Goal: Complete application form: Complete application form

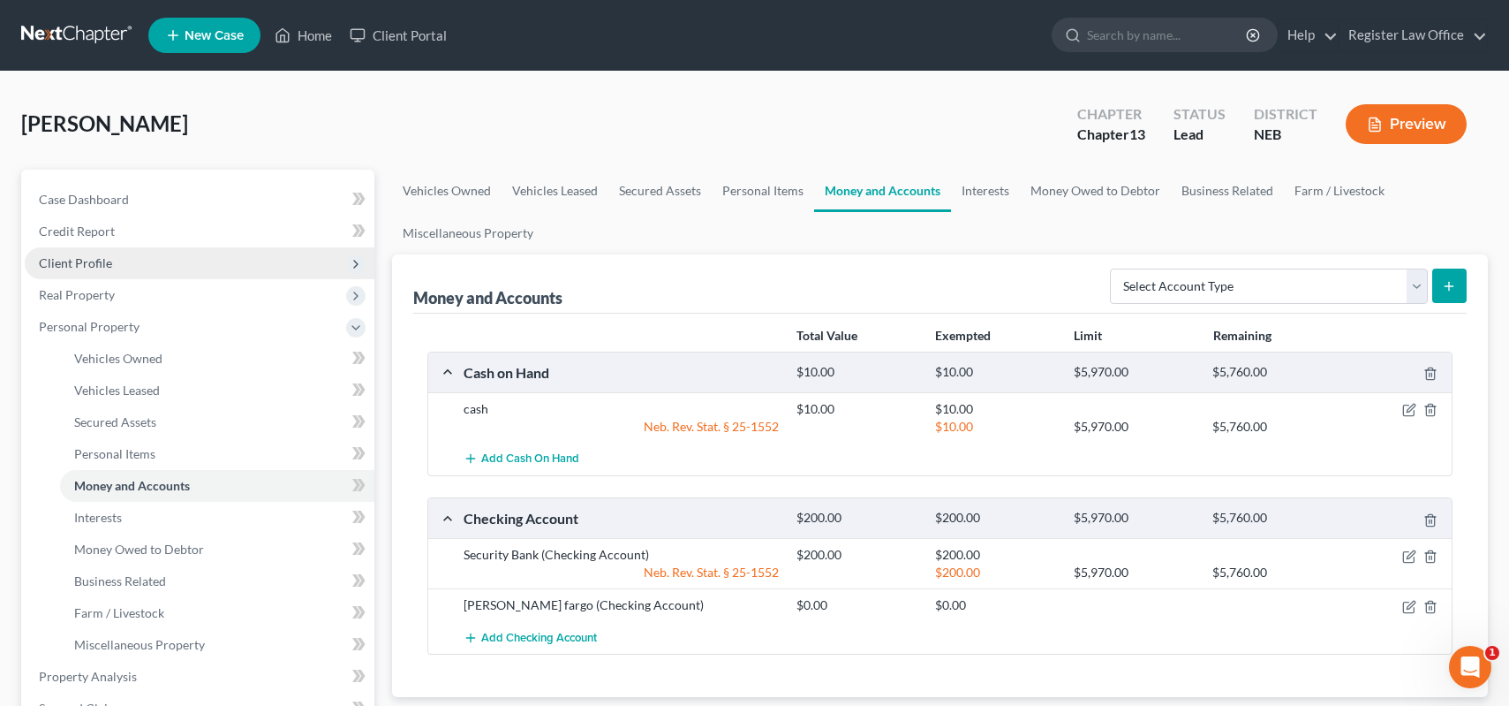
click at [111, 261] on span "Client Profile" at bounding box center [200, 263] width 350 height 32
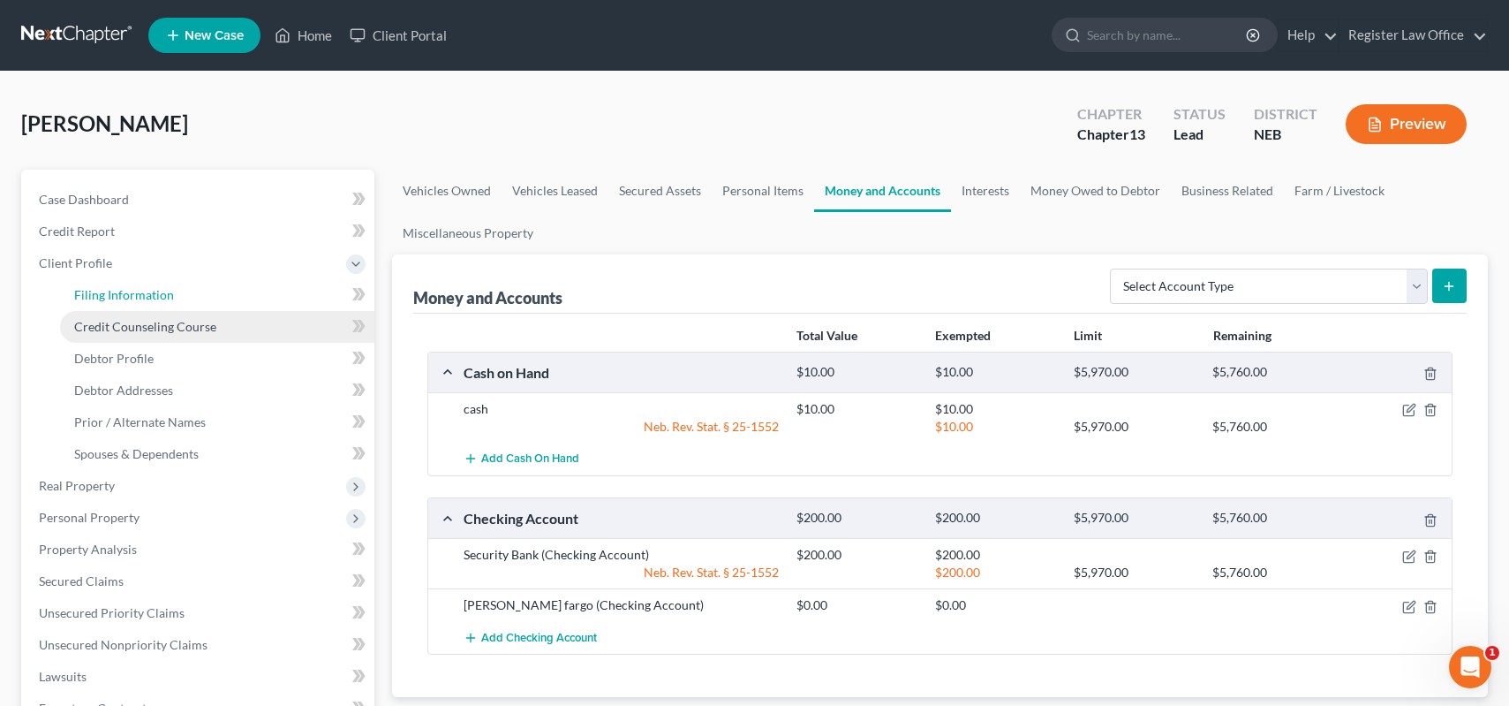
drag, startPoint x: 141, startPoint y: 294, endPoint x: 231, endPoint y: 321, distance: 93.9
click at [141, 294] on span "Filing Information" at bounding box center [124, 294] width 100 height 15
select select "1"
select select "0"
select select "3"
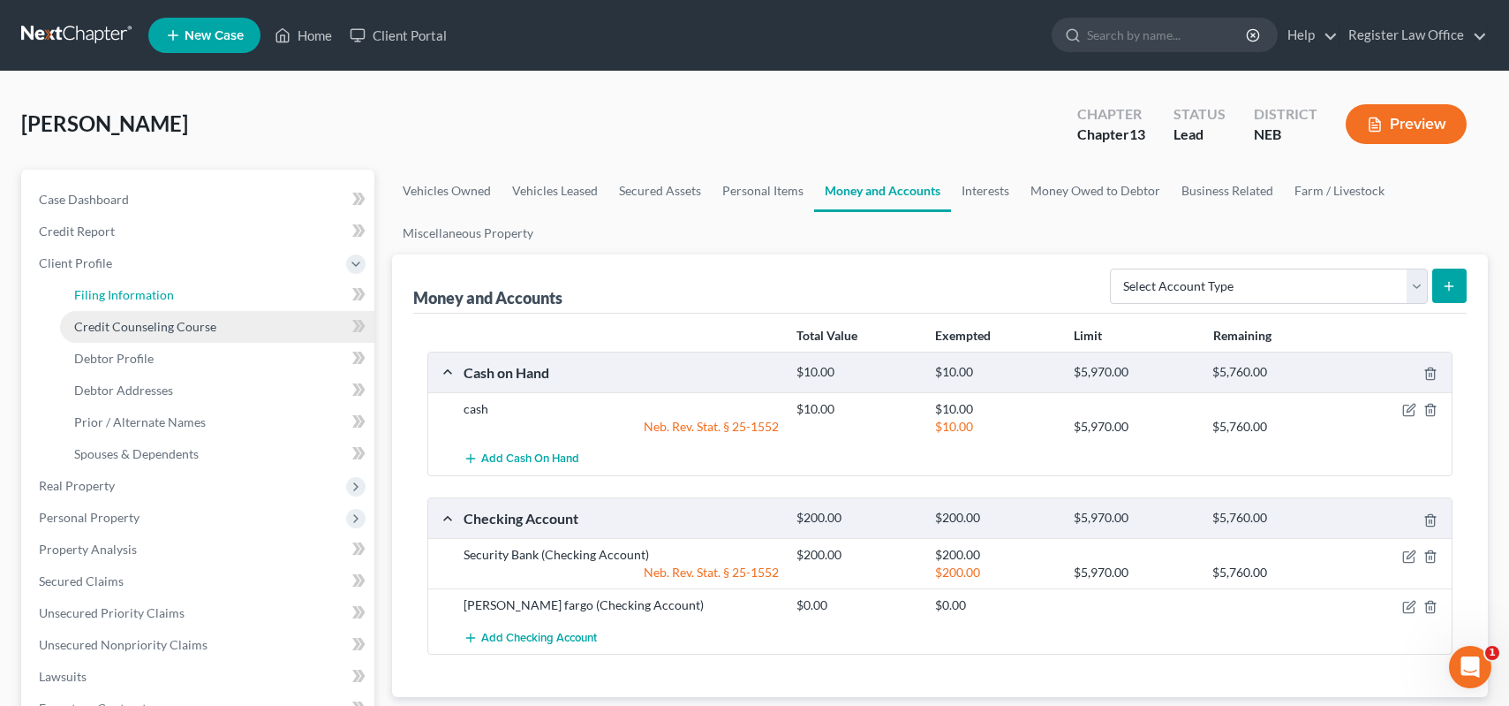
select select "30"
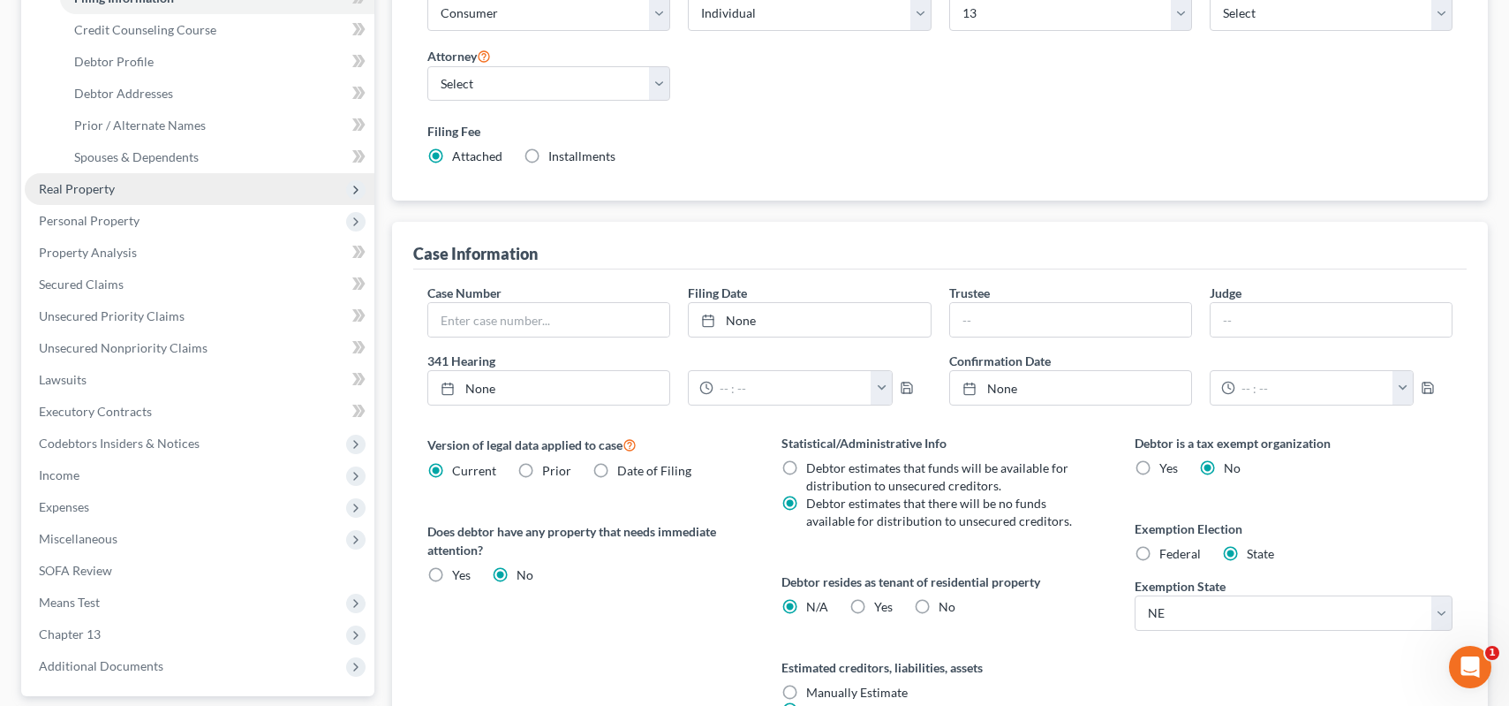
scroll to position [265, 0]
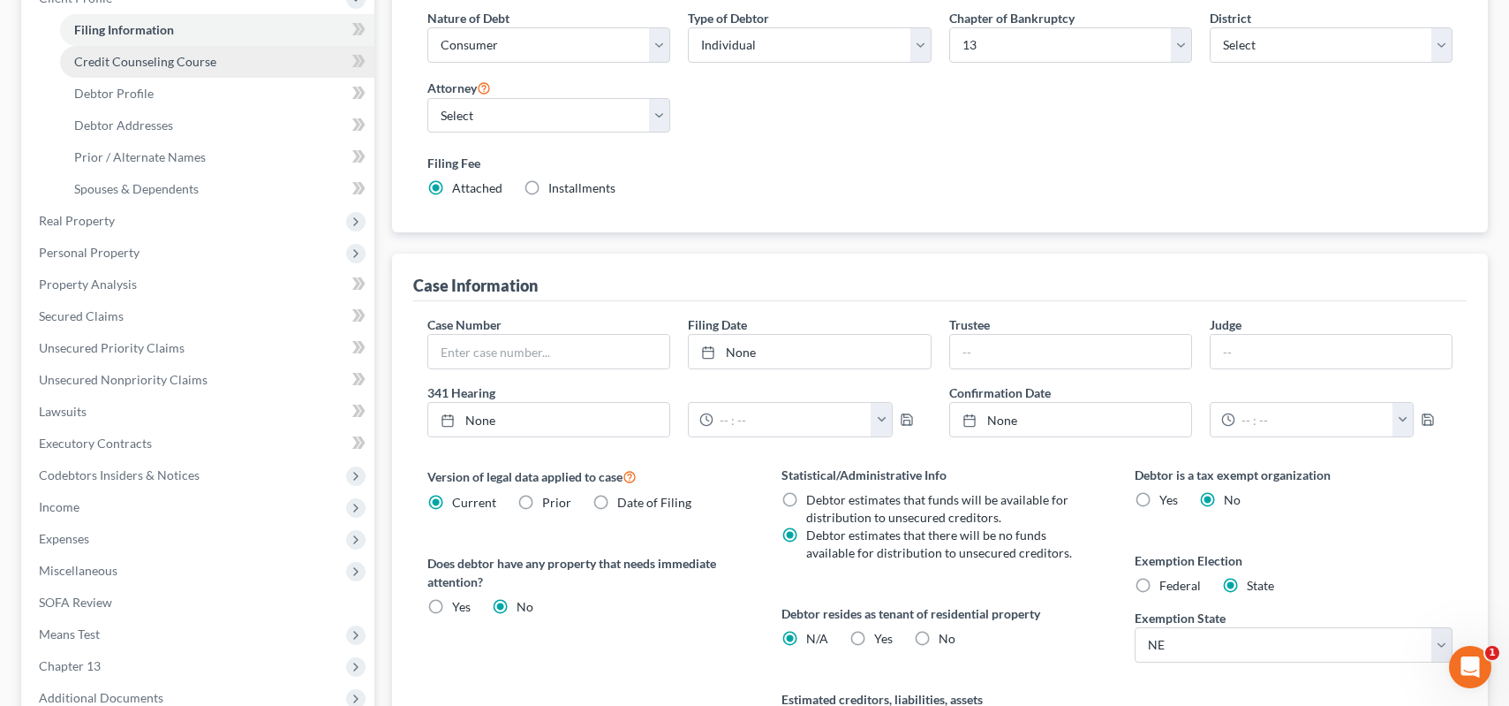
click at [197, 64] on span "Credit Counseling Course" at bounding box center [145, 61] width 142 height 15
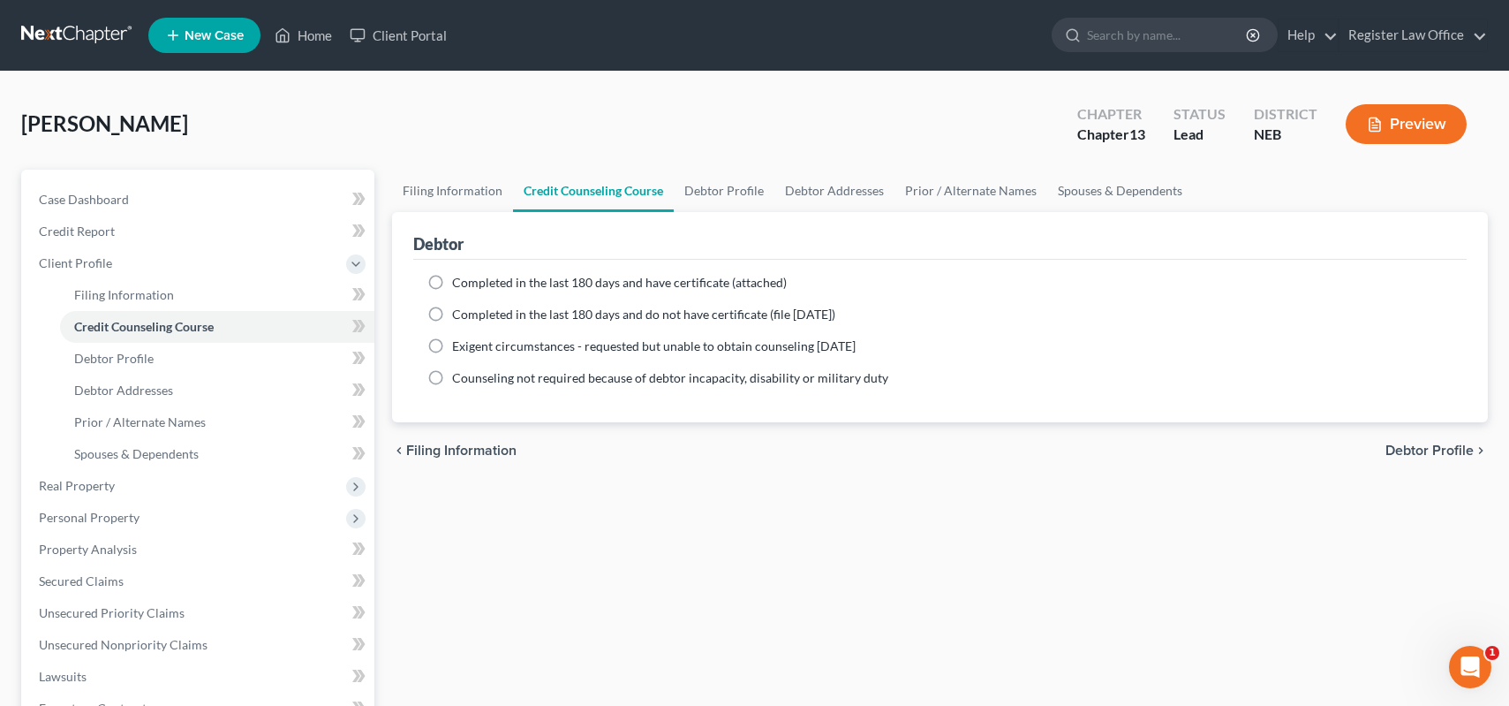
click at [452, 283] on label "Completed in the last 180 days and have certificate (attached)" at bounding box center [619, 283] width 335 height 18
click at [459, 283] on input "Completed in the last 180 days and have certificate (attached)" at bounding box center [464, 279] width 11 height 11
radio input "true"
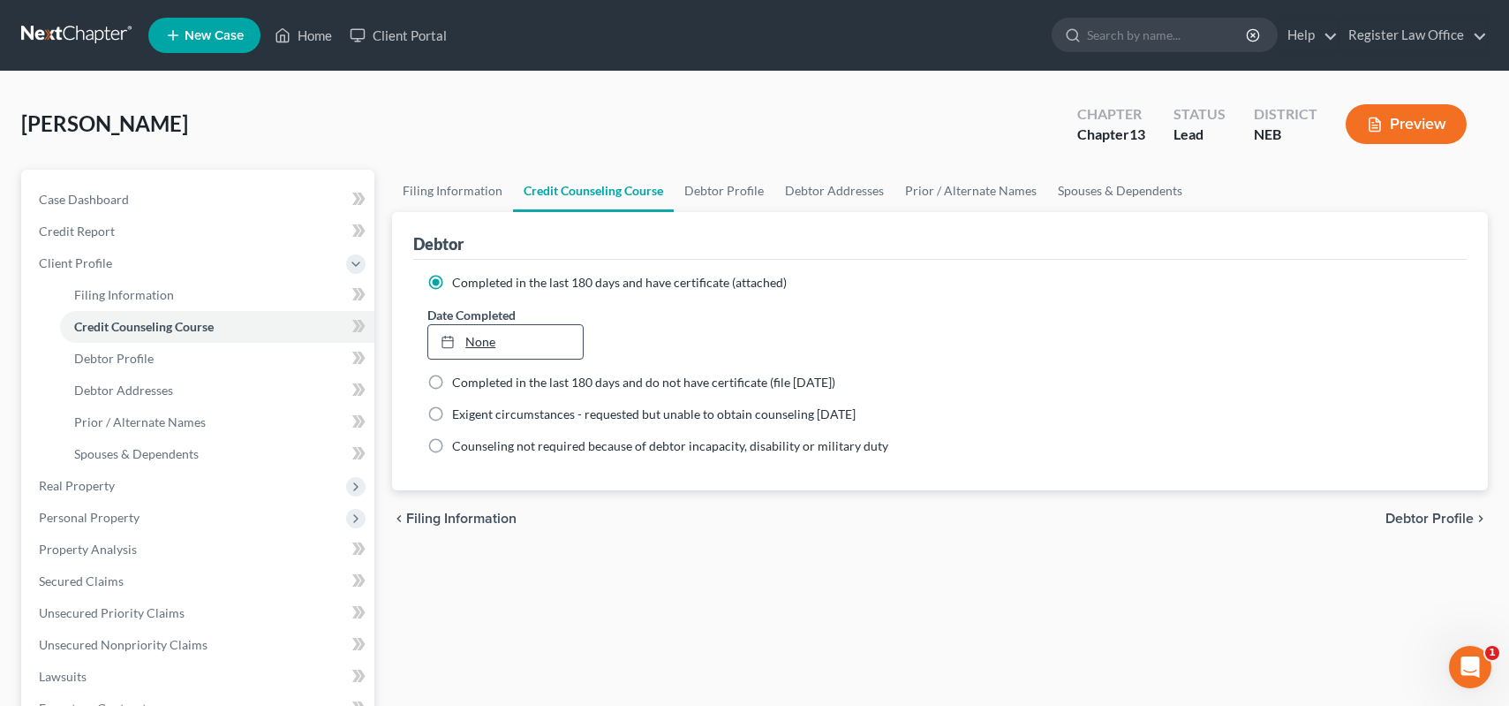
type input "[DATE]"
click at [482, 344] on link "None" at bounding box center [505, 342] width 155 height 34
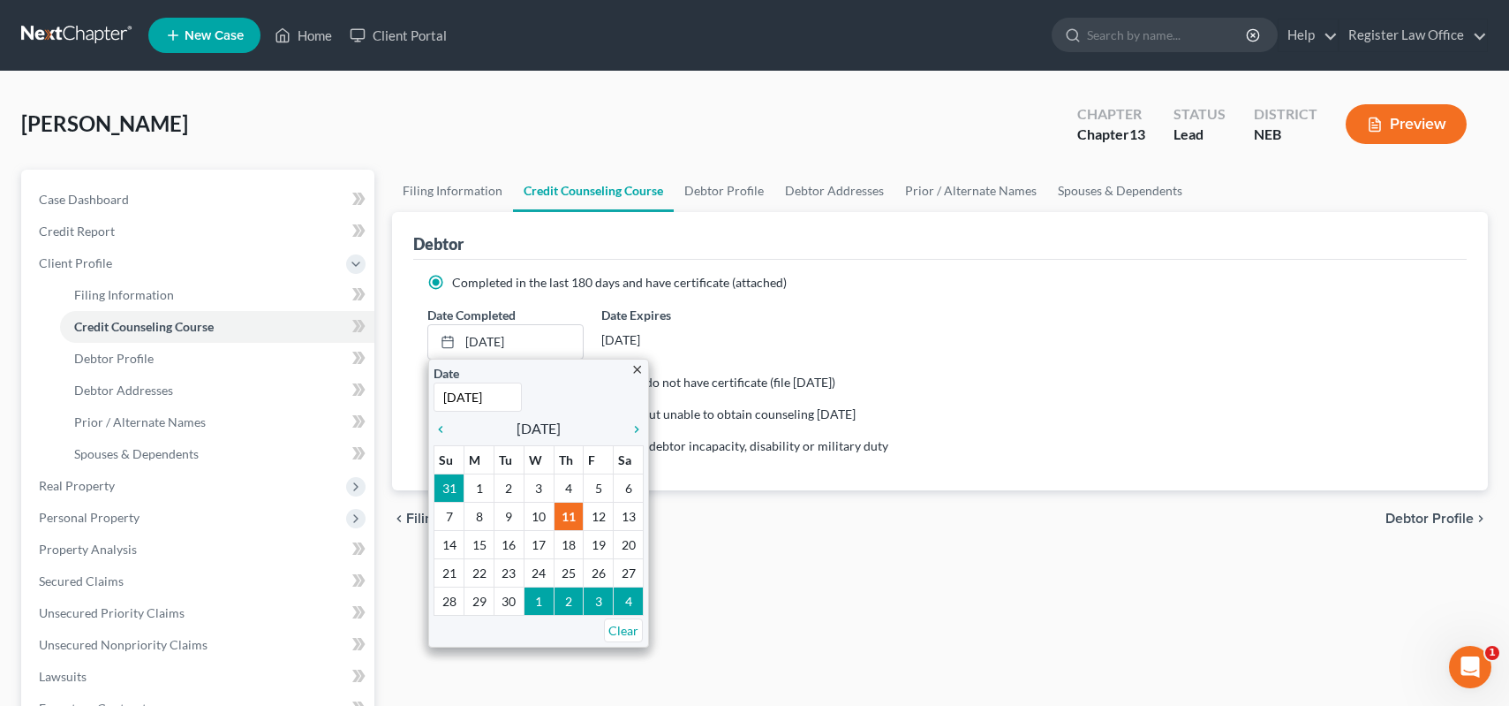
click at [452, 280] on label "Completed in the last 180 days and have certificate (attached)" at bounding box center [619, 283] width 335 height 18
click at [459, 280] on input "Completed in the last 180 days and have certificate (attached)" at bounding box center [464, 279] width 11 height 11
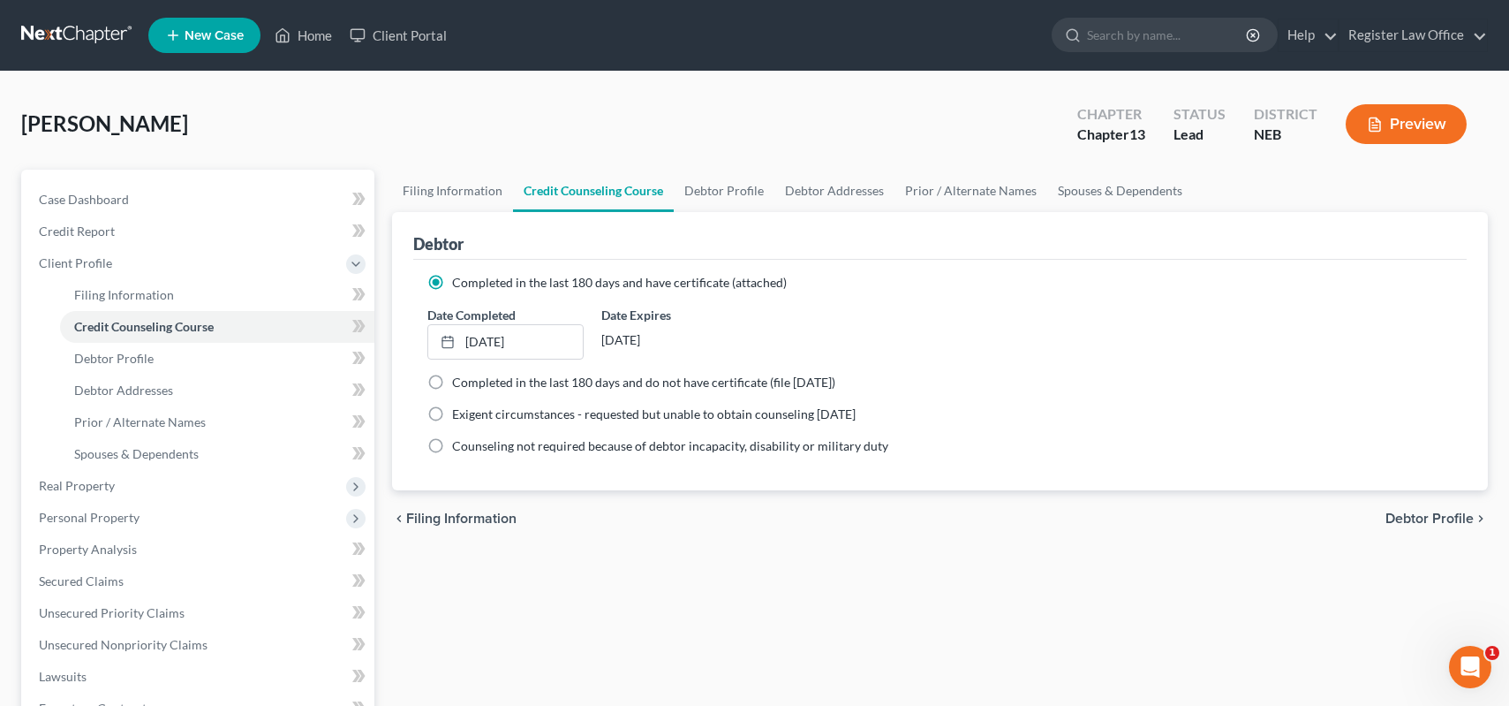
click at [452, 282] on label "Completed in the last 180 days and have certificate (attached)" at bounding box center [619, 283] width 335 height 18
click at [459, 282] on input "Completed in the last 180 days and have certificate (attached)" at bounding box center [464, 279] width 11 height 11
click at [492, 340] on link "[DATE]" at bounding box center [505, 342] width 155 height 34
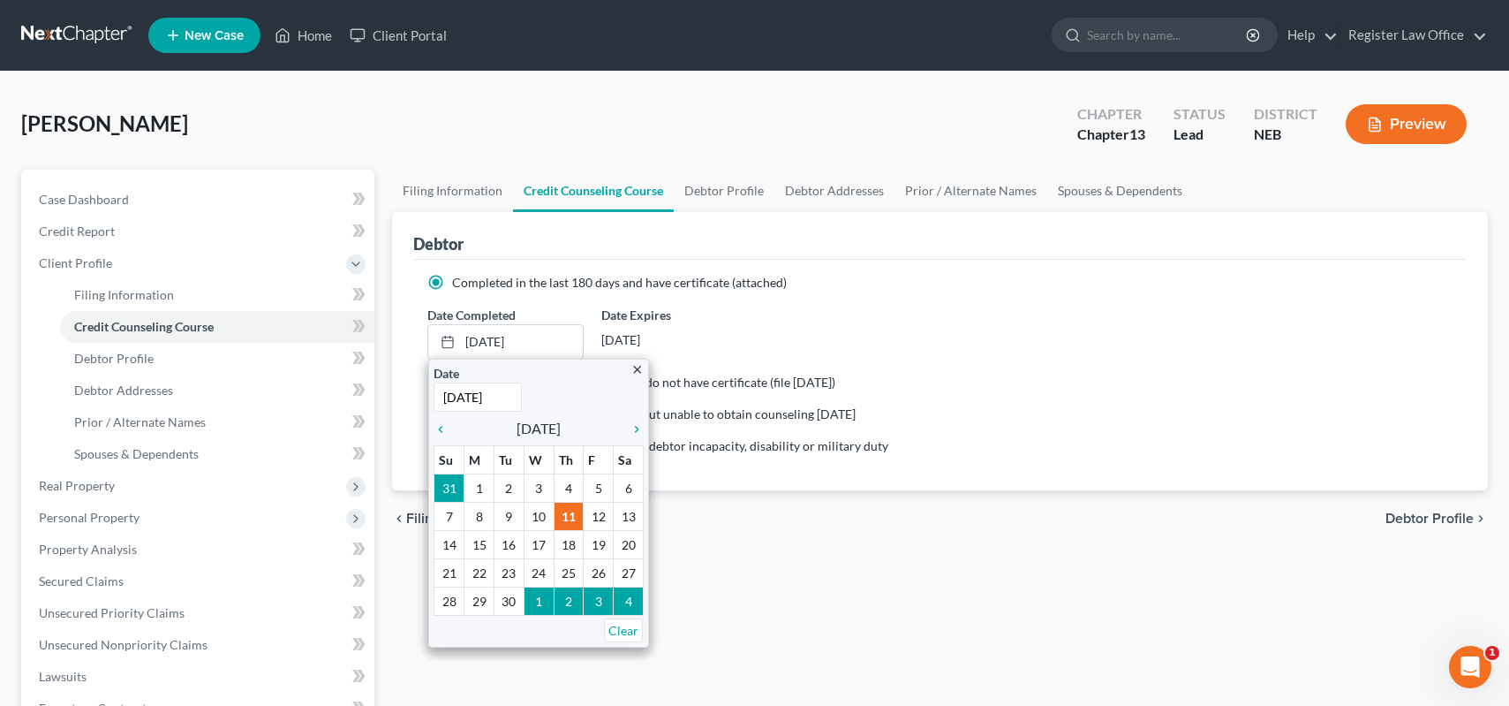
click at [452, 283] on label "Completed in the last 180 days and have certificate (attached)" at bounding box center [619, 283] width 335 height 18
click at [459, 283] on input "Completed in the last 180 days and have certificate (attached)" at bounding box center [464, 279] width 11 height 11
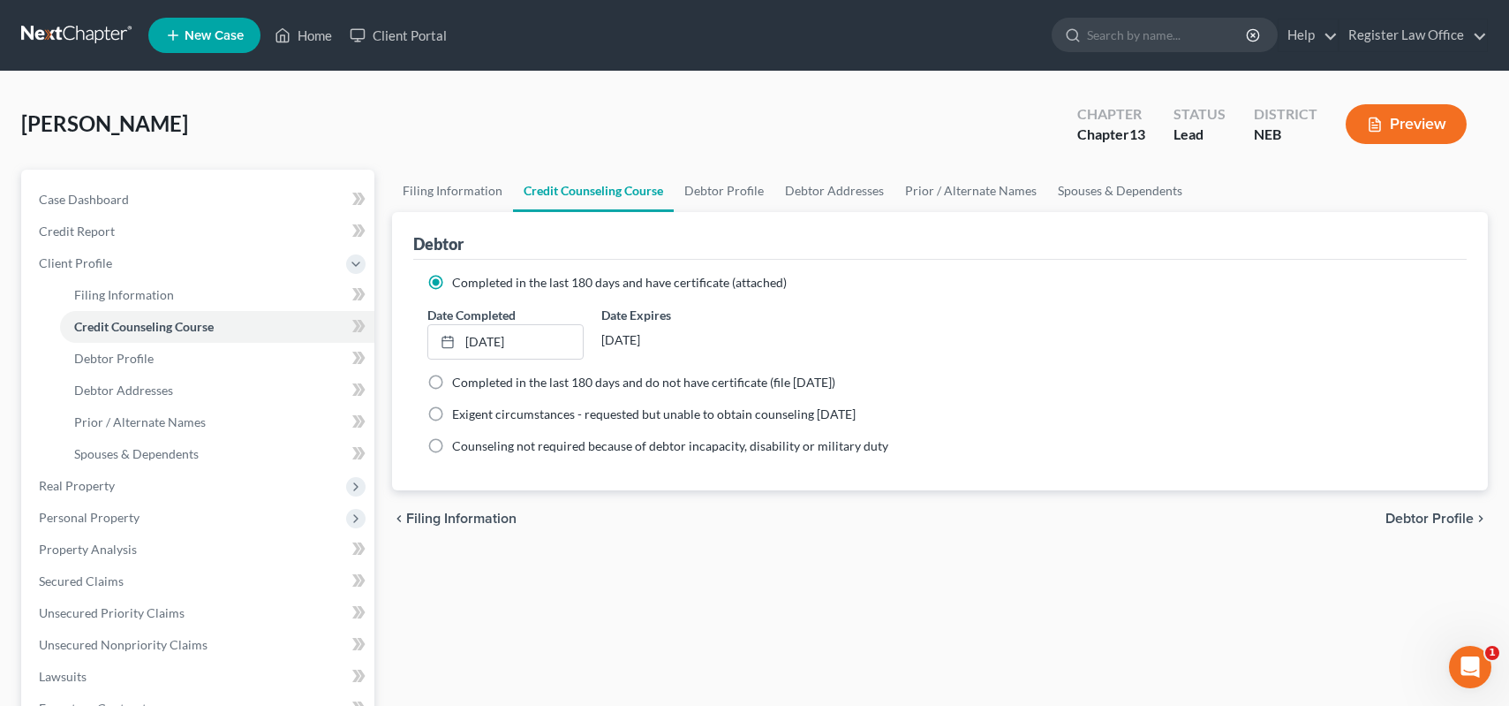
click at [1054, 387] on div "Completed in the last 180 days and do not have certificate (file [DATE])" at bounding box center [939, 383] width 1025 height 18
click at [534, 585] on div "Filing Information Credit Counseling Course Debtor Profile Debtor Addresses Pri…" at bounding box center [940, 632] width 1114 height 925
click at [452, 281] on label "Completed in the last 180 days and have certificate (attached)" at bounding box center [619, 283] width 335 height 18
click at [459, 281] on input "Completed in the last 180 days and have certificate (attached)" at bounding box center [464, 279] width 11 height 11
click at [452, 281] on label "Completed in the last 180 days and have certificate (attached)" at bounding box center [619, 283] width 335 height 18
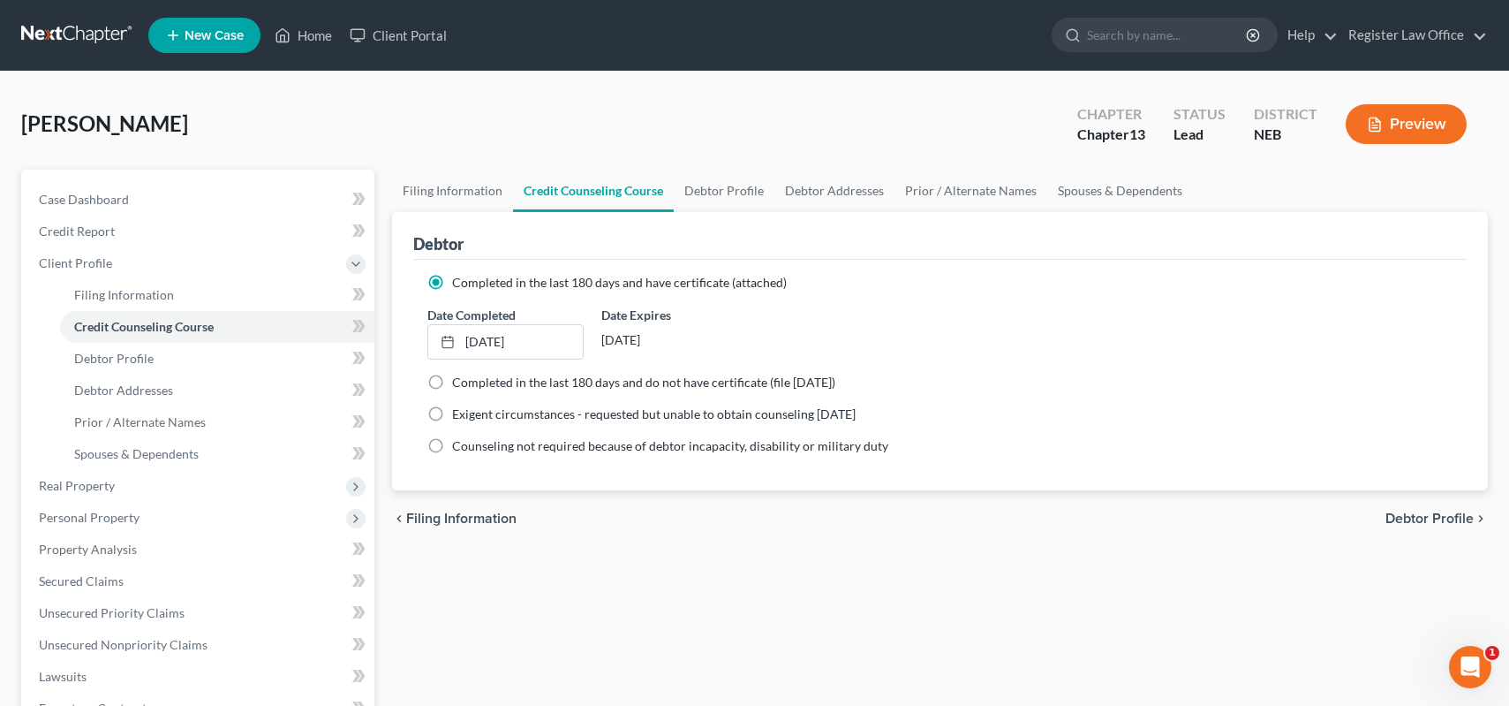
click at [459, 281] on input "Completed in the last 180 days and have certificate (attached)" at bounding box center [464, 279] width 11 height 11
click at [452, 281] on label "Completed in the last 180 days and have certificate (attached)" at bounding box center [619, 283] width 335 height 18
click at [459, 281] on input "Completed in the last 180 days and have certificate (attached)" at bounding box center [464, 279] width 11 height 11
click at [452, 281] on label "Completed in the last 180 days and have certificate (attached)" at bounding box center [619, 283] width 335 height 18
click at [459, 281] on input "Completed in the last 180 days and have certificate (attached)" at bounding box center [464, 279] width 11 height 11
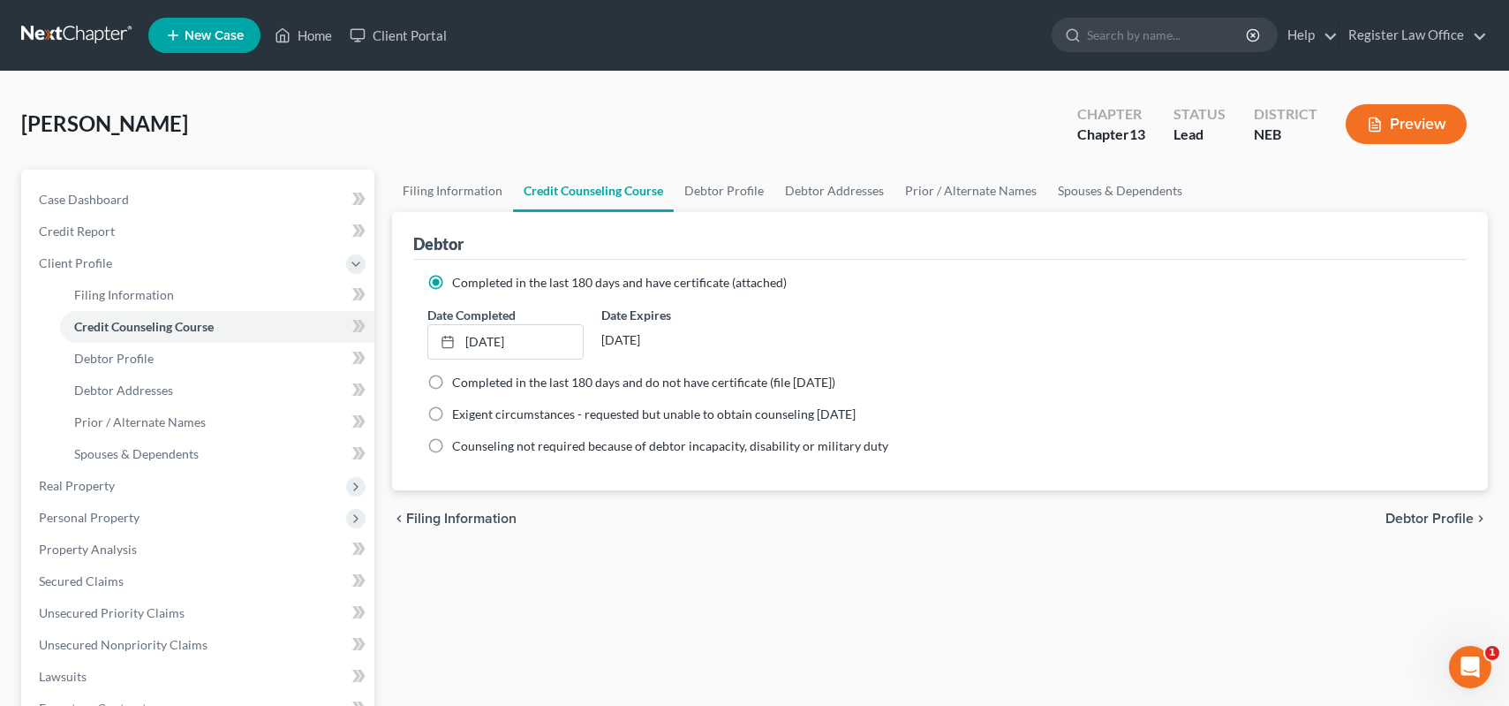
click at [578, 664] on div "Filing Information Credit Counseling Course Debtor Profile Debtor Addresses Pri…" at bounding box center [940, 632] width 1114 height 925
click at [141, 361] on span "Debtor Profile" at bounding box center [113, 358] width 79 height 15
select select "0"
select select "1"
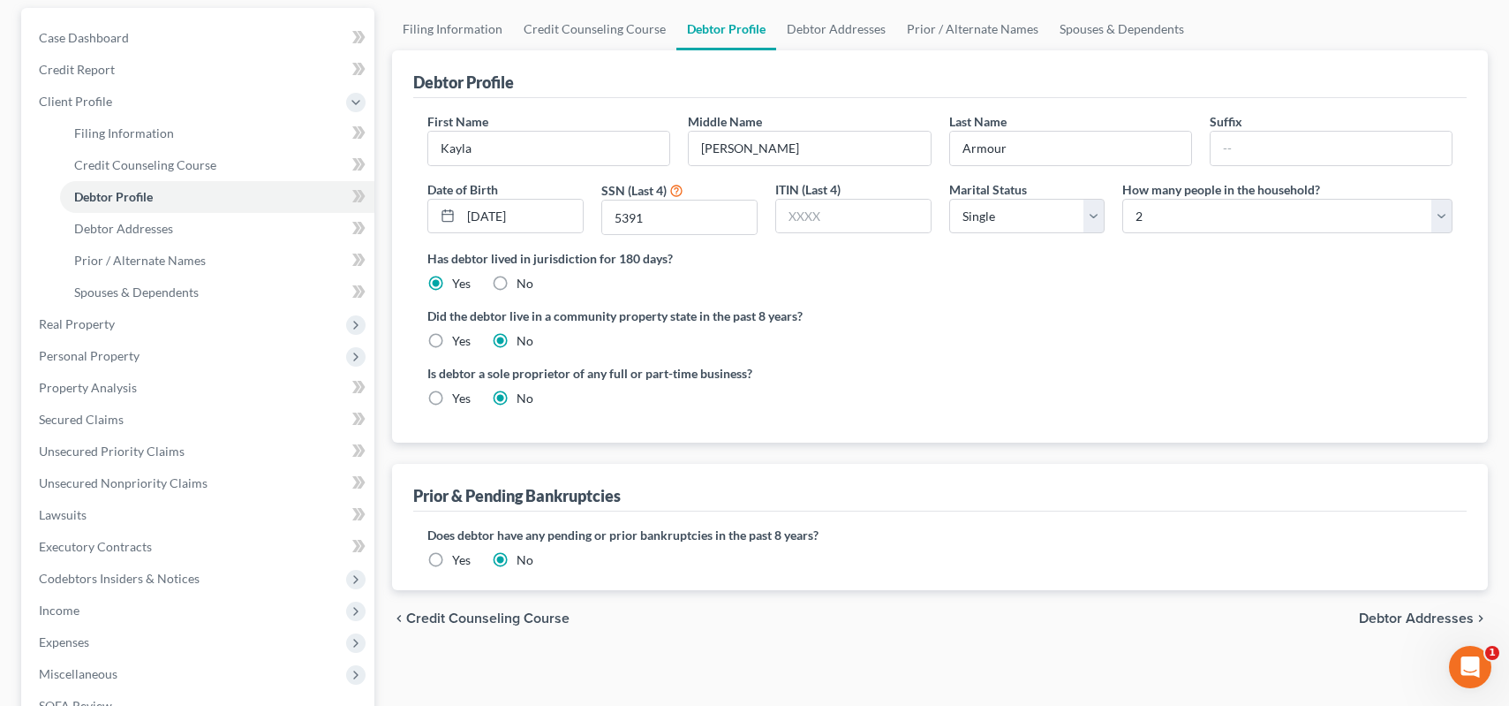
scroll to position [177, 0]
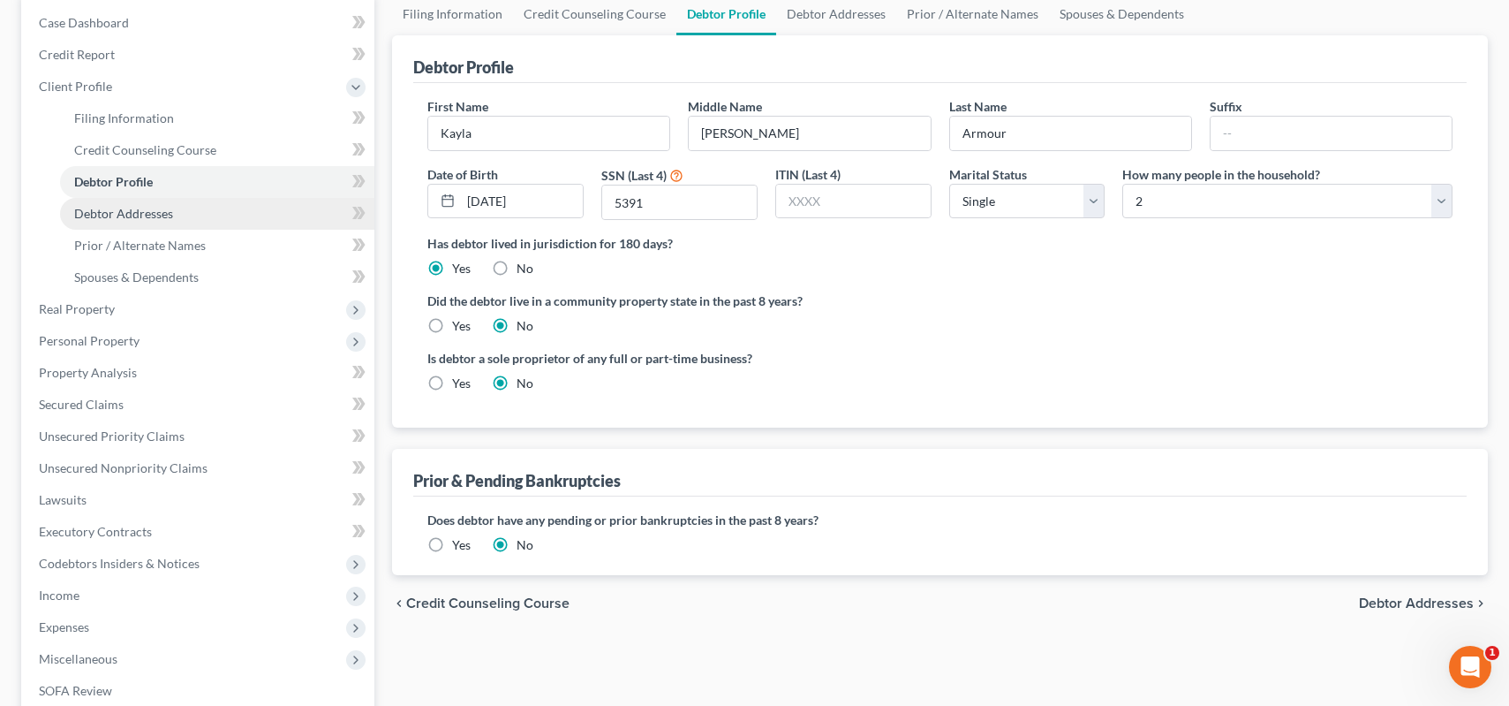
click at [135, 216] on span "Debtor Addresses" at bounding box center [123, 213] width 99 height 15
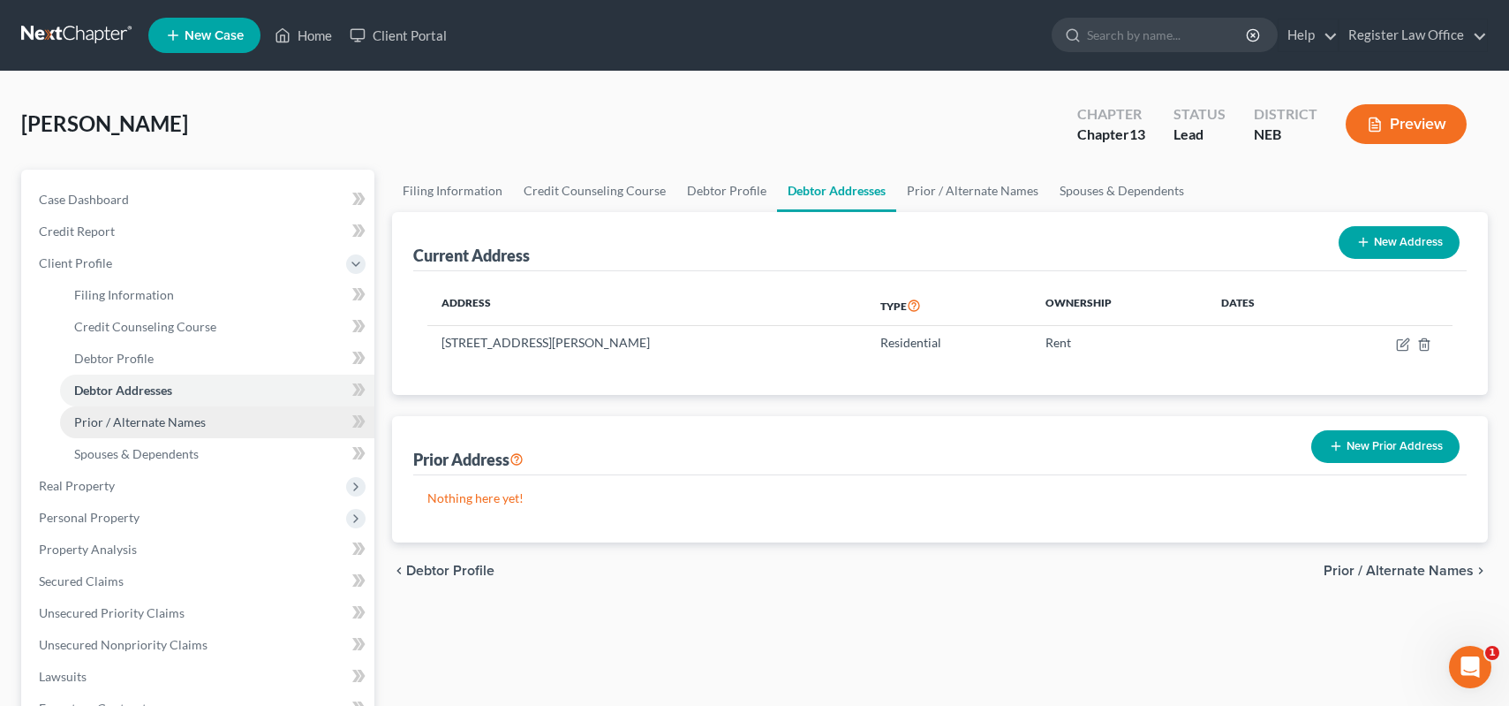
click at [228, 424] on link "Prior / Alternate Names" at bounding box center [217, 422] width 314 height 32
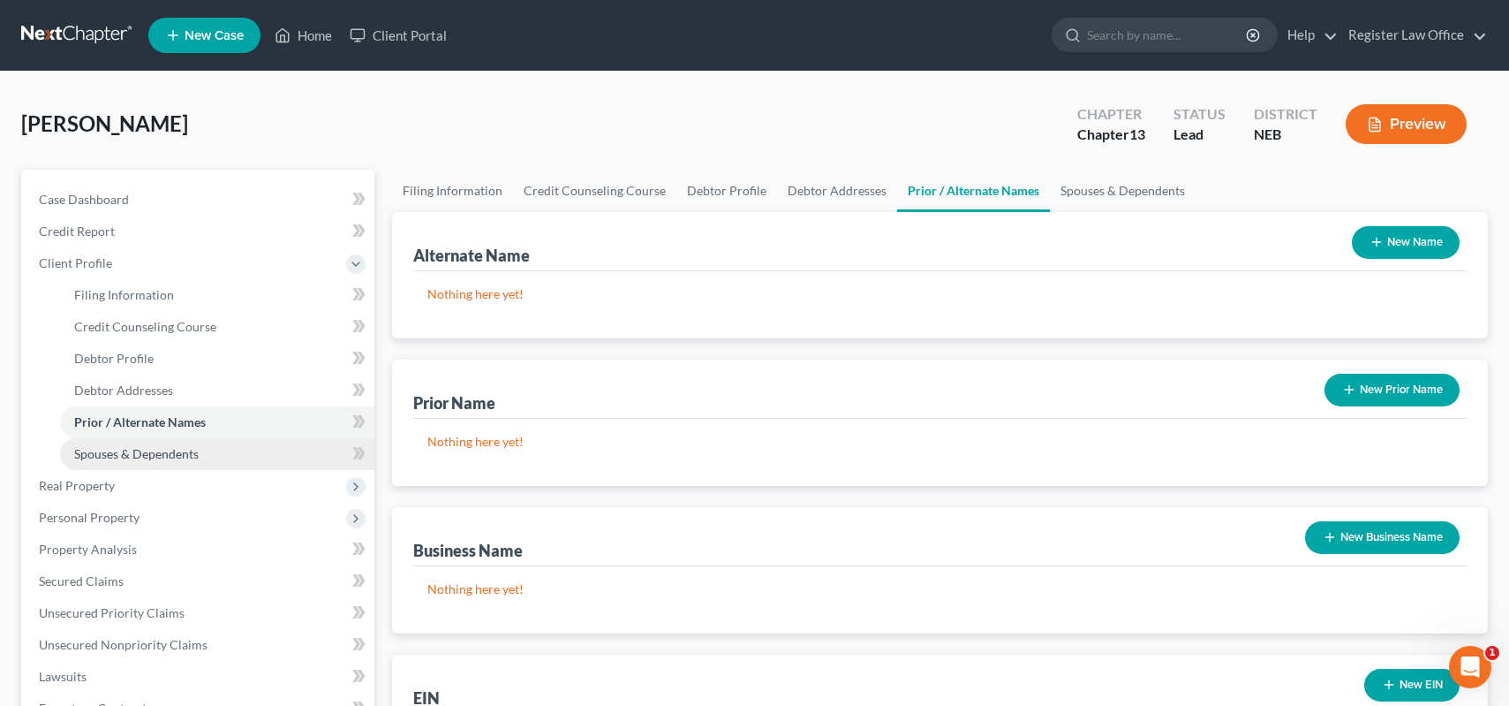
click at [208, 462] on link "Spouses & Dependents" at bounding box center [217, 454] width 314 height 32
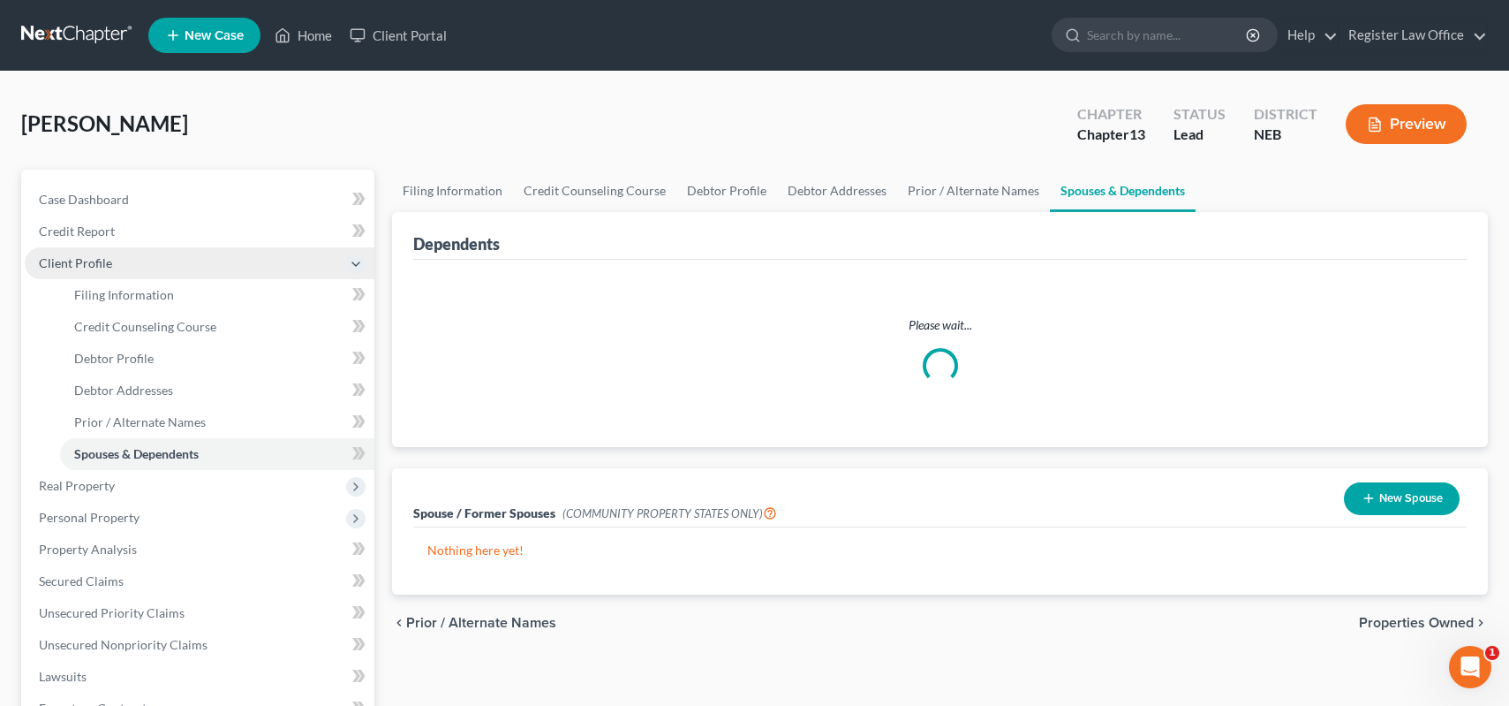
click at [135, 264] on span "Client Profile" at bounding box center [200, 263] width 350 height 32
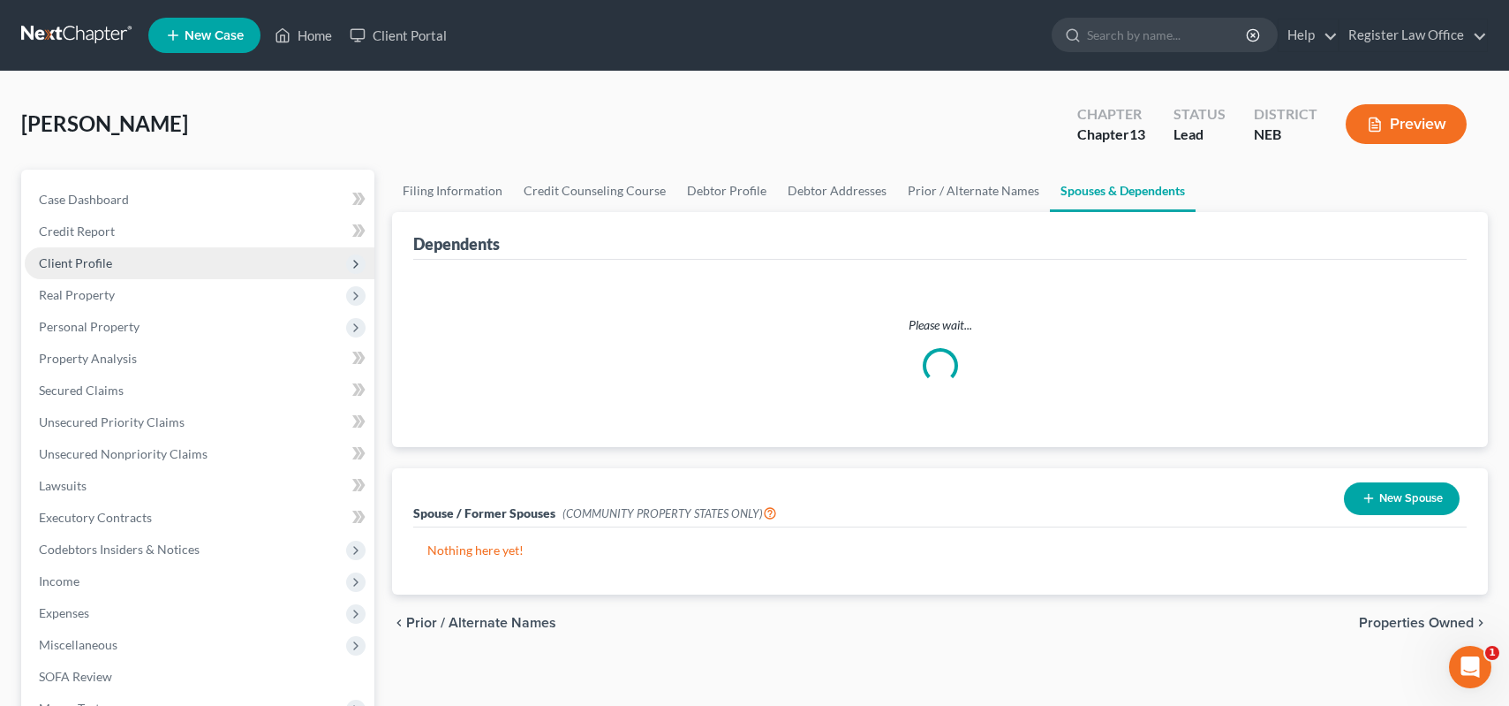
click at [140, 269] on span "Client Profile" at bounding box center [200, 263] width 350 height 32
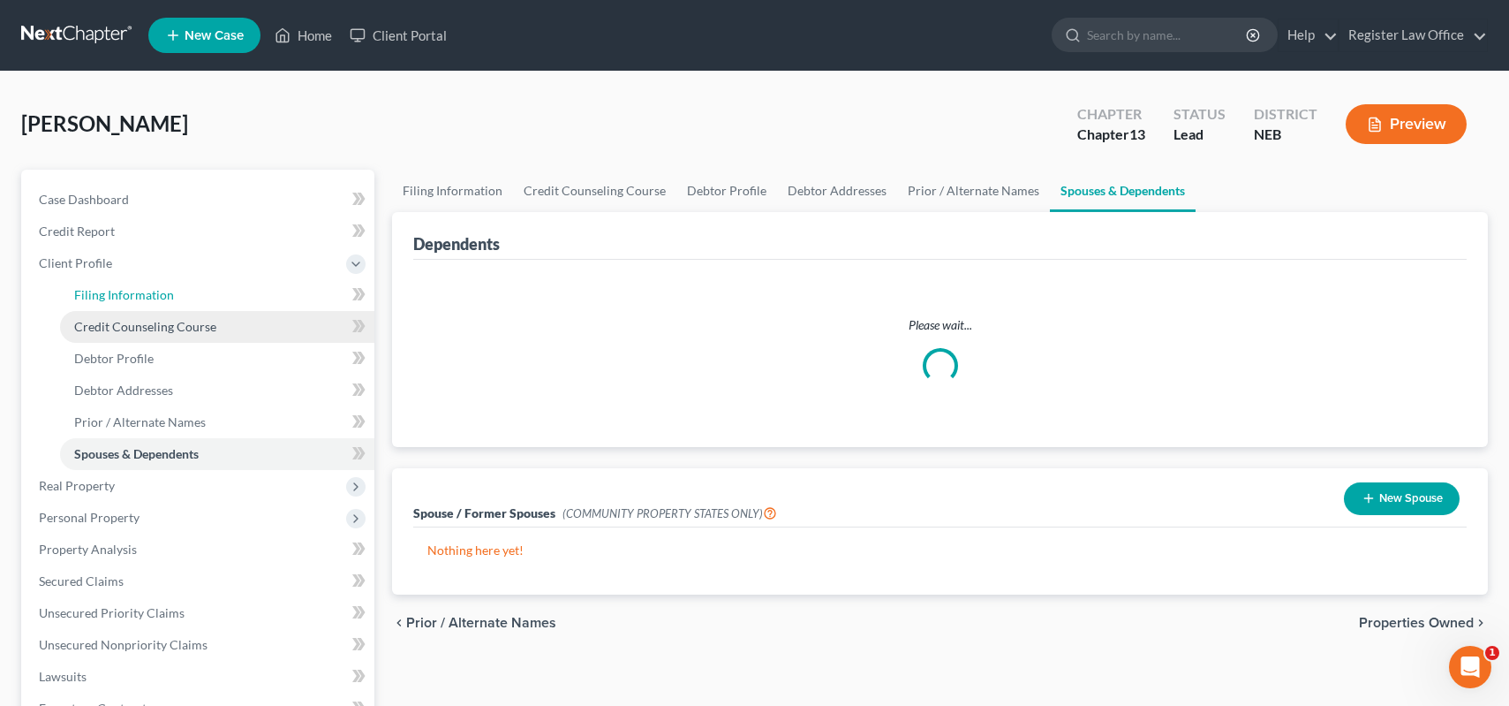
drag, startPoint x: 153, startPoint y: 290, endPoint x: 201, endPoint y: 317, distance: 55.8
click at [154, 290] on span "Filing Information" at bounding box center [124, 294] width 100 height 15
select select "1"
select select "0"
select select "3"
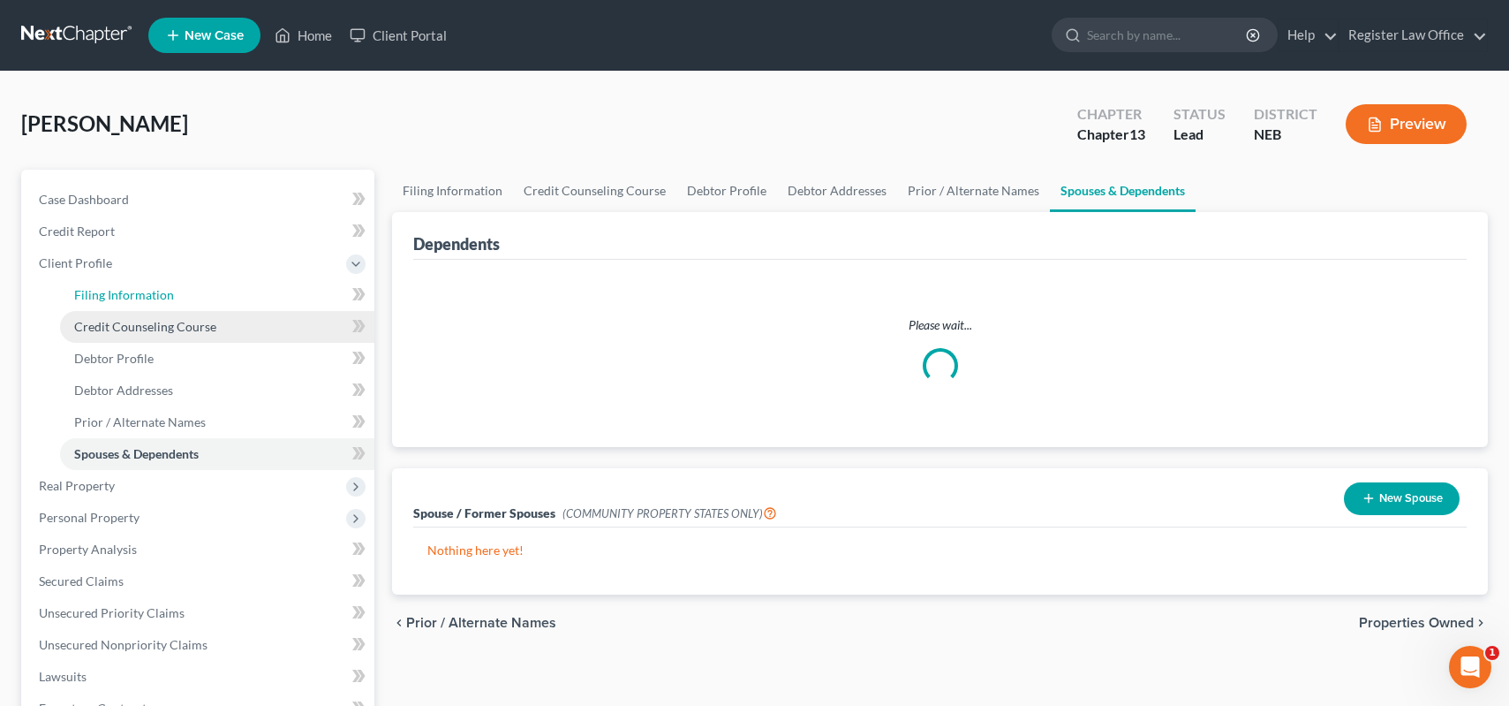
select select "48"
select select "0"
select select "30"
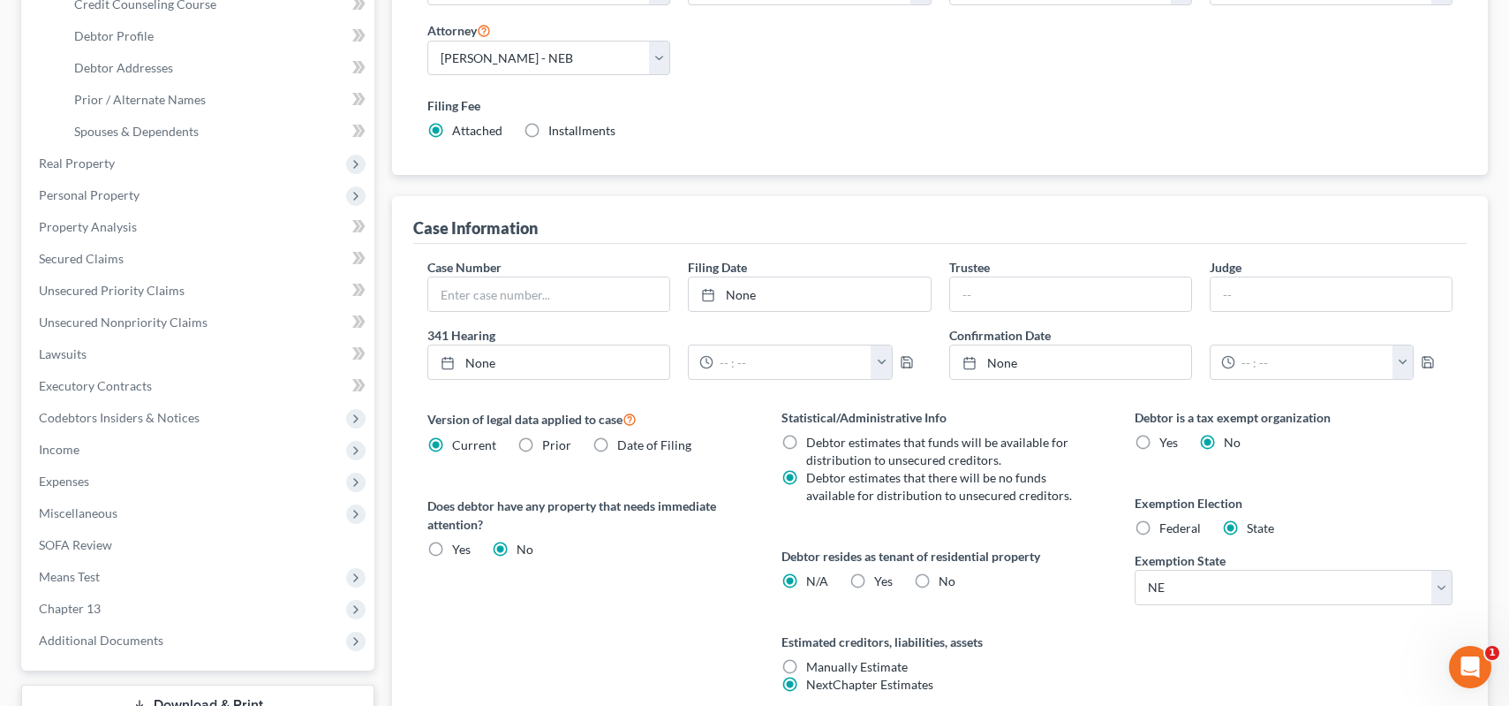
scroll to position [442, 0]
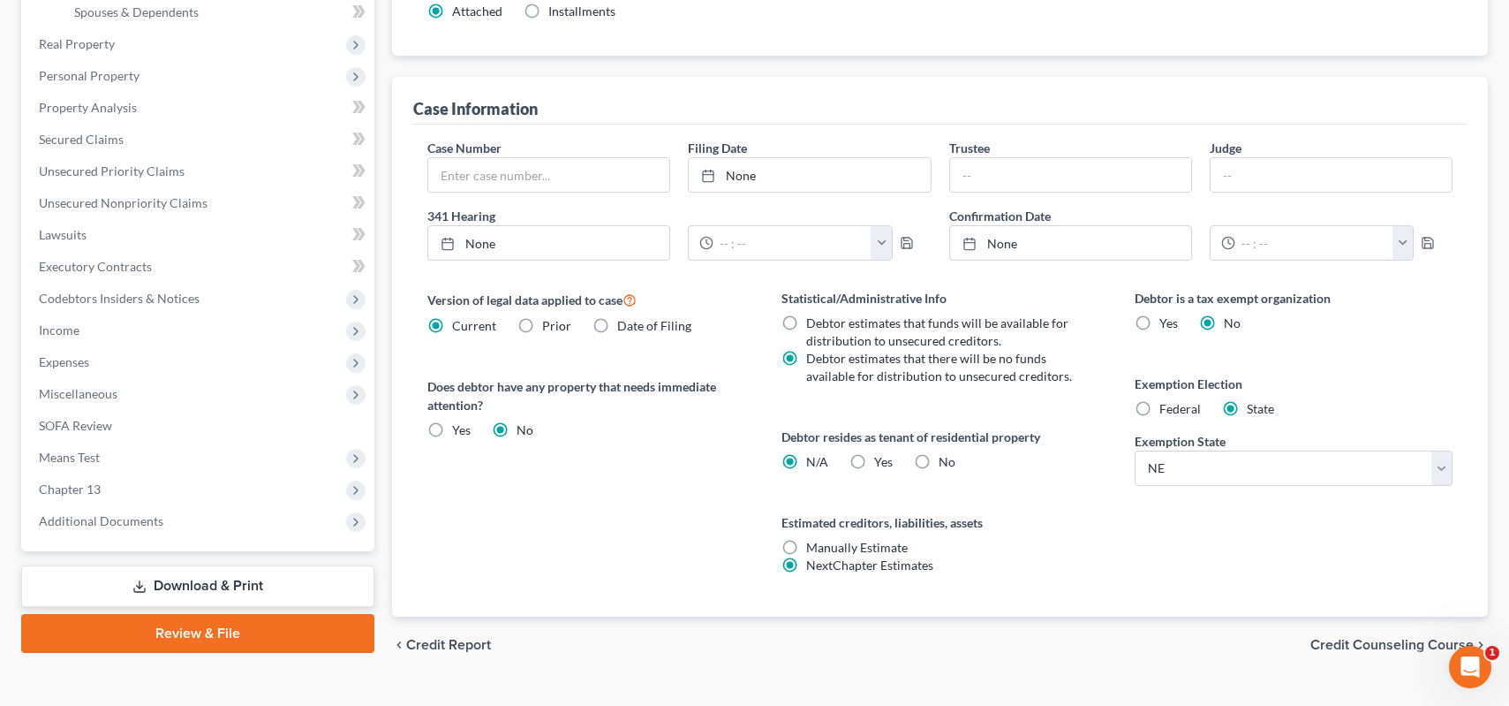
click at [874, 463] on label "Yes Yes" at bounding box center [883, 462] width 19 height 18
click at [881, 463] on input "Yes Yes" at bounding box center [886, 458] width 11 height 11
radio input "true"
radio input "false"
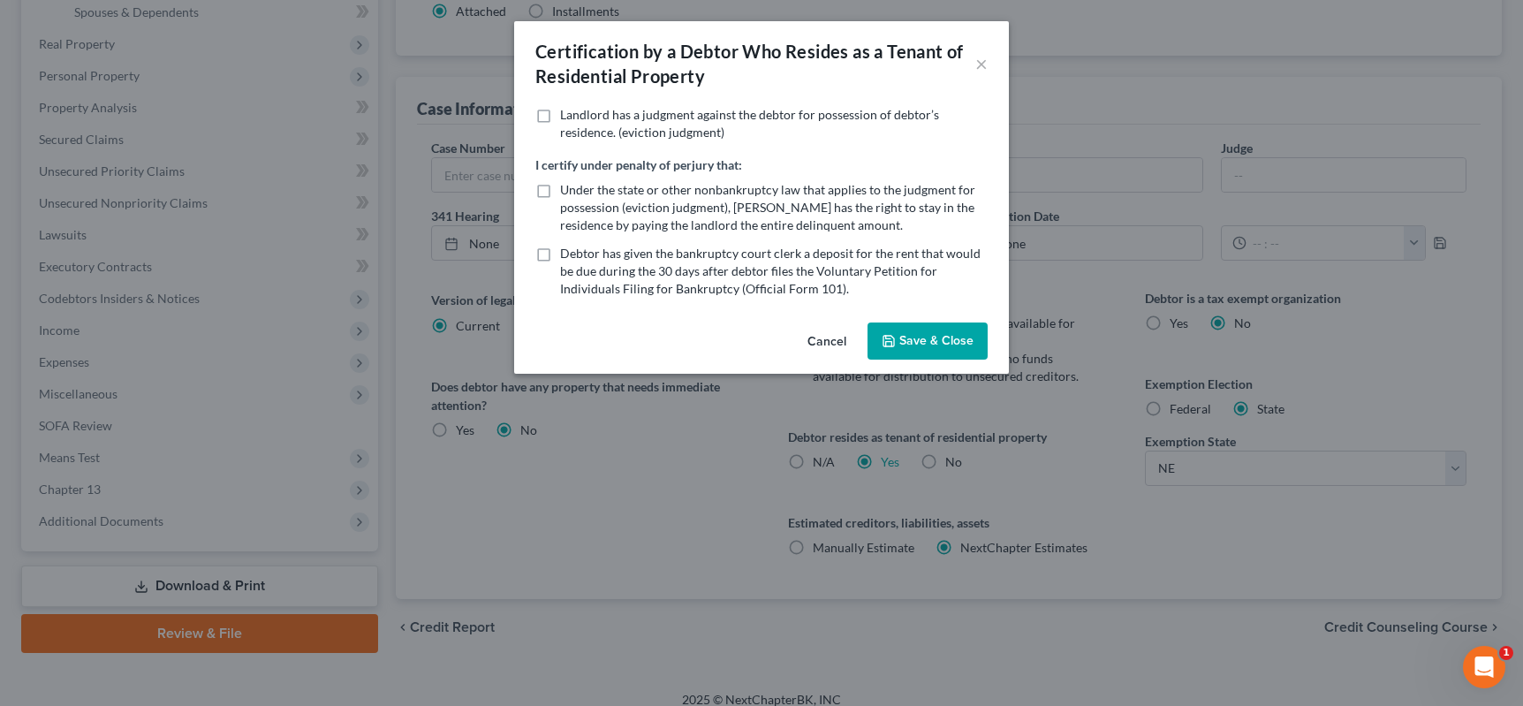
click at [832, 344] on button "Cancel" at bounding box center [826, 341] width 67 height 35
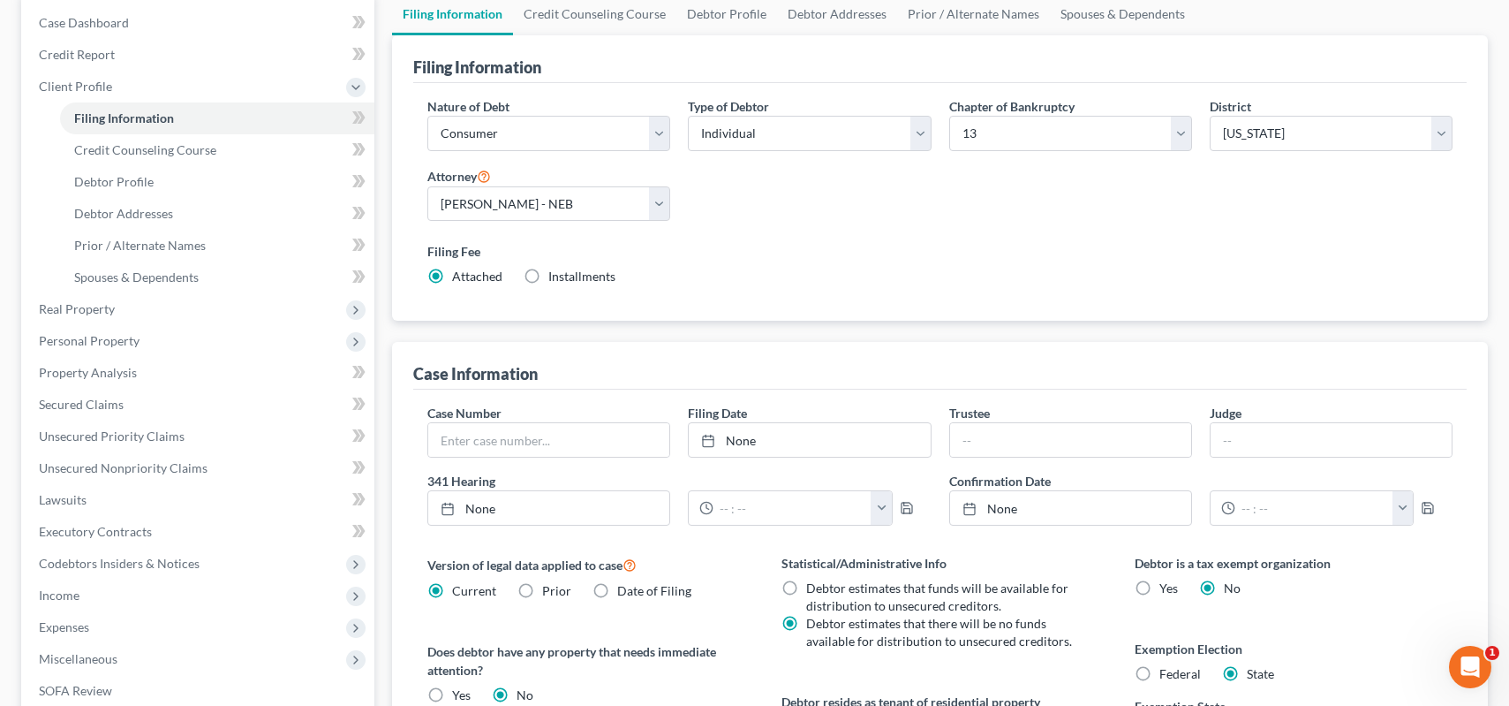
scroll to position [0, 0]
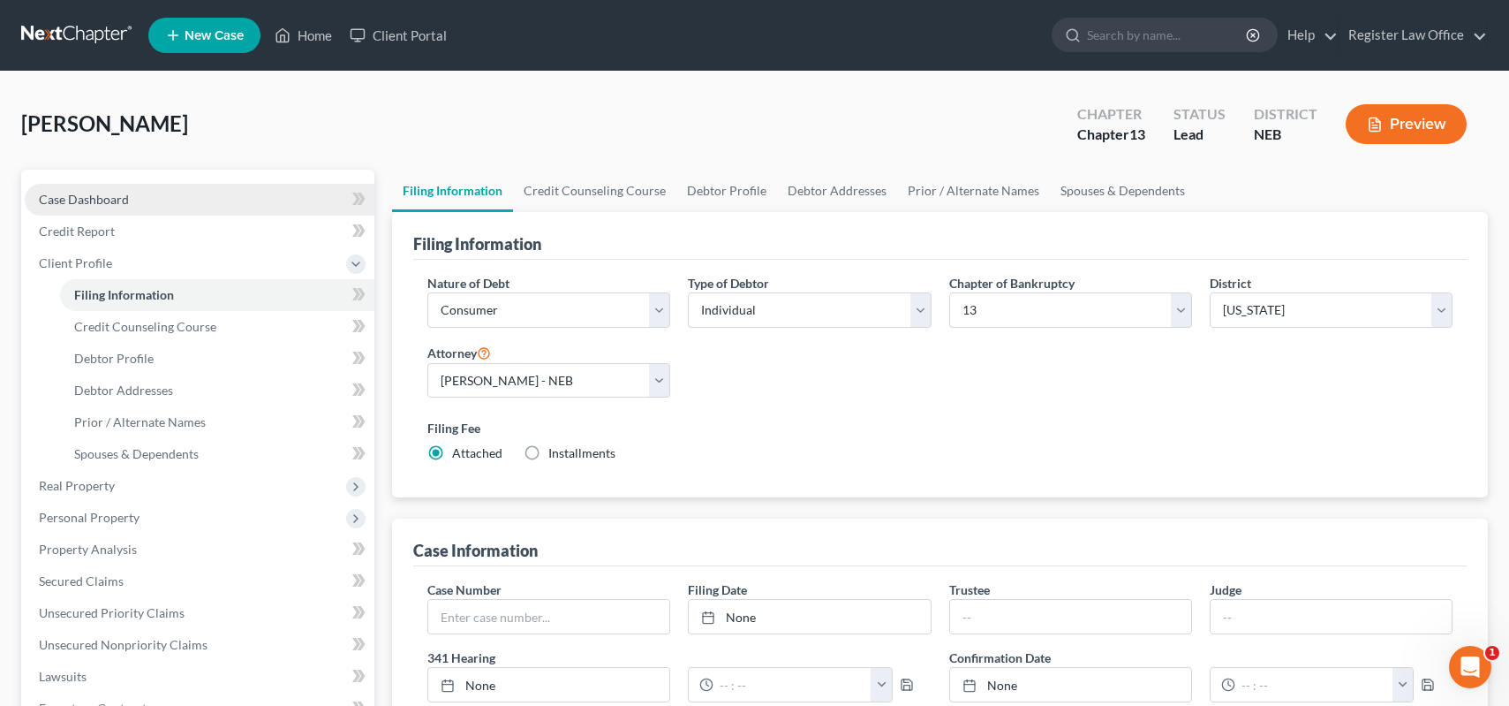
click at [140, 194] on link "Case Dashboard" at bounding box center [200, 200] width 350 height 32
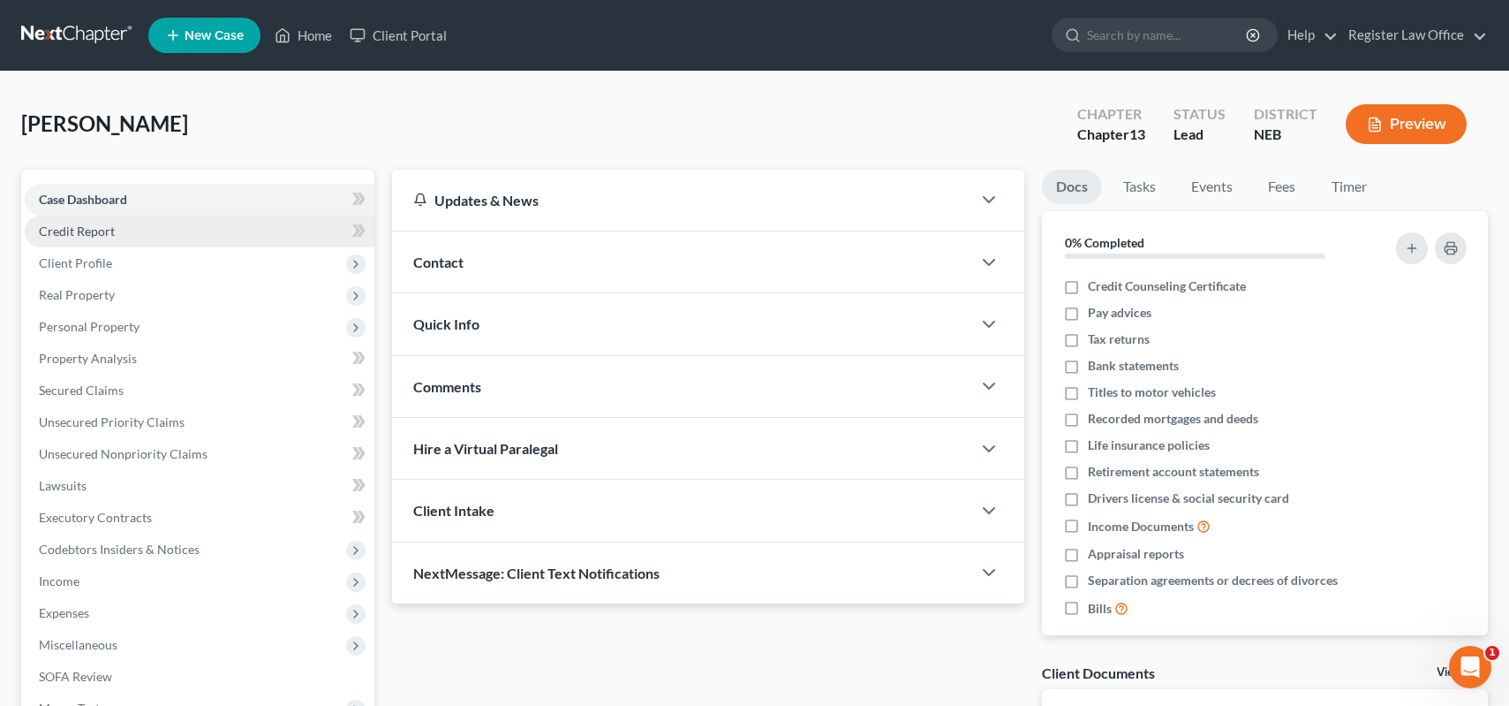
click at [132, 230] on link "Credit Report" at bounding box center [200, 231] width 350 height 32
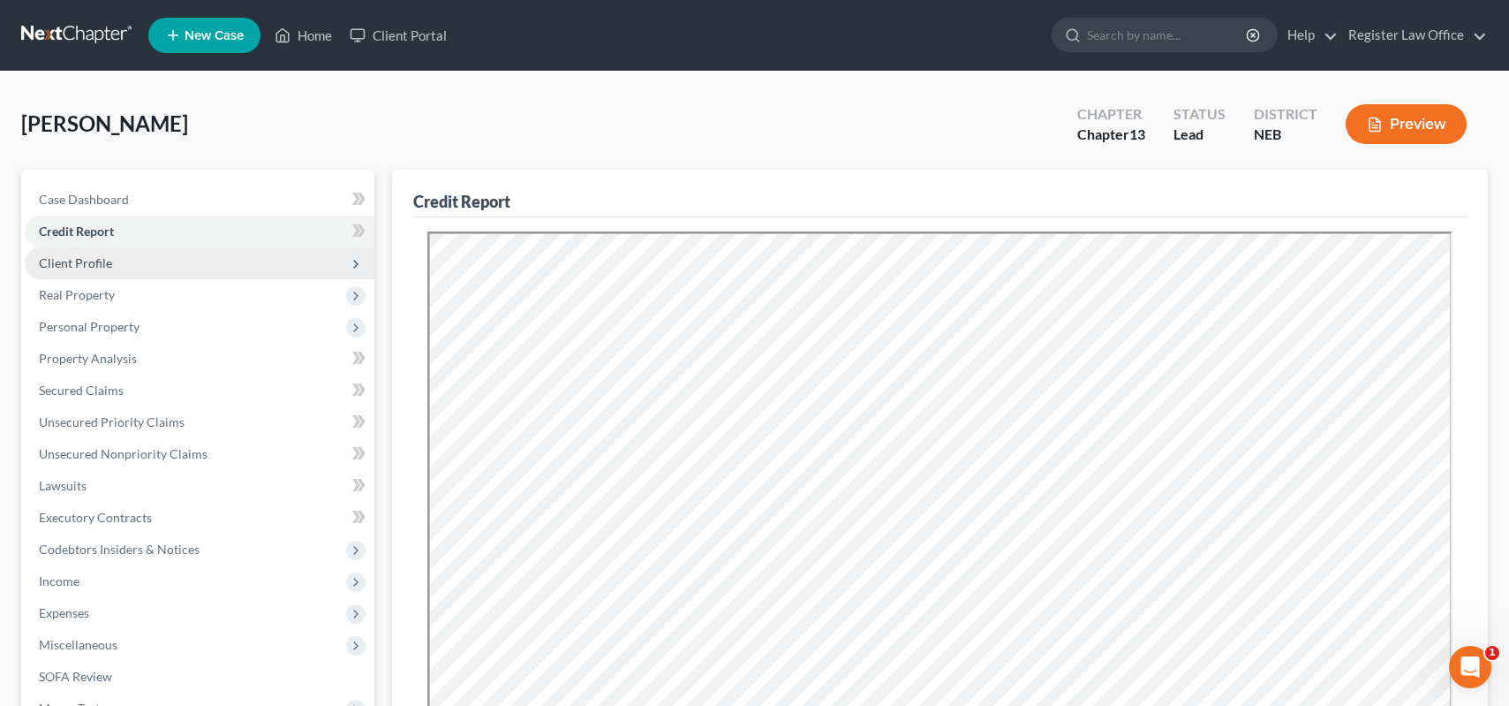
click at [114, 269] on span "Client Profile" at bounding box center [200, 263] width 350 height 32
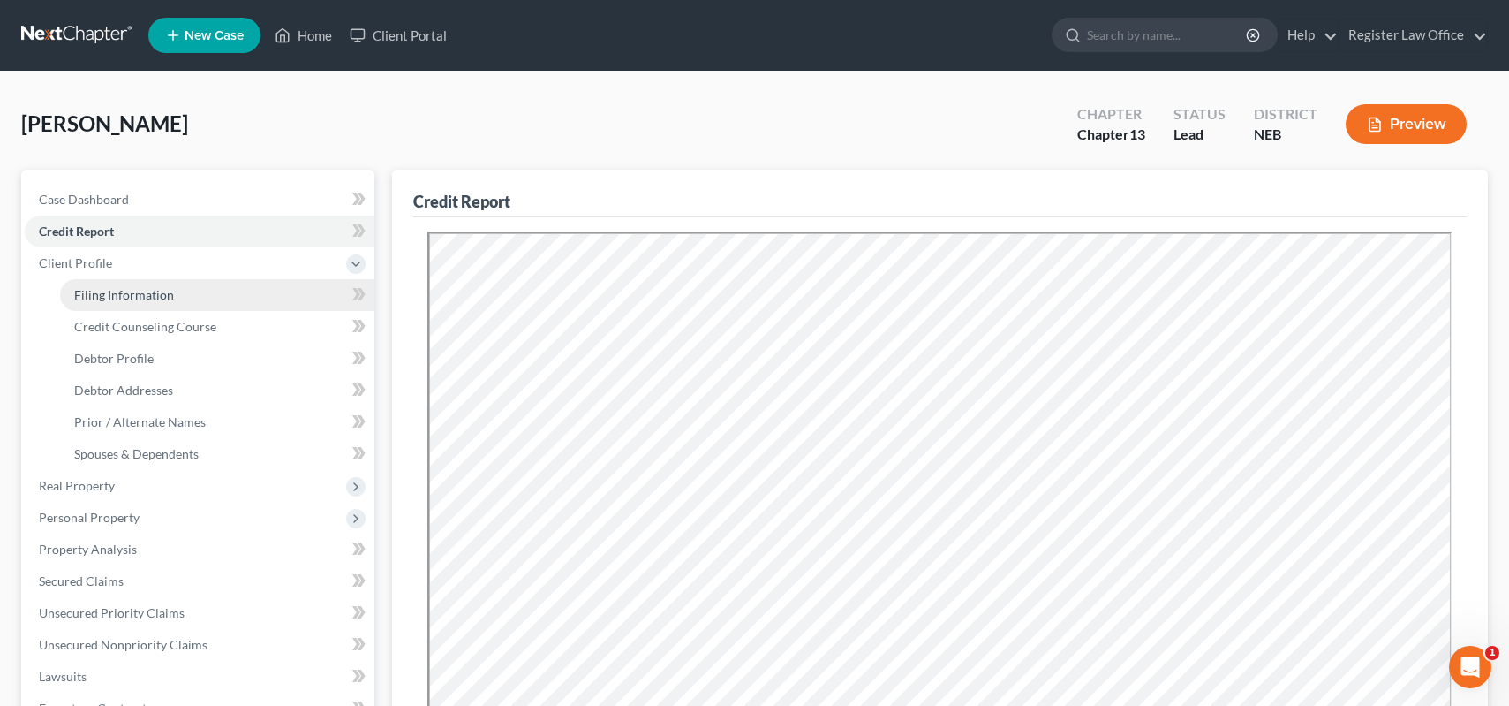
click at [159, 299] on span "Filing Information" at bounding box center [124, 294] width 100 height 15
select select "1"
select select "0"
select select "3"
select select "48"
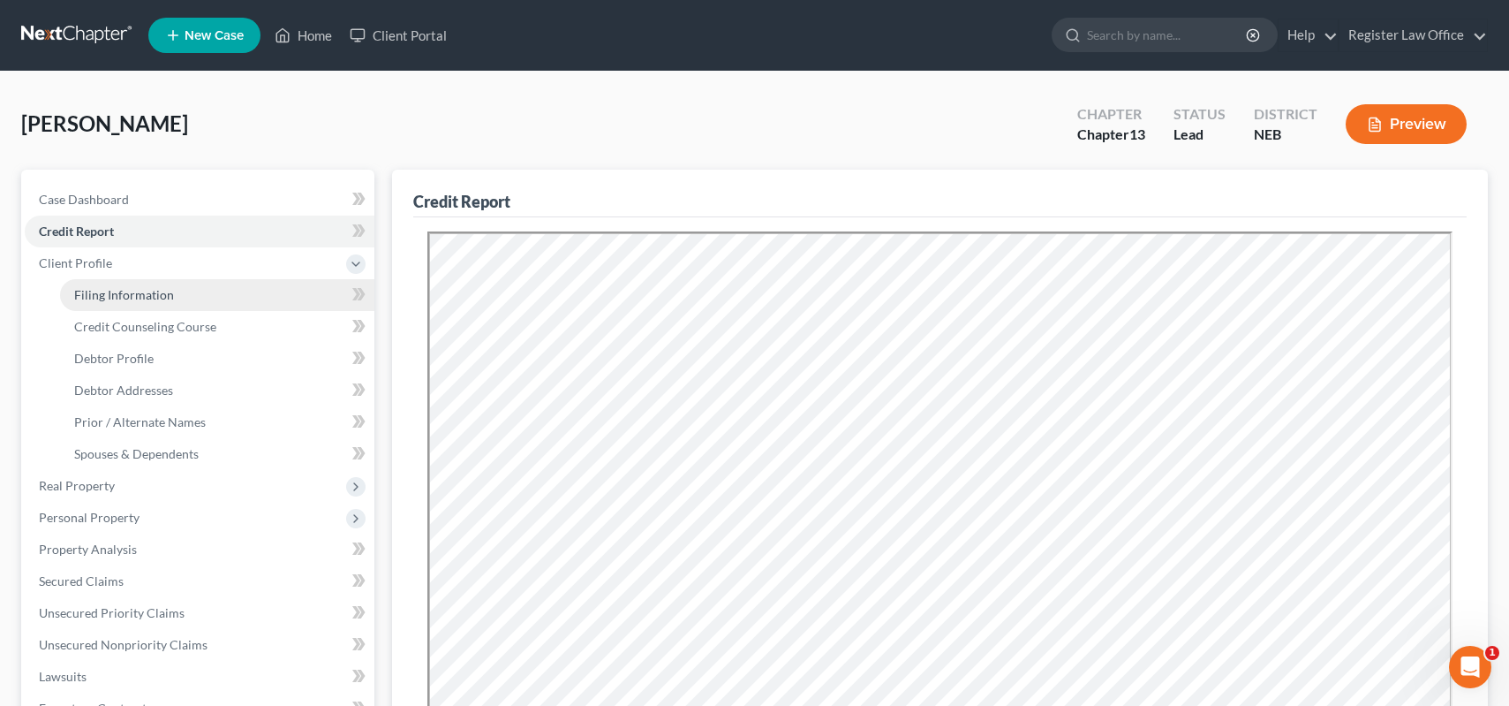
select select "0"
select select "30"
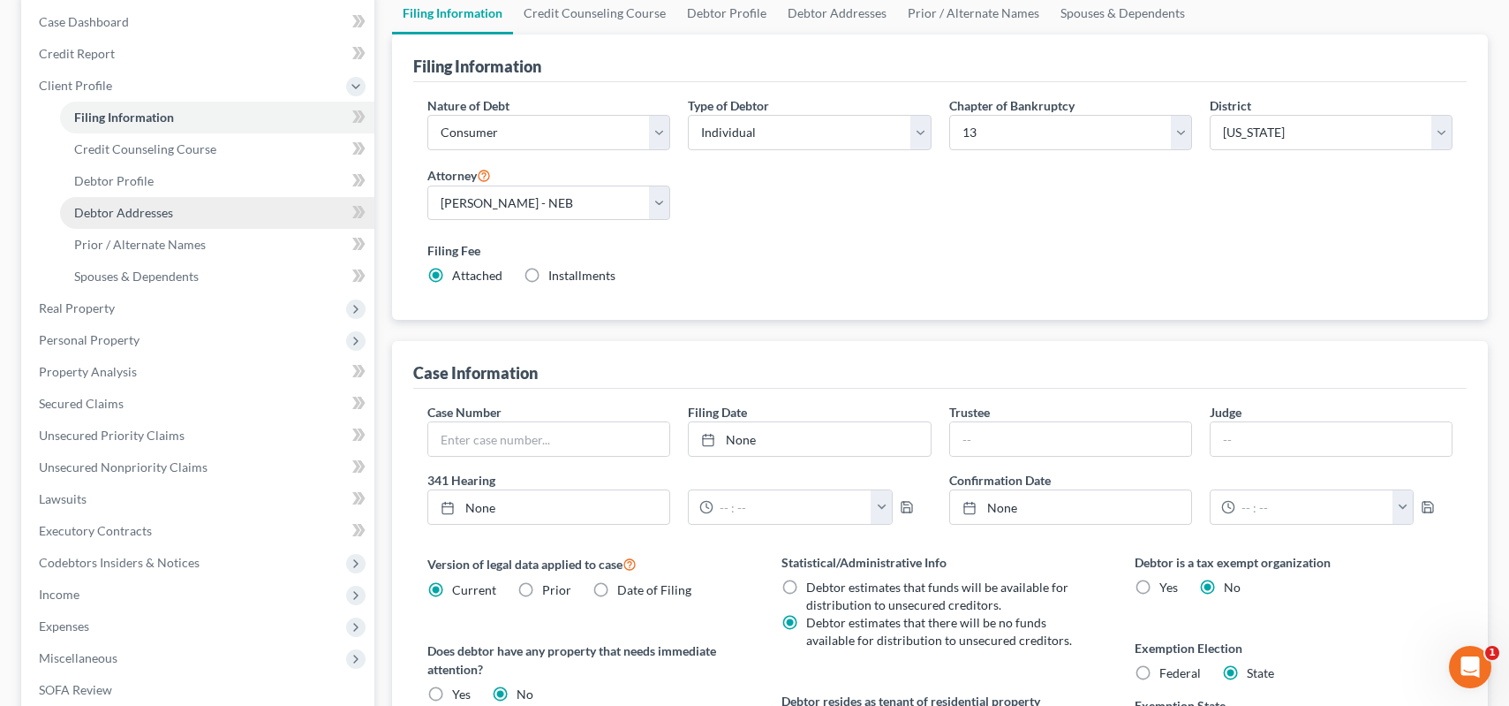
scroll to position [177, 0]
click at [144, 182] on span "Debtor Profile" at bounding box center [113, 181] width 79 height 15
select select "0"
select select "1"
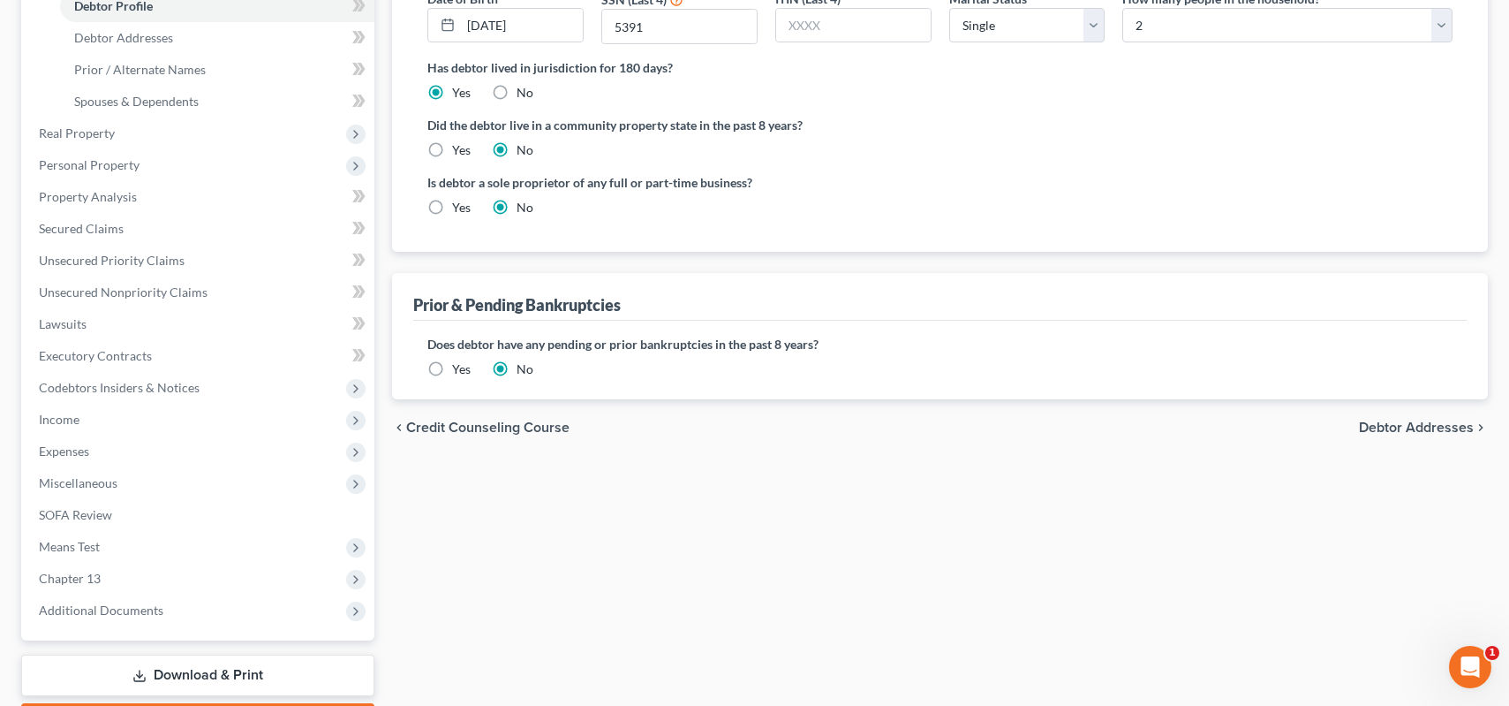
scroll to position [353, 0]
click at [452, 367] on label "Yes" at bounding box center [461, 368] width 19 height 18
click at [459, 367] on input "Yes" at bounding box center [464, 364] width 11 height 11
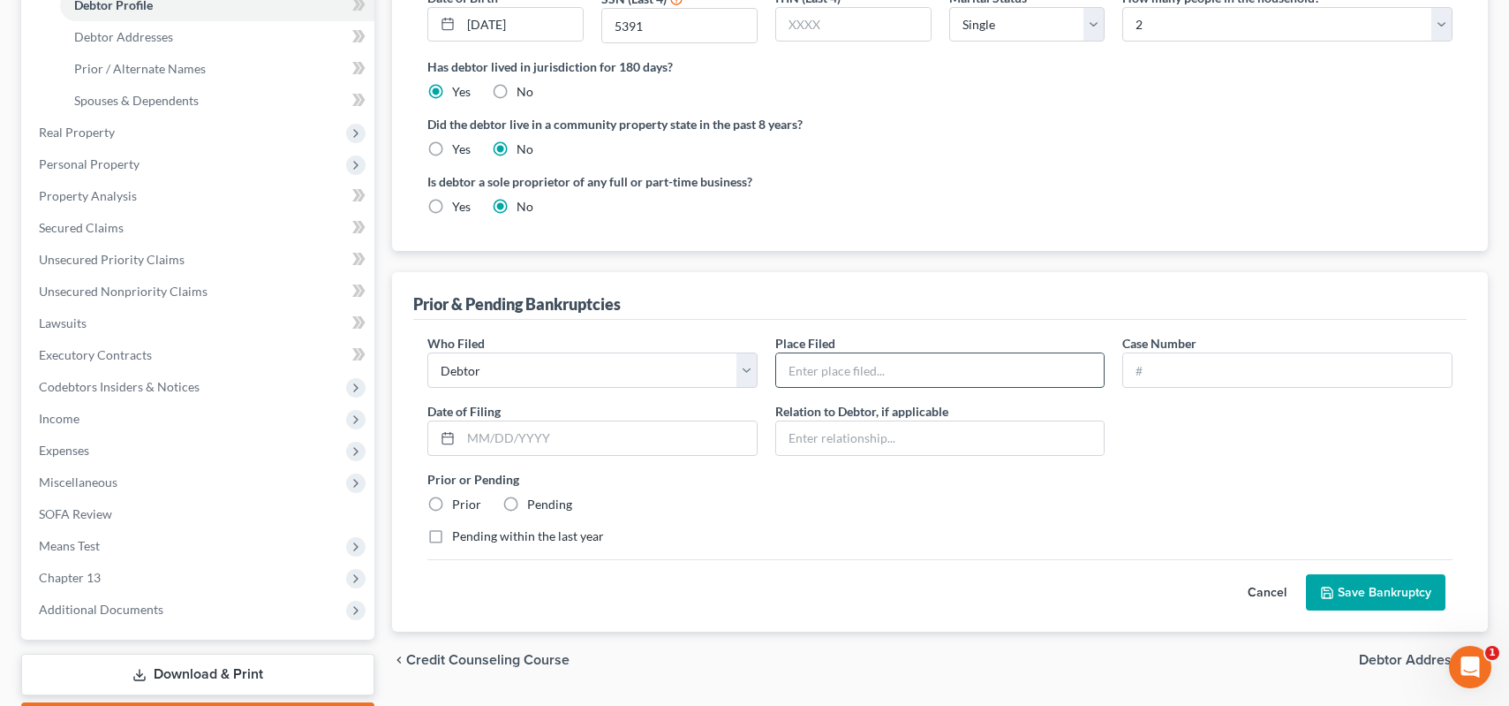
click at [840, 378] on input "text" at bounding box center [940, 370] width 329 height 34
type input "[US_STATE]"
type input "24-81091"
click at [467, 444] on input "text" at bounding box center [609, 438] width 296 height 34
type input "11272024"
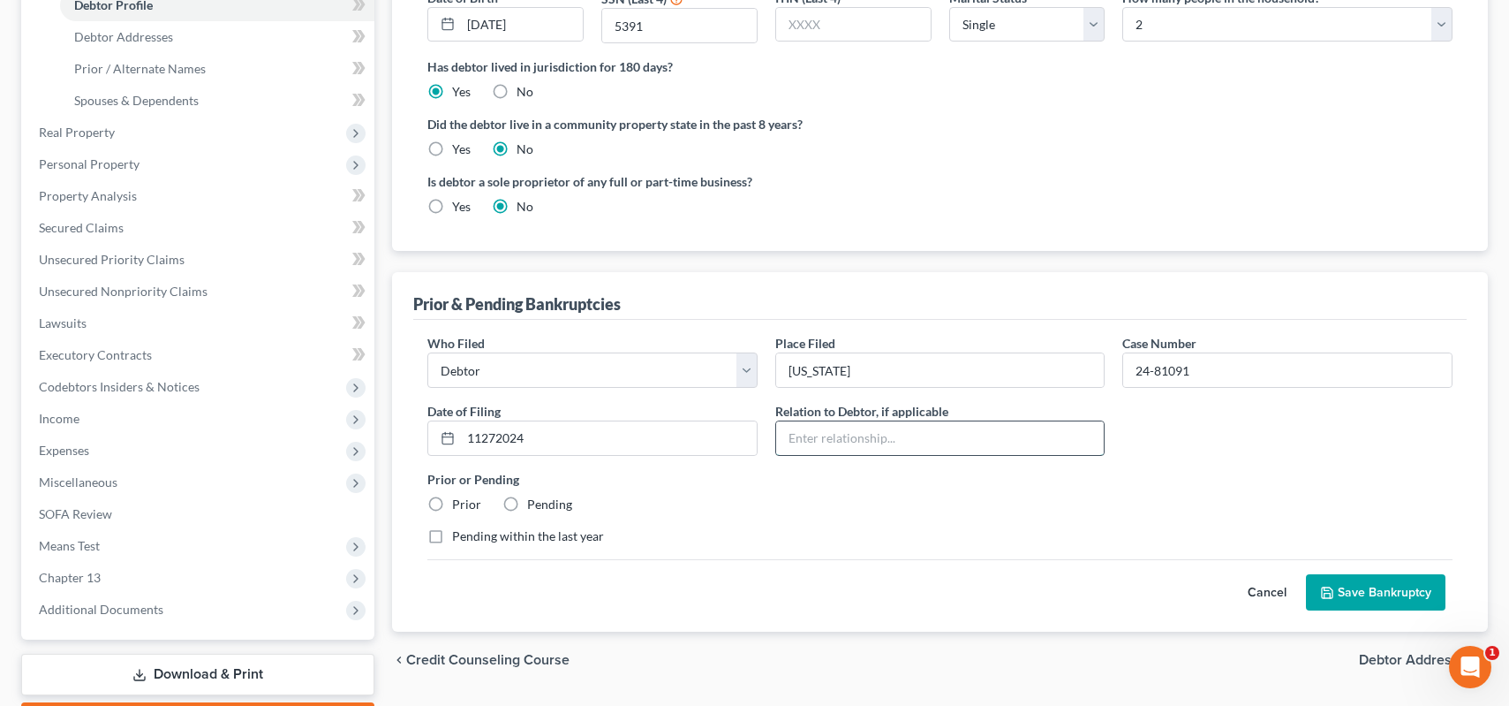
click at [800, 442] on input "text" at bounding box center [940, 438] width 329 height 34
click at [452, 500] on label "Prior" at bounding box center [466, 504] width 29 height 18
click at [459, 500] on input "Prior" at bounding box center [464, 500] width 11 height 11
radio input "true"
click at [1376, 597] on button "Save Bankruptcy" at bounding box center [1376, 592] width 140 height 37
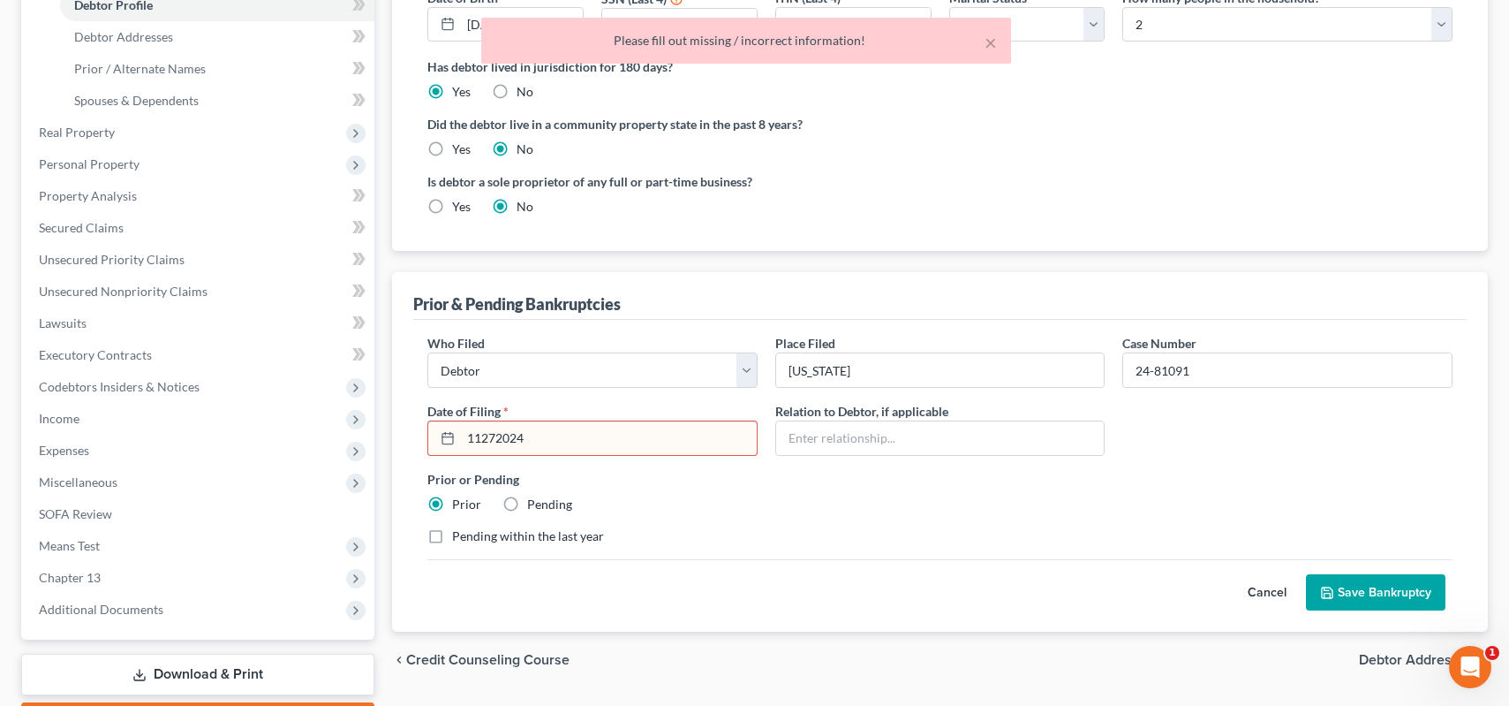
click at [495, 449] on input "11272024" at bounding box center [609, 438] width 296 height 34
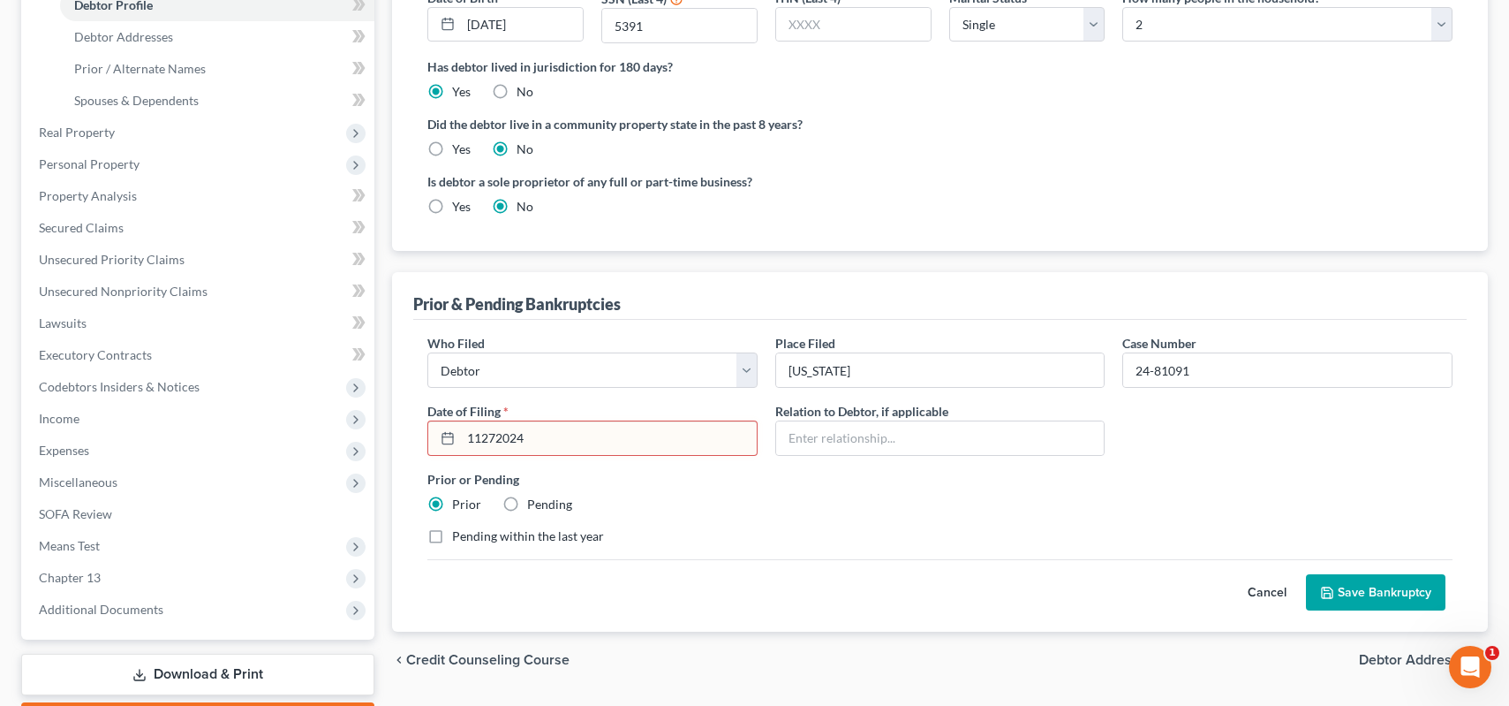
click at [484, 440] on input "11272024" at bounding box center [609, 438] width 296 height 34
click at [501, 440] on input "11/272024" at bounding box center [609, 438] width 296 height 34
type input "[DATE]"
click at [653, 505] on div "Prior or Pending Prior Pending" at bounding box center [940, 491] width 1043 height 43
click at [1357, 598] on button "Save Bankruptcy" at bounding box center [1376, 592] width 140 height 37
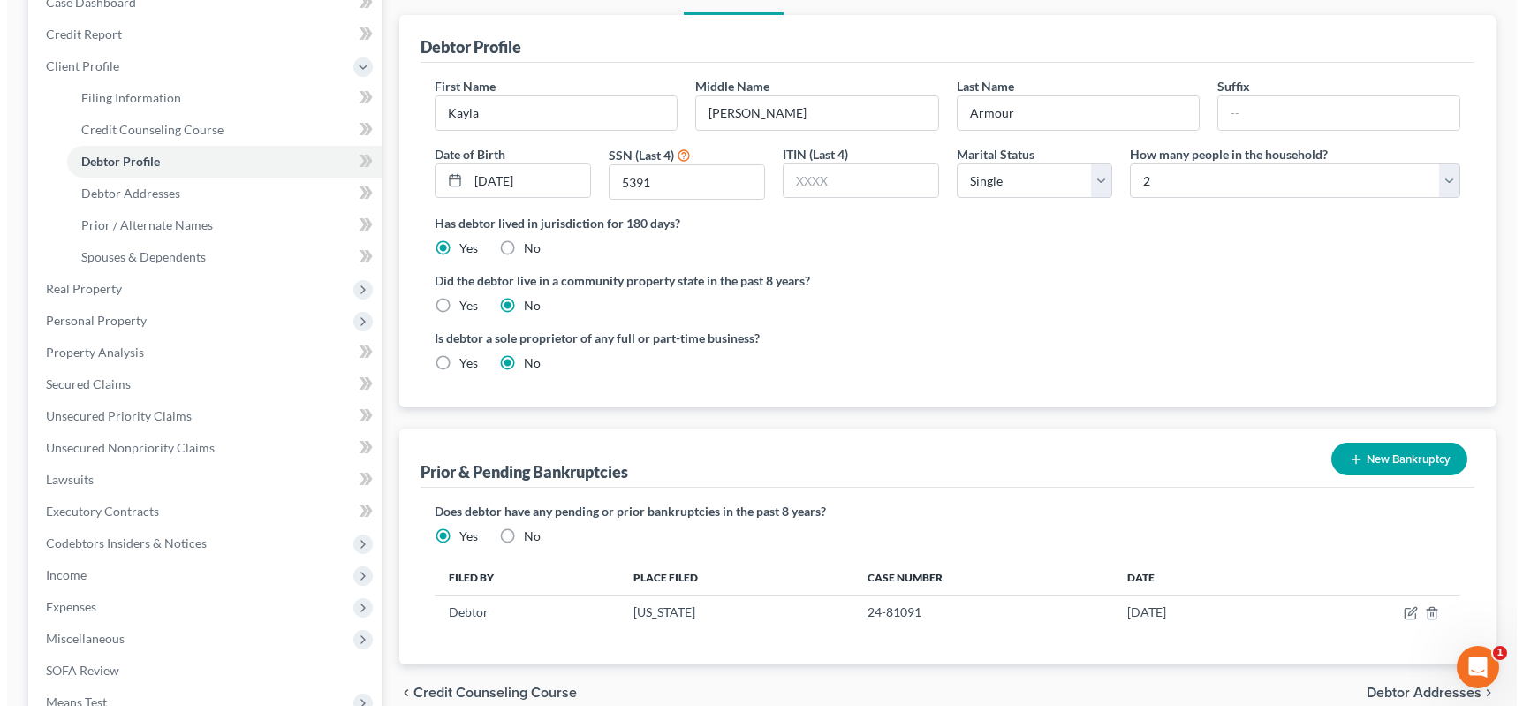
scroll to position [0, 0]
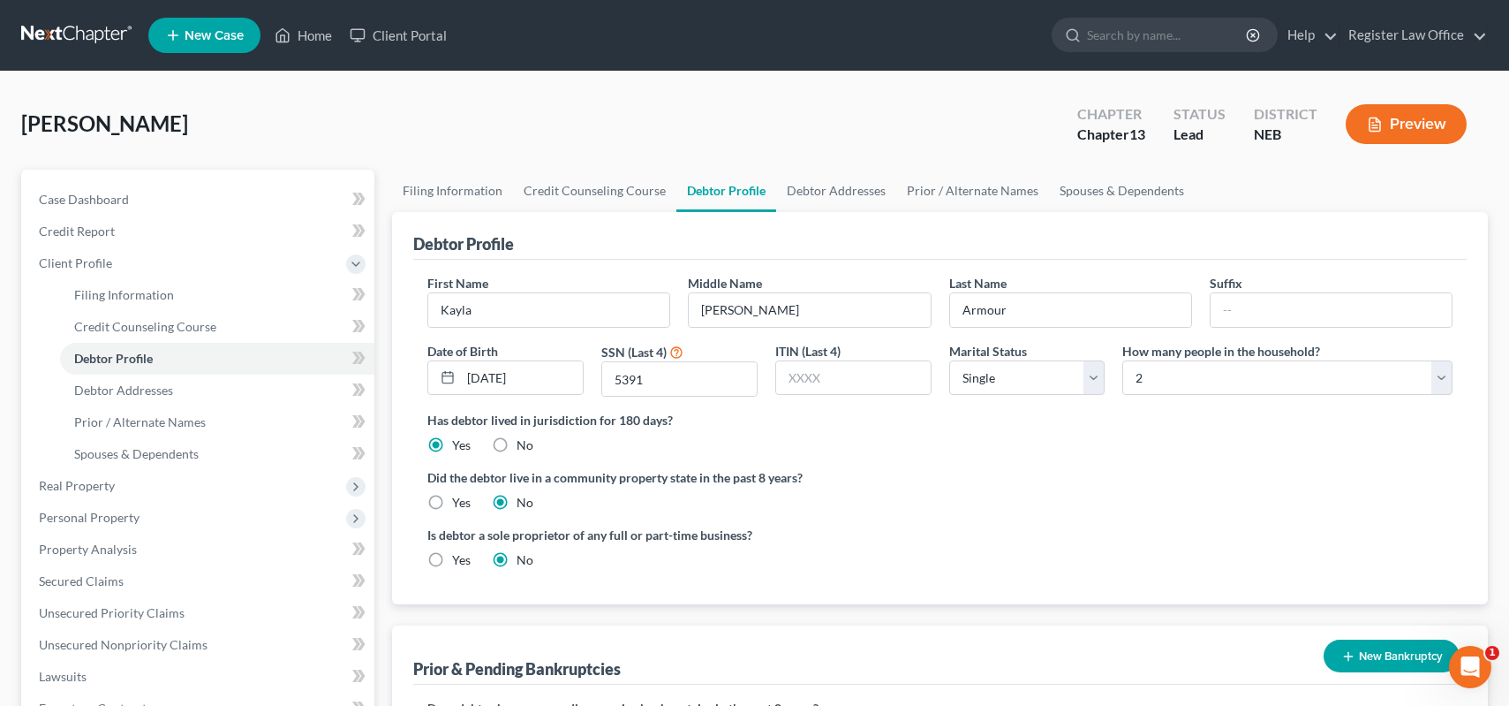
click at [1394, 110] on button "Preview" at bounding box center [1406, 124] width 121 height 40
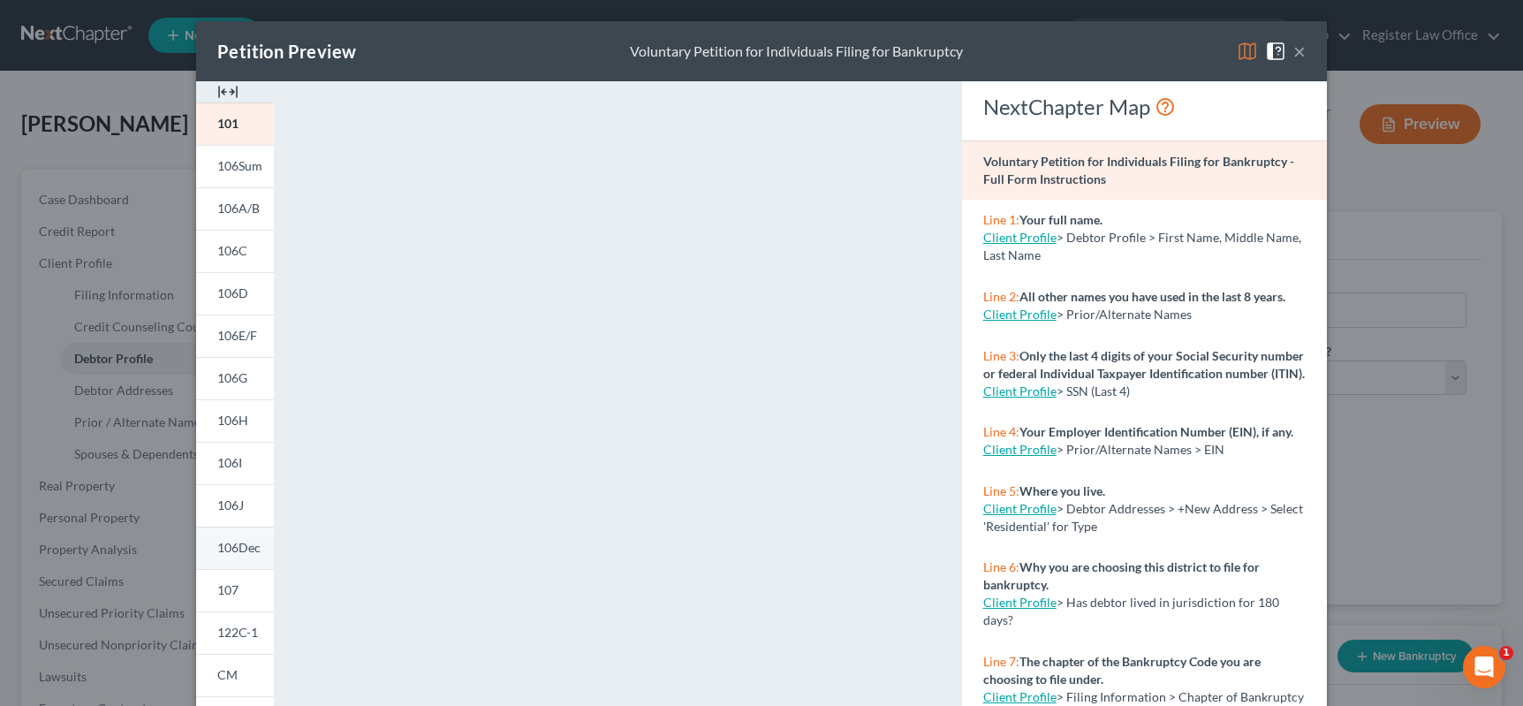
click at [238, 554] on span "106Dec" at bounding box center [238, 547] width 43 height 15
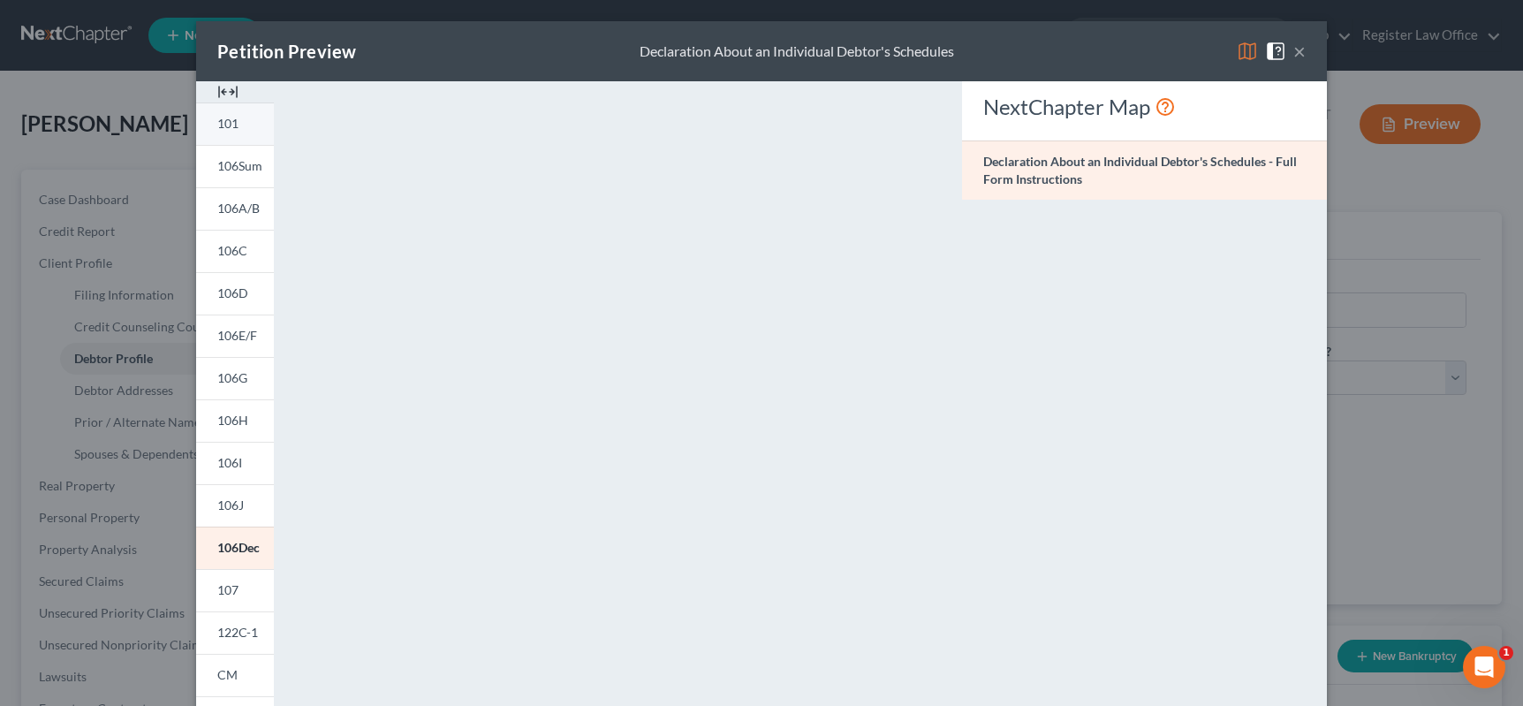
click at [236, 124] on link "101" at bounding box center [235, 123] width 78 height 42
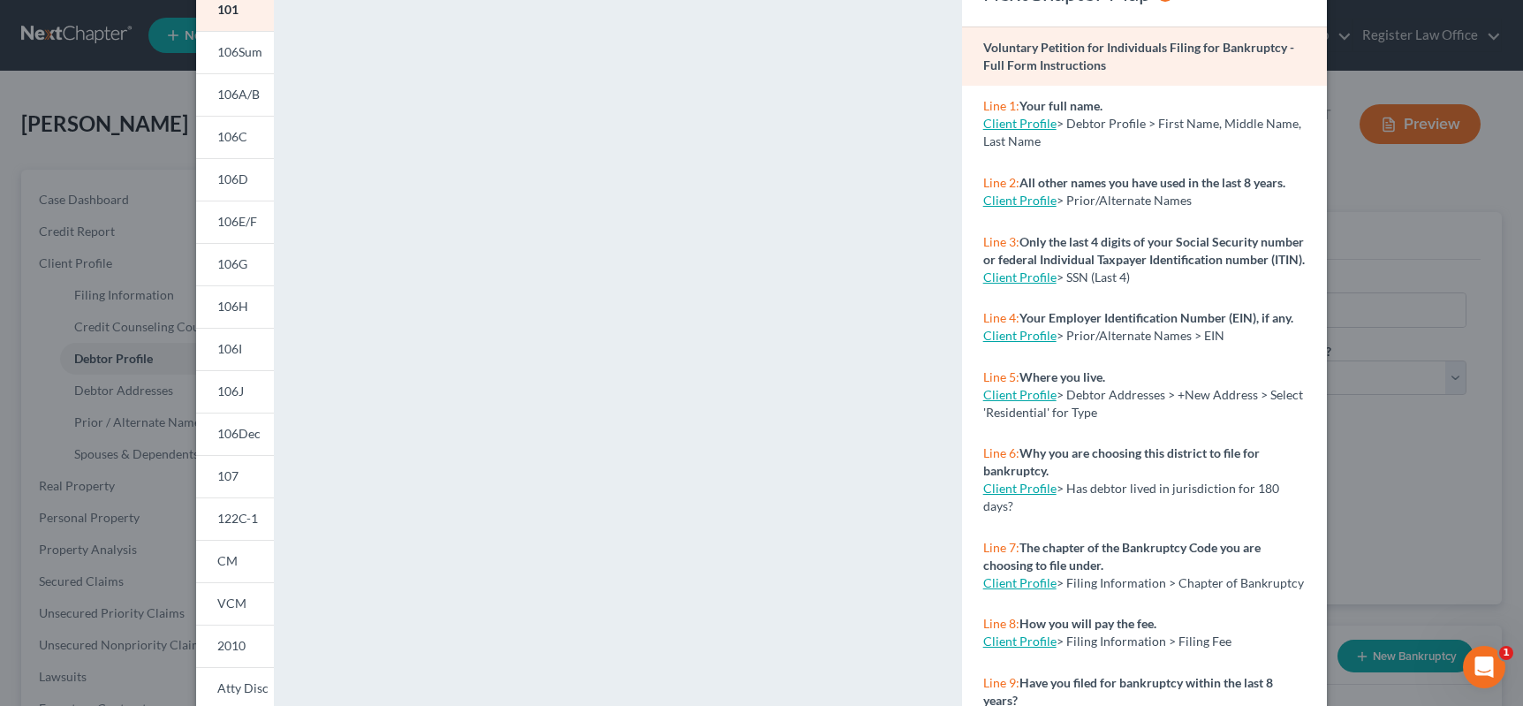
scroll to position [291, 0]
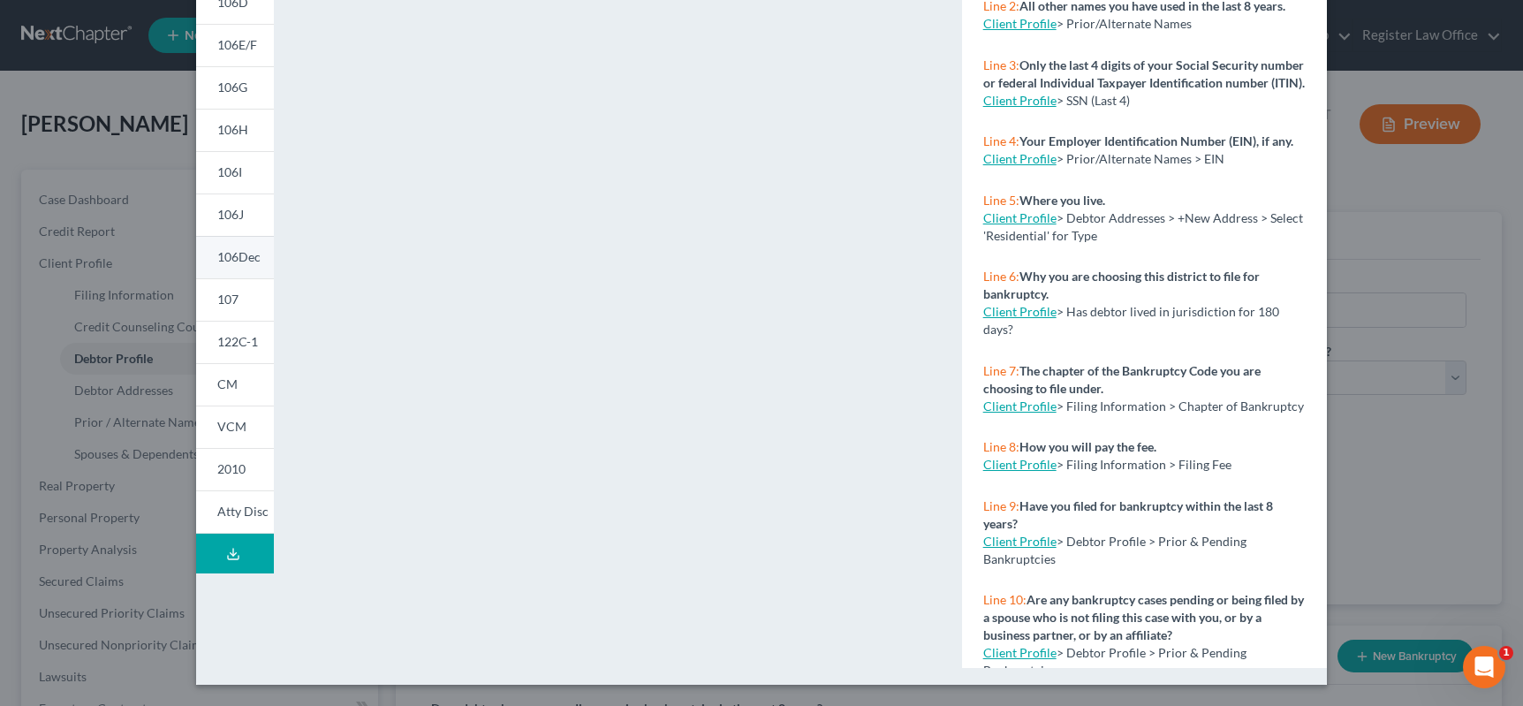
click at [240, 258] on span "106Dec" at bounding box center [238, 256] width 43 height 15
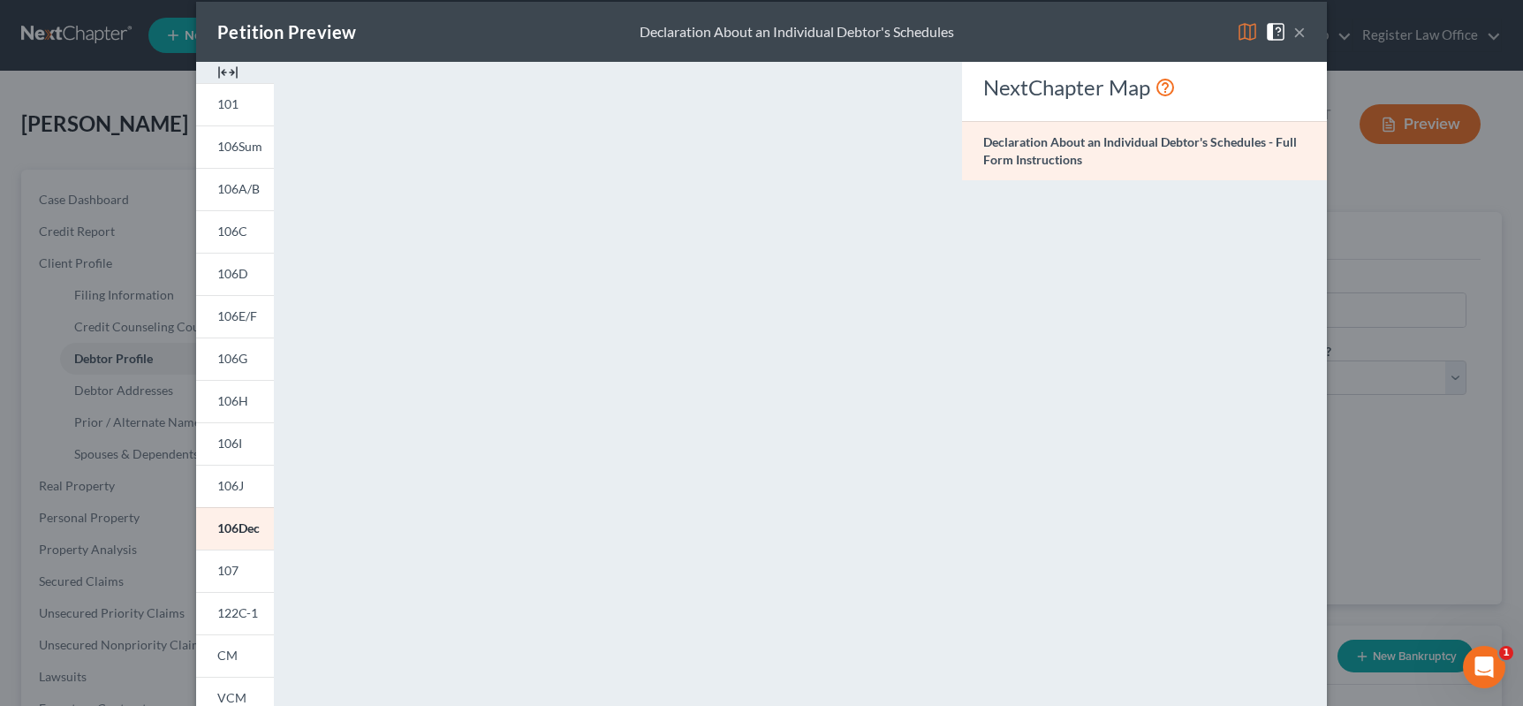
scroll to position [0, 0]
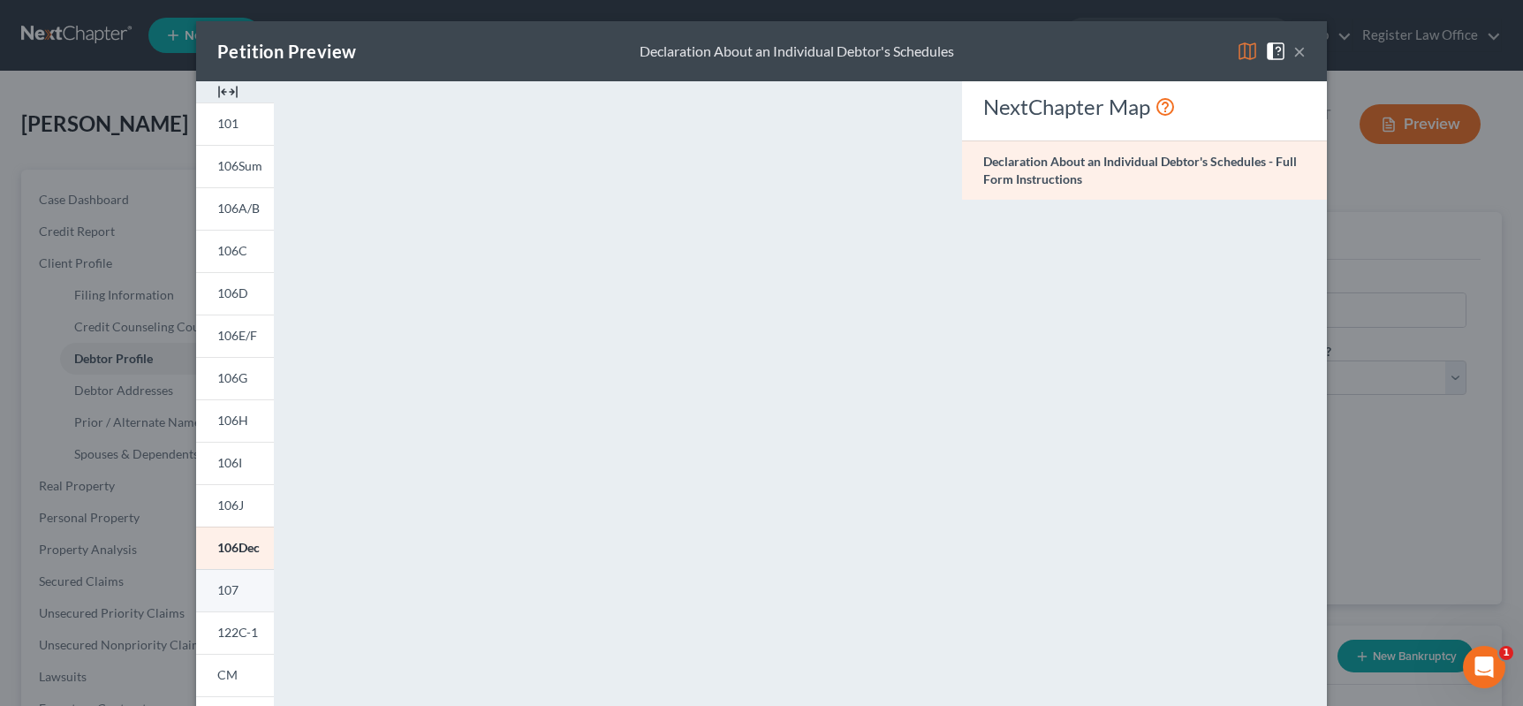
click at [238, 583] on link "107" at bounding box center [235, 590] width 78 height 42
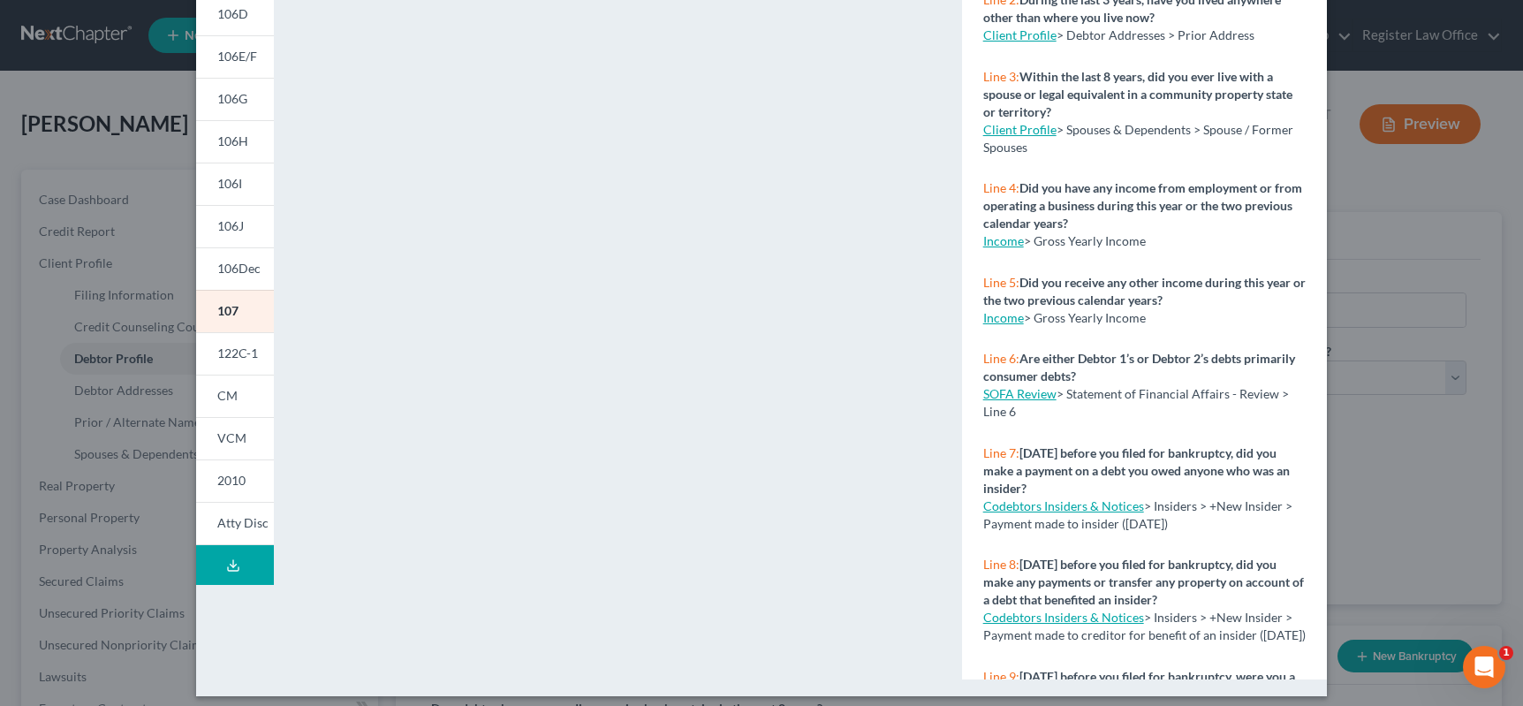
scroll to position [291, 0]
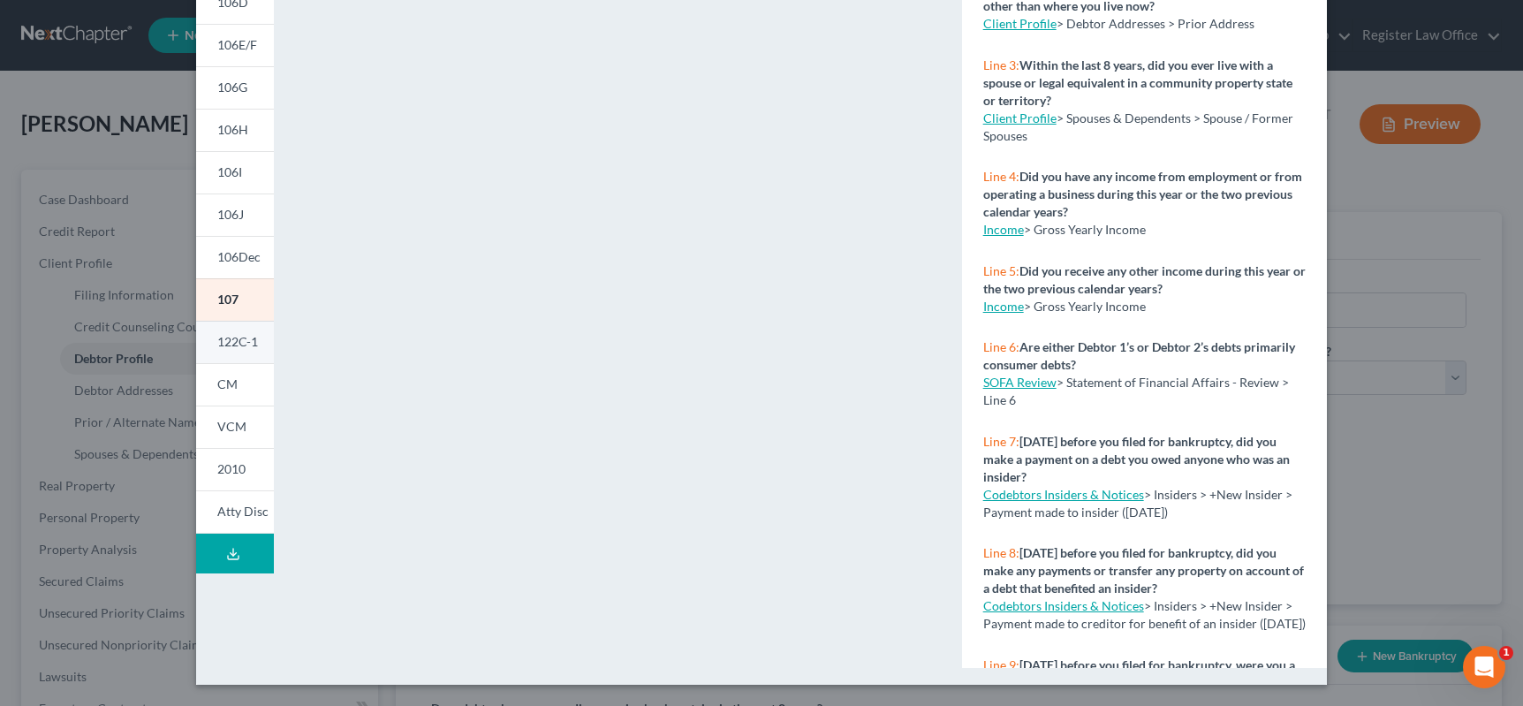
click at [238, 345] on span "122C-1" at bounding box center [237, 341] width 41 height 15
click at [238, 345] on link "122C-1" at bounding box center [235, 342] width 78 height 42
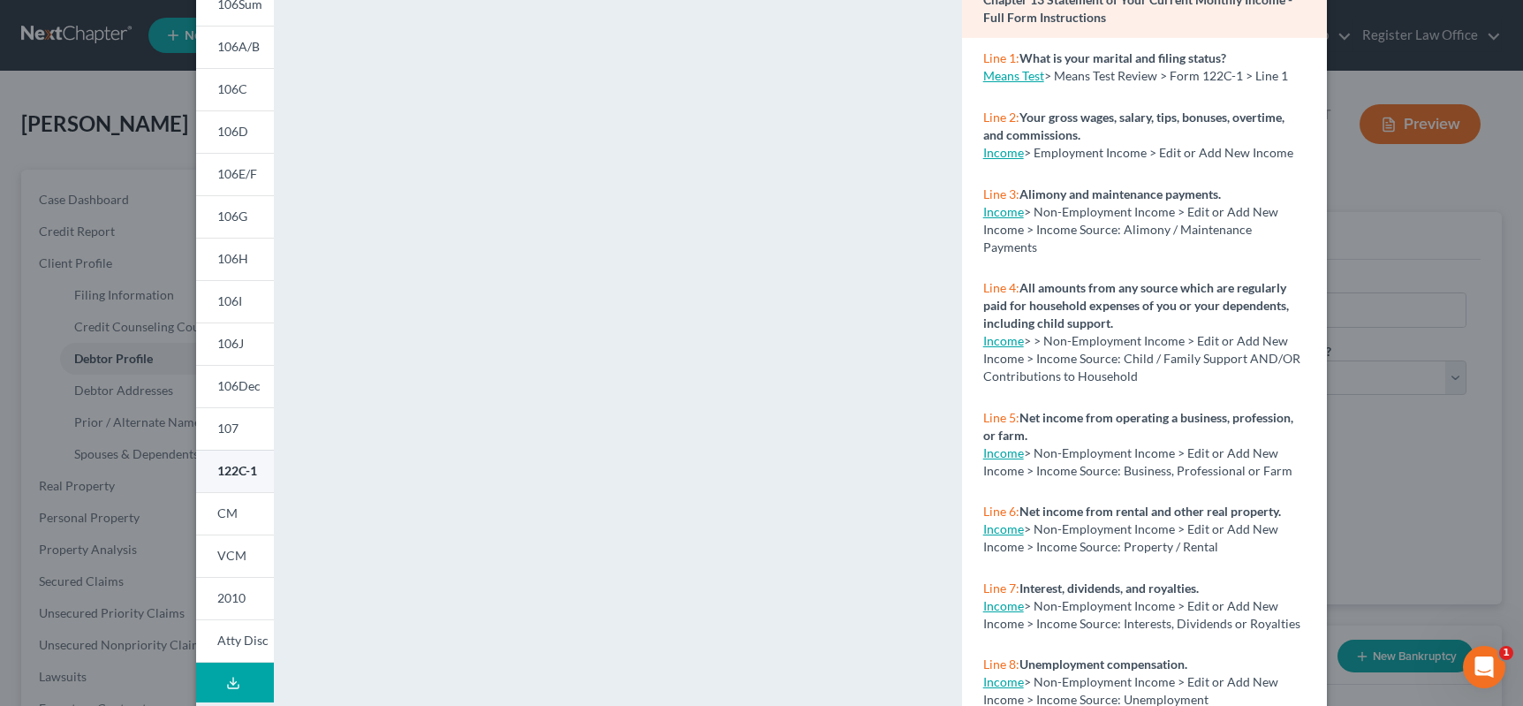
scroll to position [209, 0]
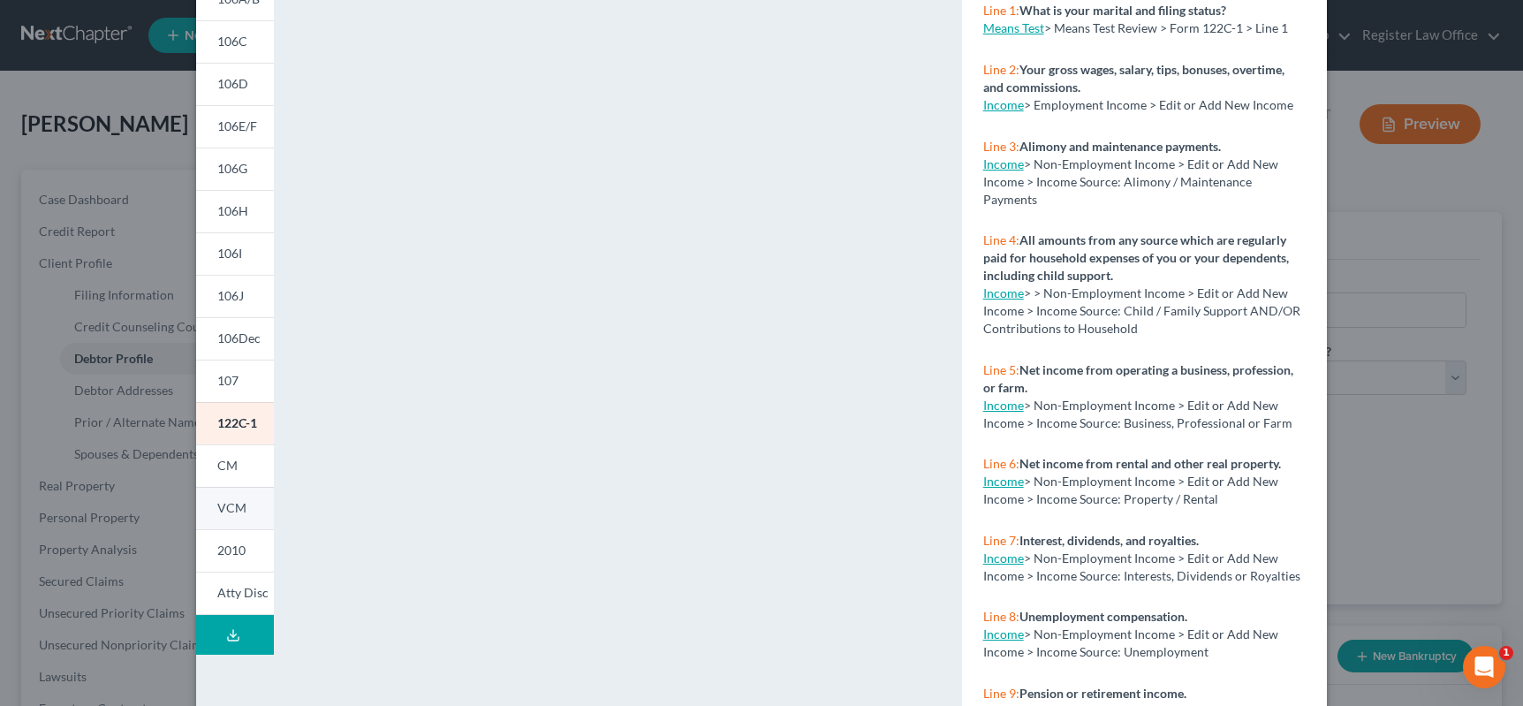
click at [233, 509] on span "VCM" at bounding box center [231, 507] width 29 height 15
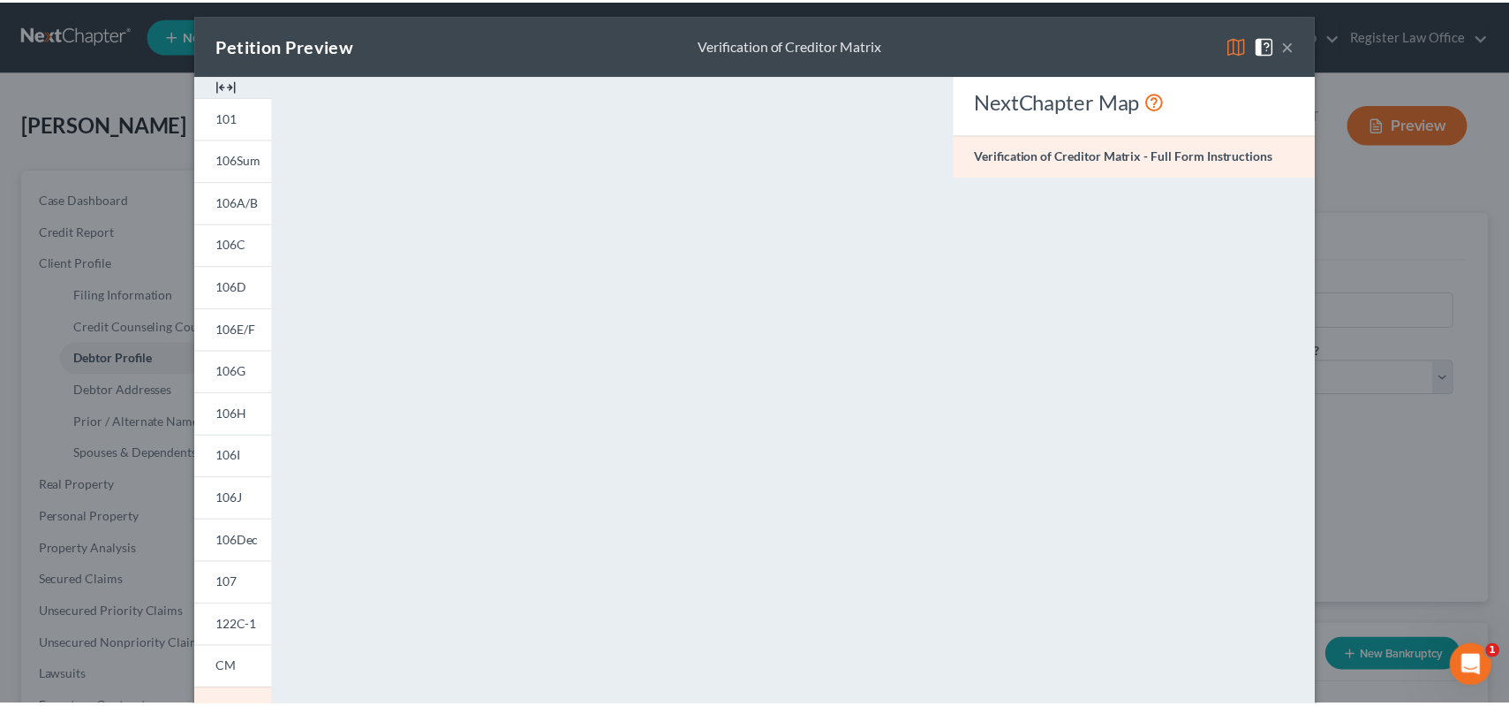
scroll to position [0, 0]
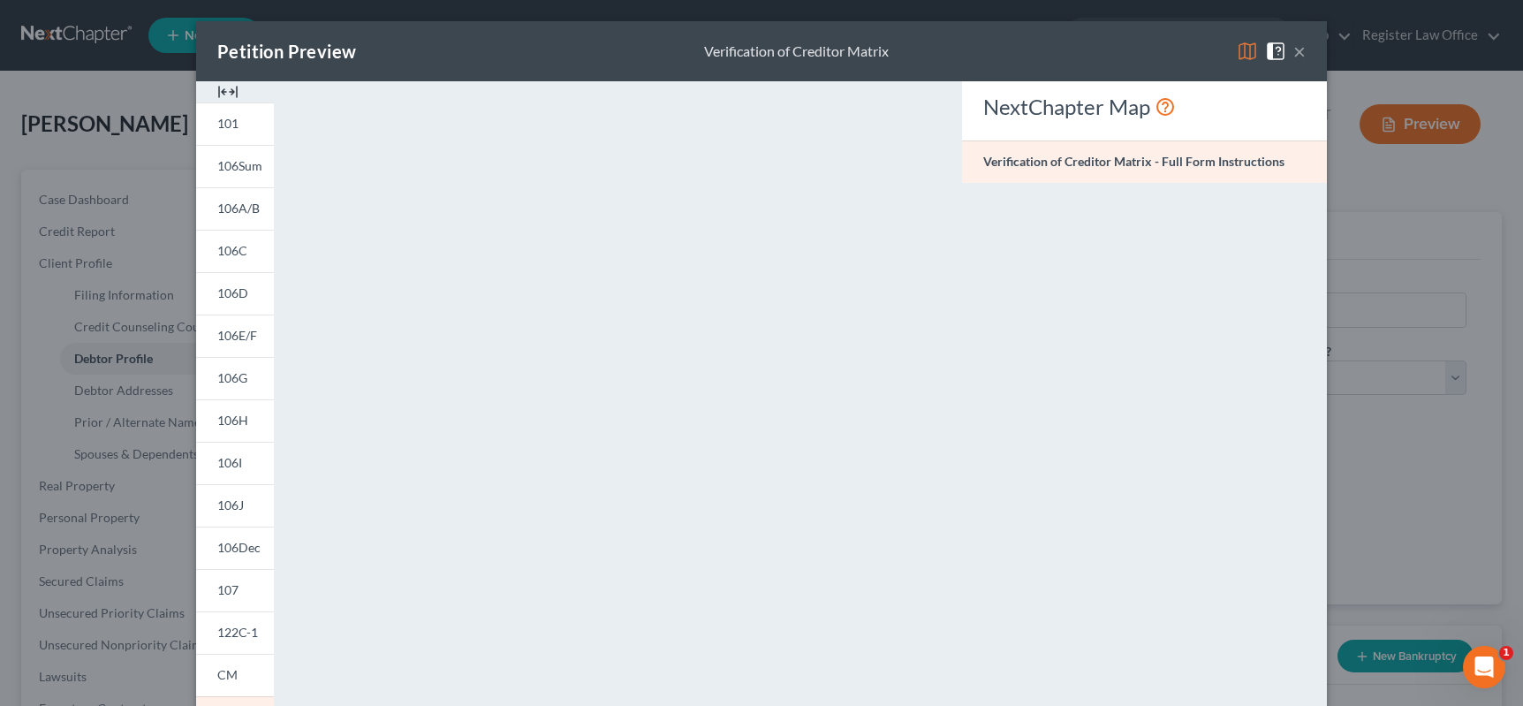
click at [1293, 50] on button "×" at bounding box center [1299, 51] width 12 height 21
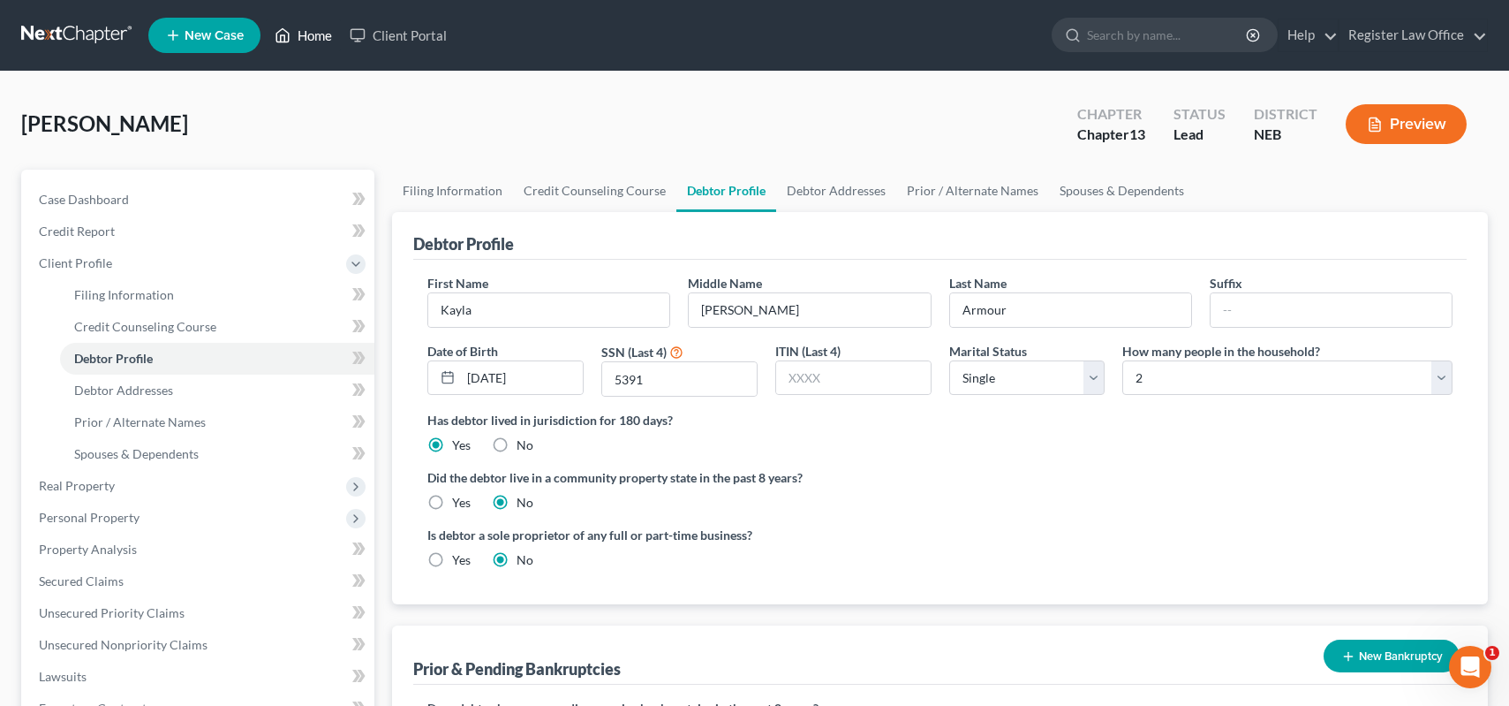
click at [314, 38] on link "Home" at bounding box center [303, 35] width 75 height 32
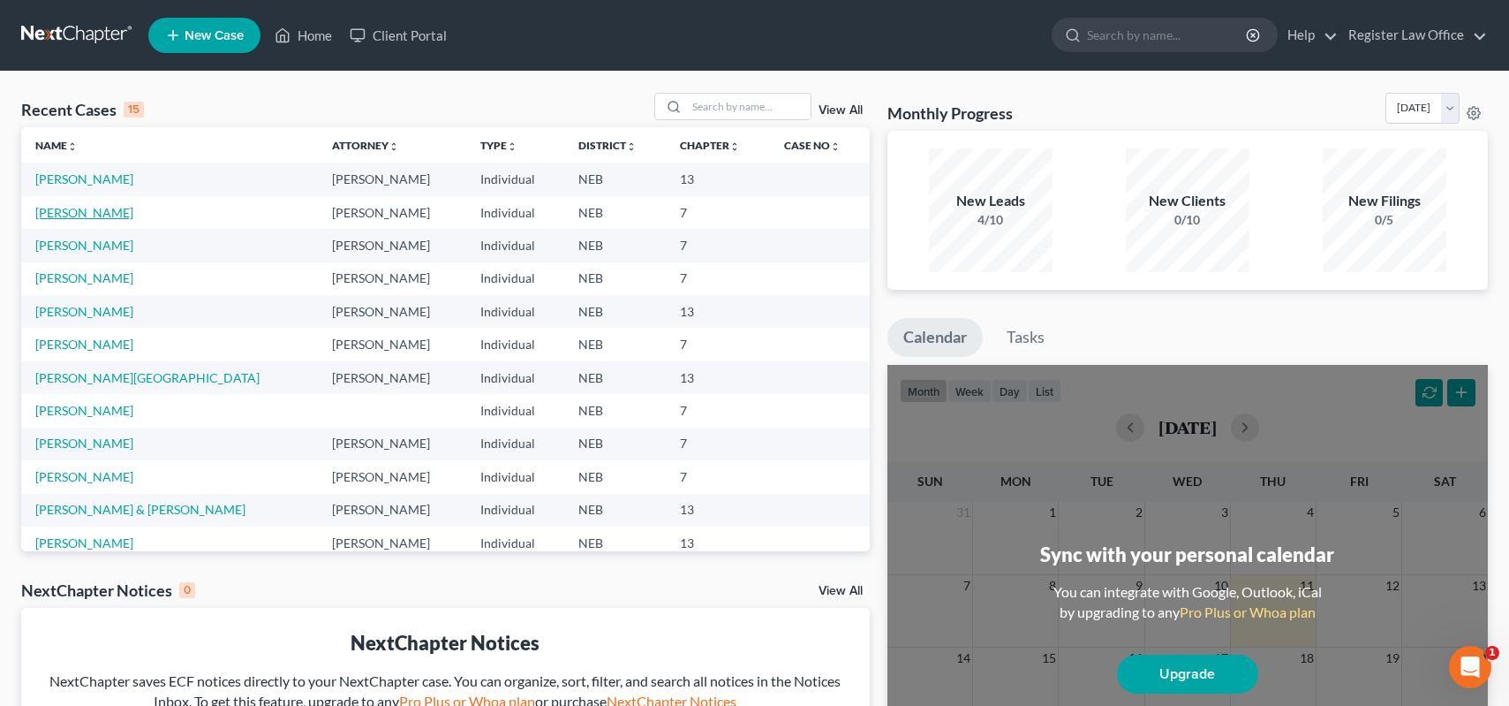
click at [102, 214] on link "[PERSON_NAME]" at bounding box center [84, 212] width 98 height 15
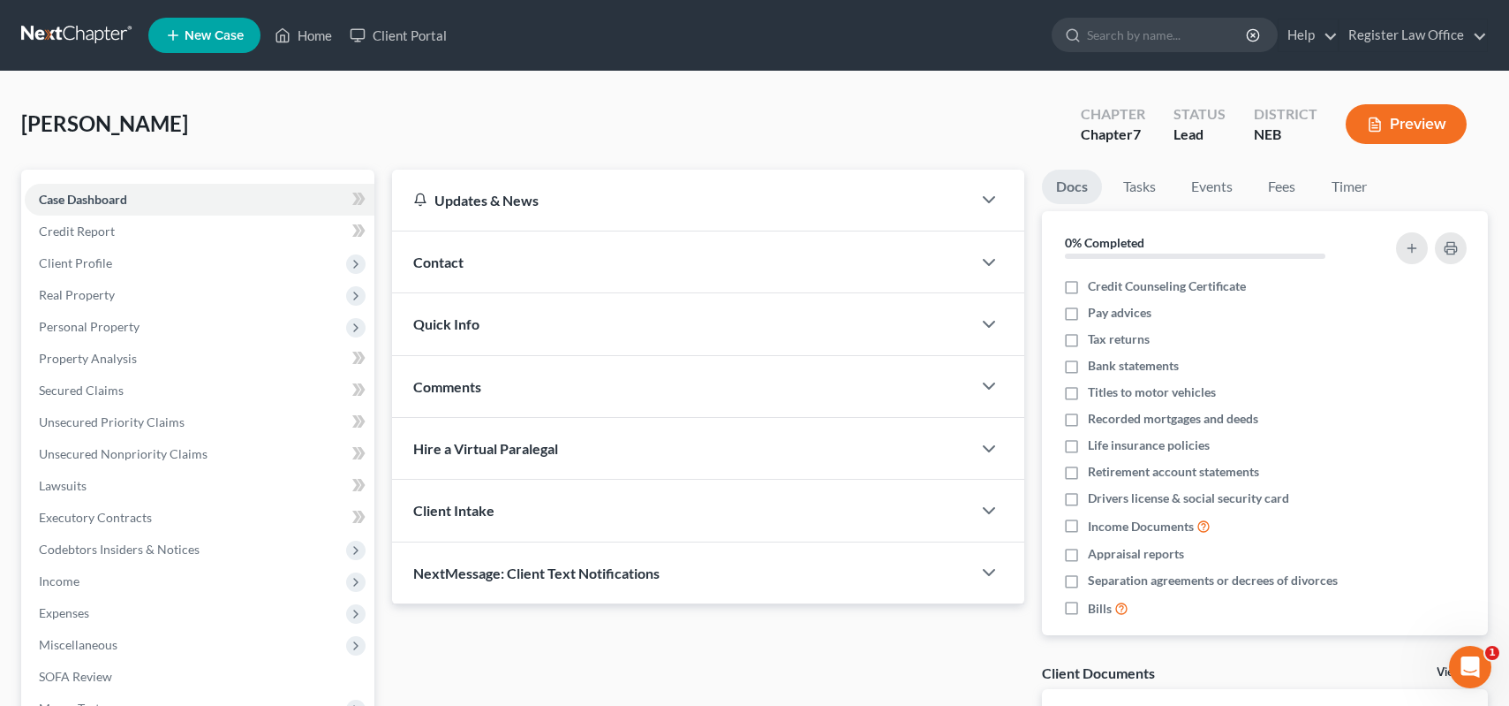
click at [1417, 117] on button "Preview" at bounding box center [1406, 124] width 121 height 40
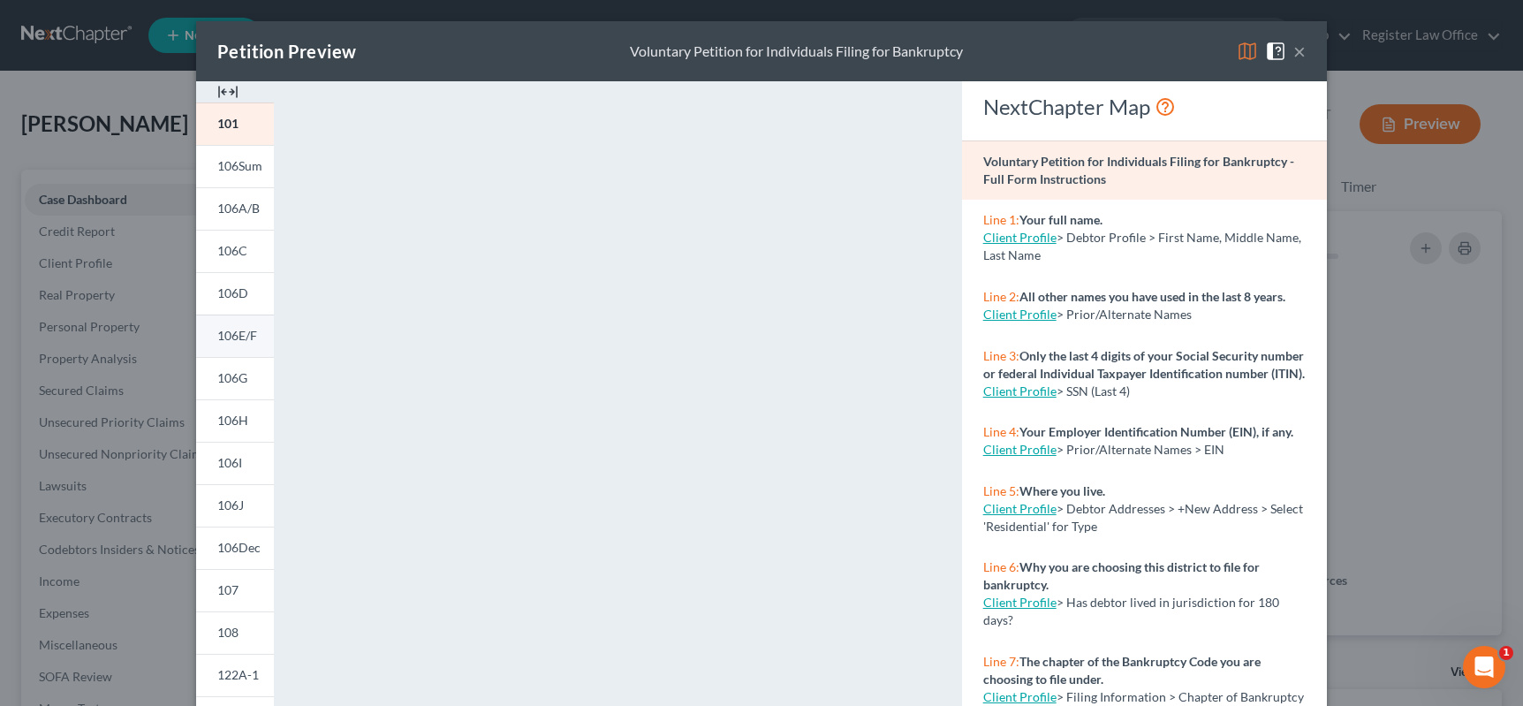
click at [241, 340] on span "106E/F" at bounding box center [237, 335] width 40 height 15
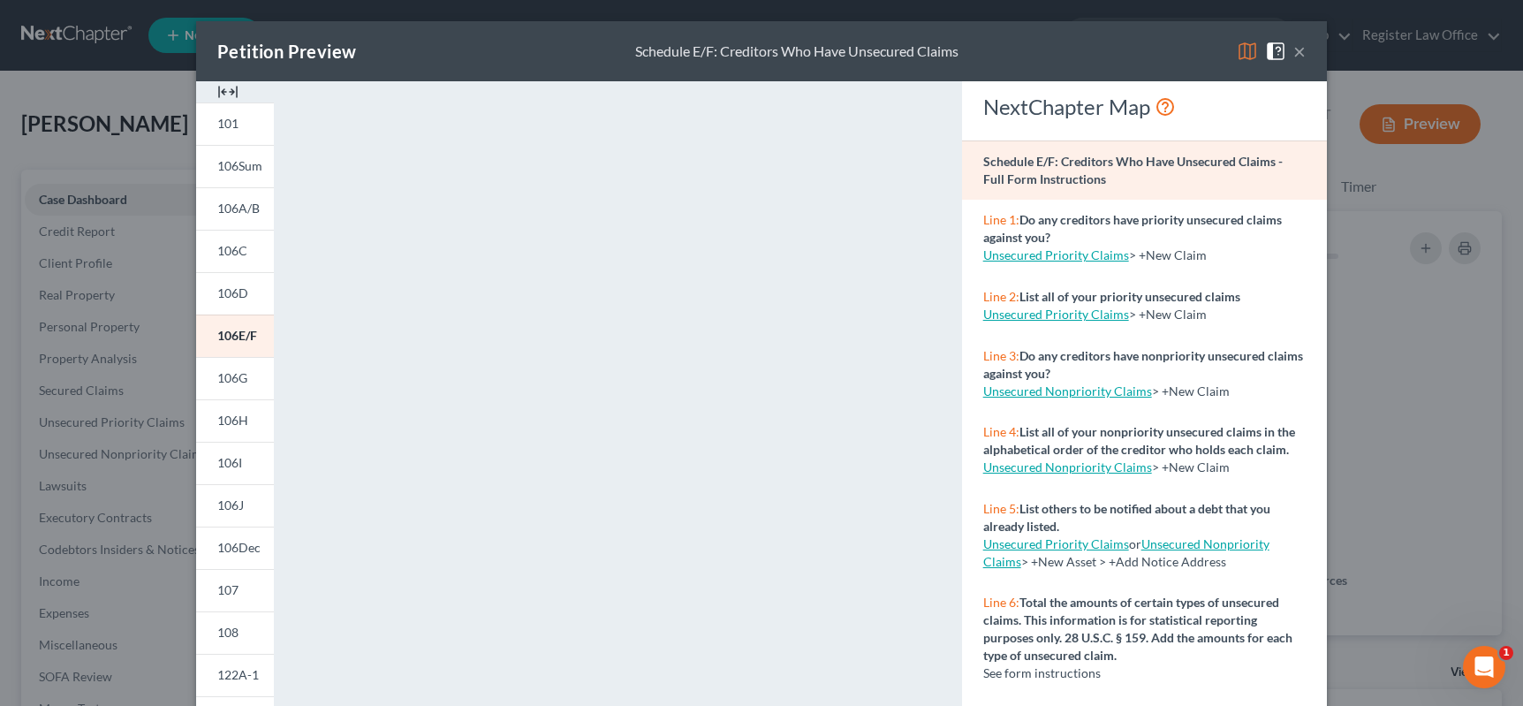
click at [1293, 51] on button "×" at bounding box center [1299, 51] width 12 height 21
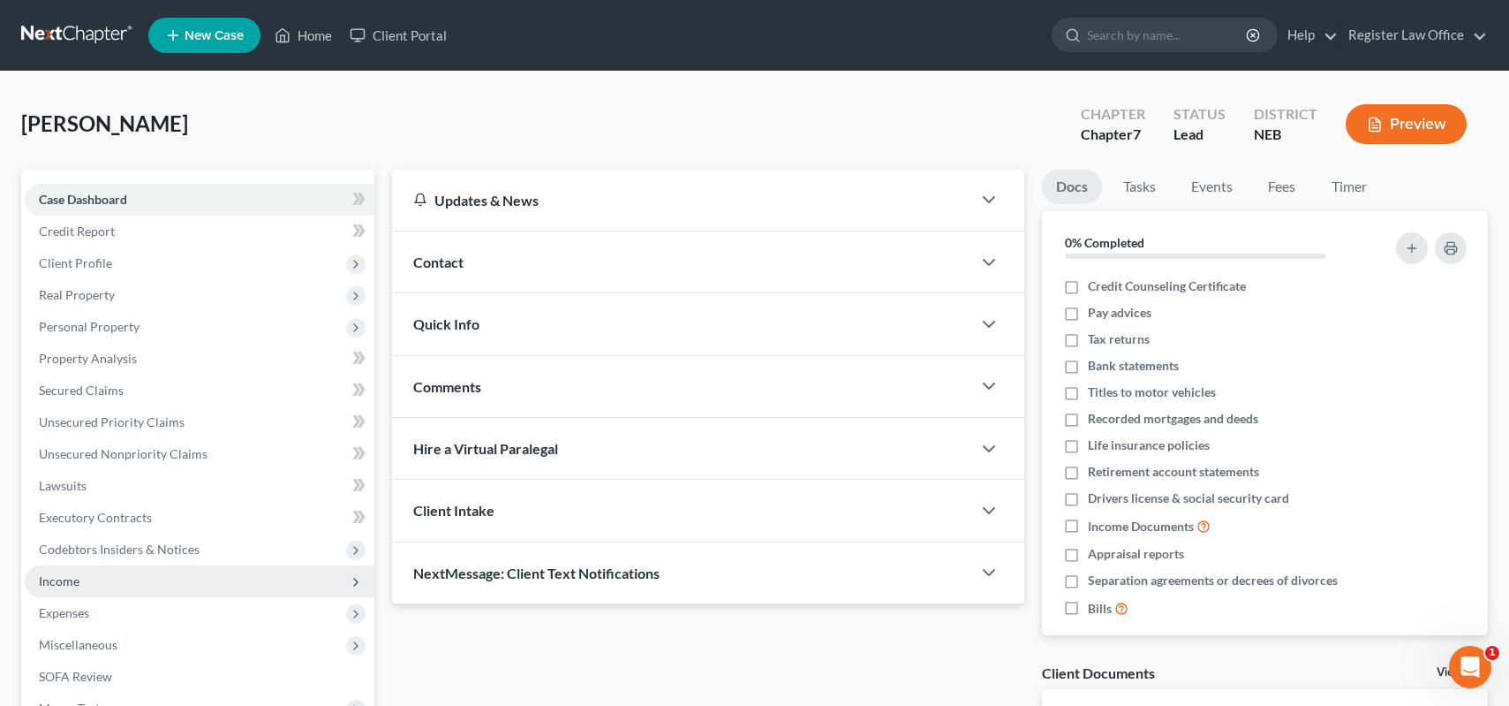
click at [85, 587] on span "Income" at bounding box center [200, 581] width 350 height 32
click at [97, 577] on span "Income" at bounding box center [200, 581] width 350 height 32
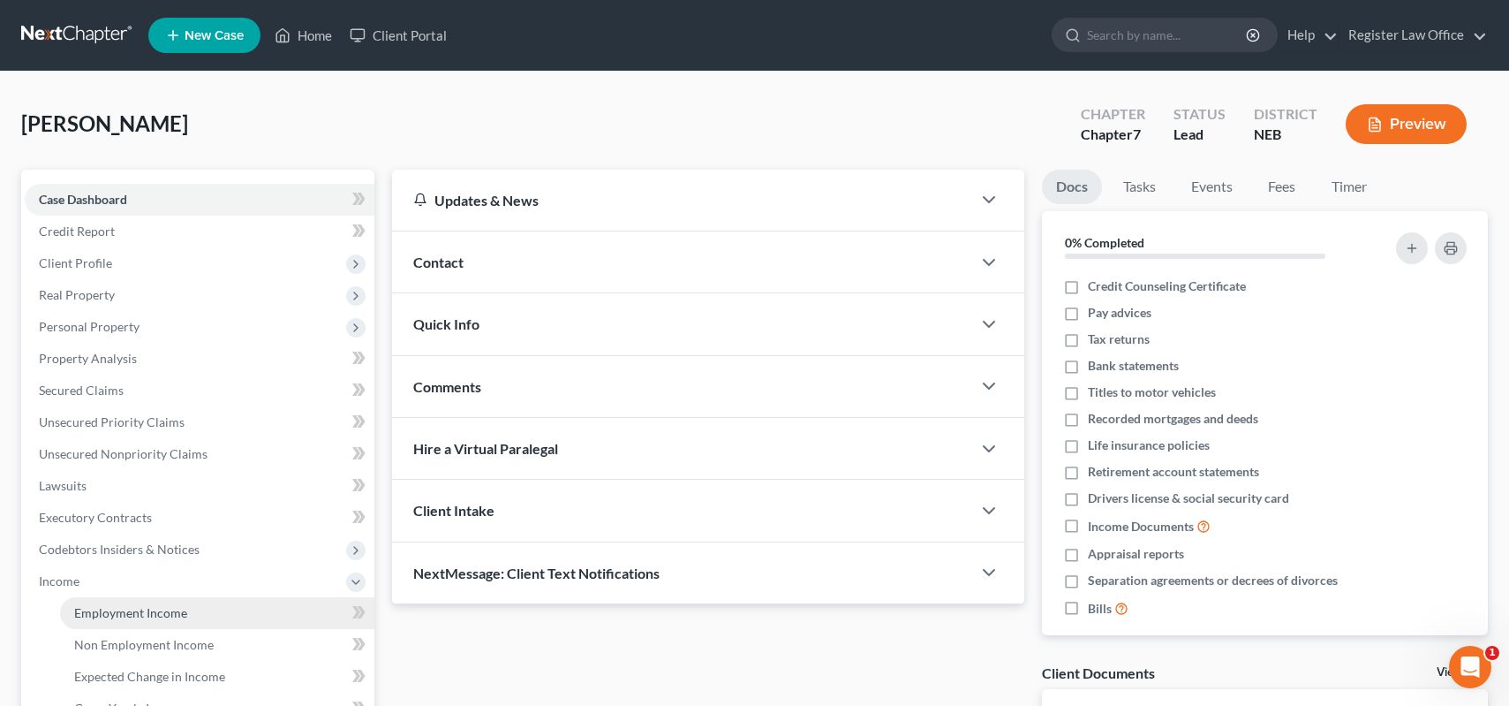
click at [120, 609] on span "Employment Income" at bounding box center [130, 612] width 113 height 15
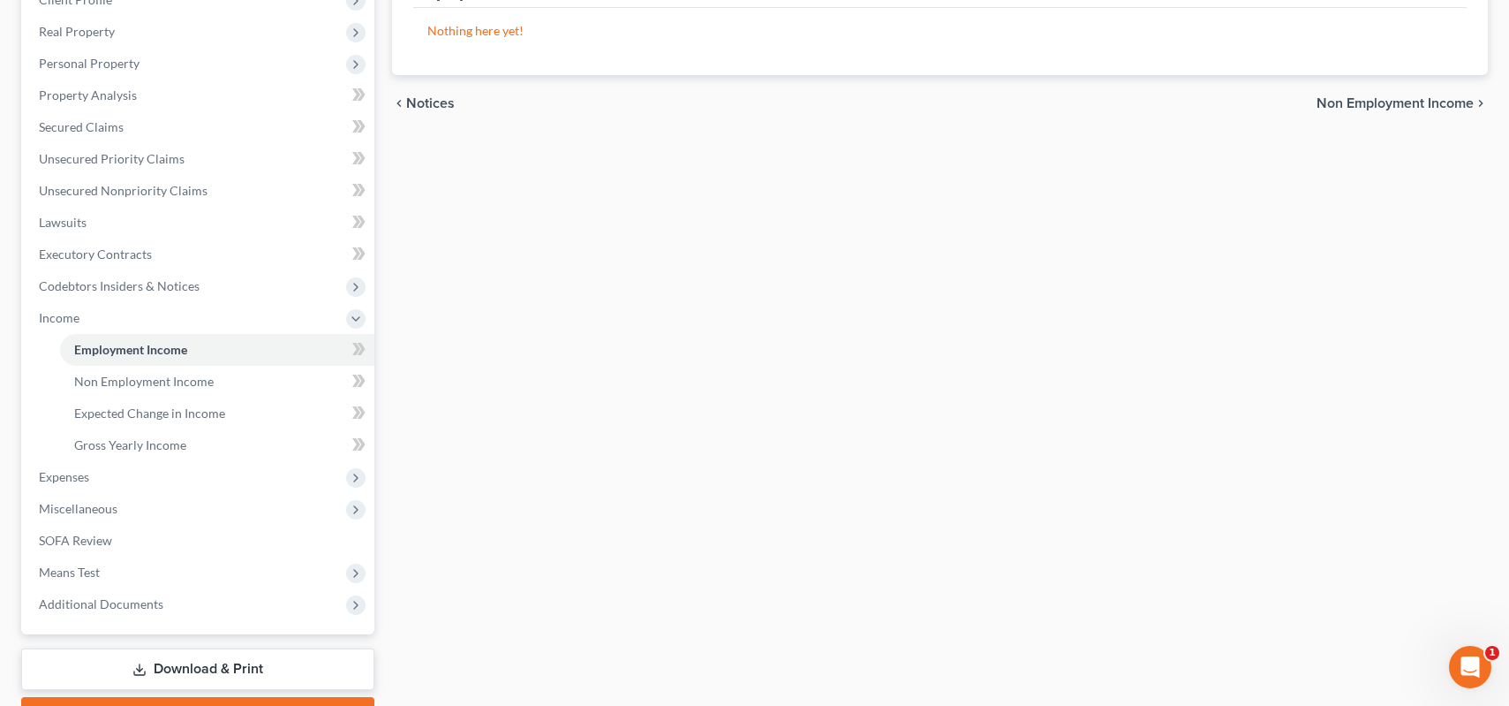
scroll to position [265, 0]
click at [119, 448] on span "Gross Yearly Income" at bounding box center [130, 442] width 112 height 15
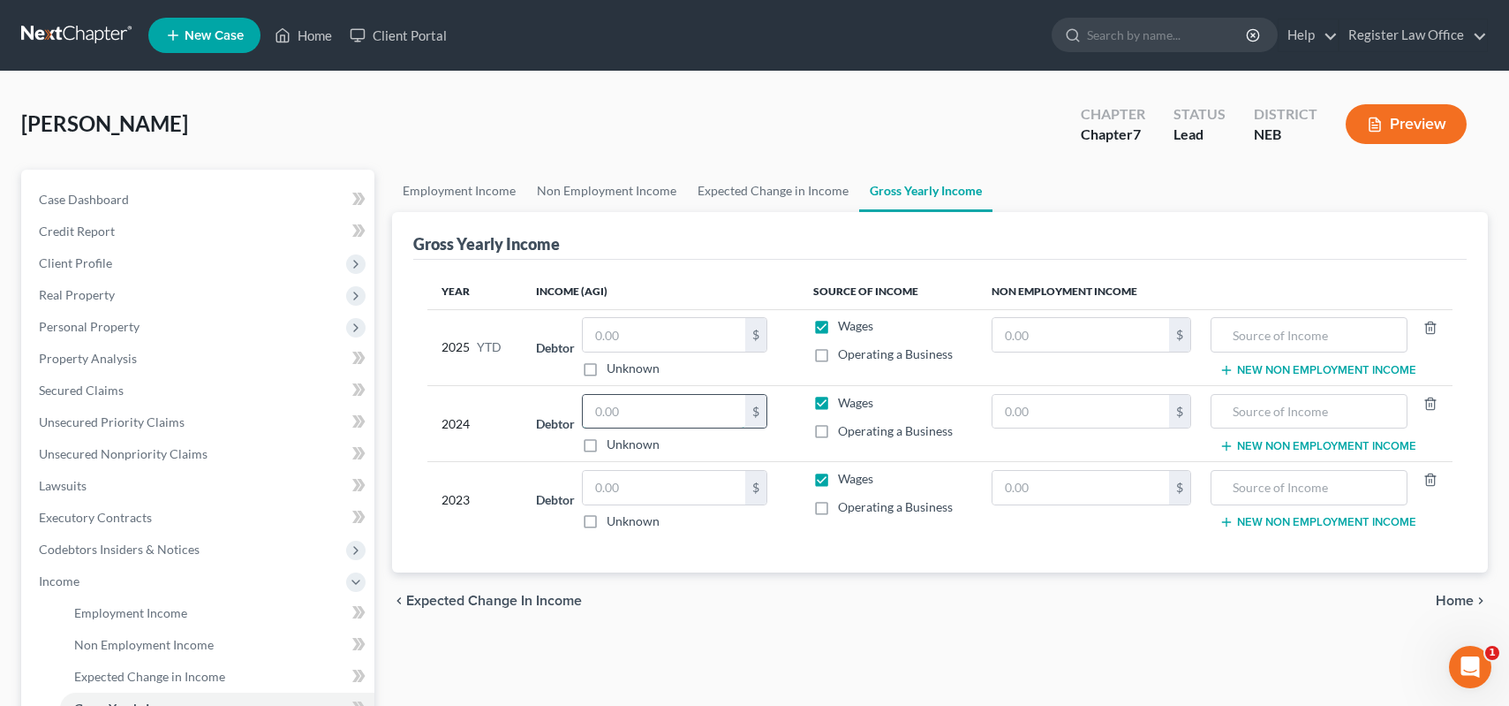
click at [622, 415] on input "text" at bounding box center [664, 412] width 162 height 34
type input "71,774"
click at [619, 482] on input "text" at bounding box center [664, 488] width 162 height 34
type input "75,906"
click at [631, 341] on input "text" at bounding box center [664, 335] width 162 height 34
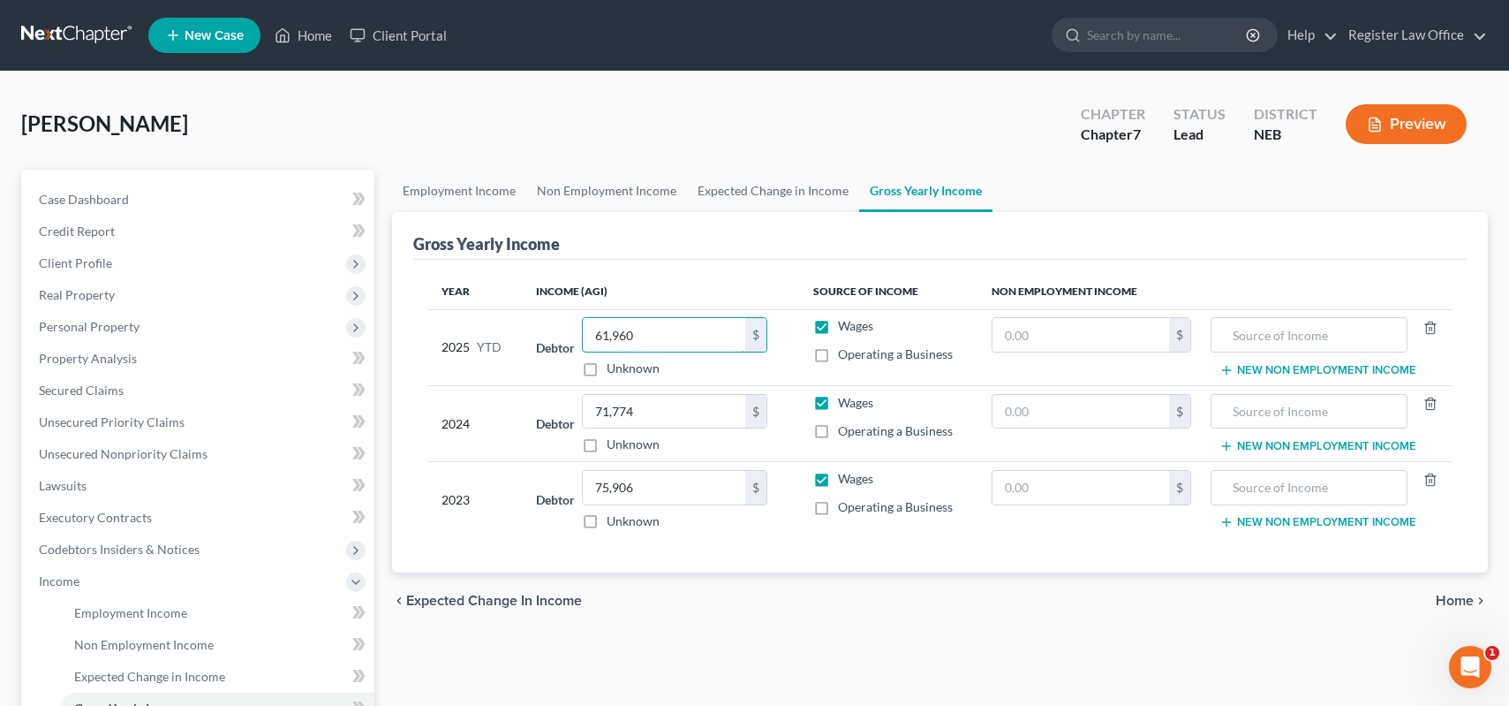
type input "61,960"
click at [778, 367] on div "Debtor 61,960.00 $ Unknown Balance Undetermined 61,960 $ Unknown" at bounding box center [660, 347] width 249 height 60
click at [175, 446] on span "Unsecured Nonpriority Claims" at bounding box center [123, 453] width 169 height 15
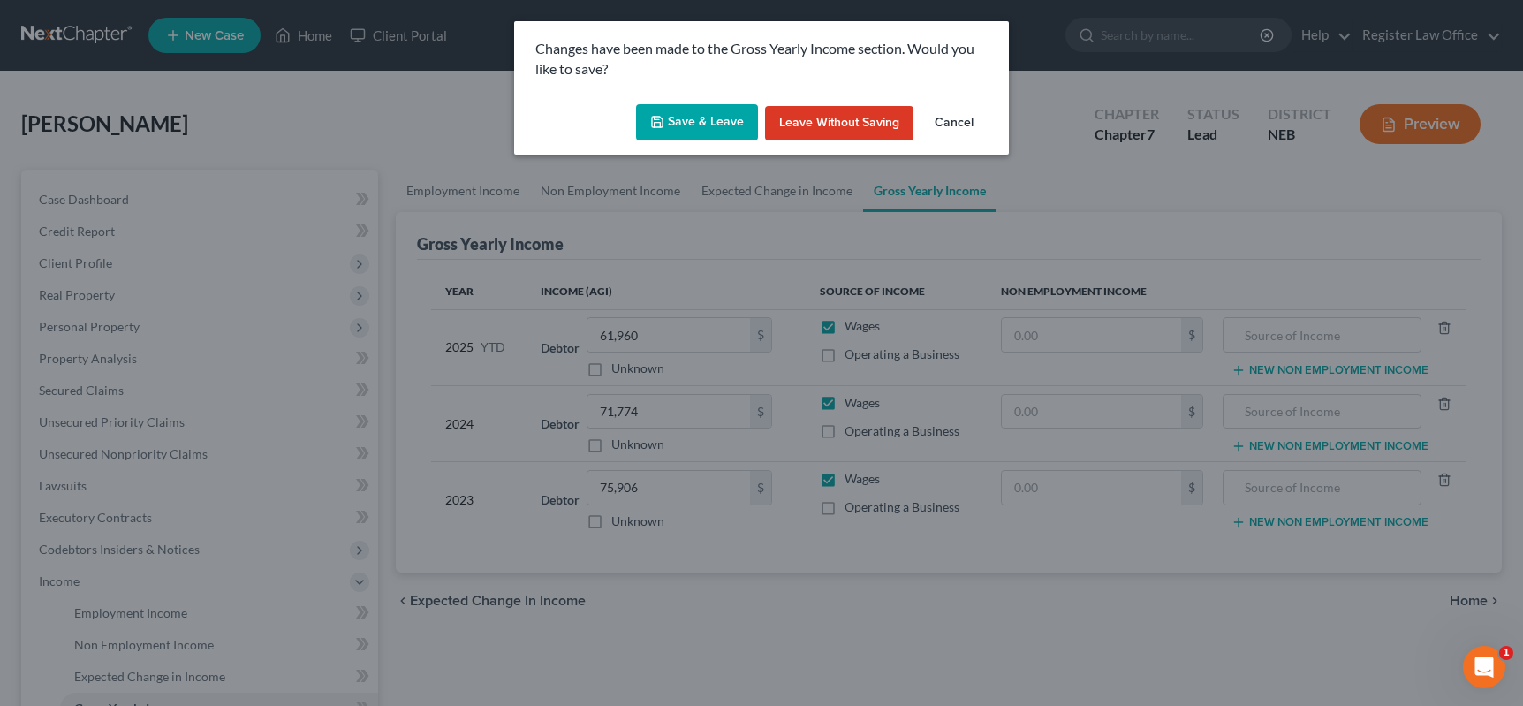
drag, startPoint x: 702, startPoint y: 118, endPoint x: 686, endPoint y: 127, distance: 18.2
click at [701, 119] on button "Save & Leave" at bounding box center [697, 122] width 122 height 37
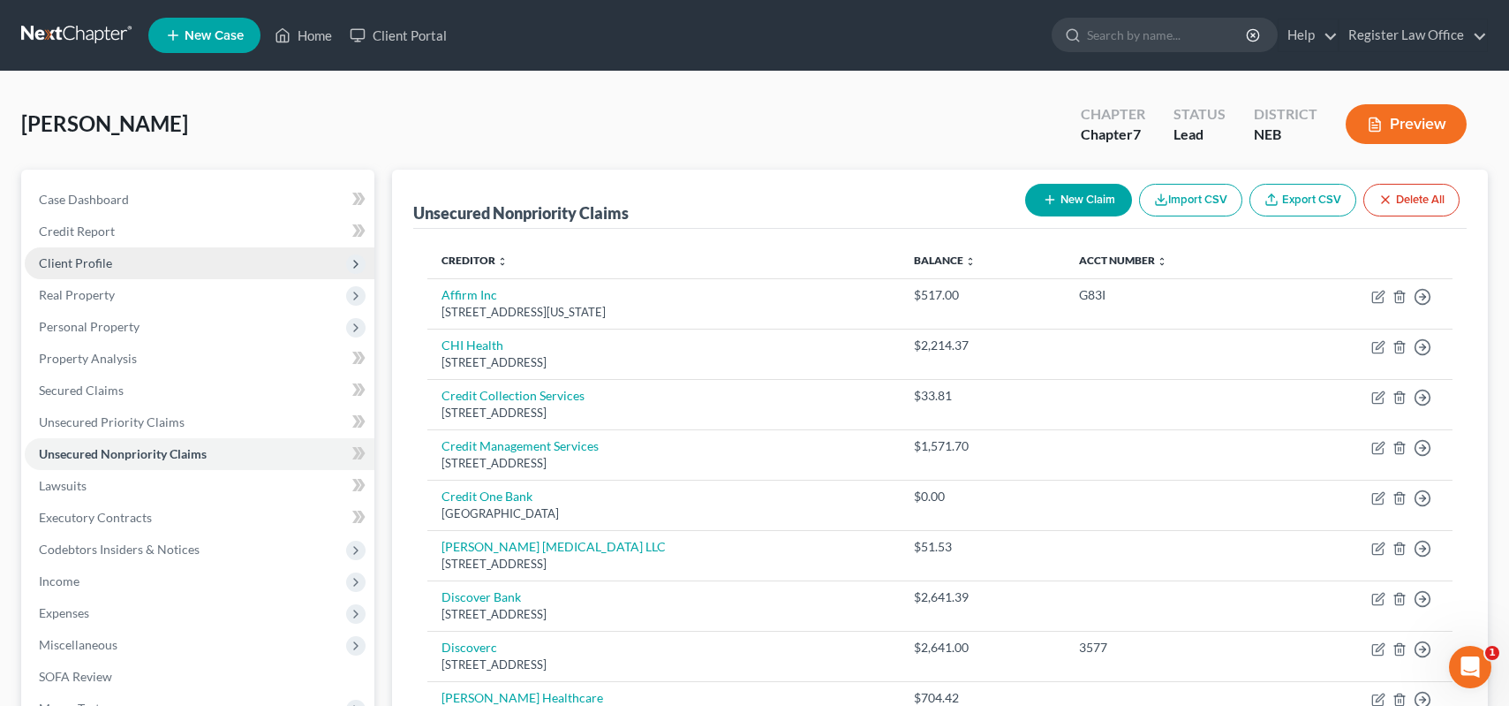
click at [136, 263] on span "Client Profile" at bounding box center [200, 263] width 350 height 32
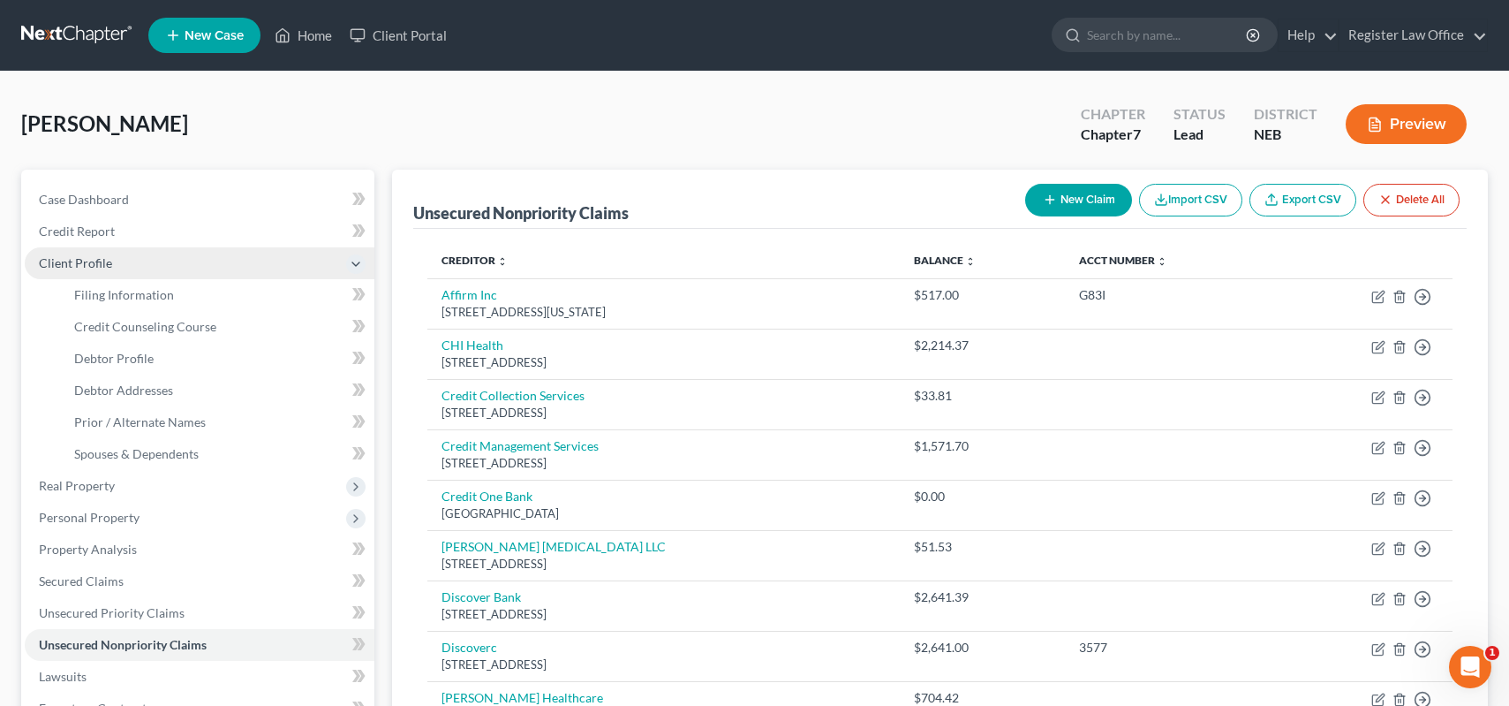
click at [136, 263] on span "Client Profile" at bounding box center [200, 263] width 350 height 32
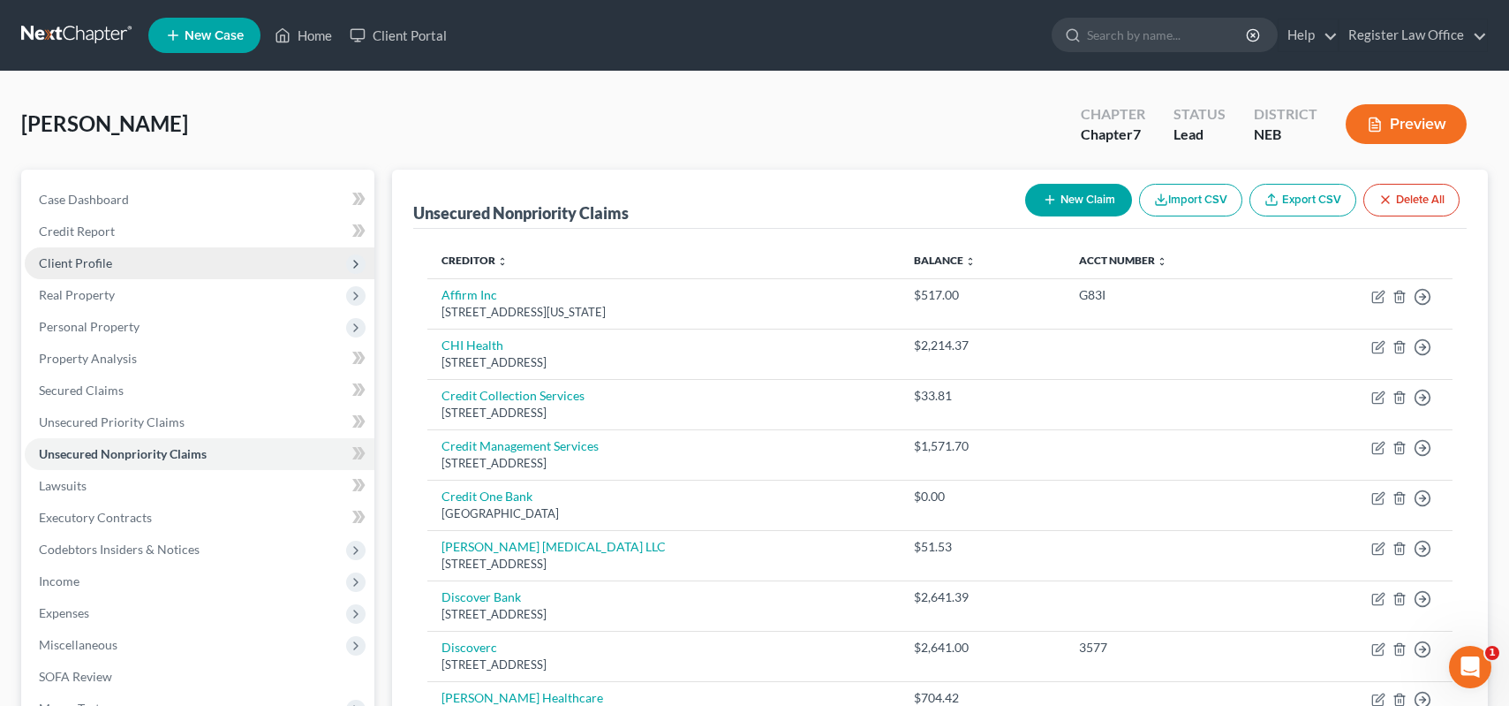
click at [151, 262] on span "Client Profile" at bounding box center [200, 263] width 350 height 32
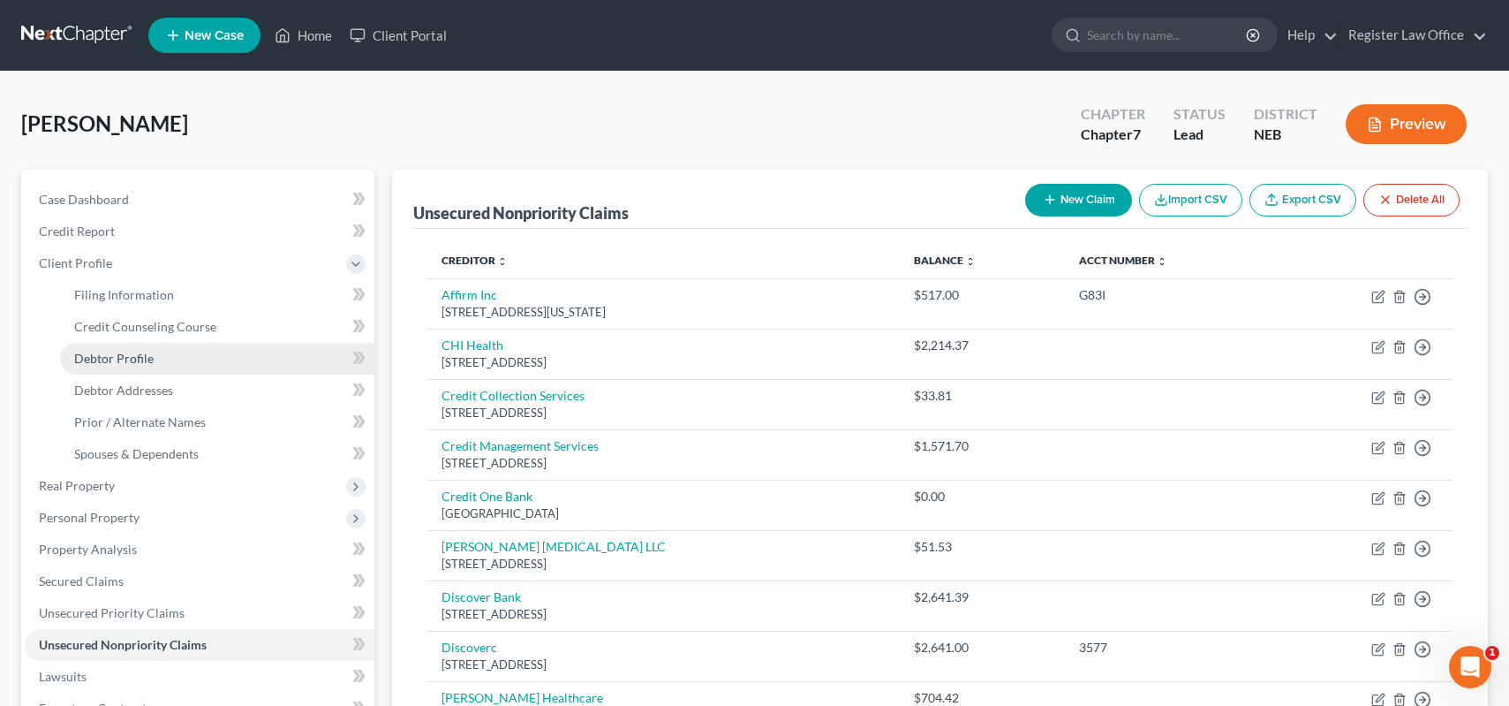
click at [181, 368] on link "Debtor Profile" at bounding box center [217, 359] width 314 height 32
select select "0"
select select "1"
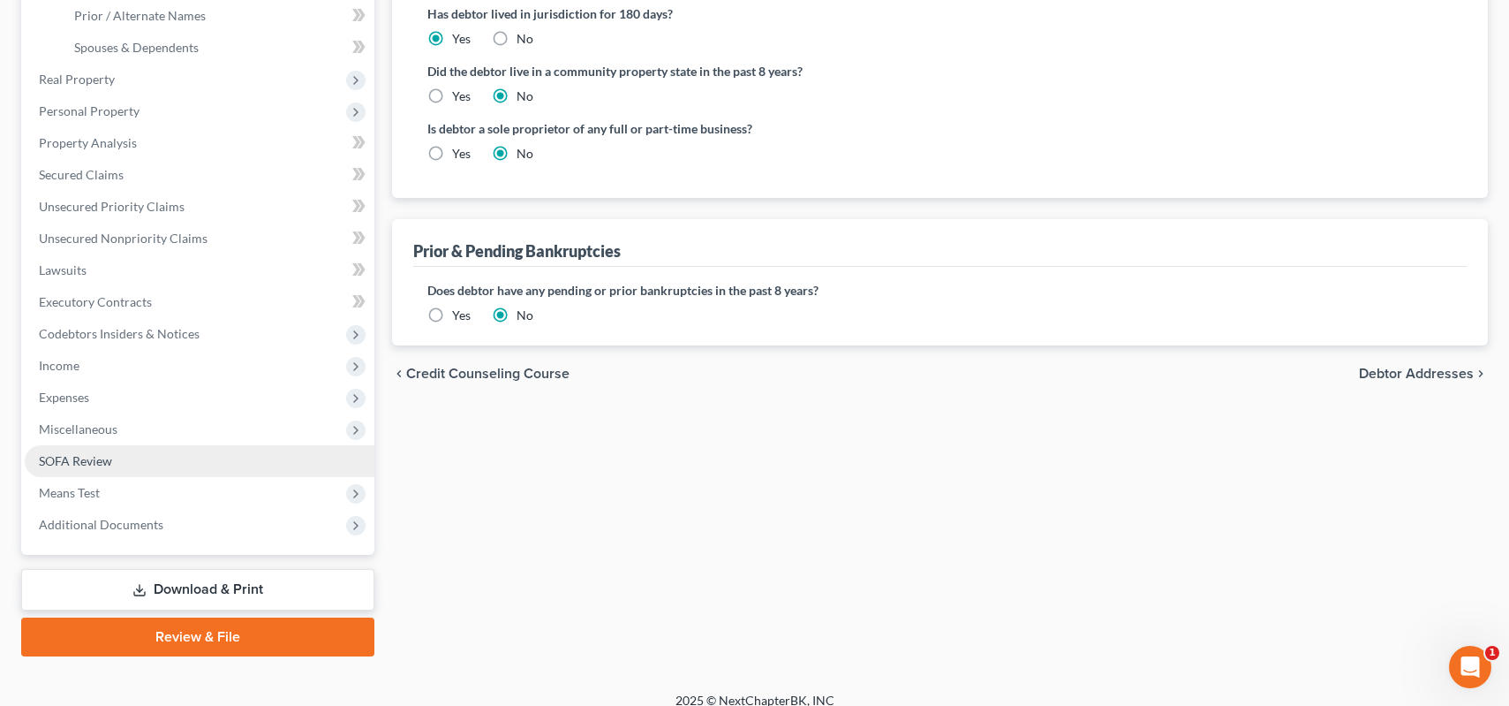
scroll to position [424, 0]
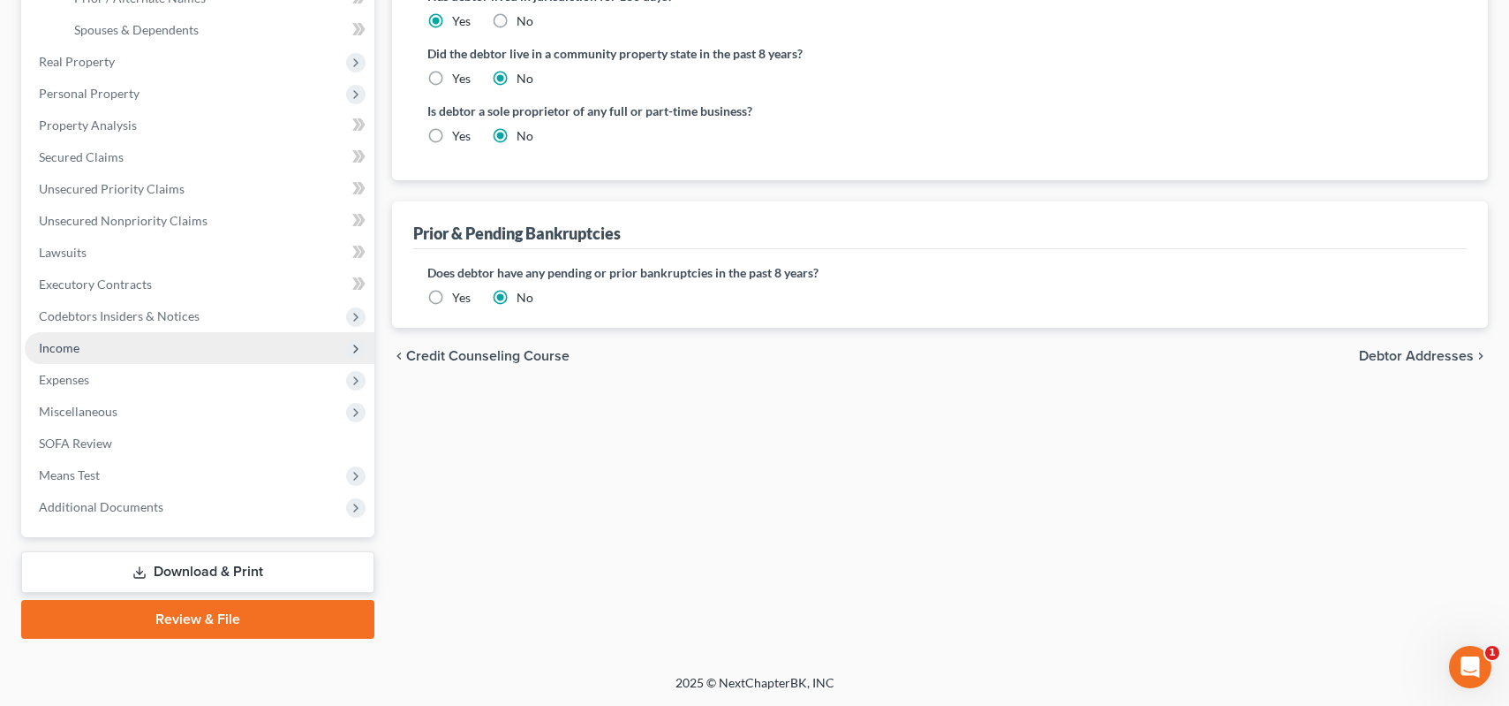
click at [82, 351] on span "Income" at bounding box center [200, 348] width 350 height 32
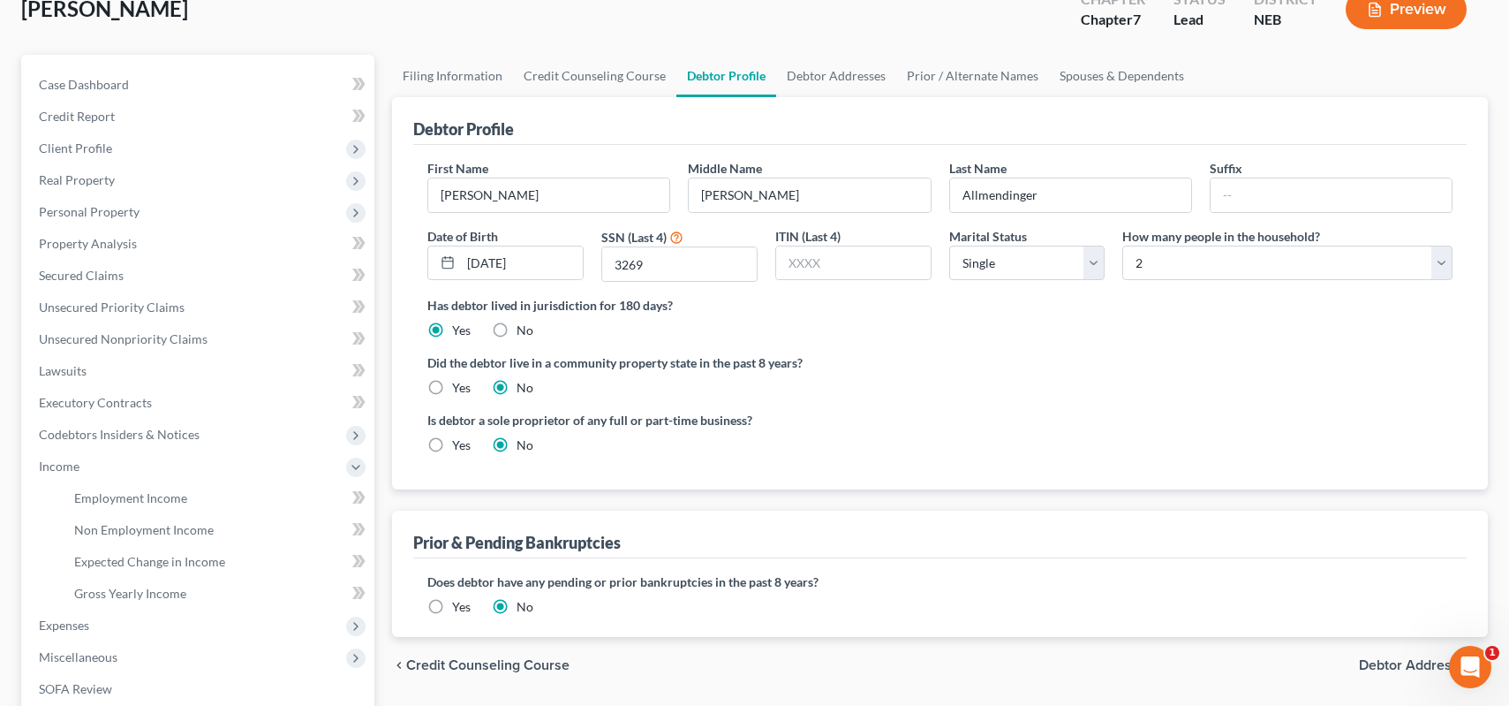
scroll to position [95, 0]
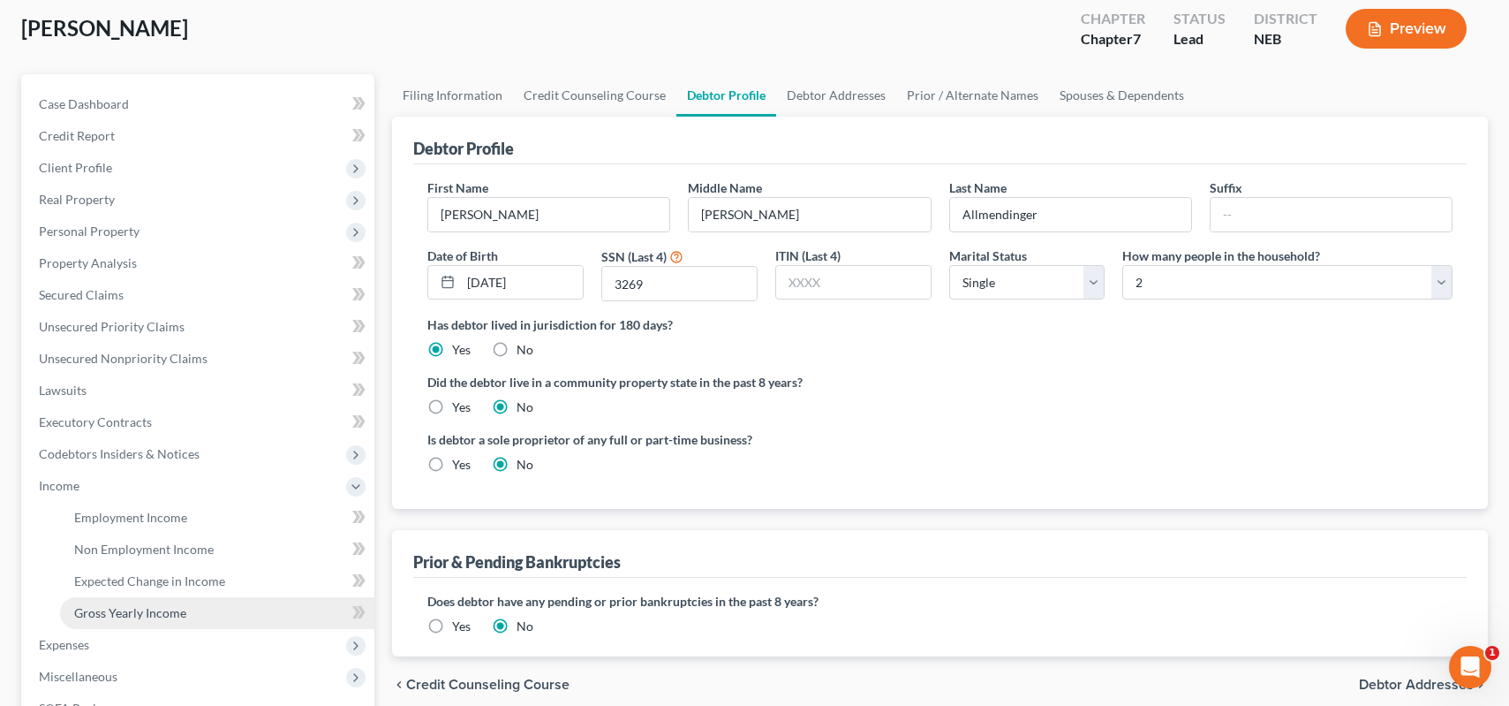
click at [118, 608] on span "Gross Yearly Income" at bounding box center [130, 612] width 112 height 15
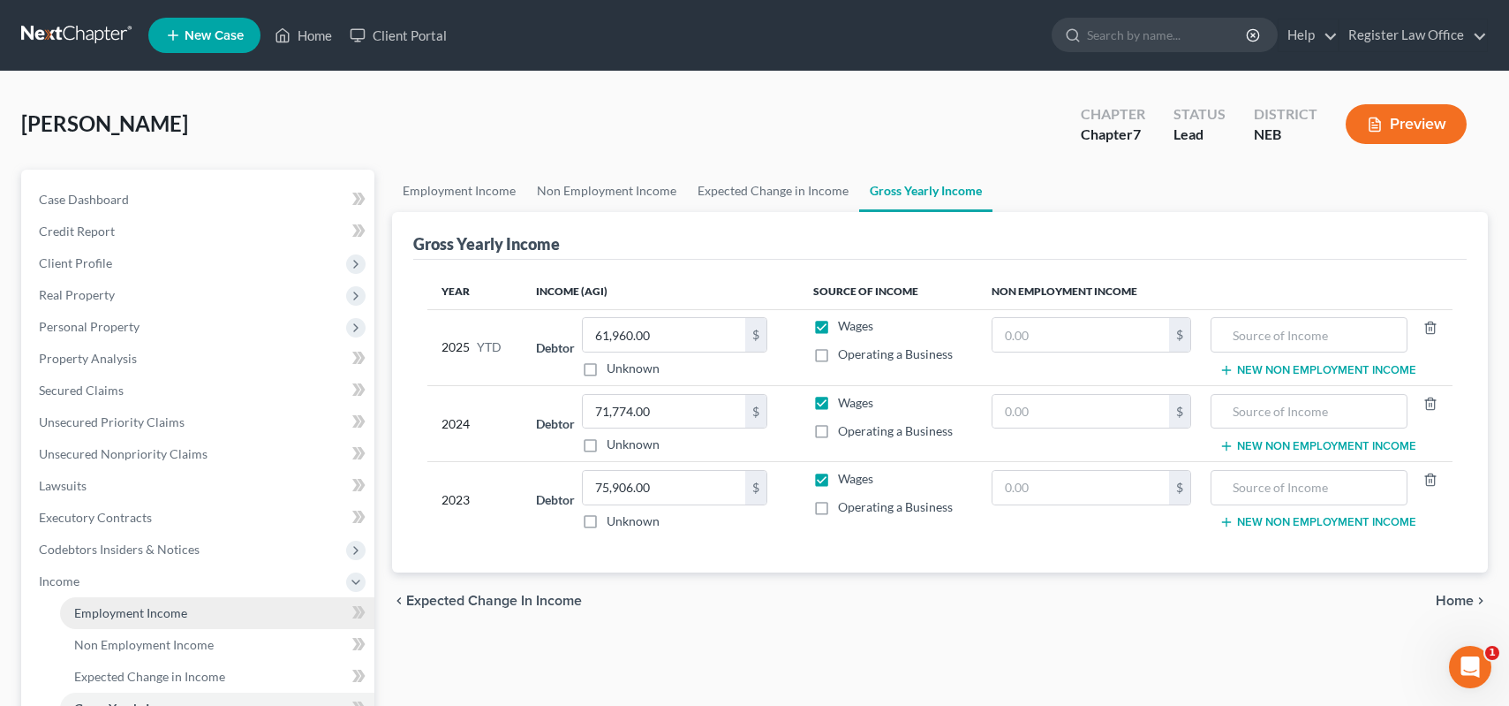
click at [119, 618] on span "Employment Income" at bounding box center [130, 612] width 113 height 15
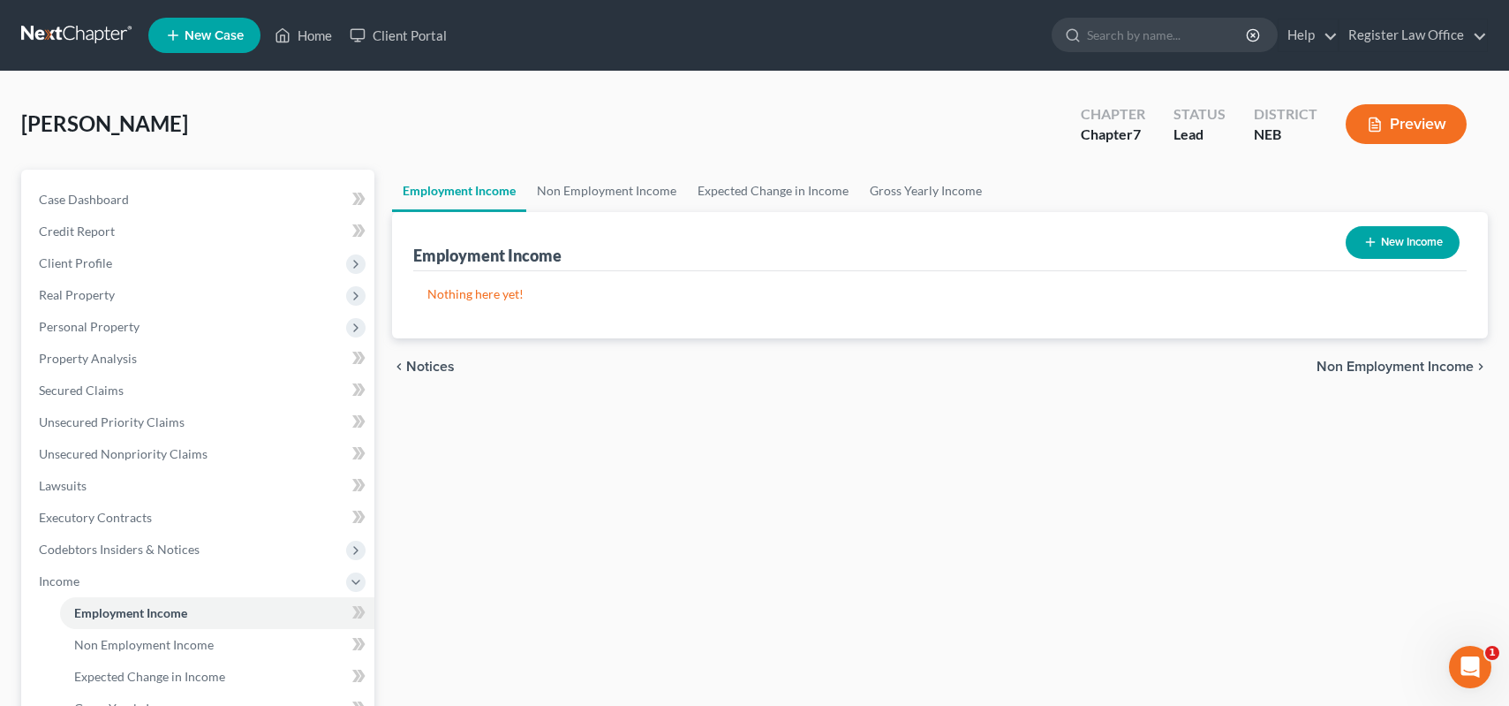
click at [518, 296] on p "Nothing here yet!" at bounding box center [939, 294] width 1025 height 18
click at [1397, 239] on button "New Income" at bounding box center [1403, 242] width 114 height 33
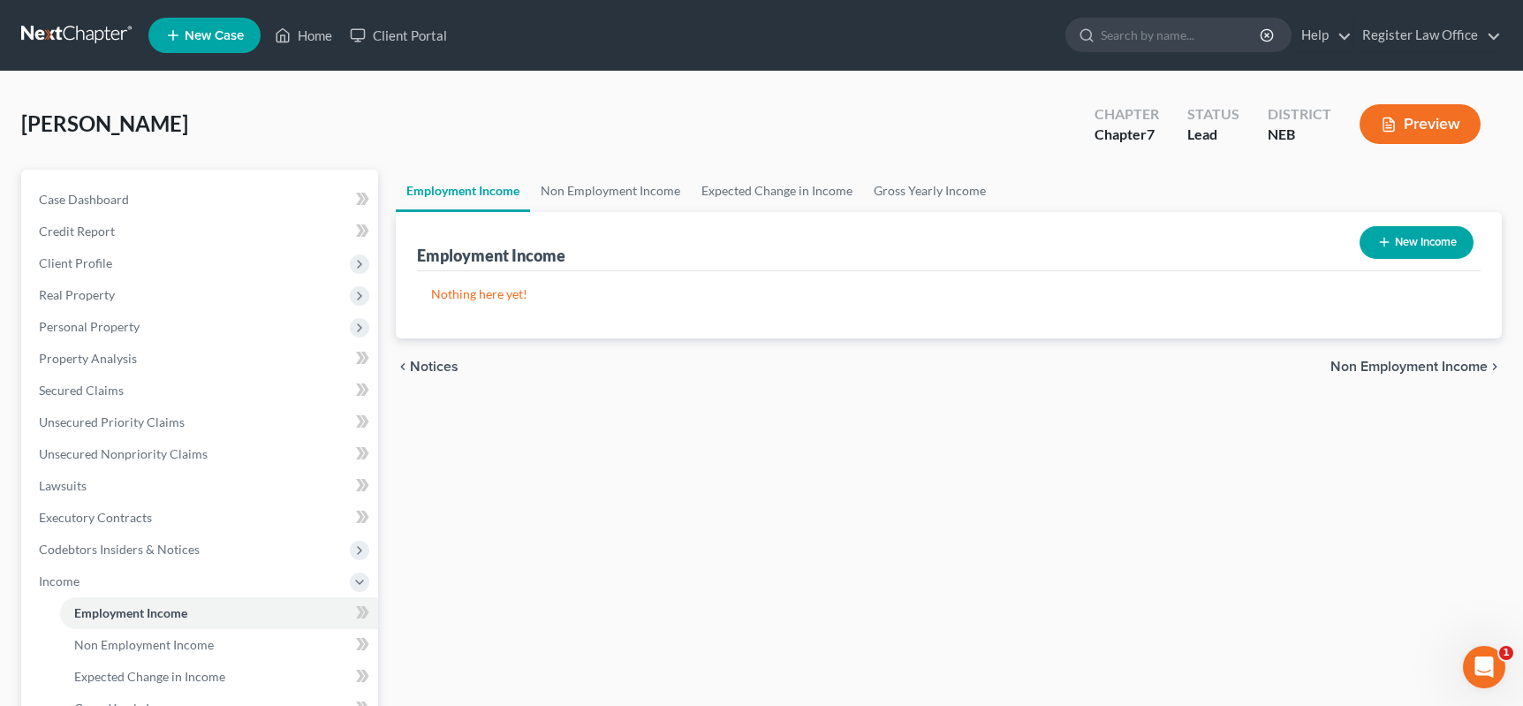
select select "0"
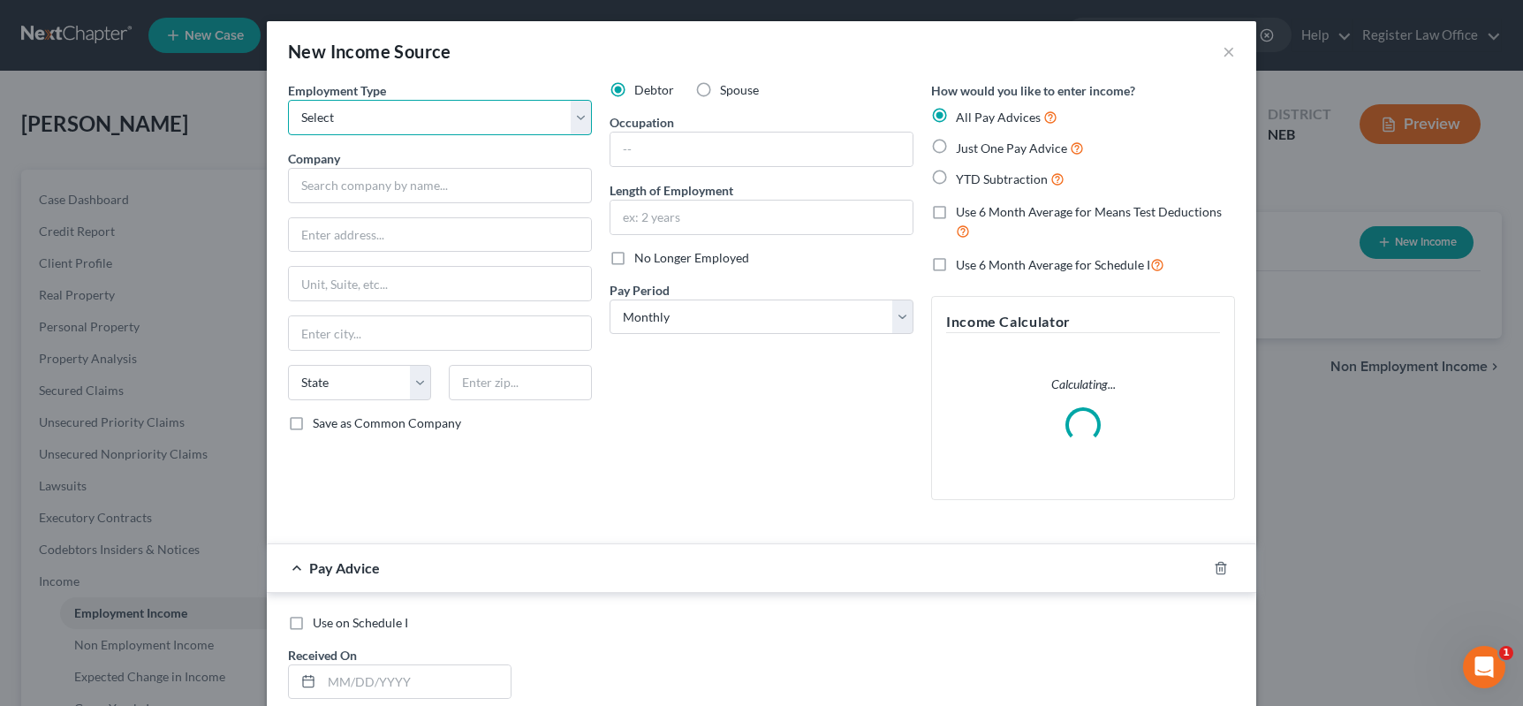
click at [323, 109] on select "Select Full or [DEMOGRAPHIC_DATA] Employment Self Employment" at bounding box center [440, 117] width 304 height 35
select select "0"
click at [288, 100] on select "Select Full or [DEMOGRAPHIC_DATA] Employment Self Employment" at bounding box center [440, 117] width 304 height 35
click at [644, 147] on input "text" at bounding box center [761, 149] width 302 height 34
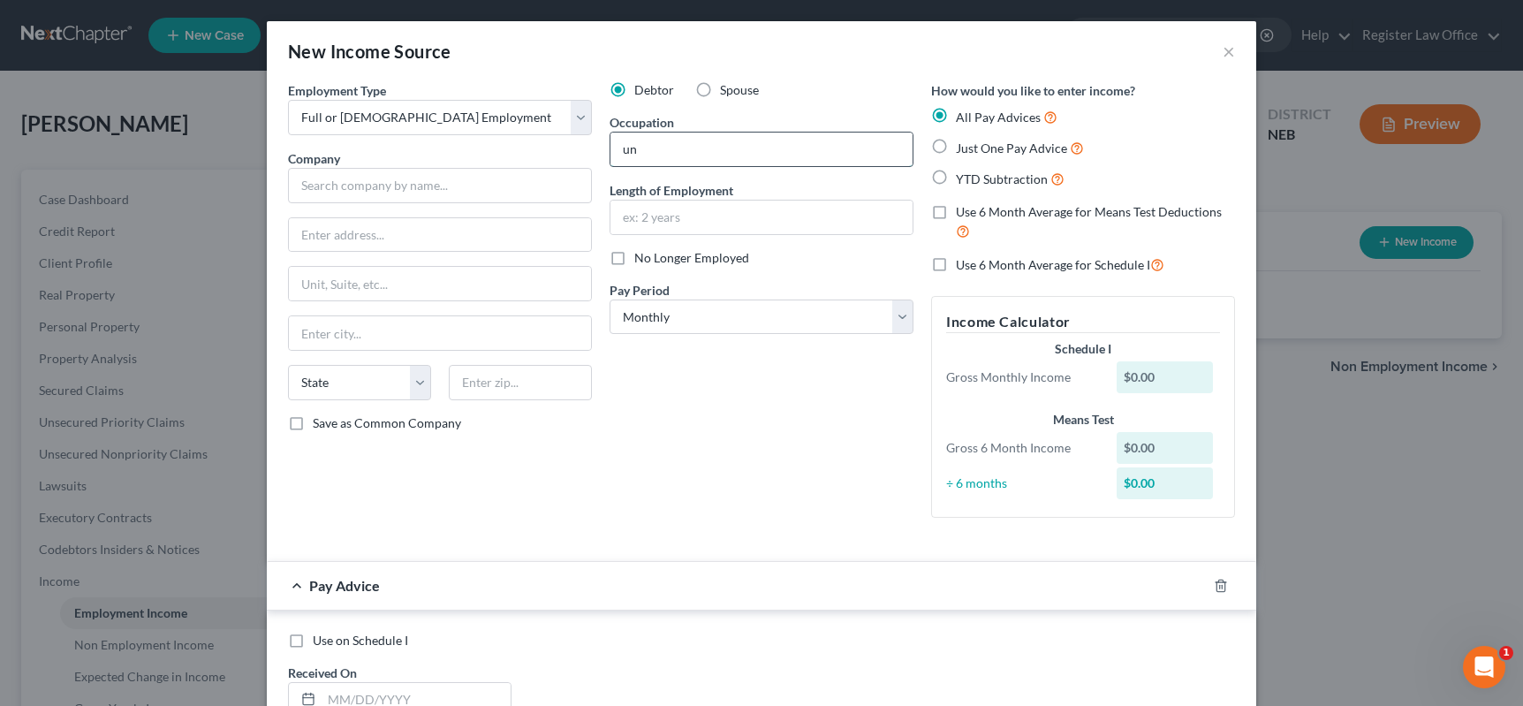
type input "u"
type input "o"
type input "labor"
click at [635, 208] on input "text" at bounding box center [761, 217] width 302 height 34
type input "more than 3 years"
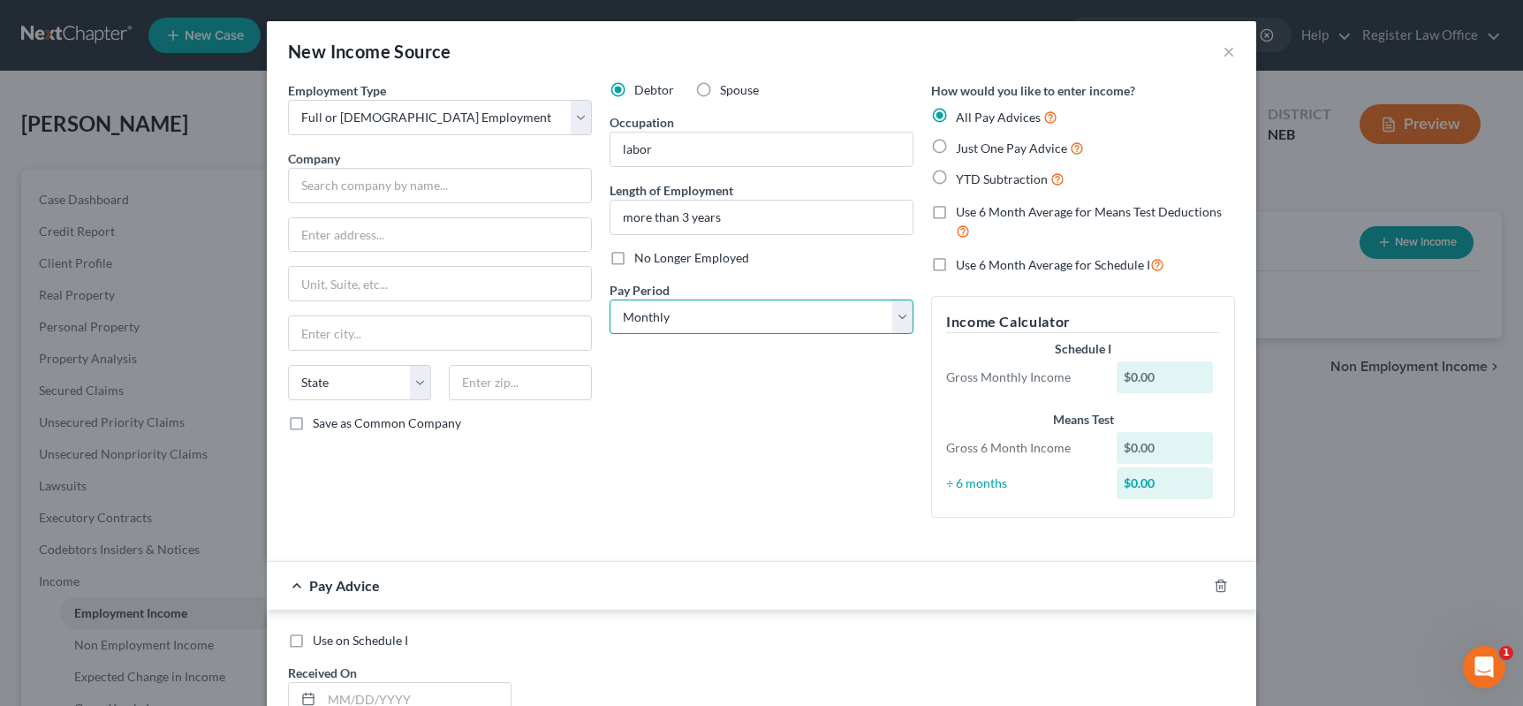
click at [651, 321] on select "Select Monthly Twice Monthly Every Other Week Weekly" at bounding box center [761, 316] width 304 height 35
click at [653, 321] on select "Select Monthly Twice Monthly Every Other Week Weekly" at bounding box center [761, 316] width 304 height 35
drag, startPoint x: 933, startPoint y: 141, endPoint x: 925, endPoint y: 168, distance: 27.9
click at [956, 145] on label "Just One Pay Advice" at bounding box center [1020, 148] width 128 height 20
click at [963, 145] on input "Just One Pay Advice" at bounding box center [968, 143] width 11 height 11
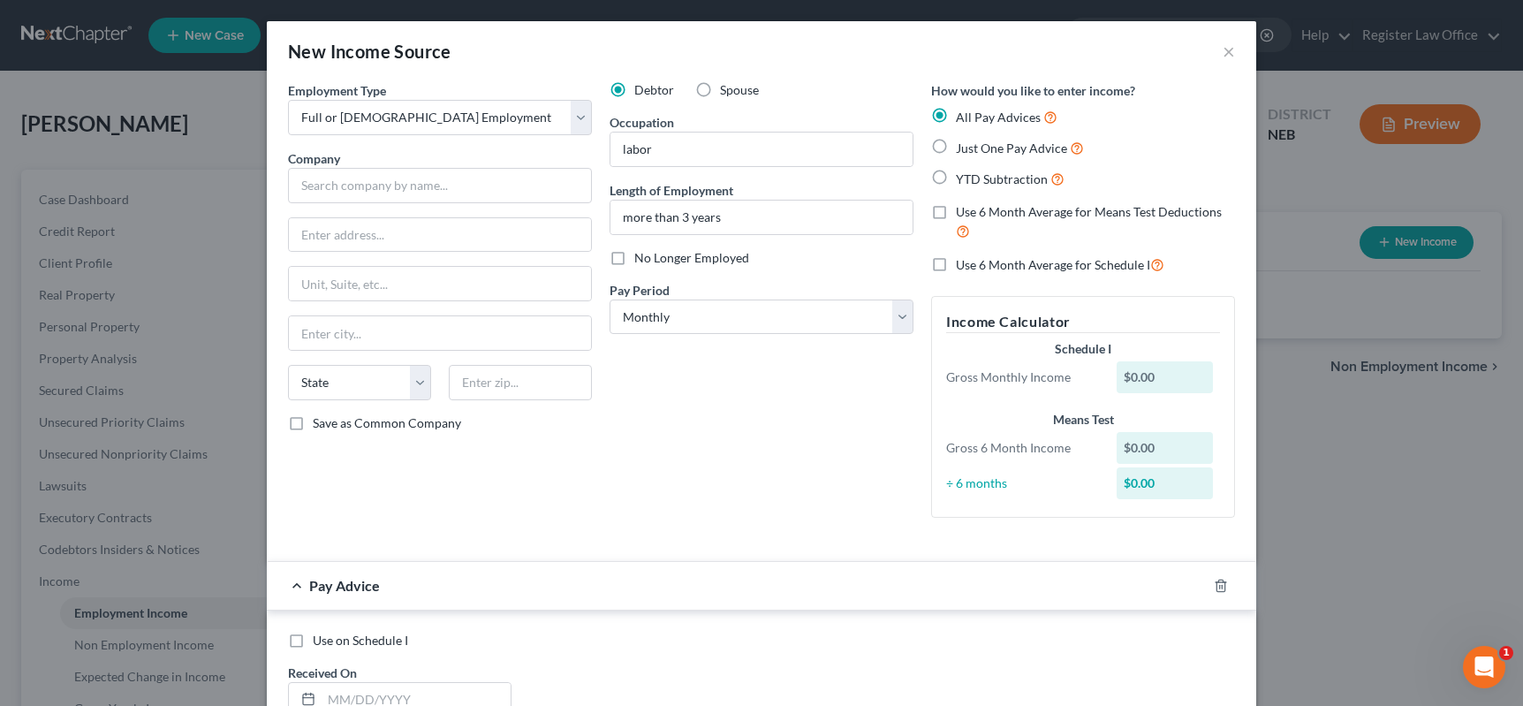
radio input "true"
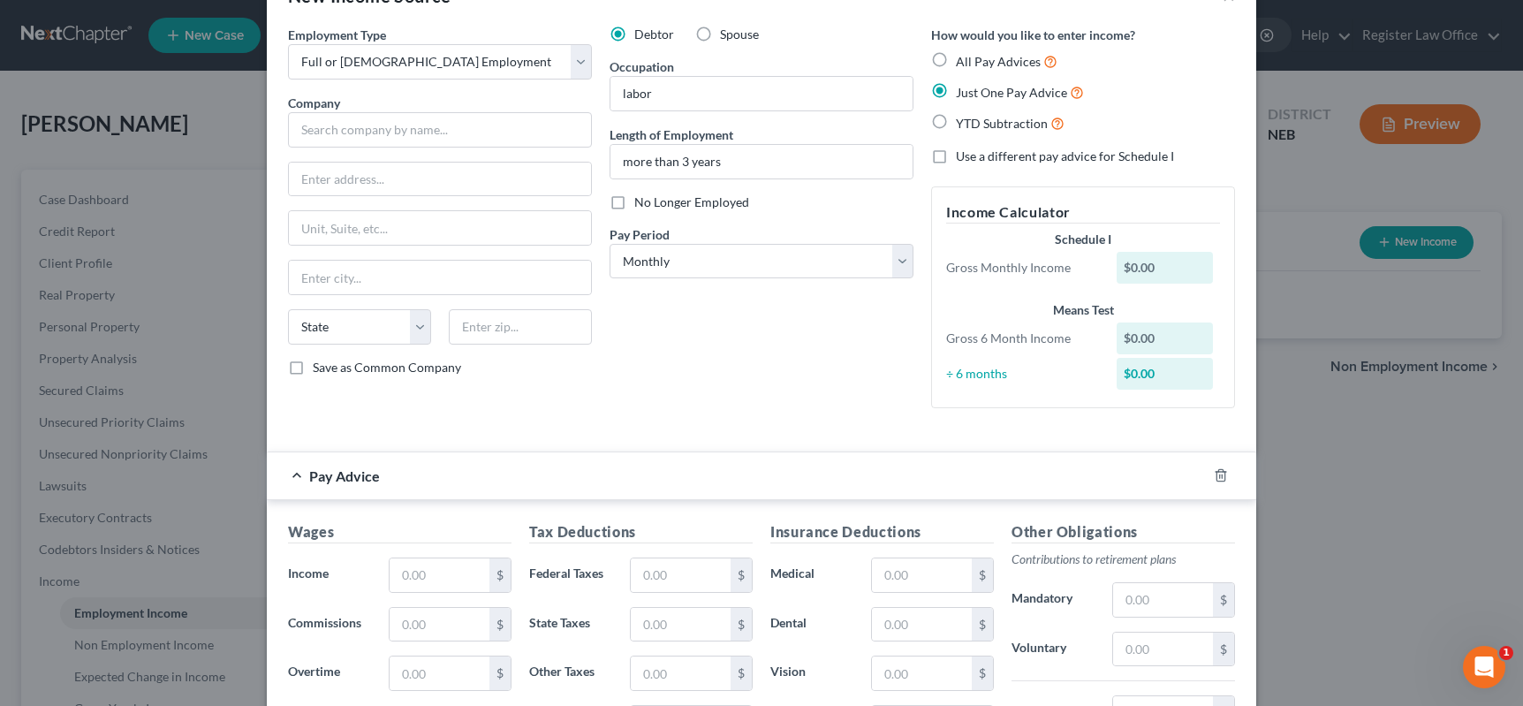
scroll to position [265, 0]
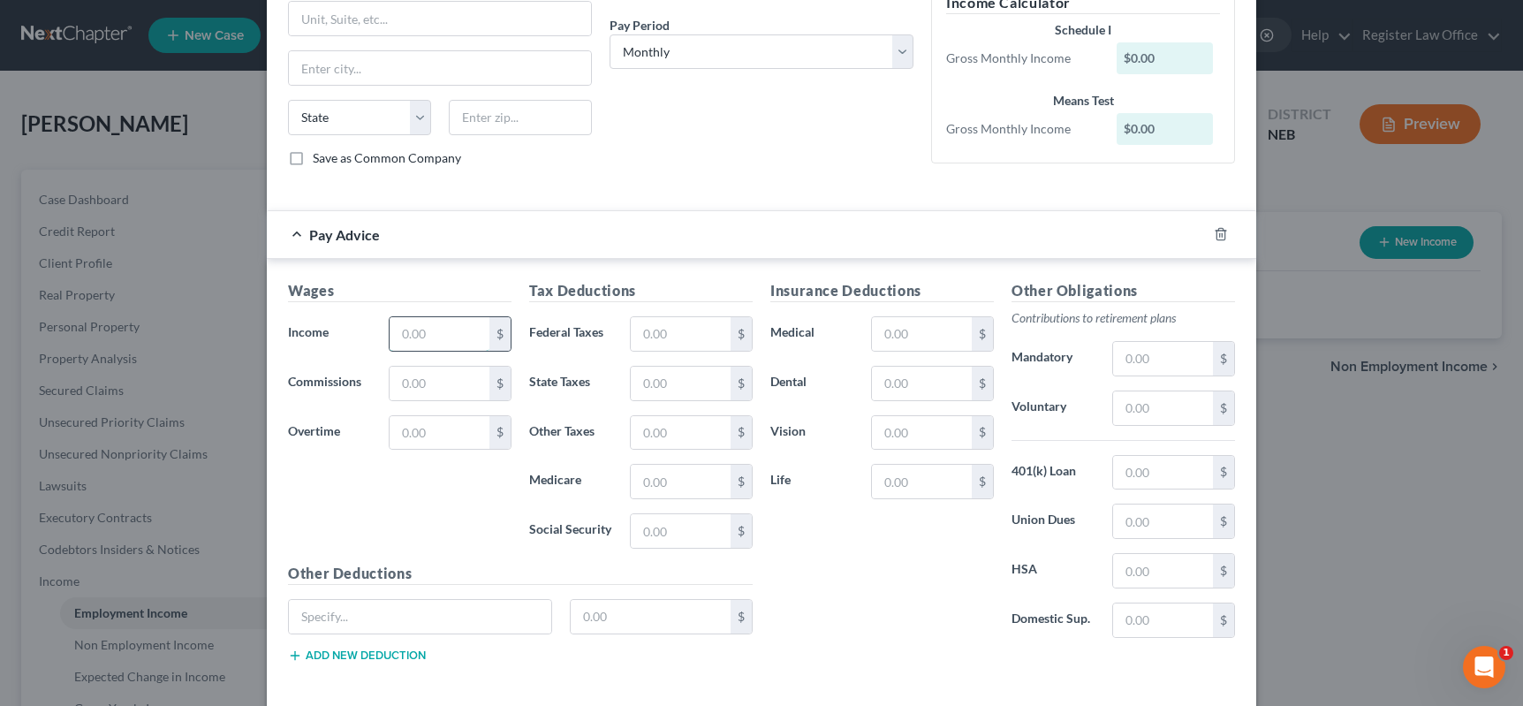
click at [456, 345] on input "text" at bounding box center [439, 334] width 100 height 34
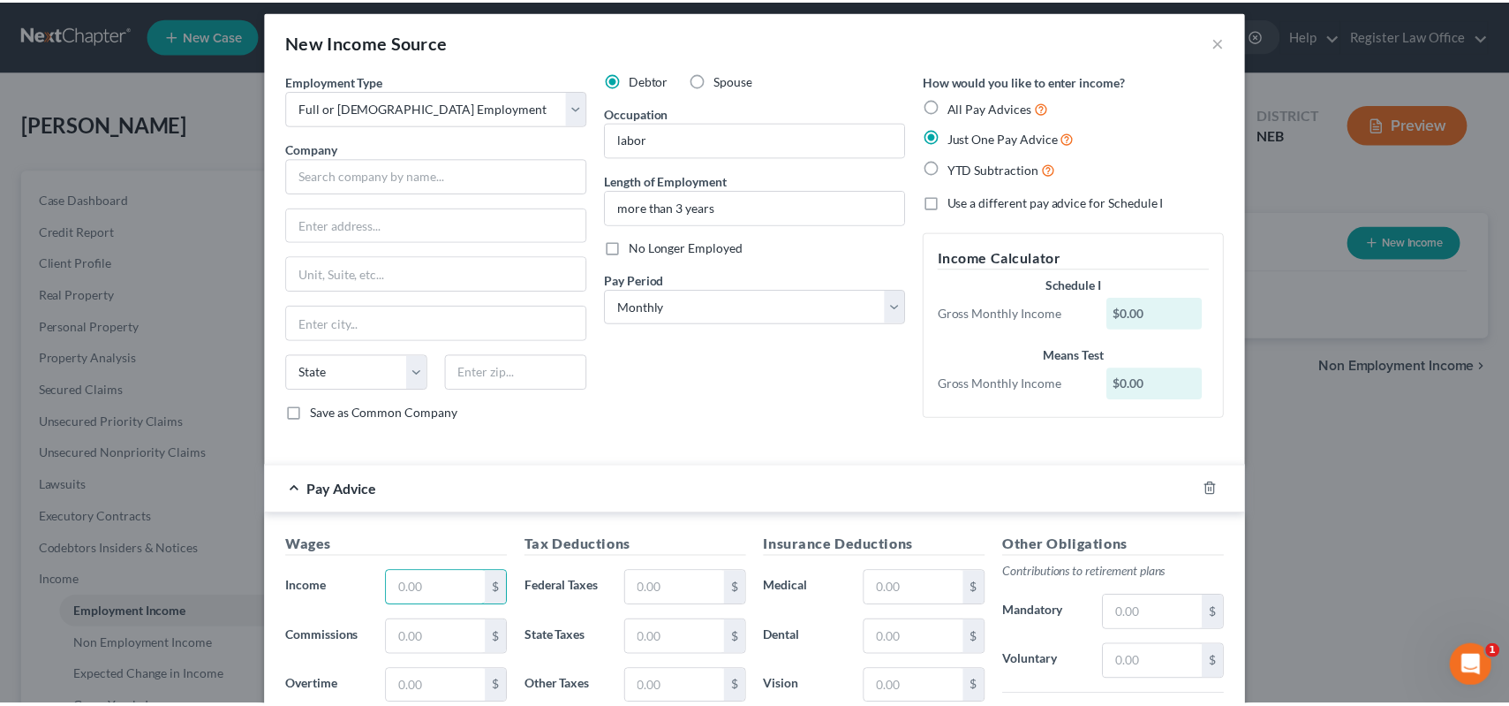
scroll to position [0, 0]
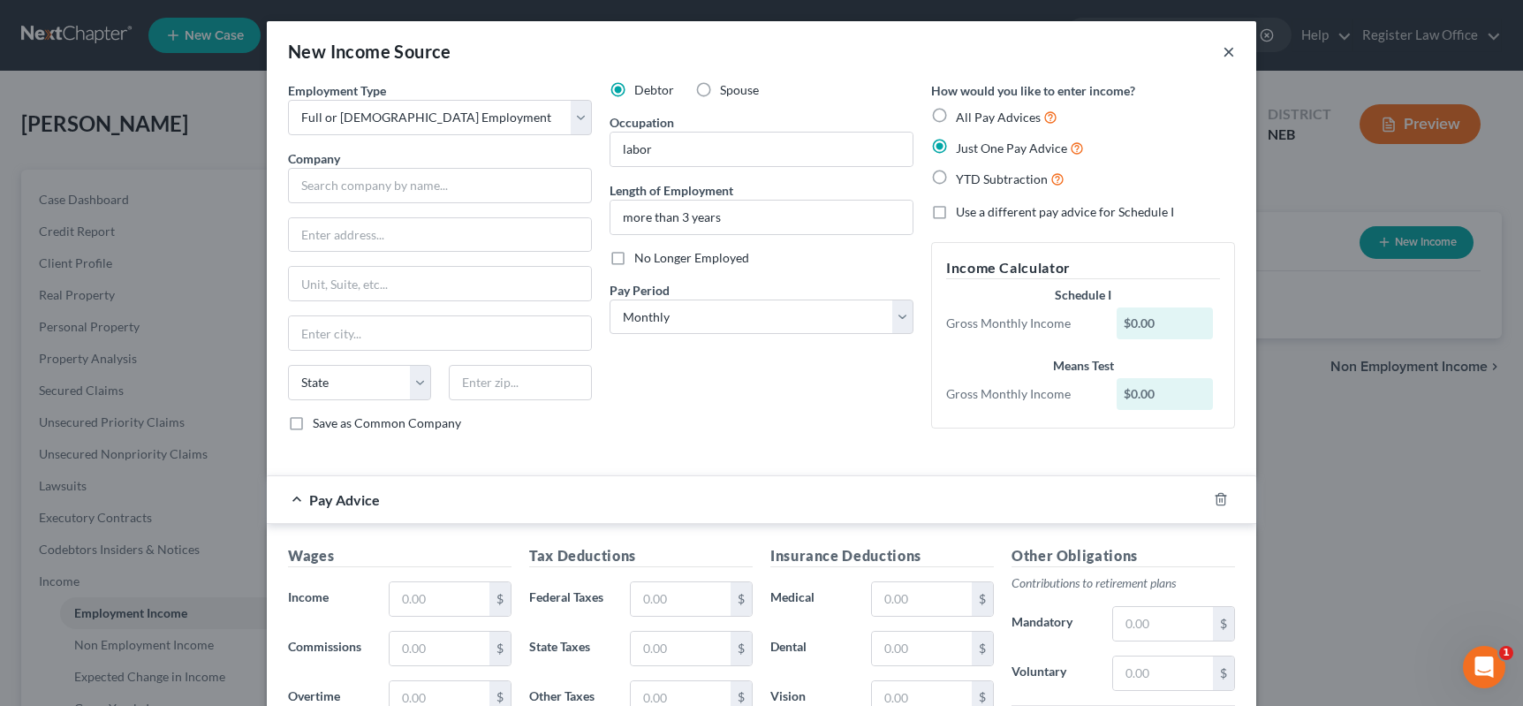
drag, startPoint x: 1220, startPoint y: 49, endPoint x: 1158, endPoint y: 113, distance: 89.3
click at [1222, 52] on button "×" at bounding box center [1228, 51] width 12 height 21
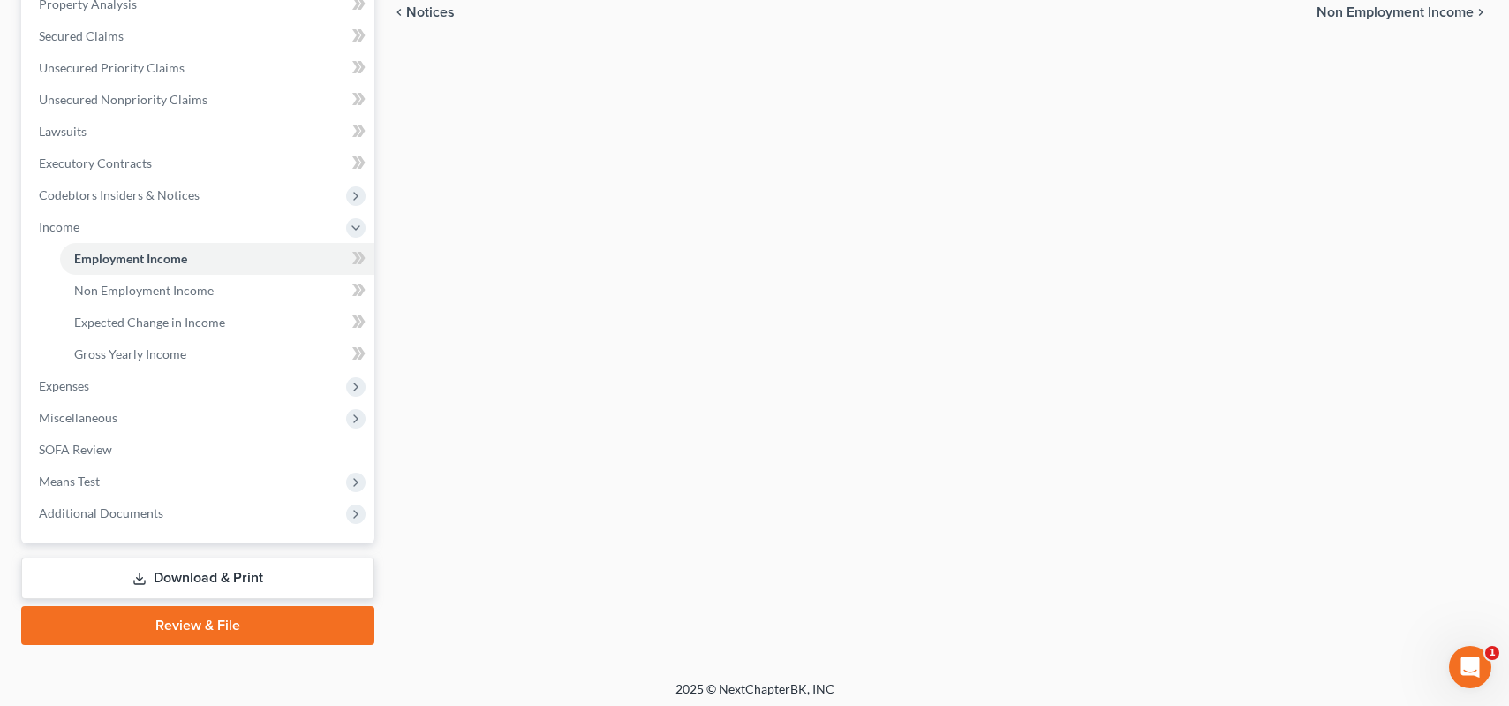
scroll to position [360, 0]
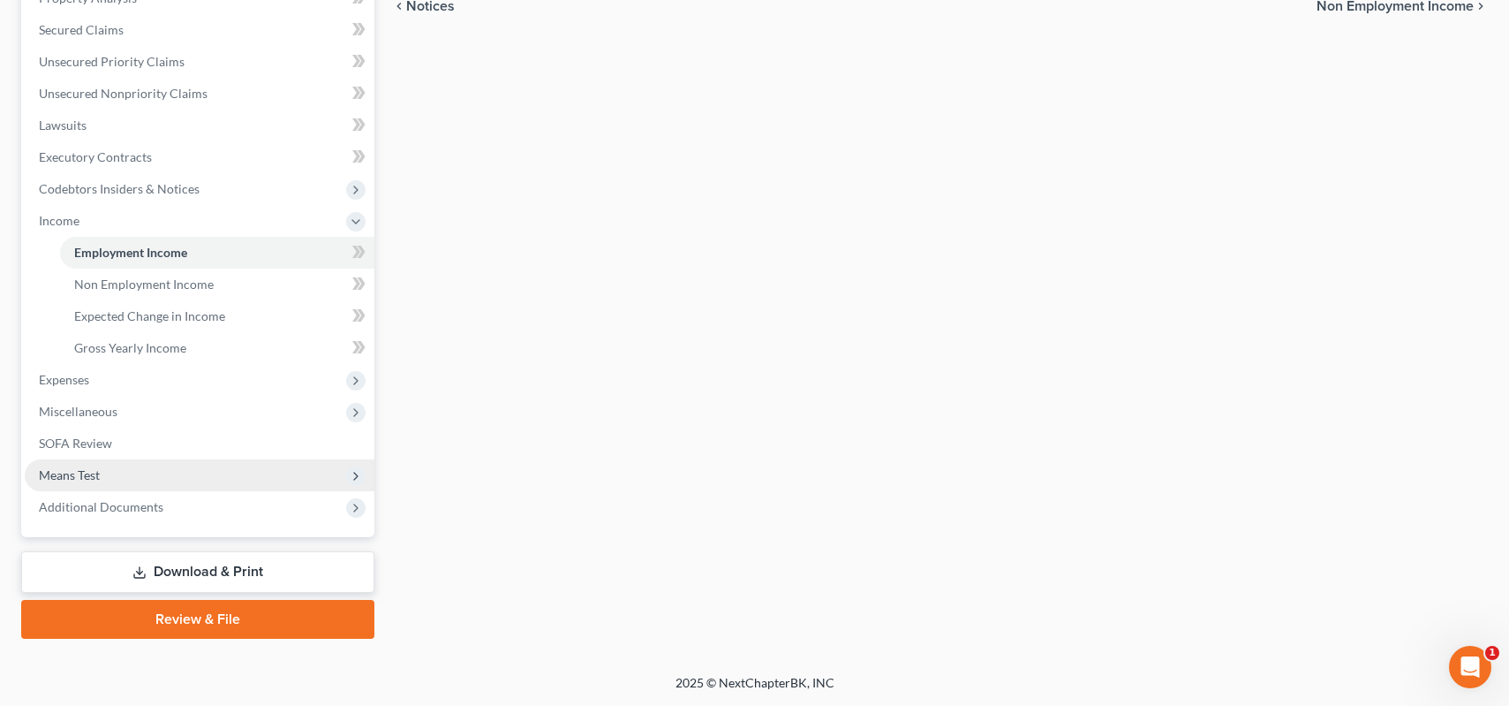
click at [76, 482] on span "Means Test" at bounding box center [200, 475] width 350 height 32
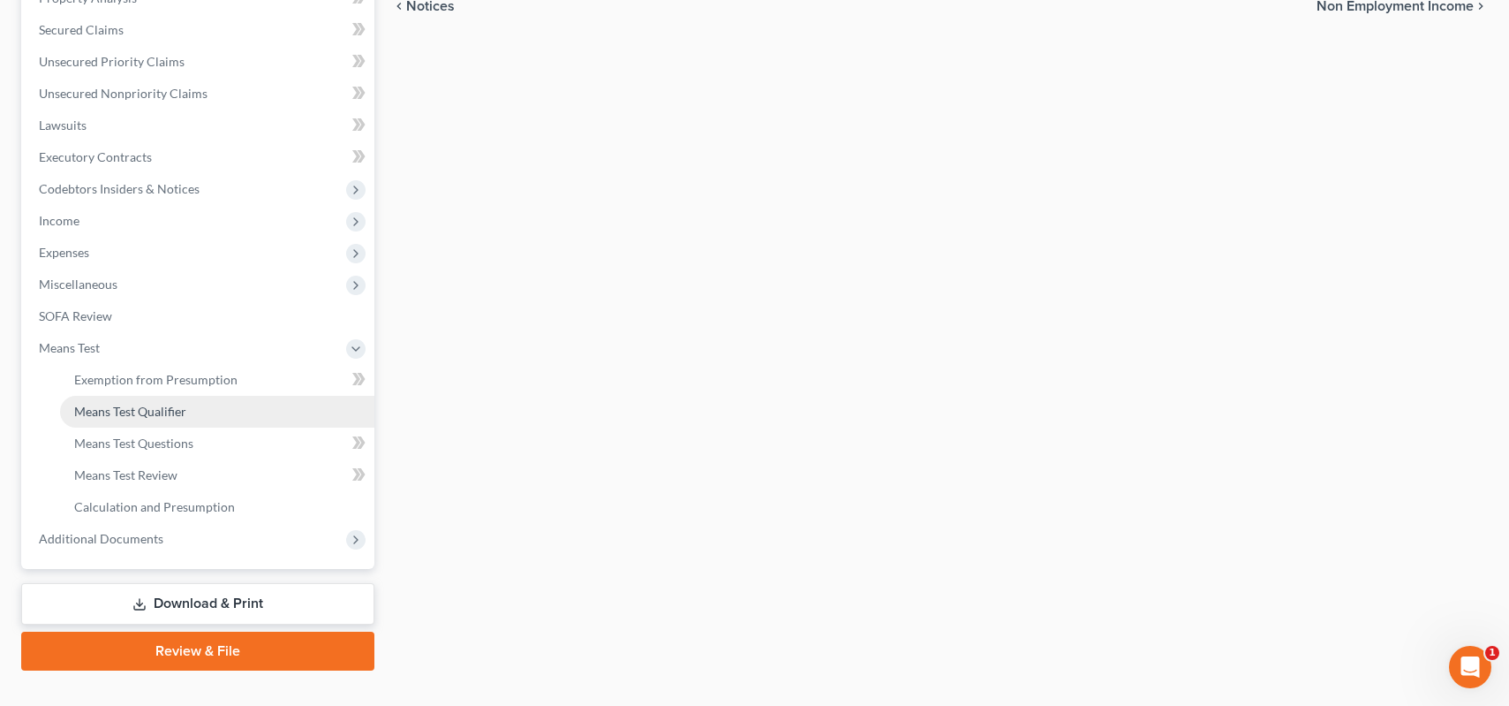
click at [162, 411] on span "Means Test Qualifier" at bounding box center [130, 411] width 112 height 15
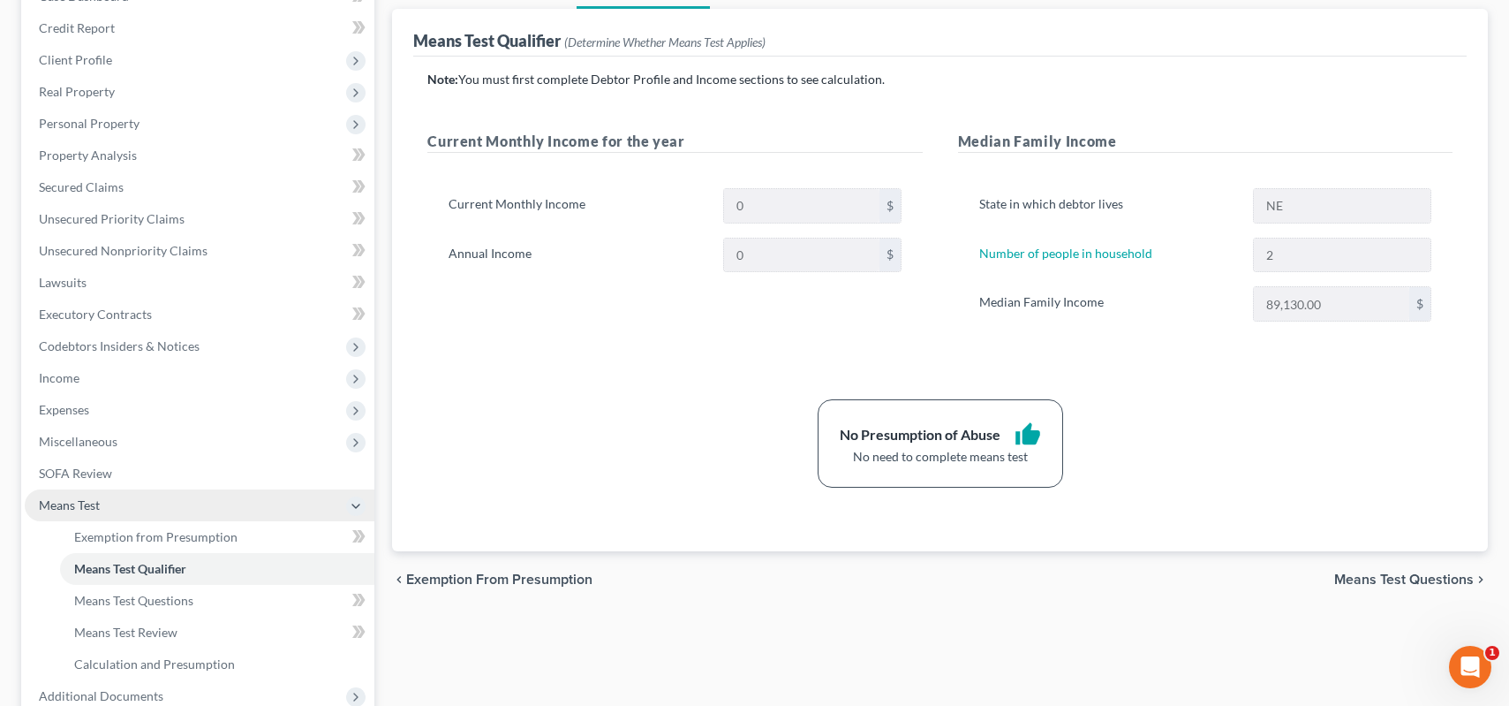
scroll to position [265, 0]
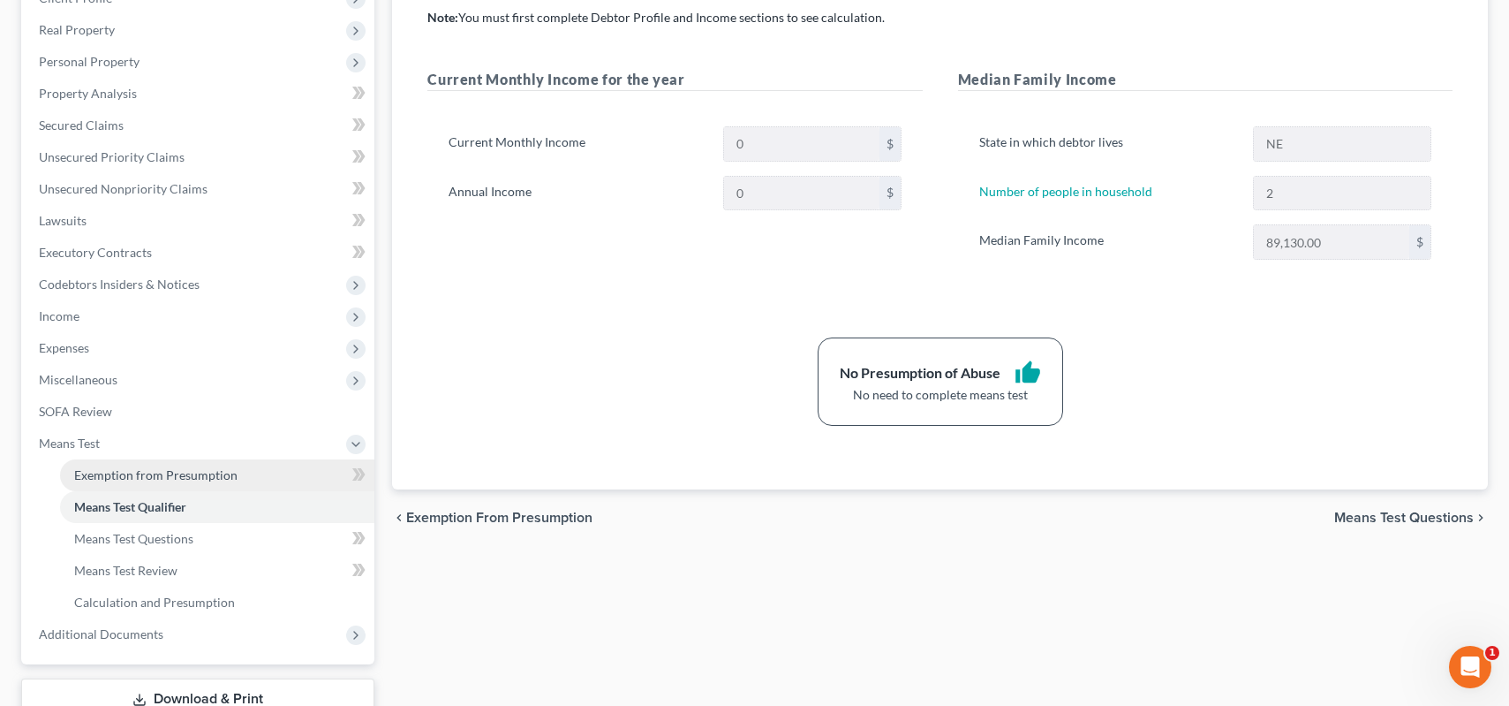
click at [210, 480] on span "Exemption from Presumption" at bounding box center [155, 474] width 163 height 15
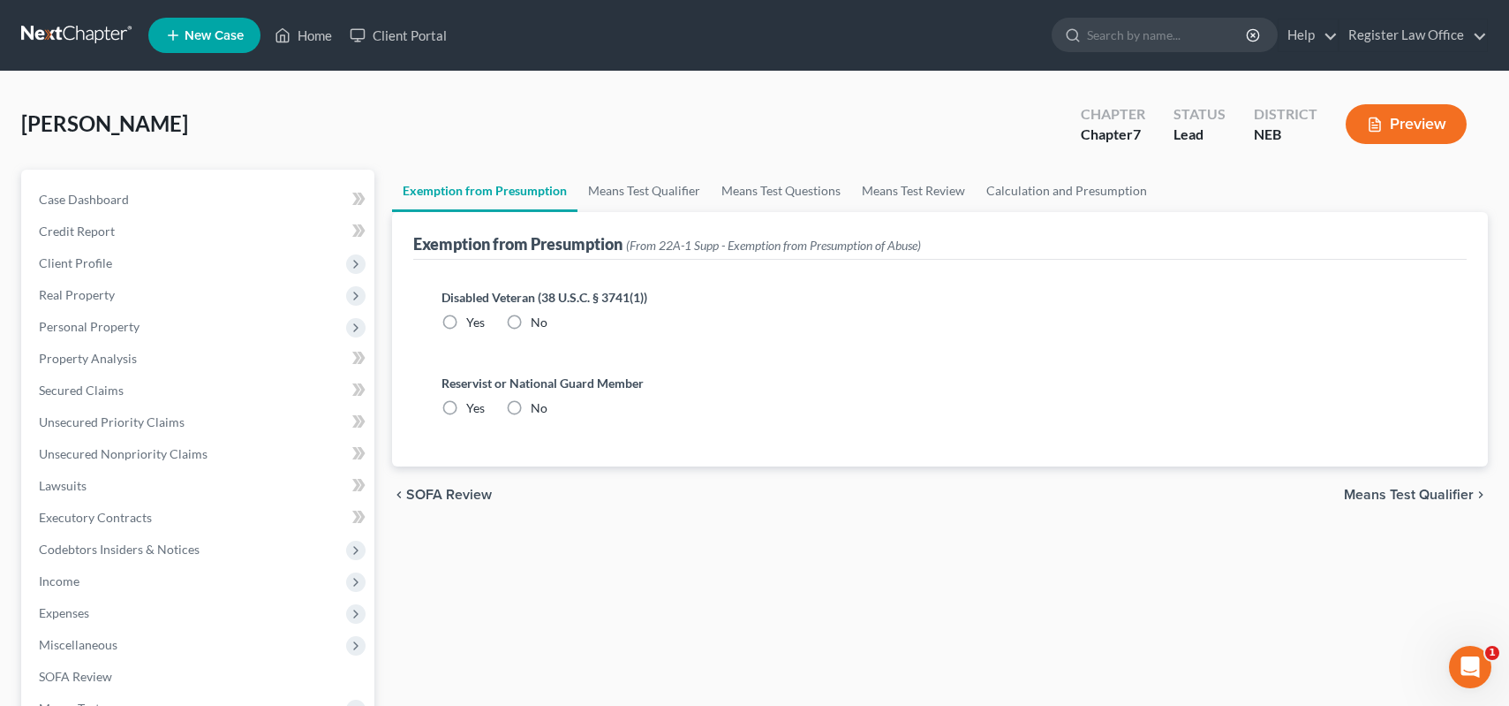
click at [531, 328] on label "No" at bounding box center [539, 323] width 17 height 18
click at [538, 325] on input "No" at bounding box center [543, 319] width 11 height 11
radio input "true"
click at [531, 407] on label "No" at bounding box center [539, 408] width 17 height 18
click at [538, 407] on input "No" at bounding box center [543, 404] width 11 height 11
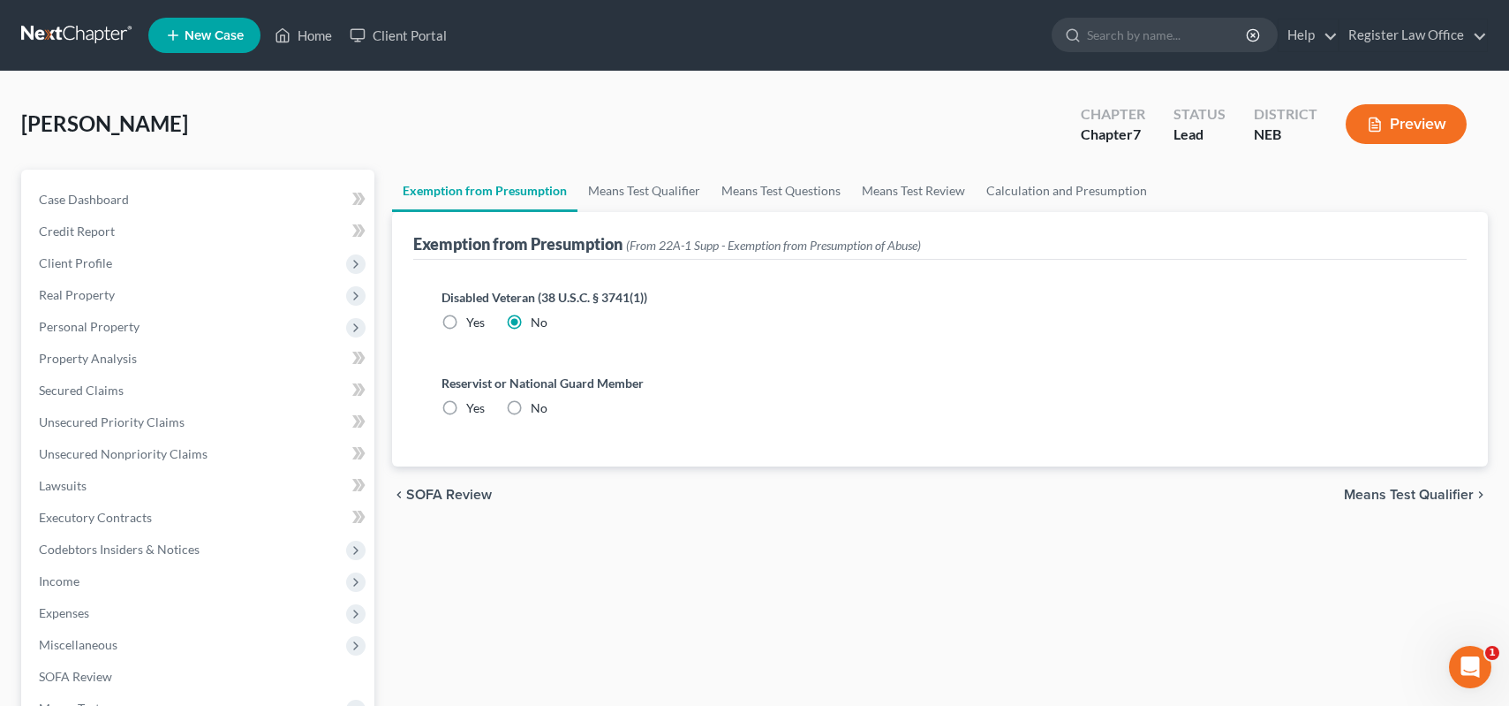
radio input "true"
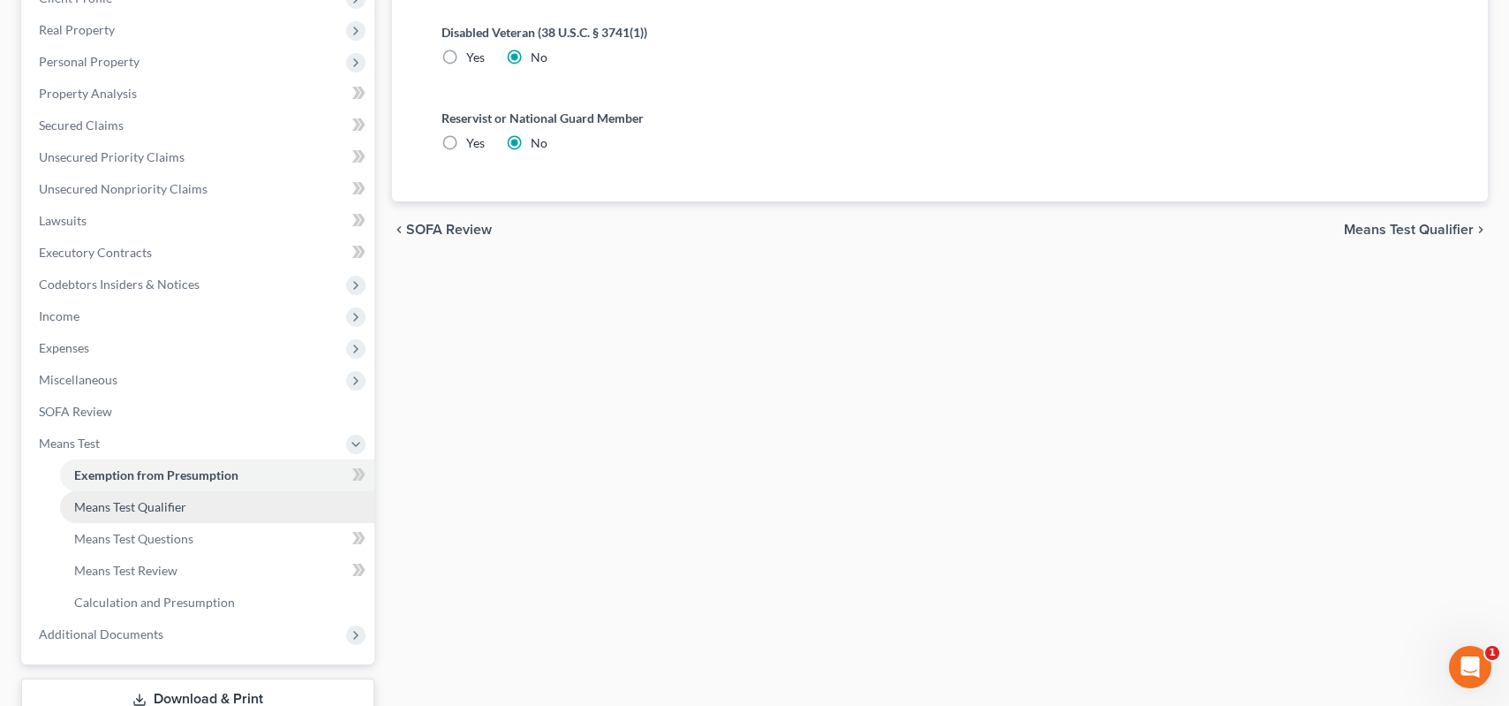
click at [178, 518] on link "Means Test Qualifier" at bounding box center [217, 507] width 314 height 32
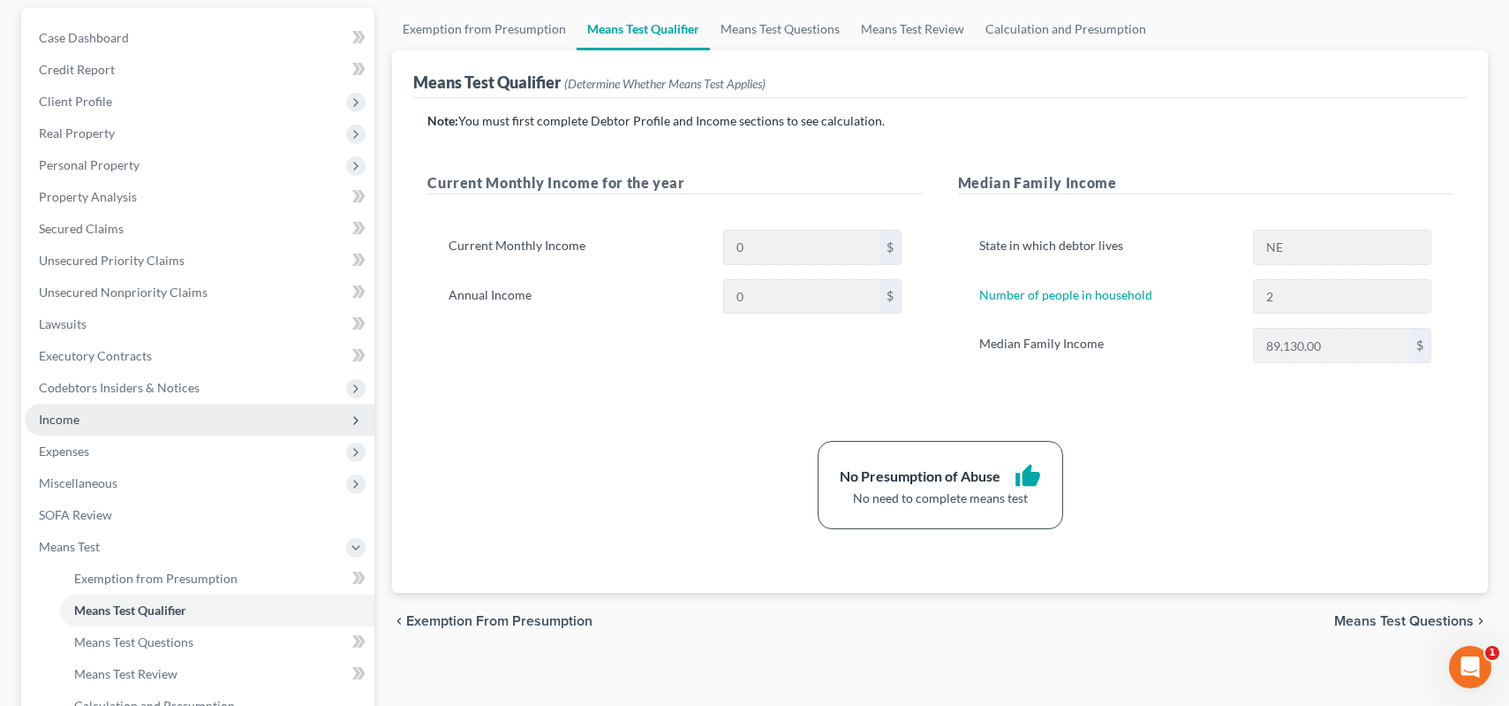
scroll to position [177, 0]
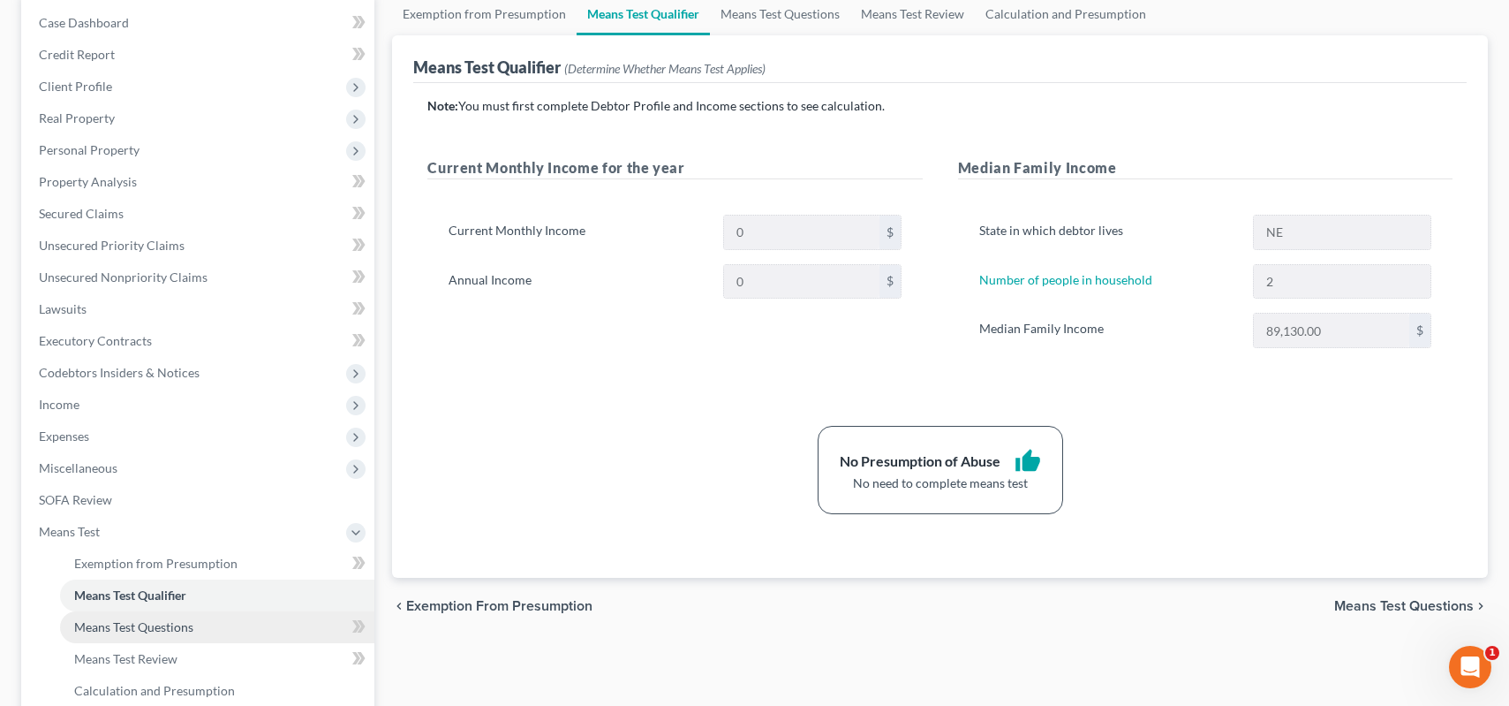
click at [162, 627] on span "Means Test Questions" at bounding box center [133, 626] width 119 height 15
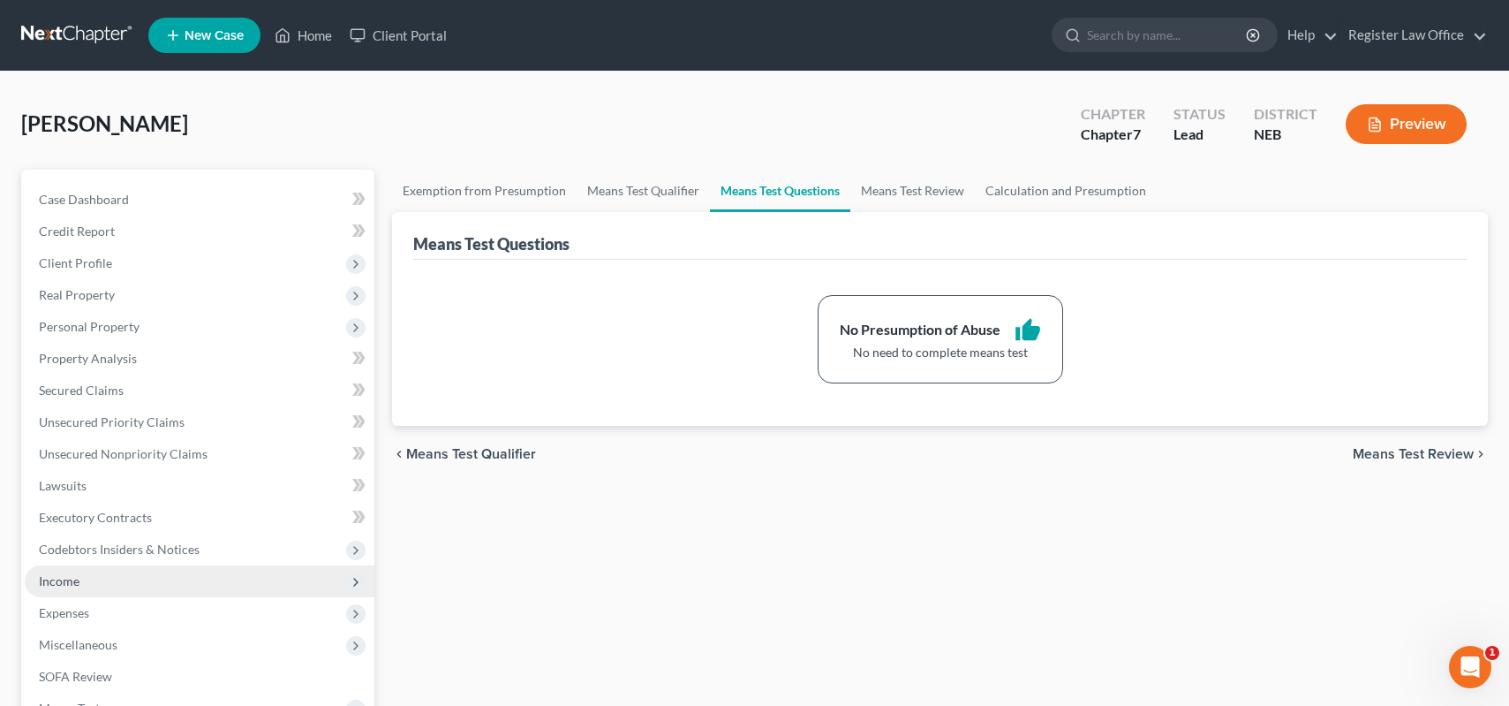
click at [90, 572] on span "Income" at bounding box center [200, 581] width 350 height 32
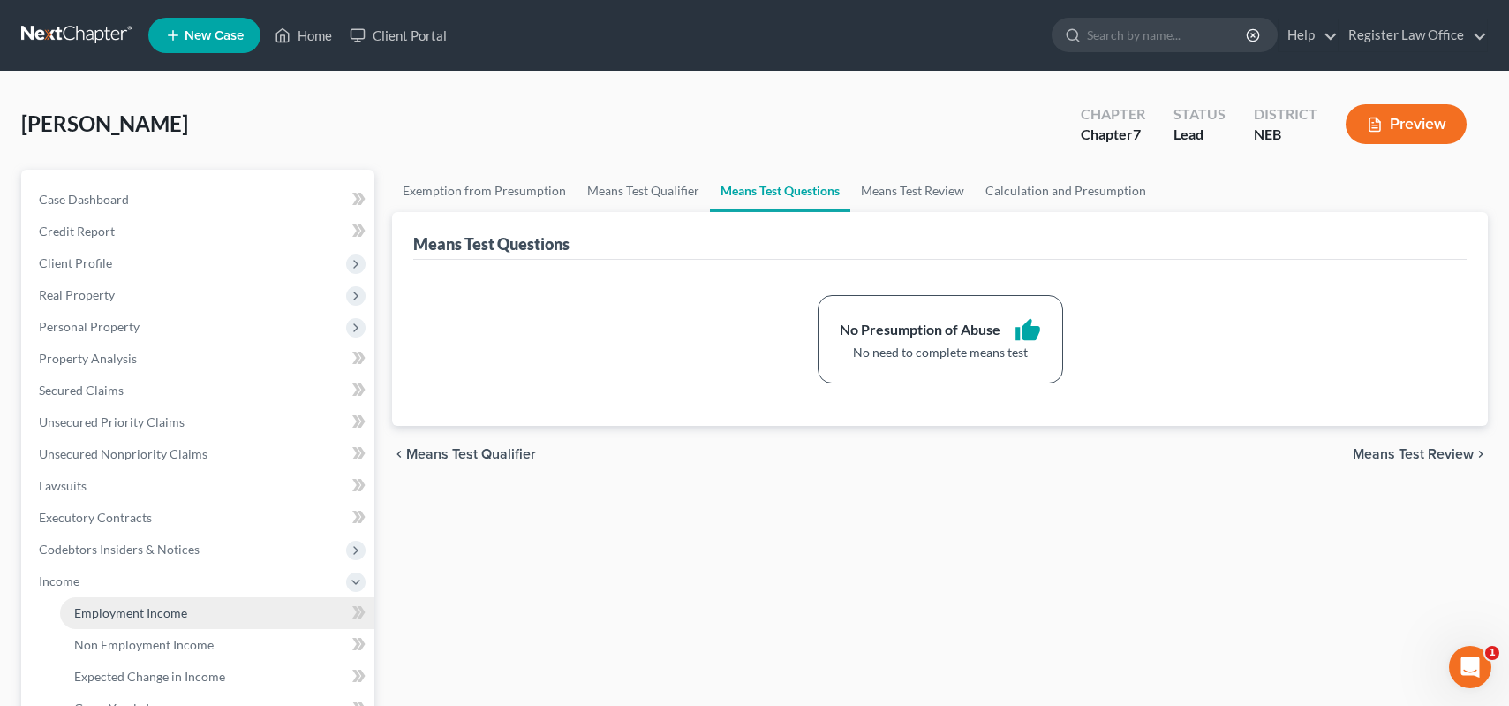
click at [161, 607] on span "Employment Income" at bounding box center [130, 612] width 113 height 15
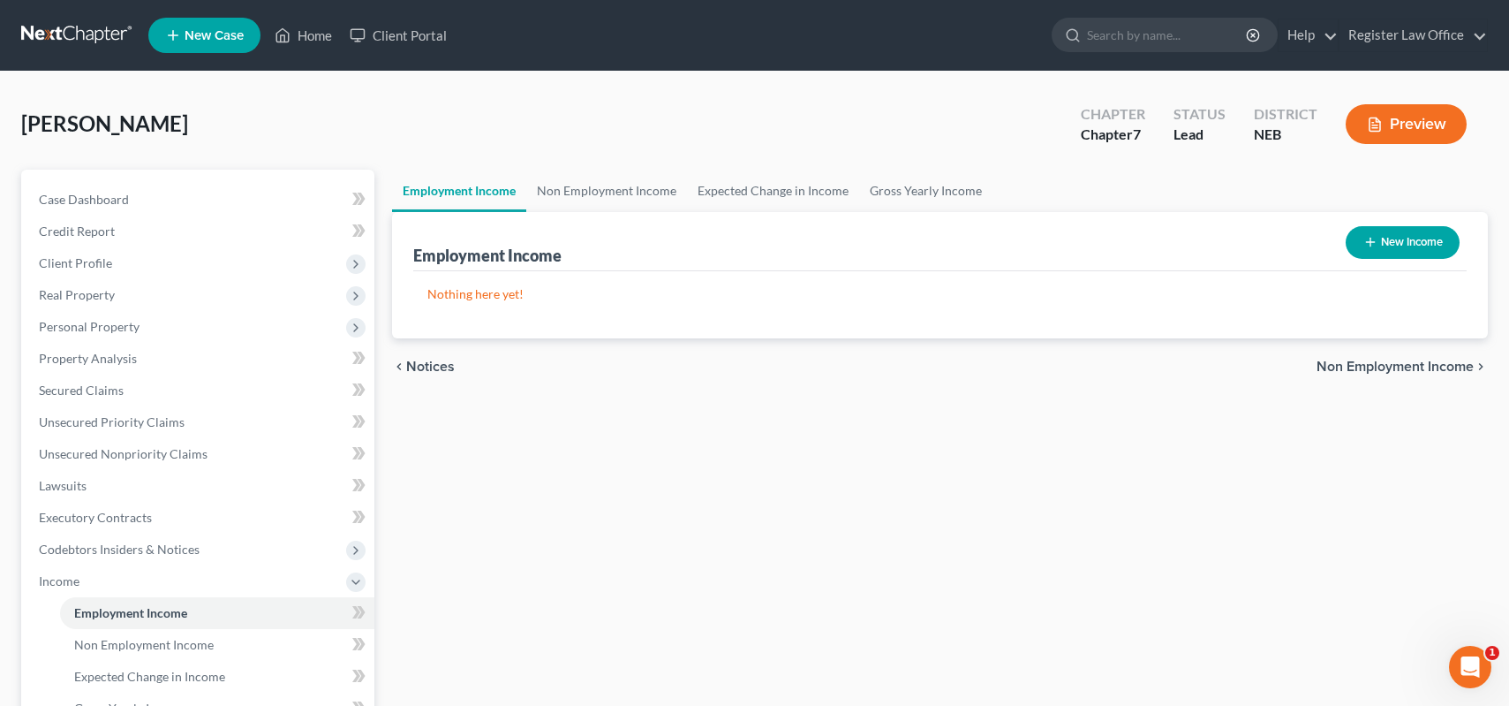
click at [1376, 237] on button "New Income" at bounding box center [1403, 242] width 114 height 33
select select "0"
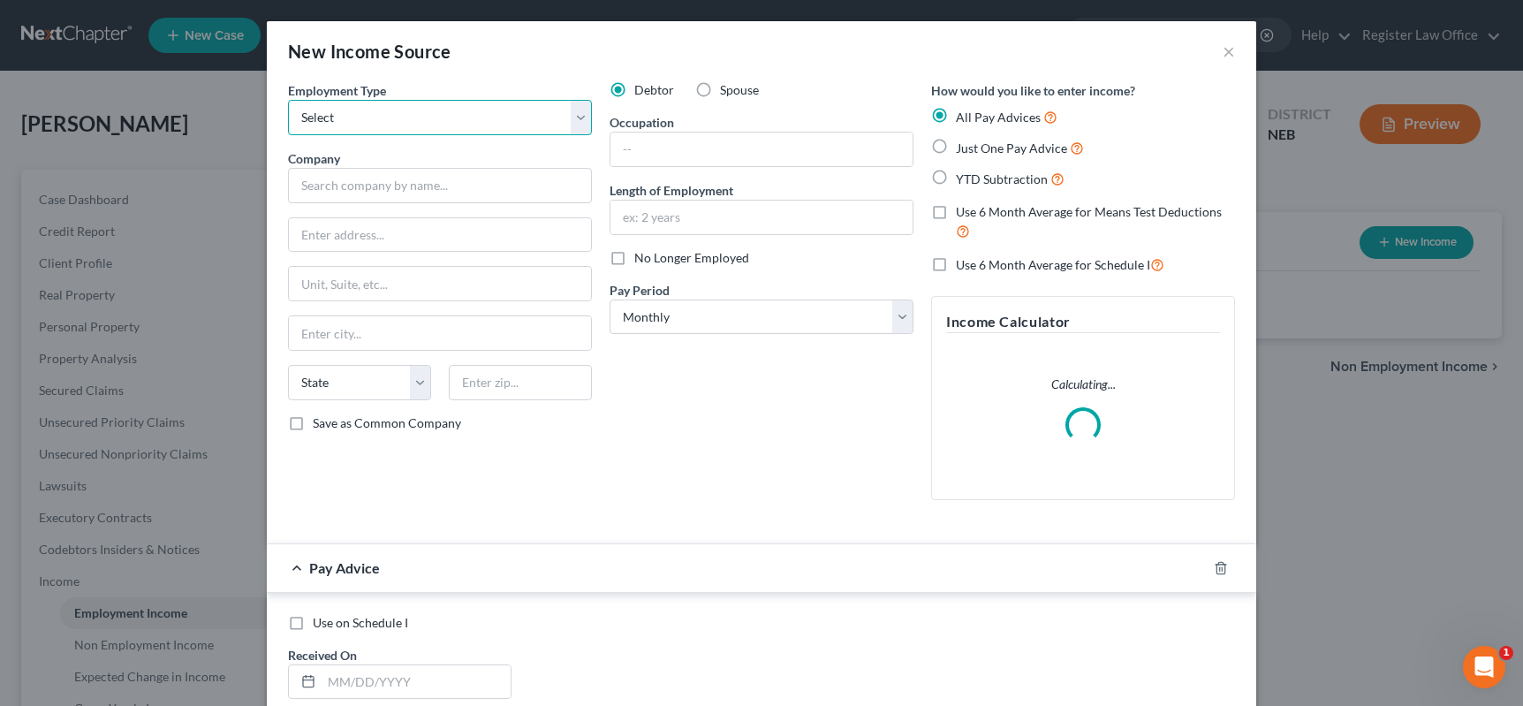
click at [348, 117] on select "Select Full or [DEMOGRAPHIC_DATA] Employment Self Employment" at bounding box center [440, 117] width 304 height 35
select select "0"
click at [288, 100] on select "Select Full or [DEMOGRAPHIC_DATA] Employment Self Employment" at bounding box center [440, 117] width 304 height 35
click at [348, 189] on input "text" at bounding box center [440, 185] width 304 height 35
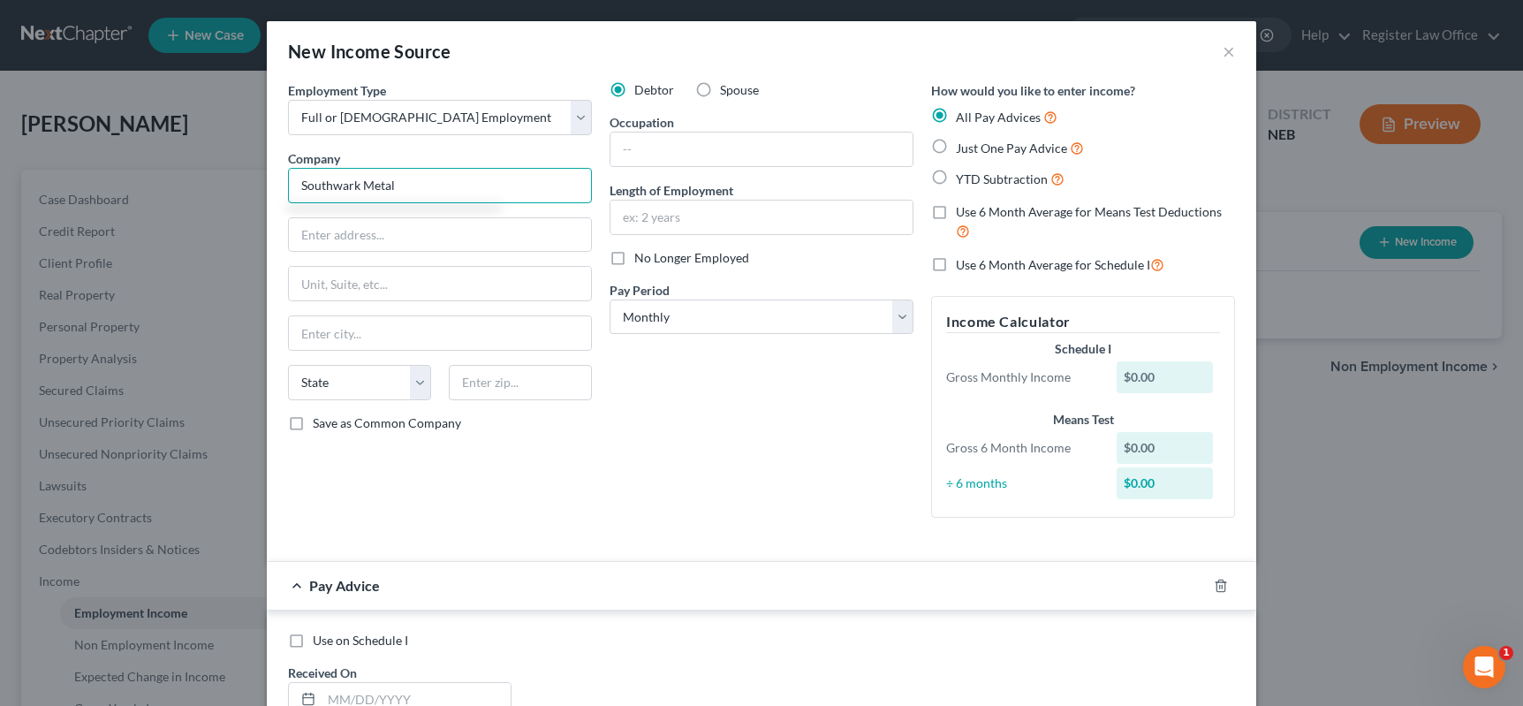
type input "Southwark Metal"
type input "[STREET_ADDRESS]"
type input "[GEOGRAPHIC_DATA]"
select select "39"
type input "19154"
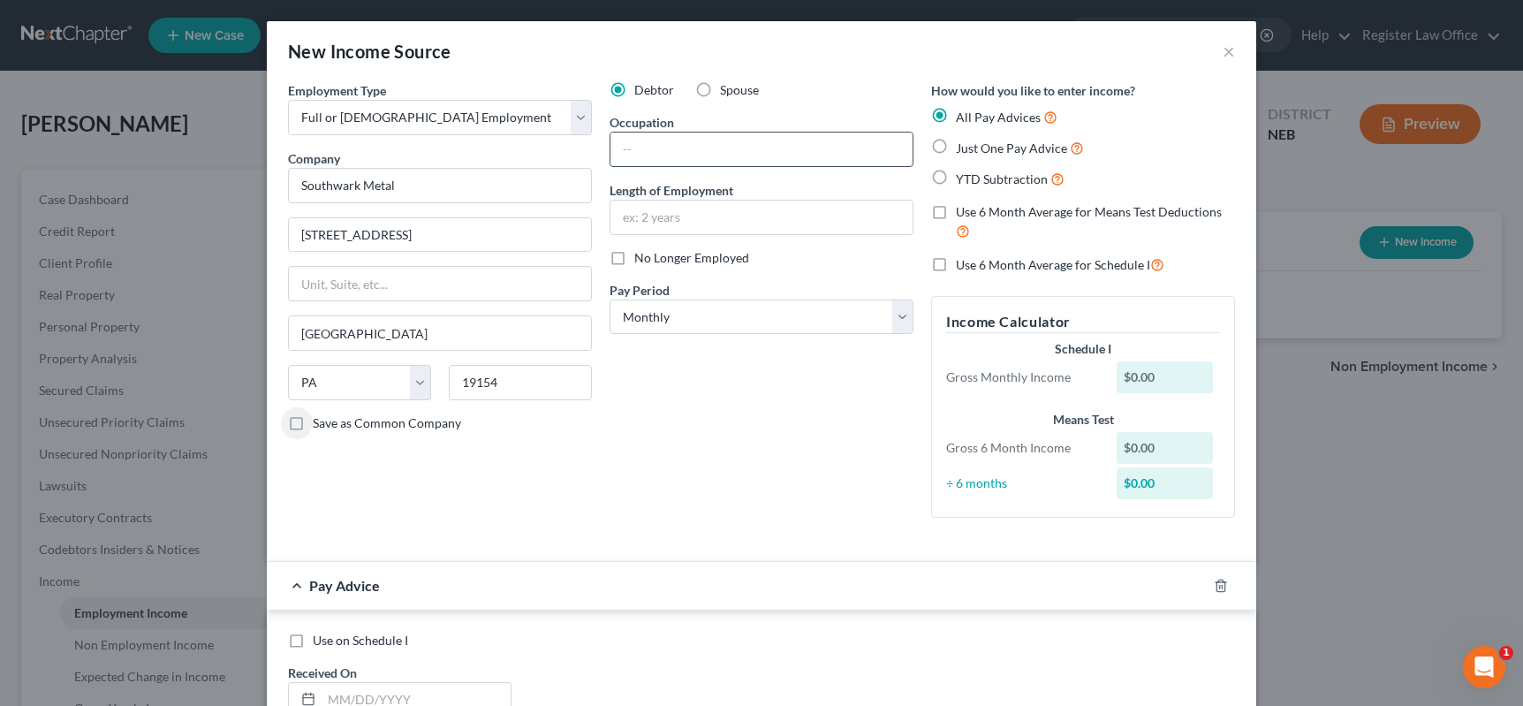
click at [623, 147] on input "text" at bounding box center [761, 149] width 302 height 34
type input "labor"
click at [617, 215] on input "text" at bounding box center [761, 217] width 302 height 34
type input "3 years"
click at [956, 215] on label "Use 6 Month Average for Means Test Deductions" at bounding box center [1095, 222] width 279 height 38
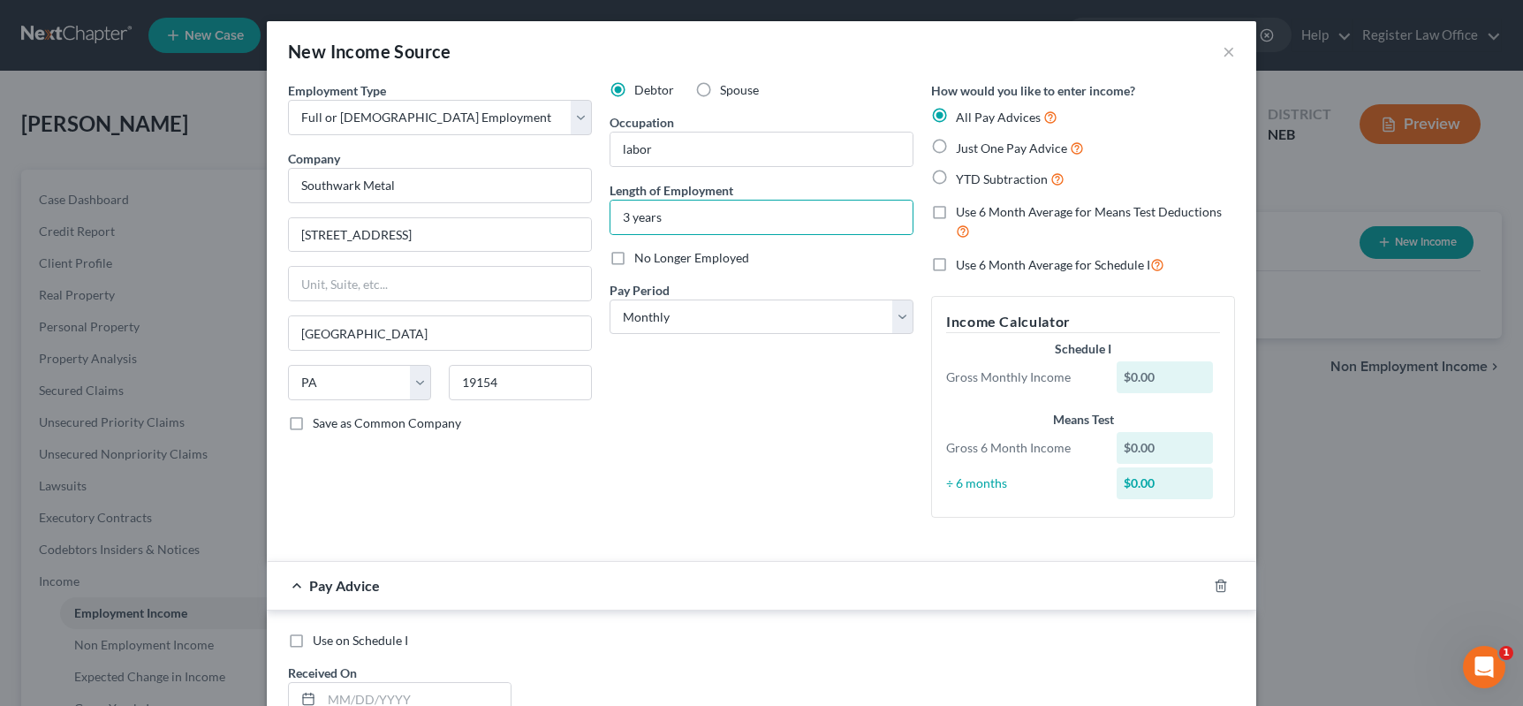
click at [963, 215] on input "Use 6 Month Average for Means Test Deductions" at bounding box center [968, 208] width 11 height 11
checkbox input "true"
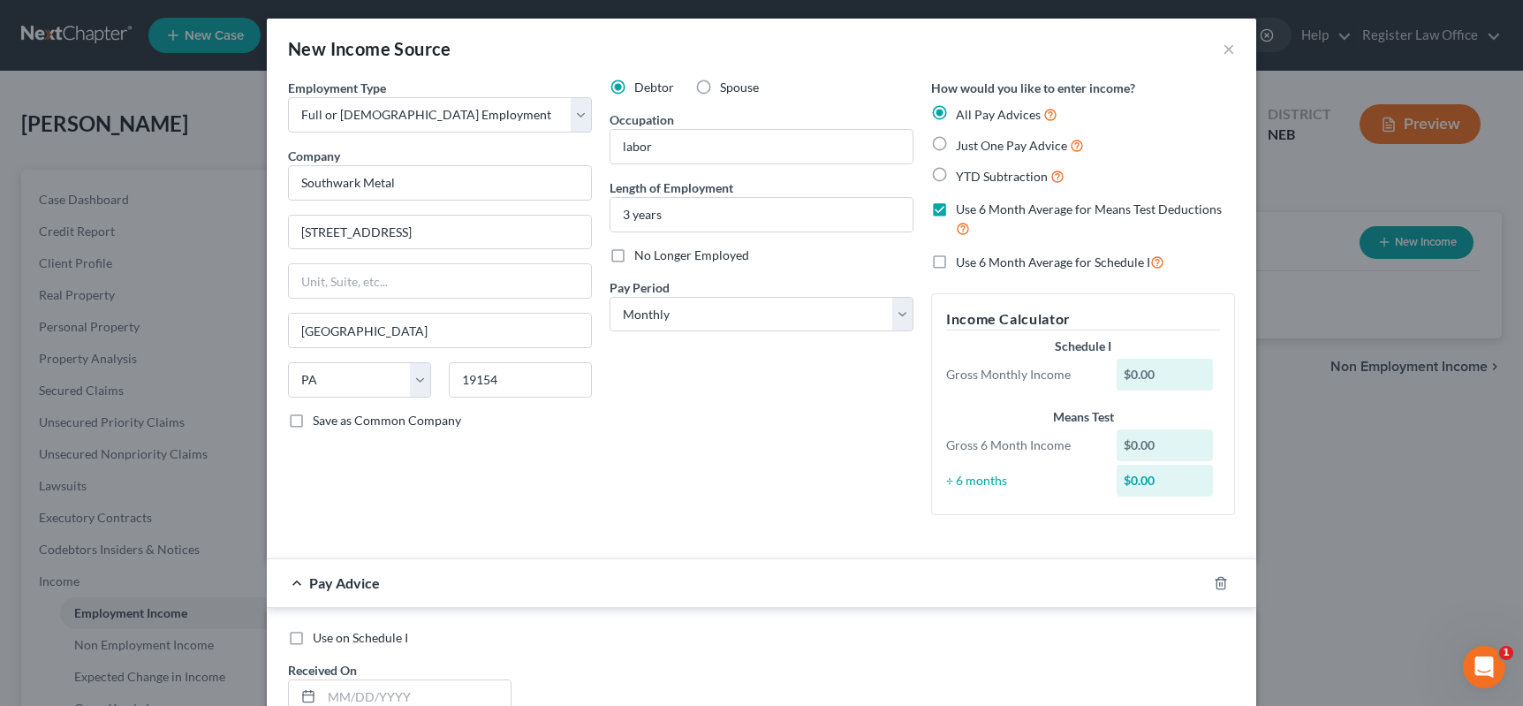
scroll to position [179, 0]
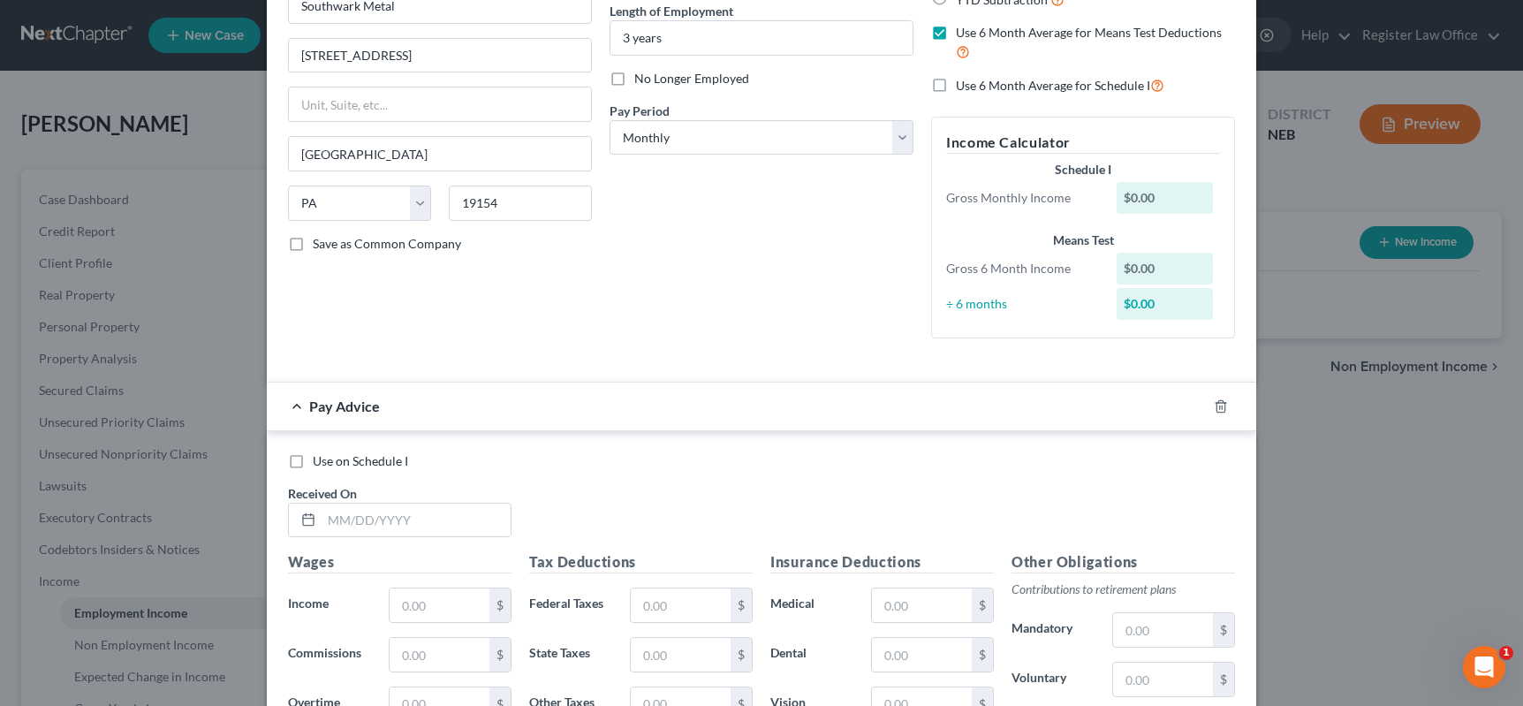
click at [1153, 264] on div "$0.00" at bounding box center [1164, 269] width 97 height 32
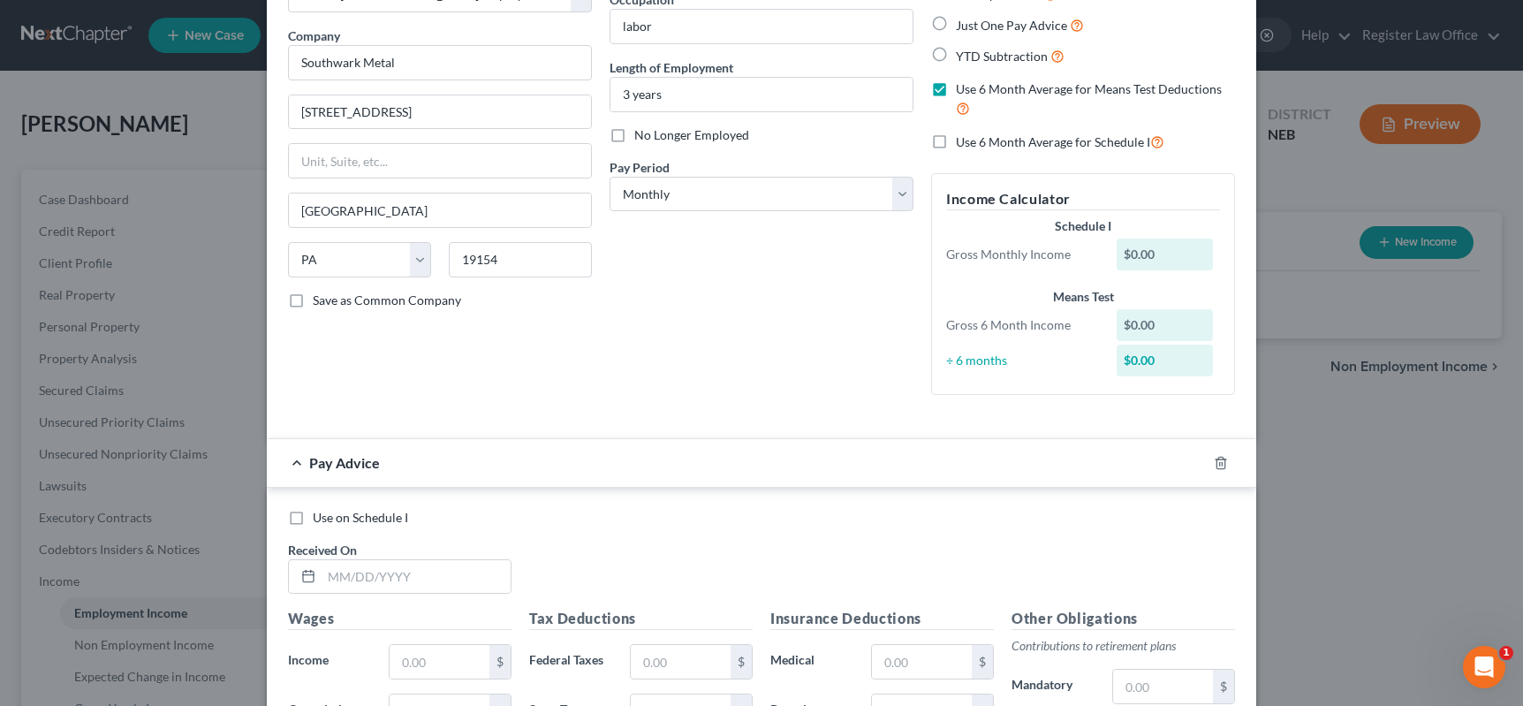
scroll to position [91, 0]
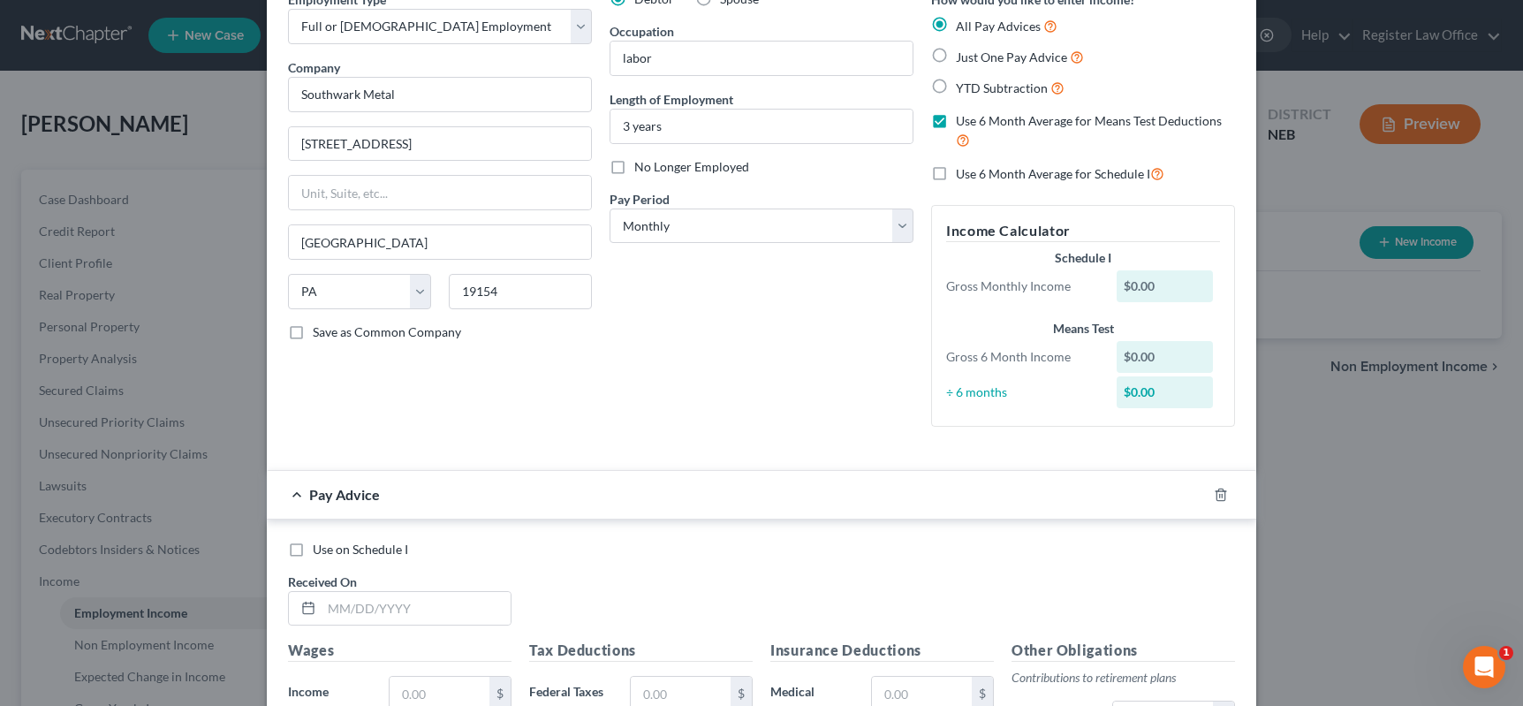
drag, startPoint x: 959, startPoint y: 394, endPoint x: 1138, endPoint y: 365, distance: 181.6
click at [967, 394] on div "÷ 6 months" at bounding box center [1022, 392] width 170 height 18
click at [1173, 353] on div "$0.00" at bounding box center [1164, 357] width 97 height 32
click at [1153, 349] on div "$0.00" at bounding box center [1164, 357] width 97 height 32
click at [1152, 351] on div "$0.00" at bounding box center [1164, 357] width 97 height 32
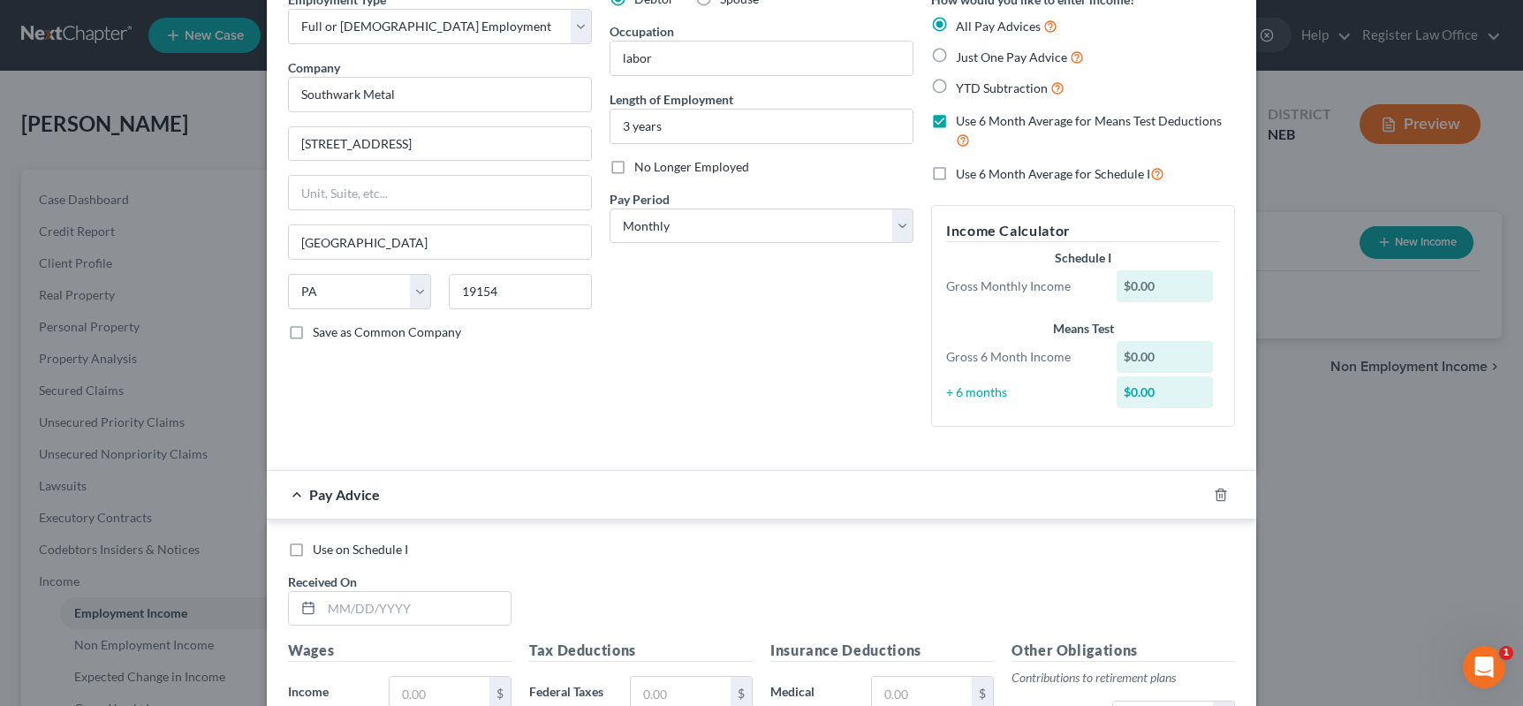
click at [956, 56] on label "Just One Pay Advice" at bounding box center [1020, 57] width 128 height 20
click at [963, 56] on input "Just One Pay Advice" at bounding box center [968, 52] width 11 height 11
radio input "true"
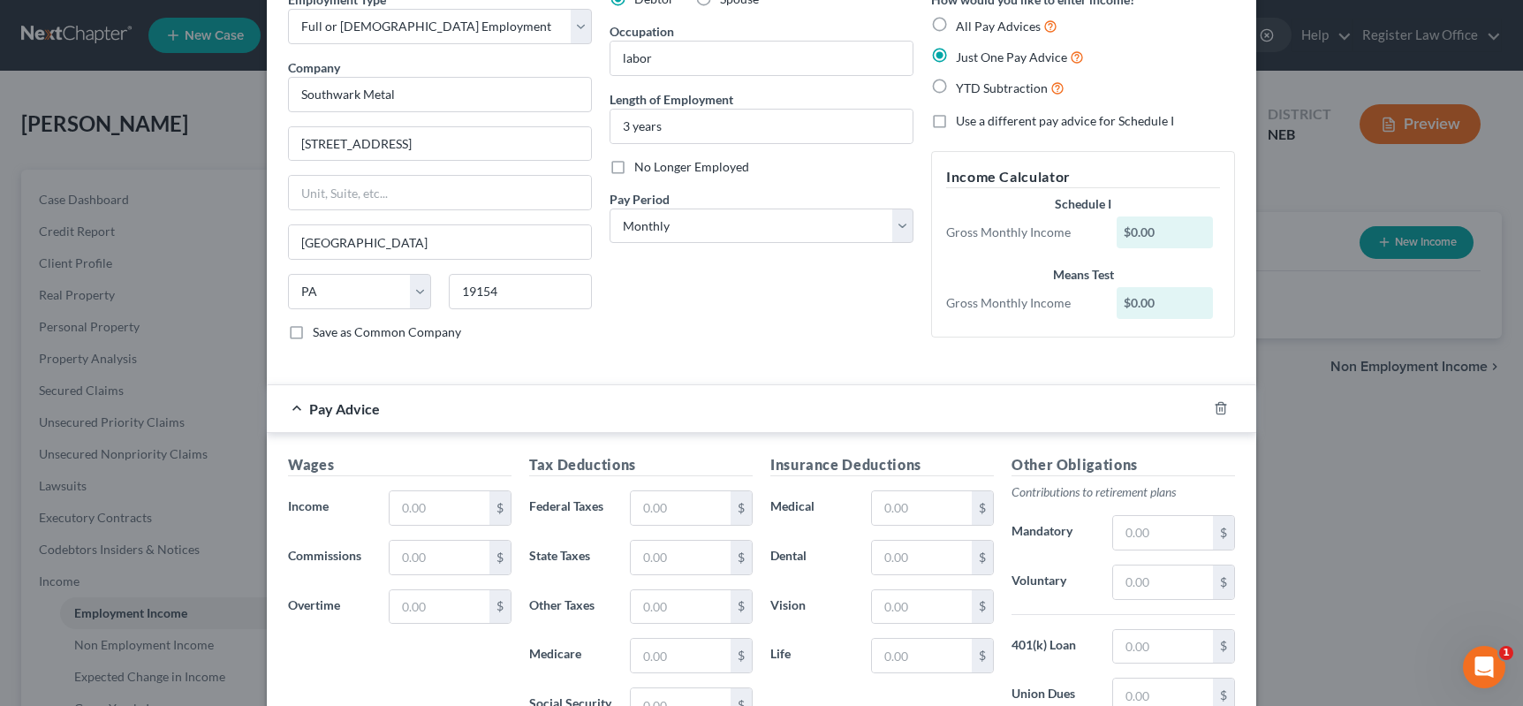
click at [956, 20] on label "All Pay Advices" at bounding box center [1007, 26] width 102 height 20
click at [963, 20] on input "All Pay Advices" at bounding box center [968, 21] width 11 height 11
radio input "true"
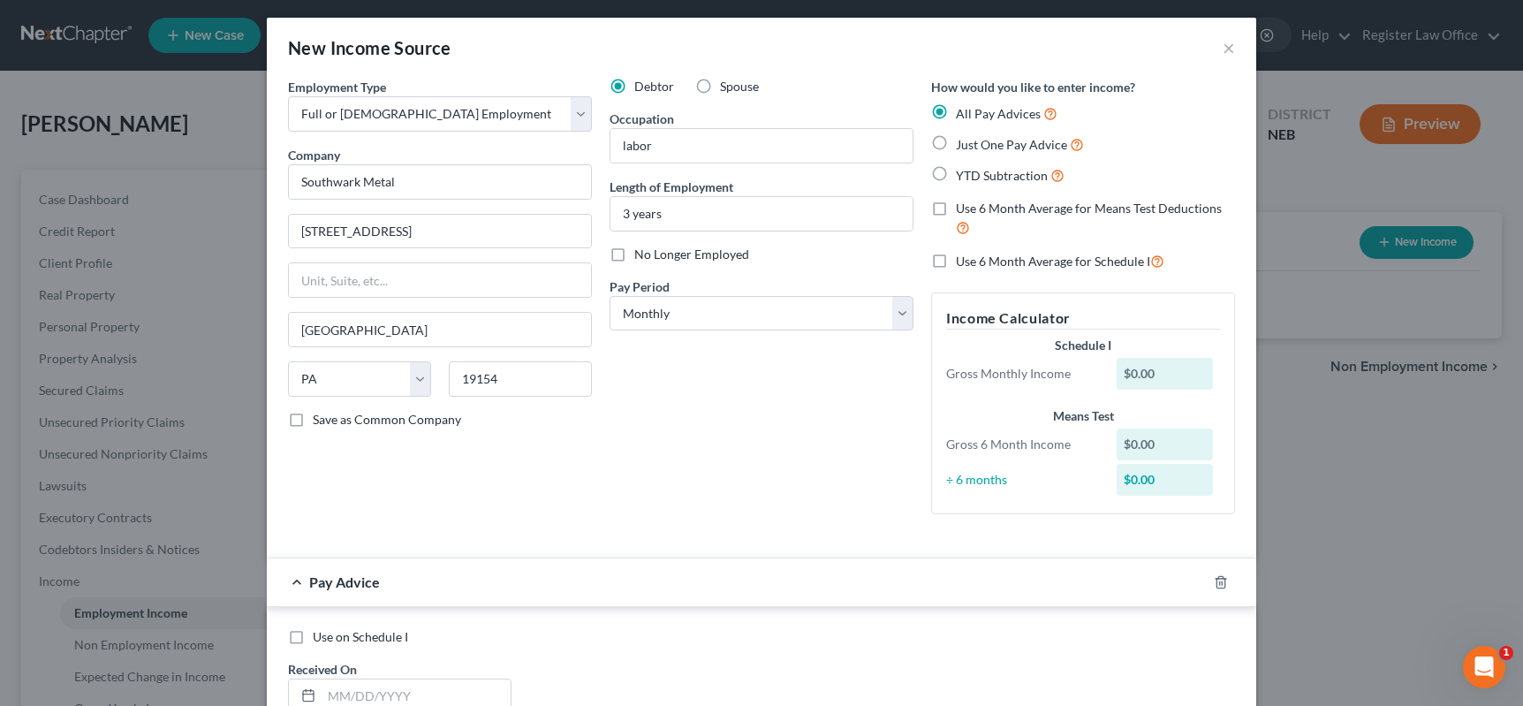
scroll to position [3, 0]
click at [1137, 377] on div "$0.00" at bounding box center [1164, 375] width 97 height 32
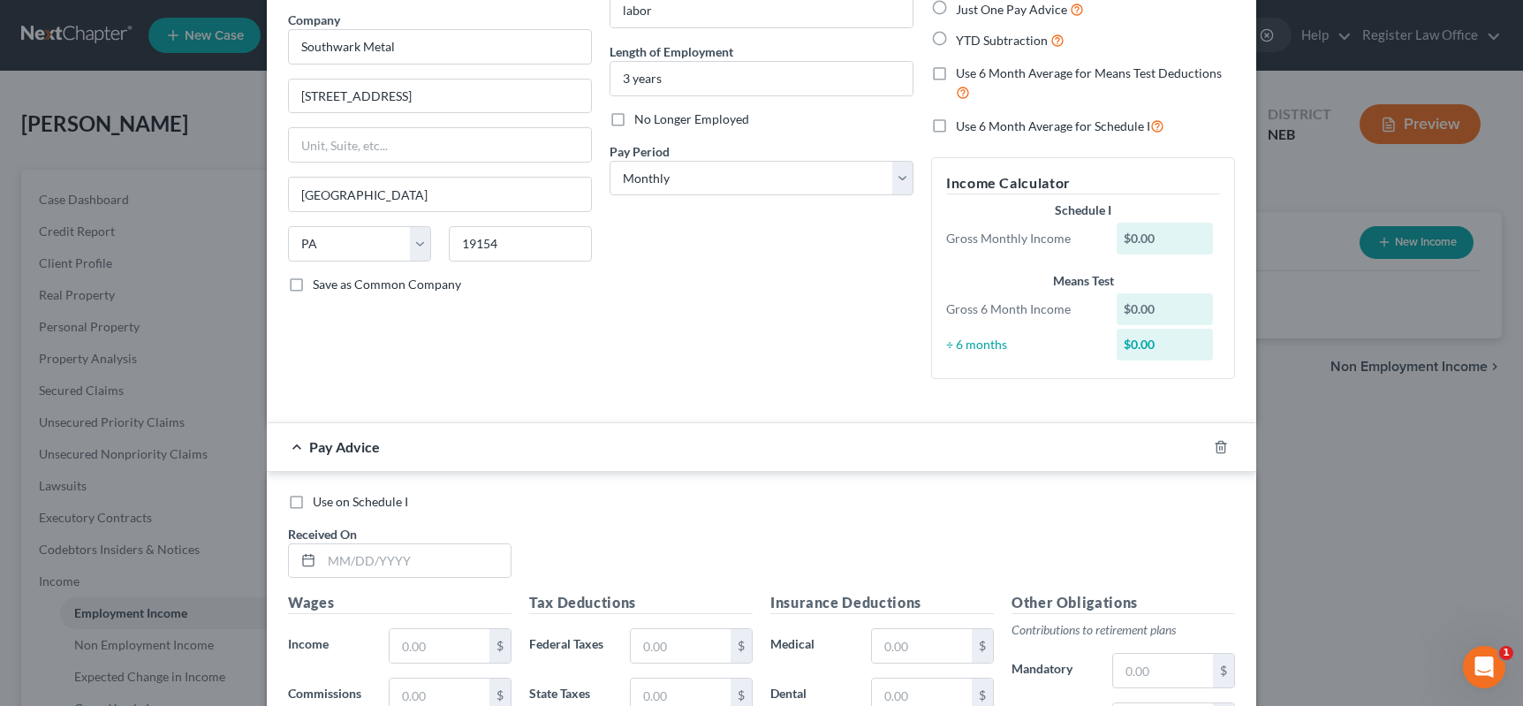
scroll to position [179, 0]
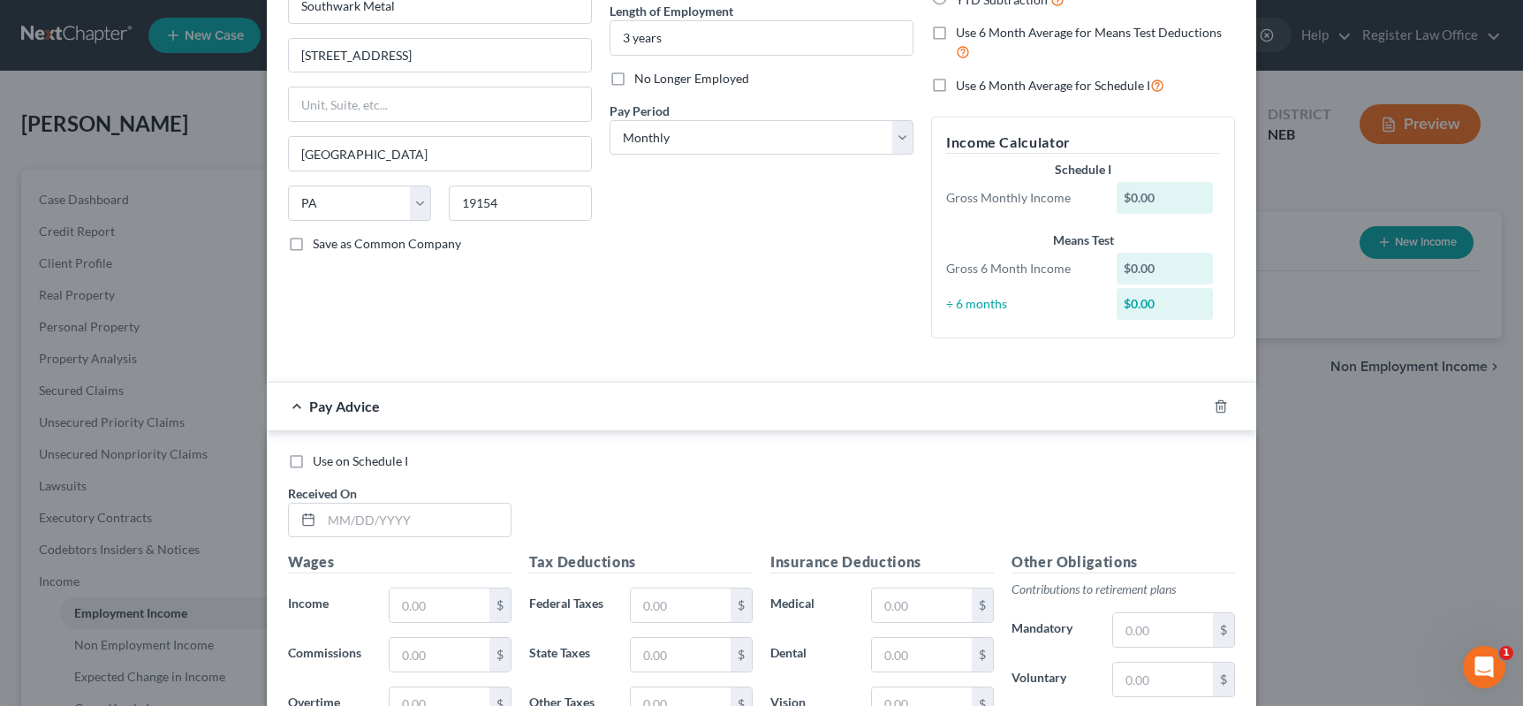
click at [292, 408] on div "Pay Advice" at bounding box center [737, 405] width 940 height 47
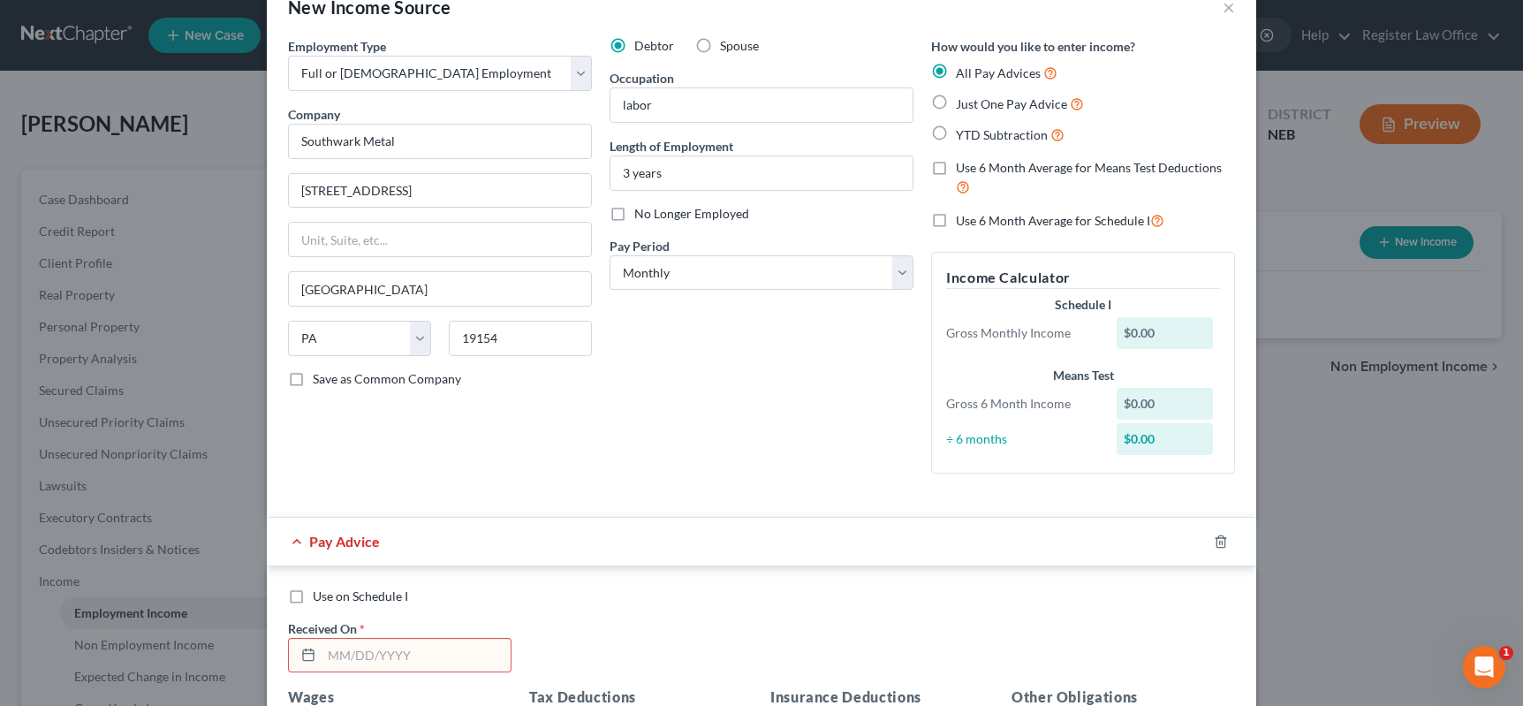
scroll to position [0, 0]
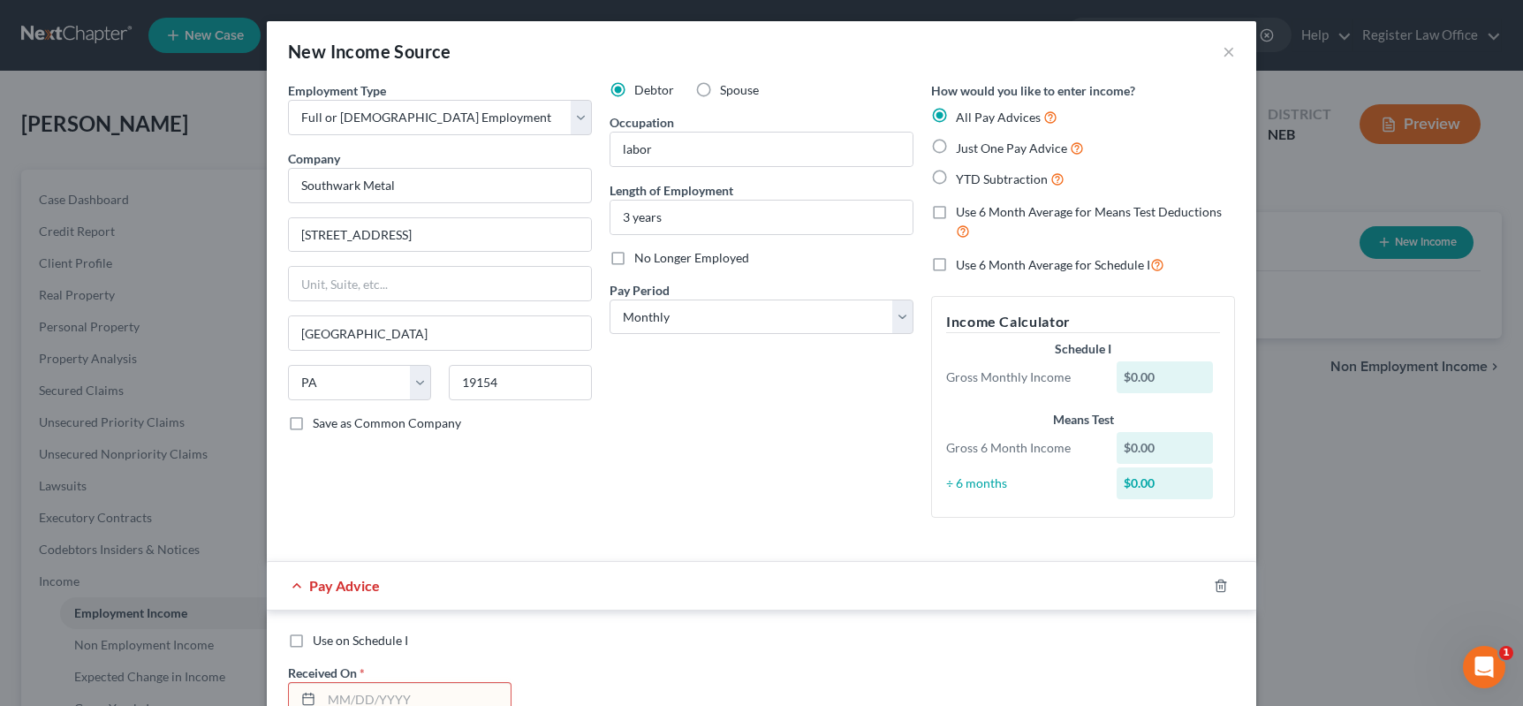
click at [956, 208] on label "Use 6 Month Average for Means Test Deductions" at bounding box center [1095, 222] width 279 height 38
click at [963, 208] on input "Use 6 Month Average for Means Test Deductions" at bounding box center [968, 208] width 11 height 11
checkbox input "true"
click at [1140, 445] on div "$0.00" at bounding box center [1164, 448] width 97 height 32
click at [956, 142] on label "Just One Pay Advice" at bounding box center [1020, 148] width 128 height 20
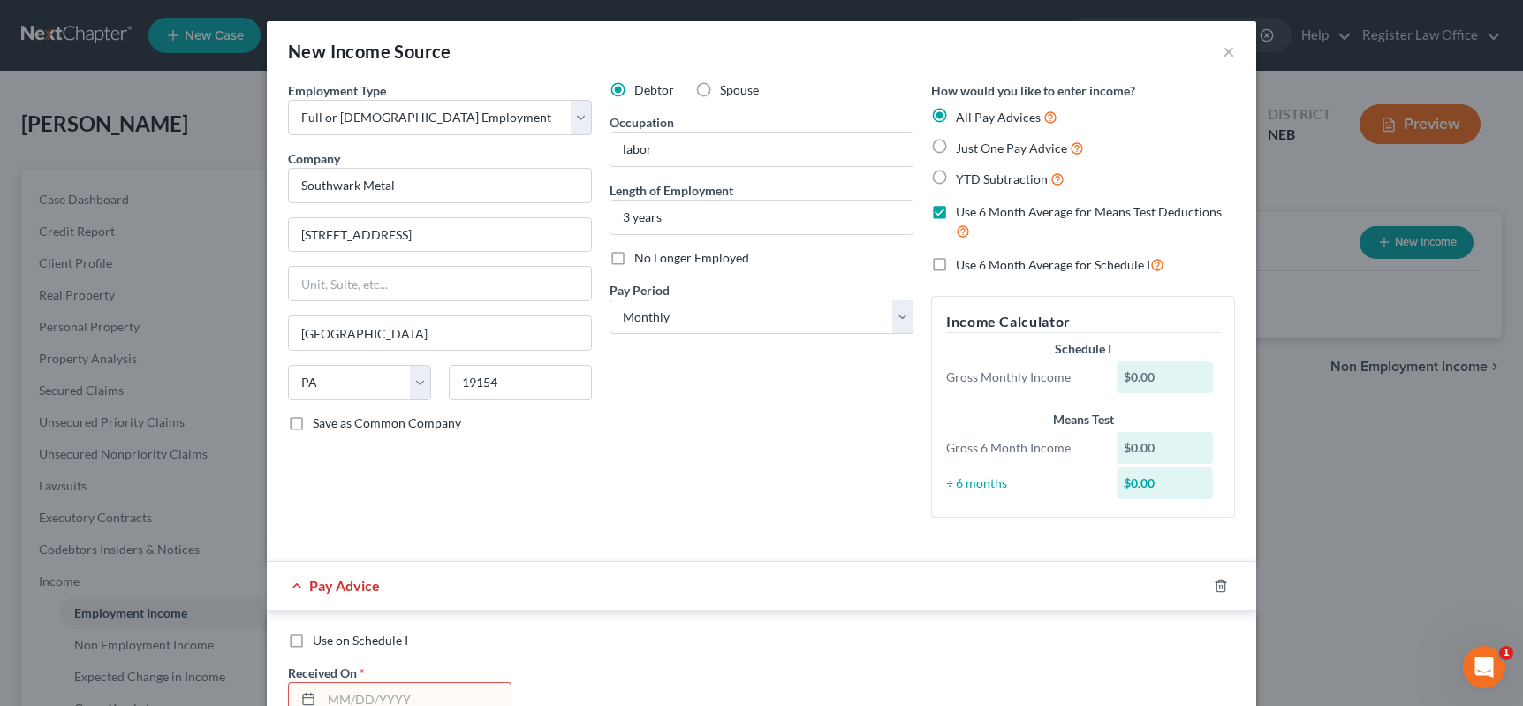
click at [963, 142] on input "Just One Pay Advice" at bounding box center [968, 143] width 11 height 11
radio input "true"
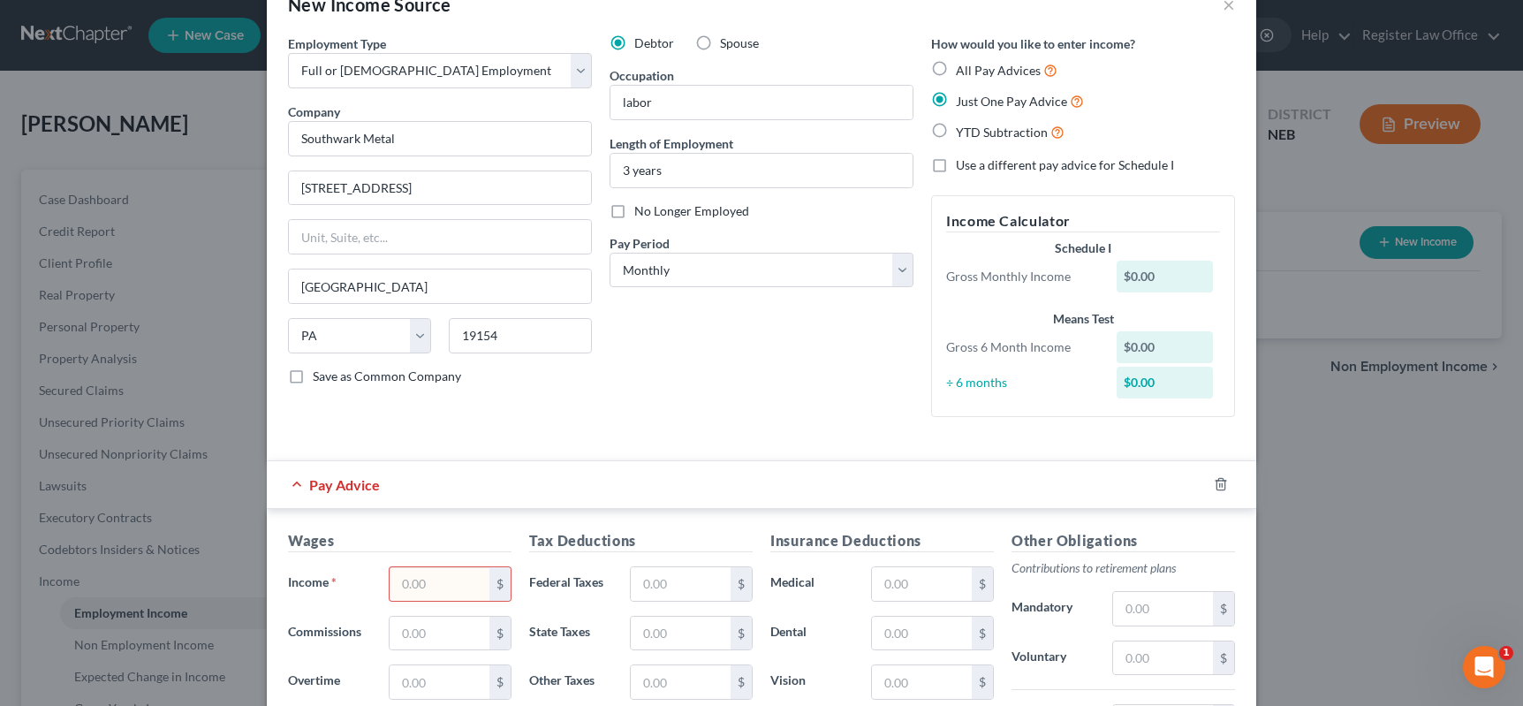
scroll to position [88, 0]
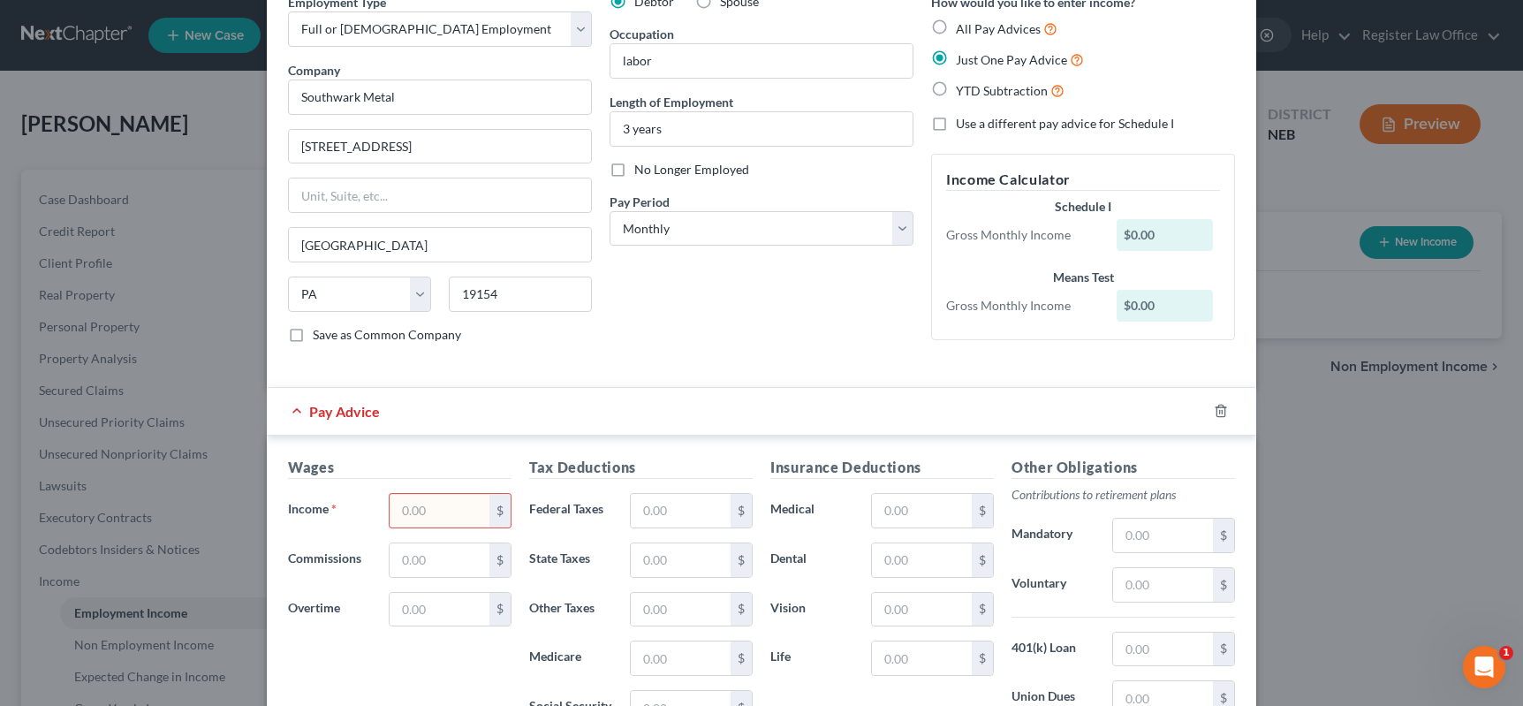
click at [445, 512] on input "text" at bounding box center [439, 511] width 100 height 34
type input "6,468"
click at [451, 661] on div "Wages Income * 6,468 $ Commissions $ Overtime $" at bounding box center [399, 598] width 241 height 283
click at [684, 512] on input "text" at bounding box center [681, 511] width 100 height 34
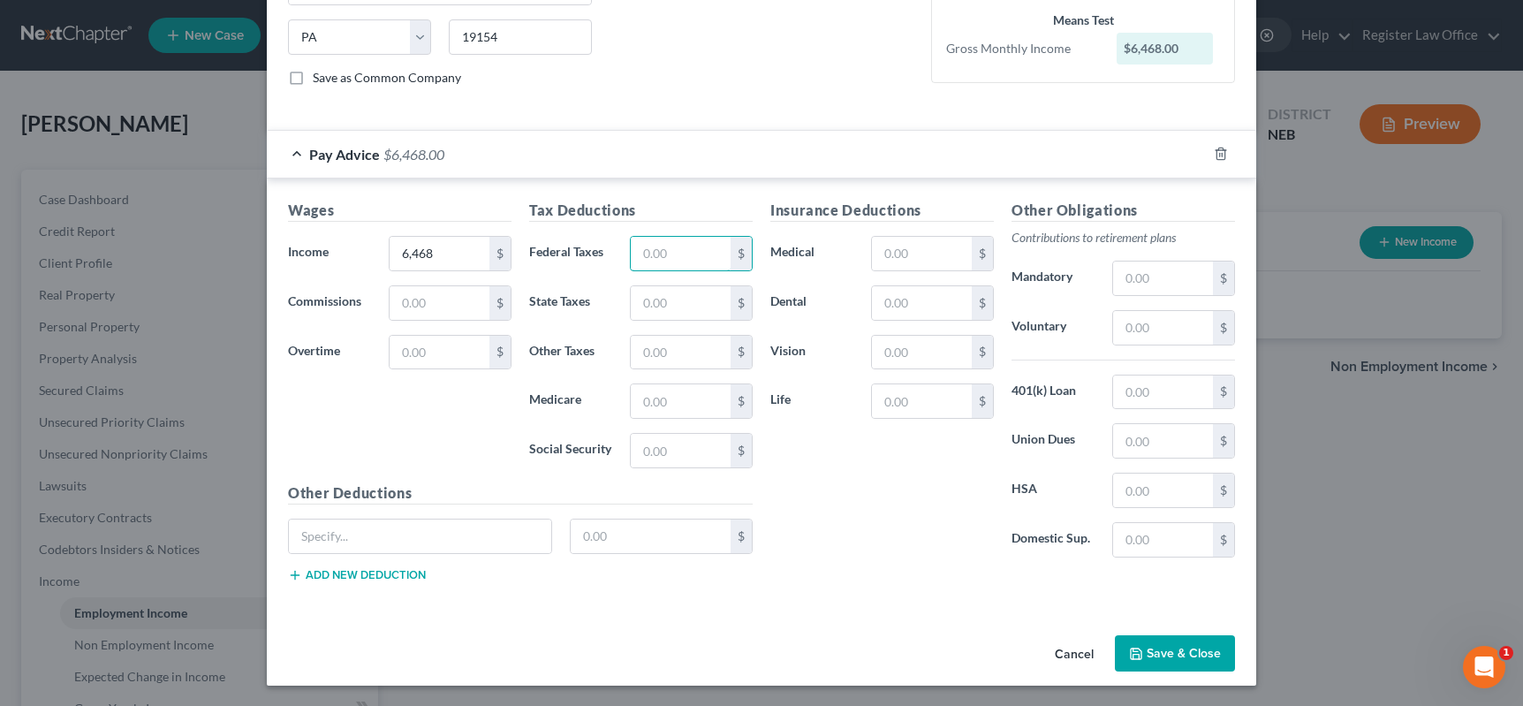
scroll to position [346, 0]
click at [479, 438] on div "Wages Income * 6,468 $ Commissions $ Overtime $" at bounding box center [399, 340] width 241 height 283
click at [1155, 647] on button "Save & Close" at bounding box center [1175, 652] width 120 height 37
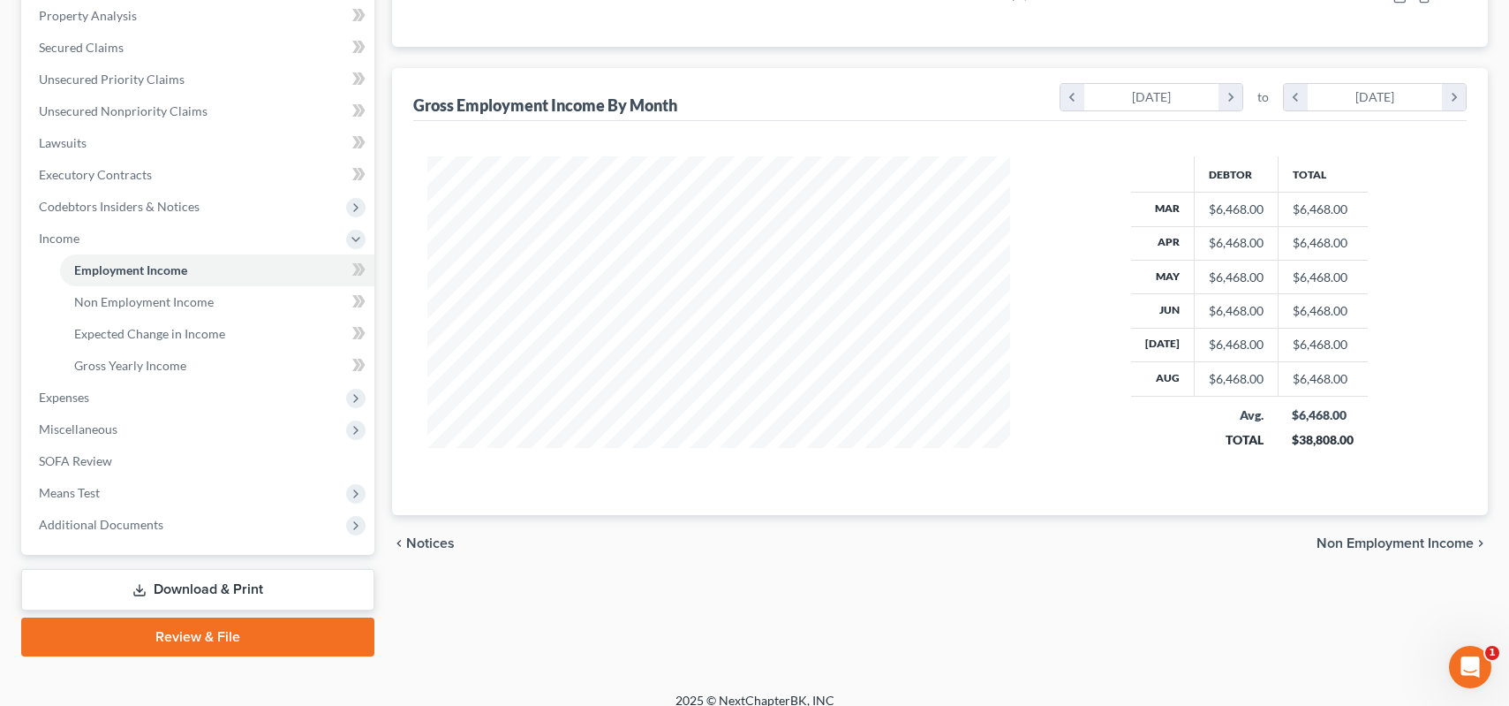
scroll to position [353, 0]
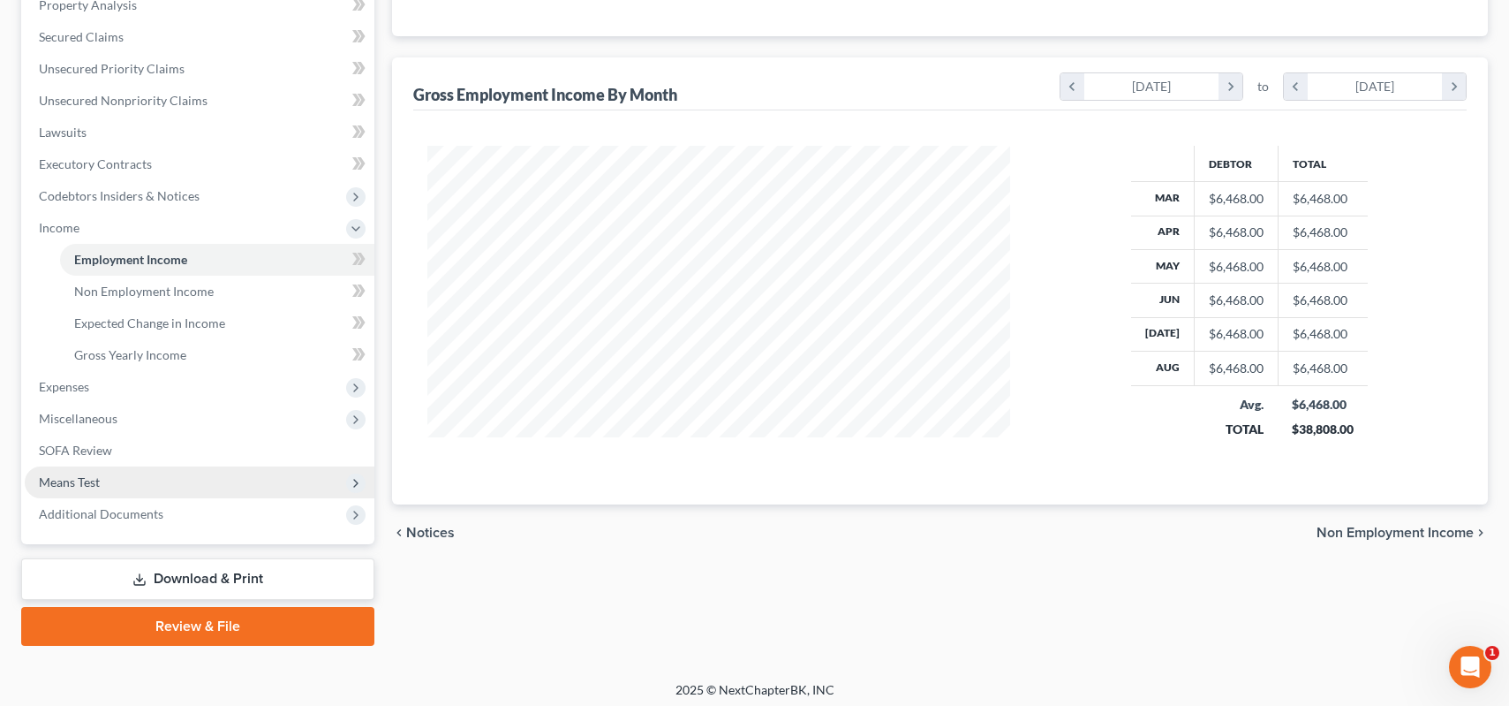
click at [84, 485] on span "Means Test" at bounding box center [69, 481] width 61 height 15
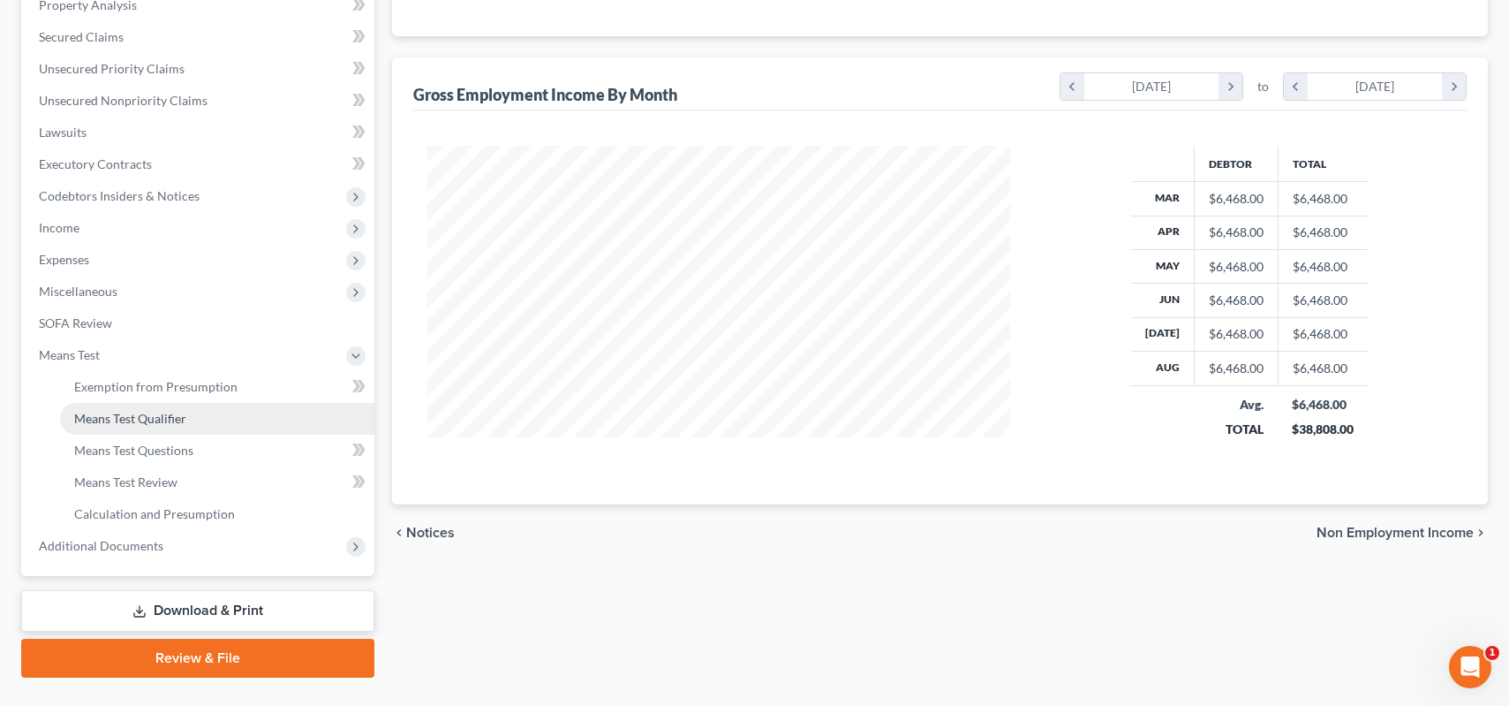
click at [143, 422] on span "Means Test Qualifier" at bounding box center [130, 418] width 112 height 15
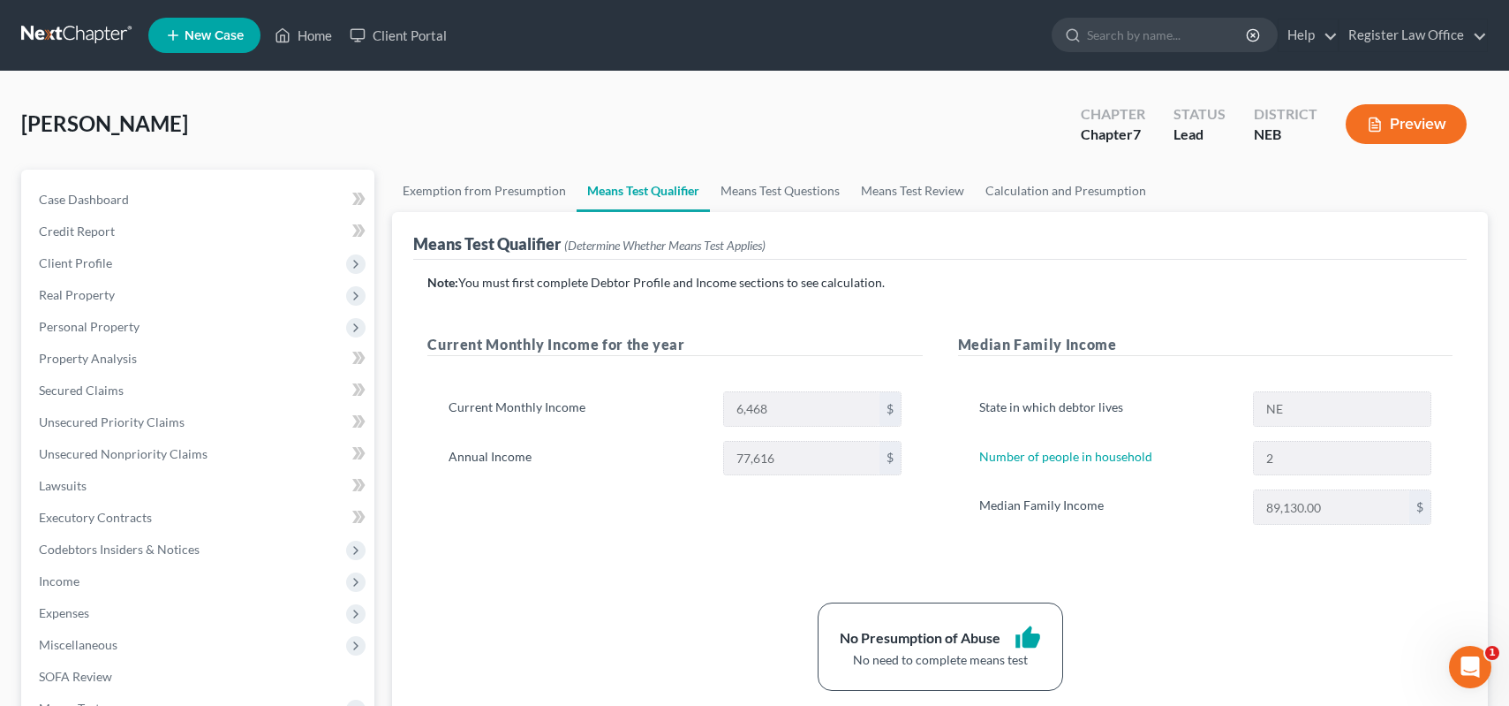
click at [1404, 117] on button "Preview" at bounding box center [1406, 124] width 121 height 40
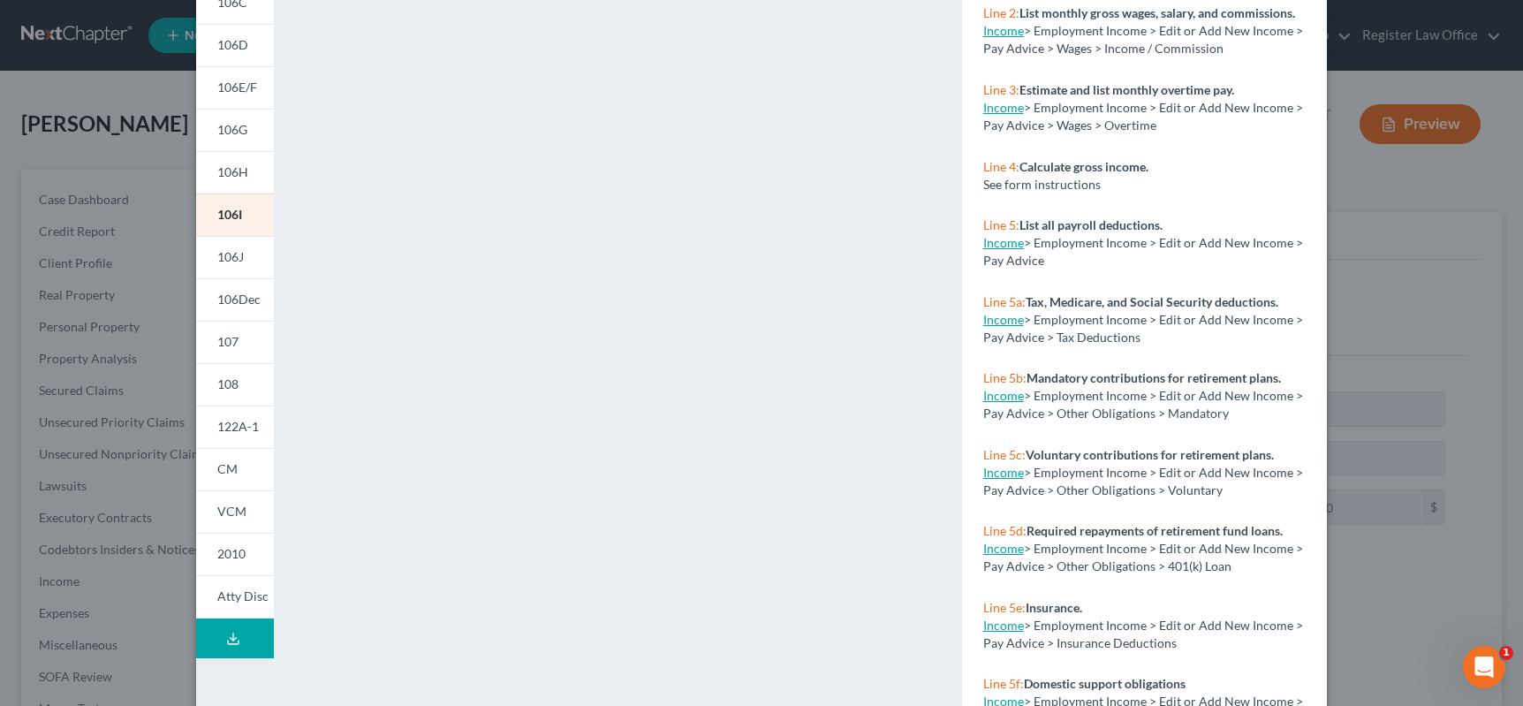
scroll to position [265, 0]
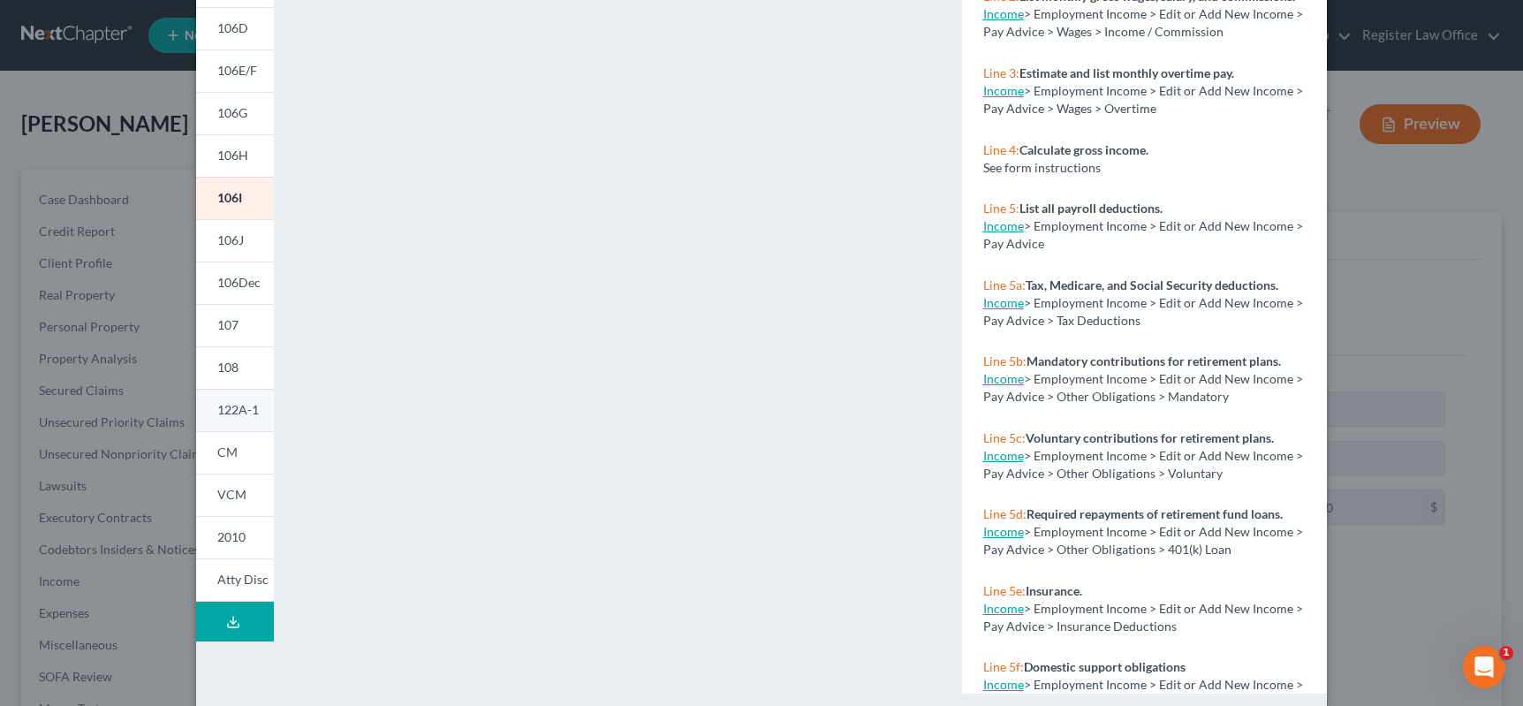
click at [236, 415] on span "122A-1" at bounding box center [238, 409] width 42 height 15
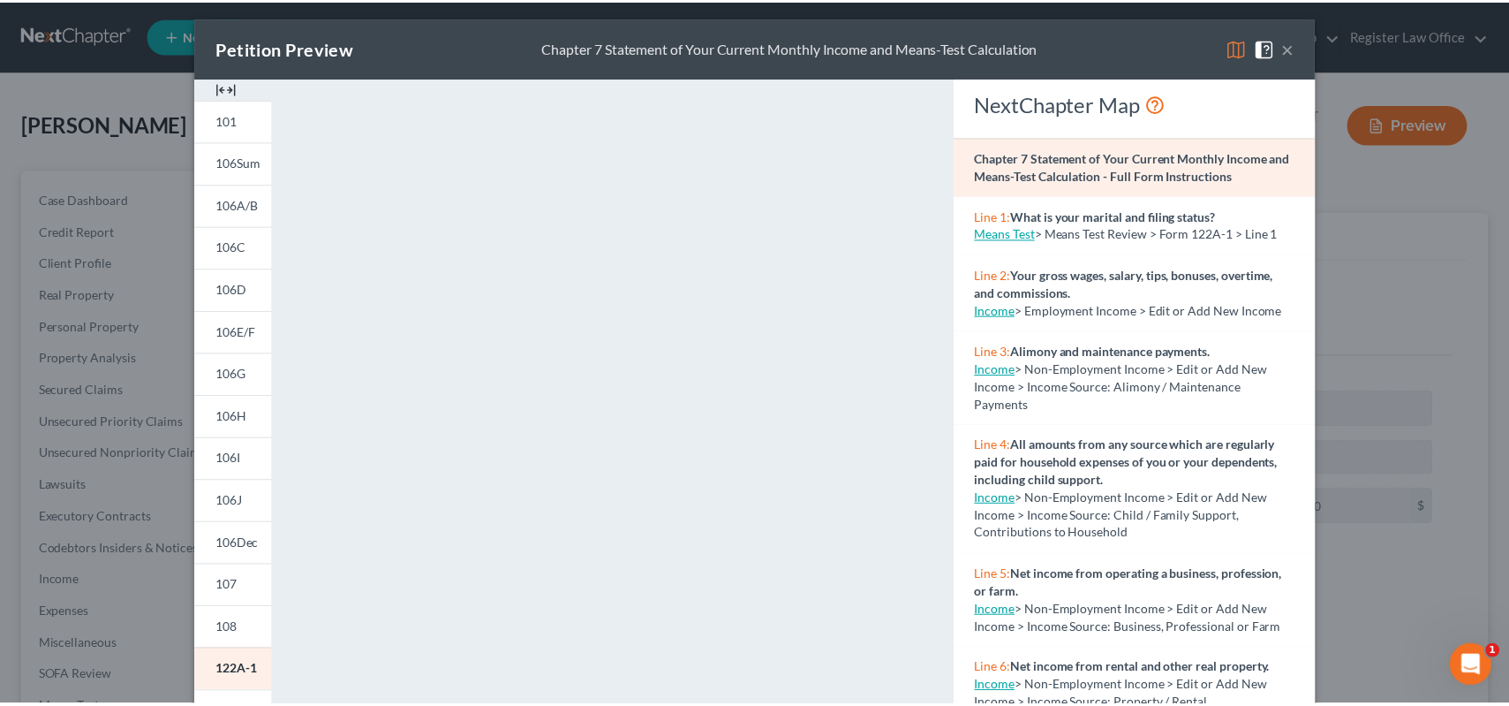
scroll to position [0, 0]
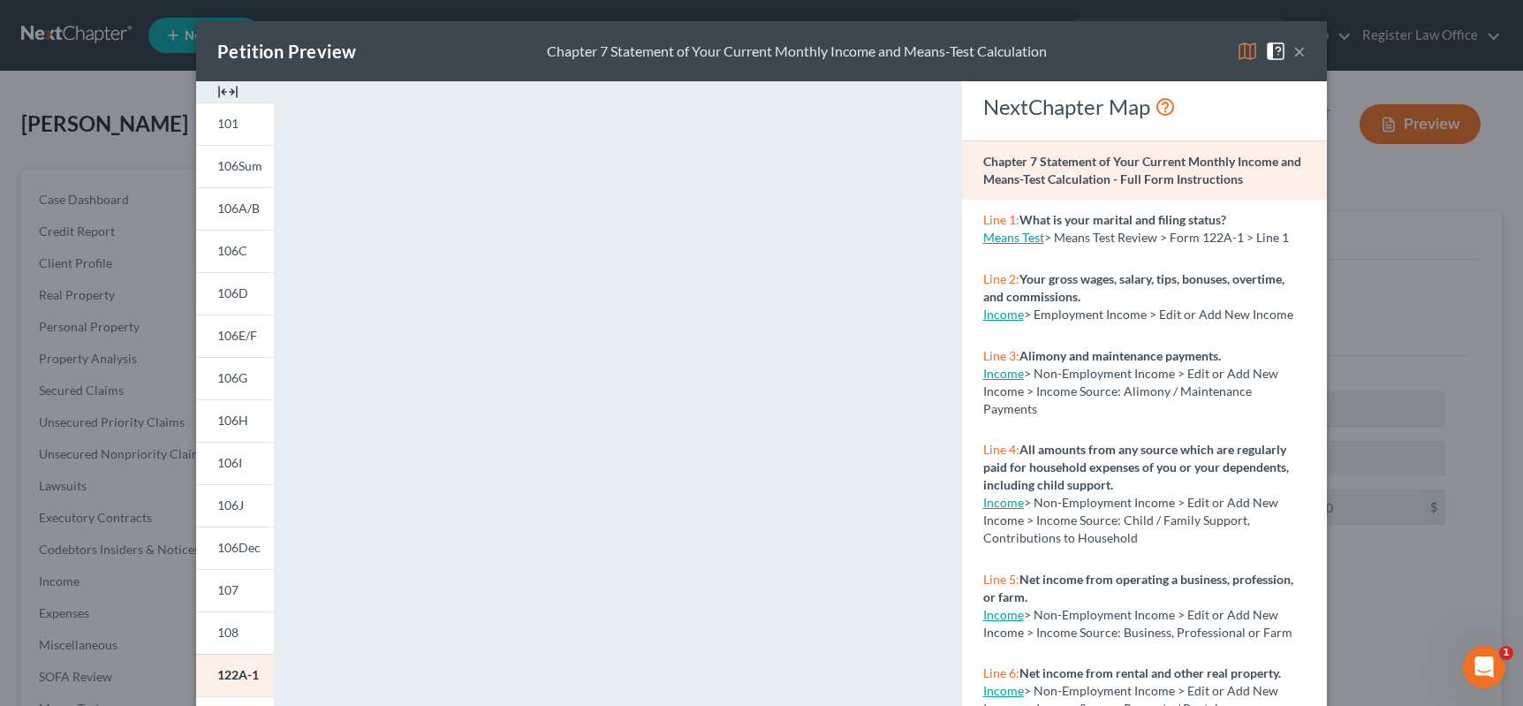
click at [1294, 45] on button "×" at bounding box center [1299, 51] width 12 height 21
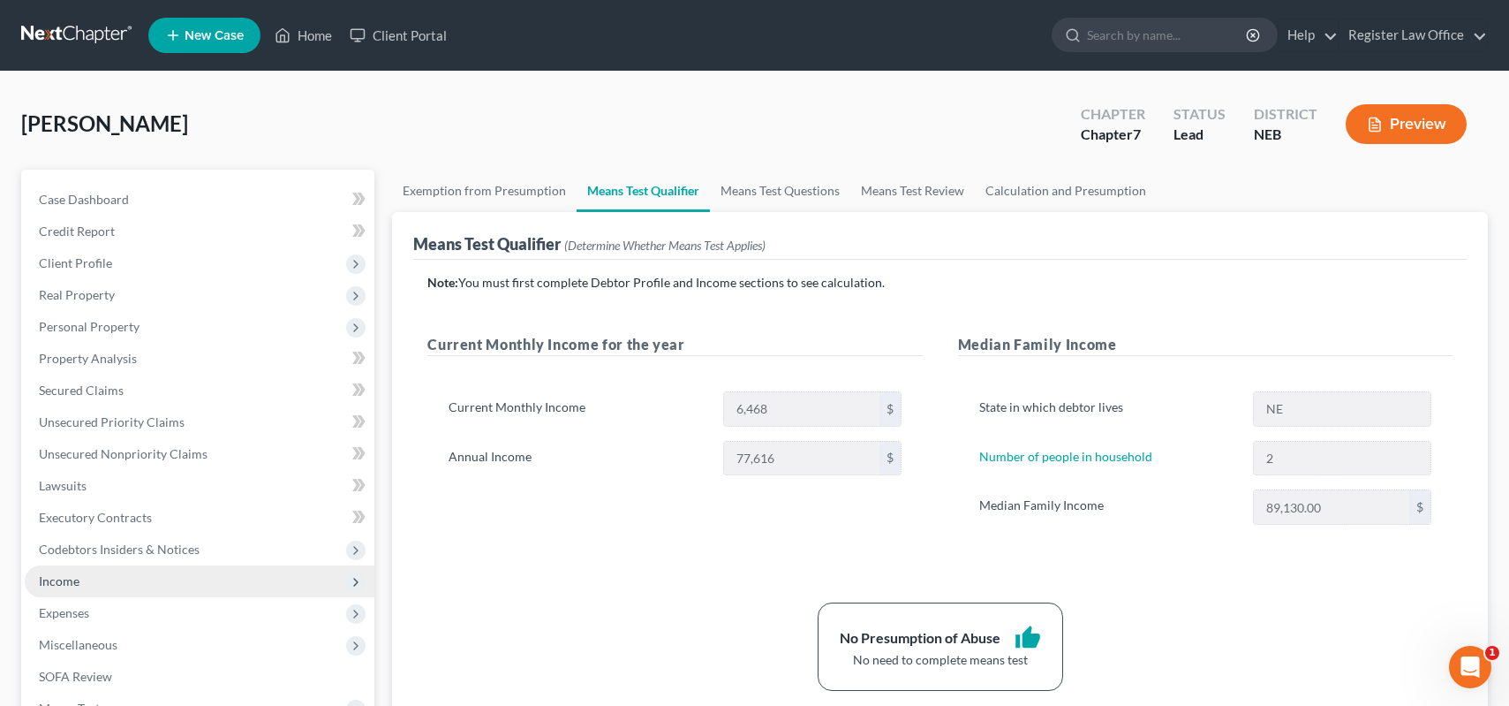
click at [72, 576] on span "Income" at bounding box center [59, 580] width 41 height 15
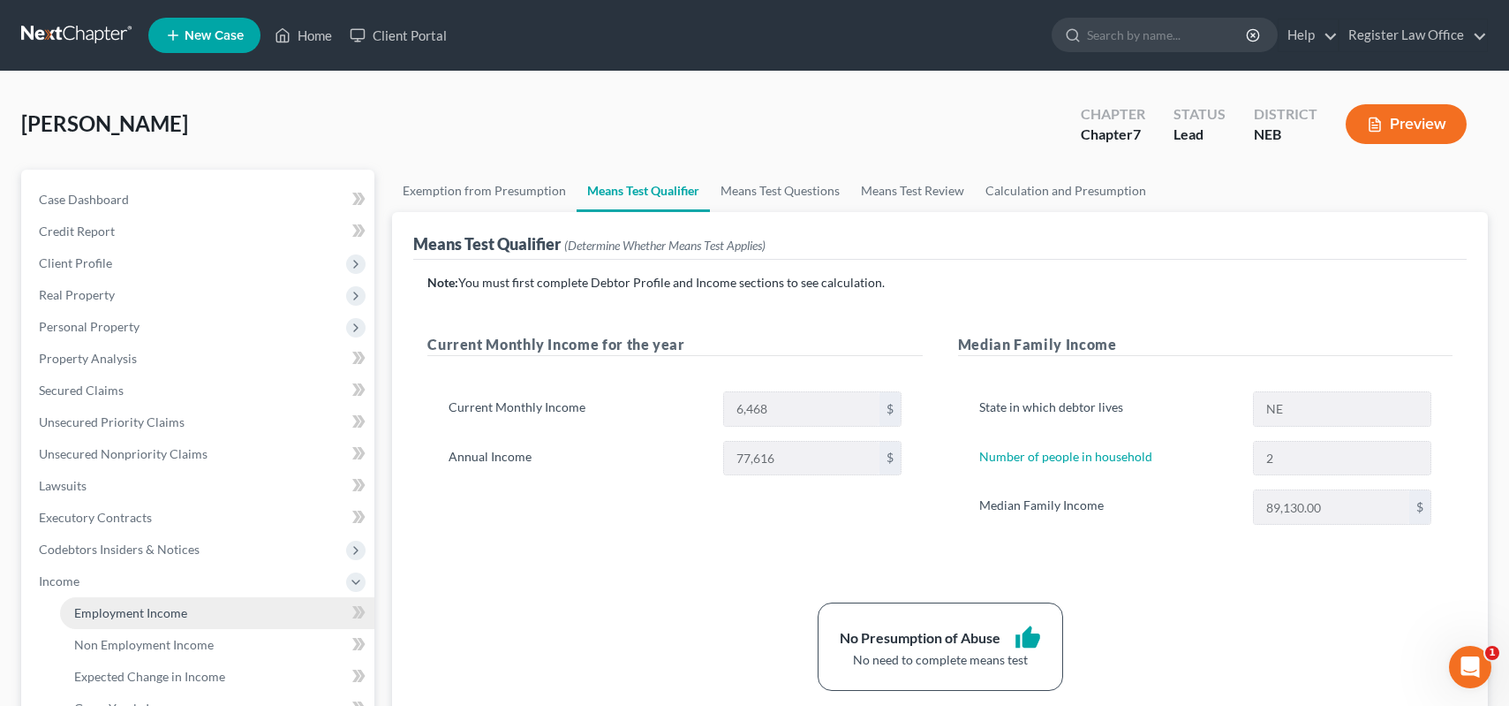
click at [188, 608] on link "Employment Income" at bounding box center [217, 613] width 314 height 32
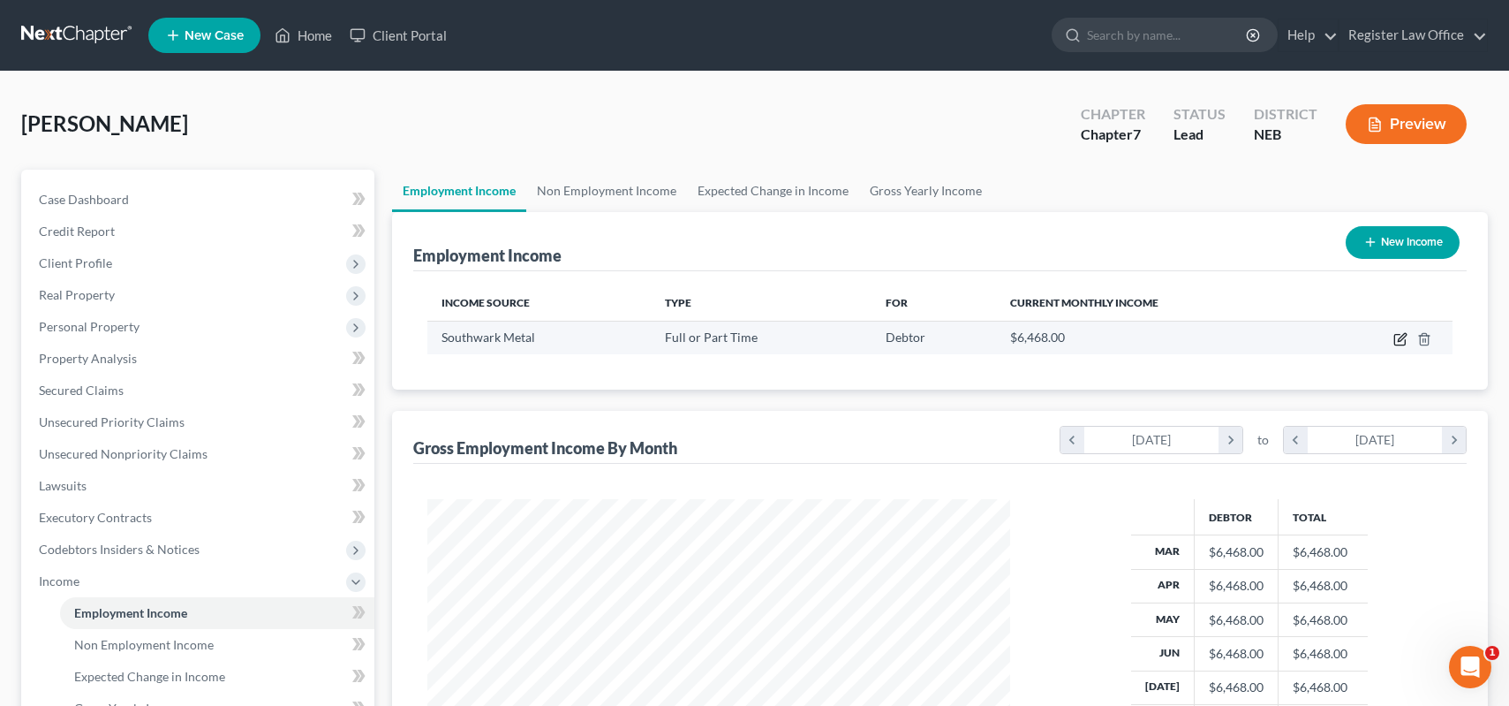
click at [1405, 337] on icon "button" at bounding box center [1402, 337] width 8 height 8
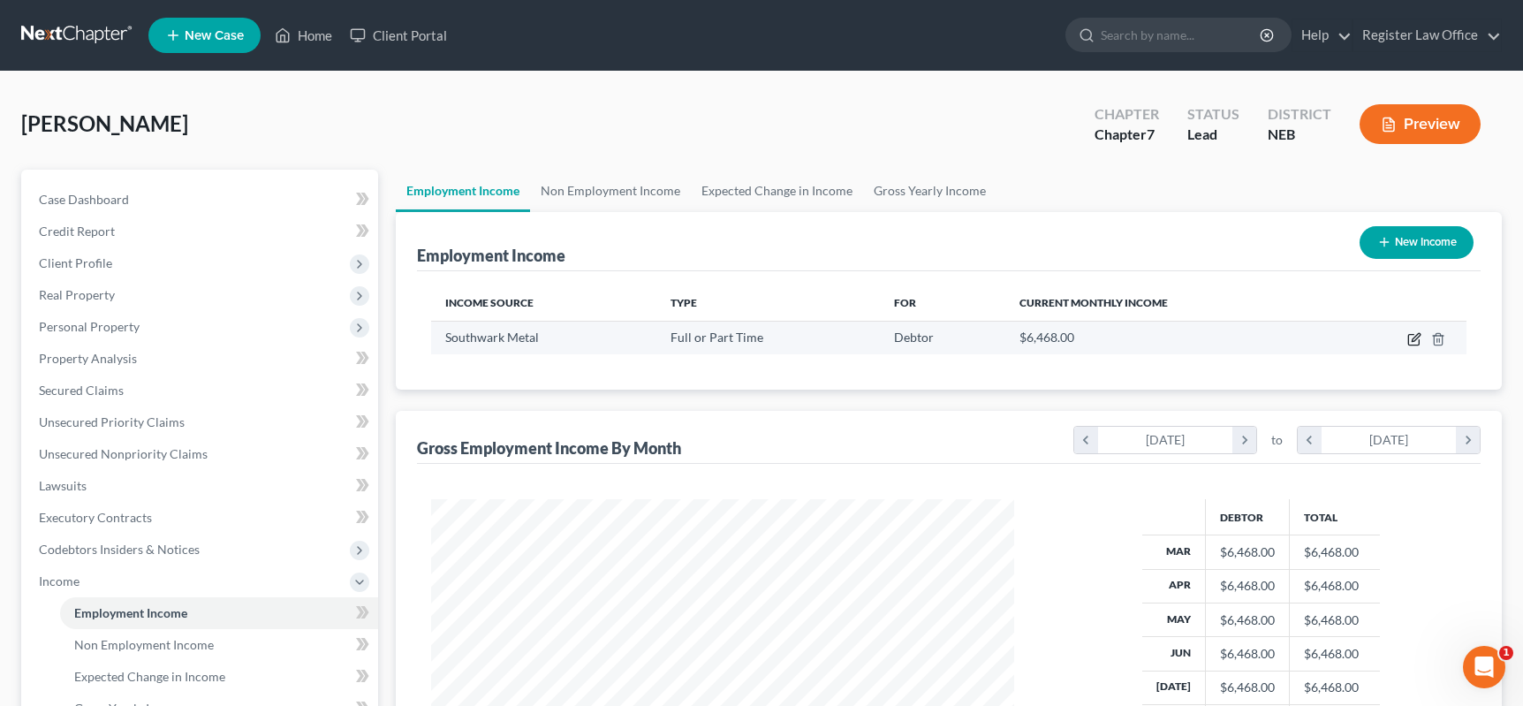
select select "0"
select select "39"
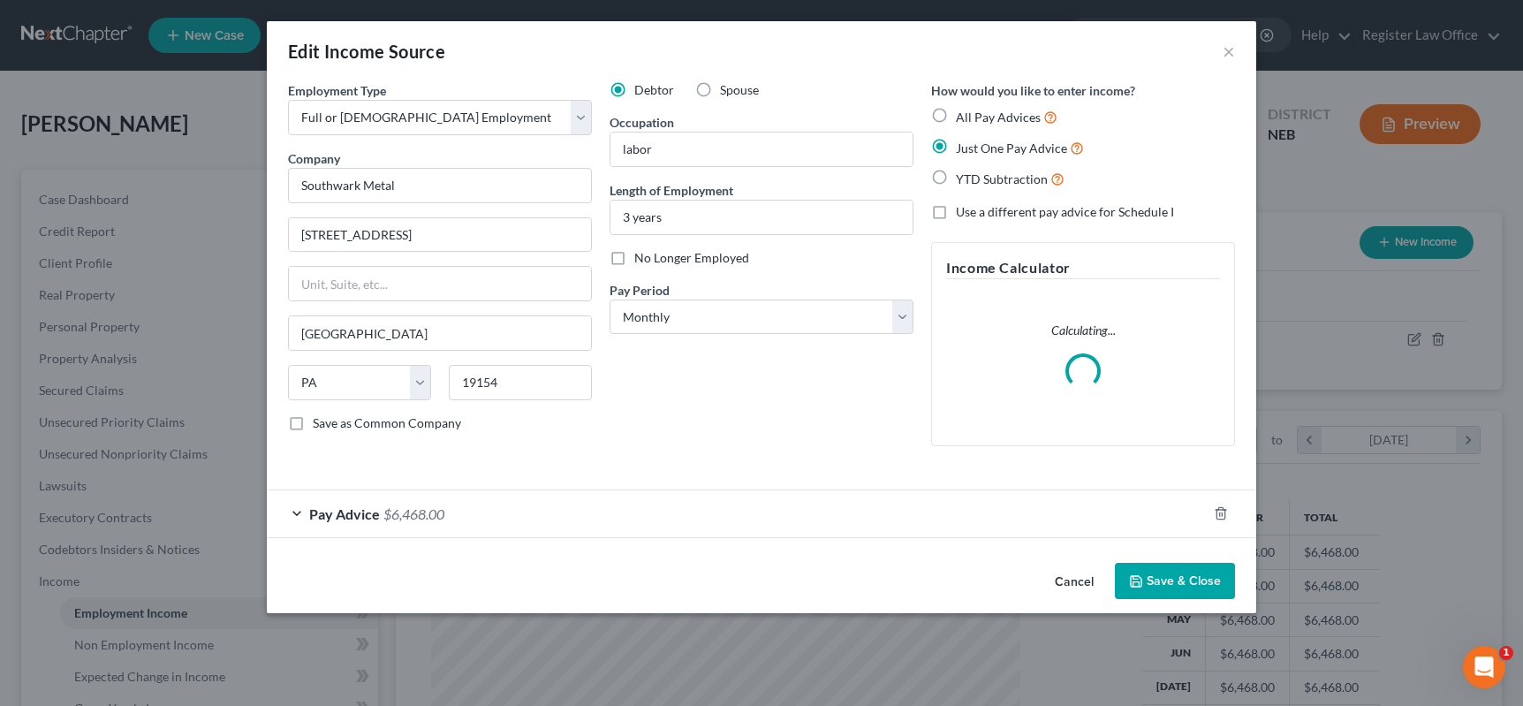
scroll to position [317, 624]
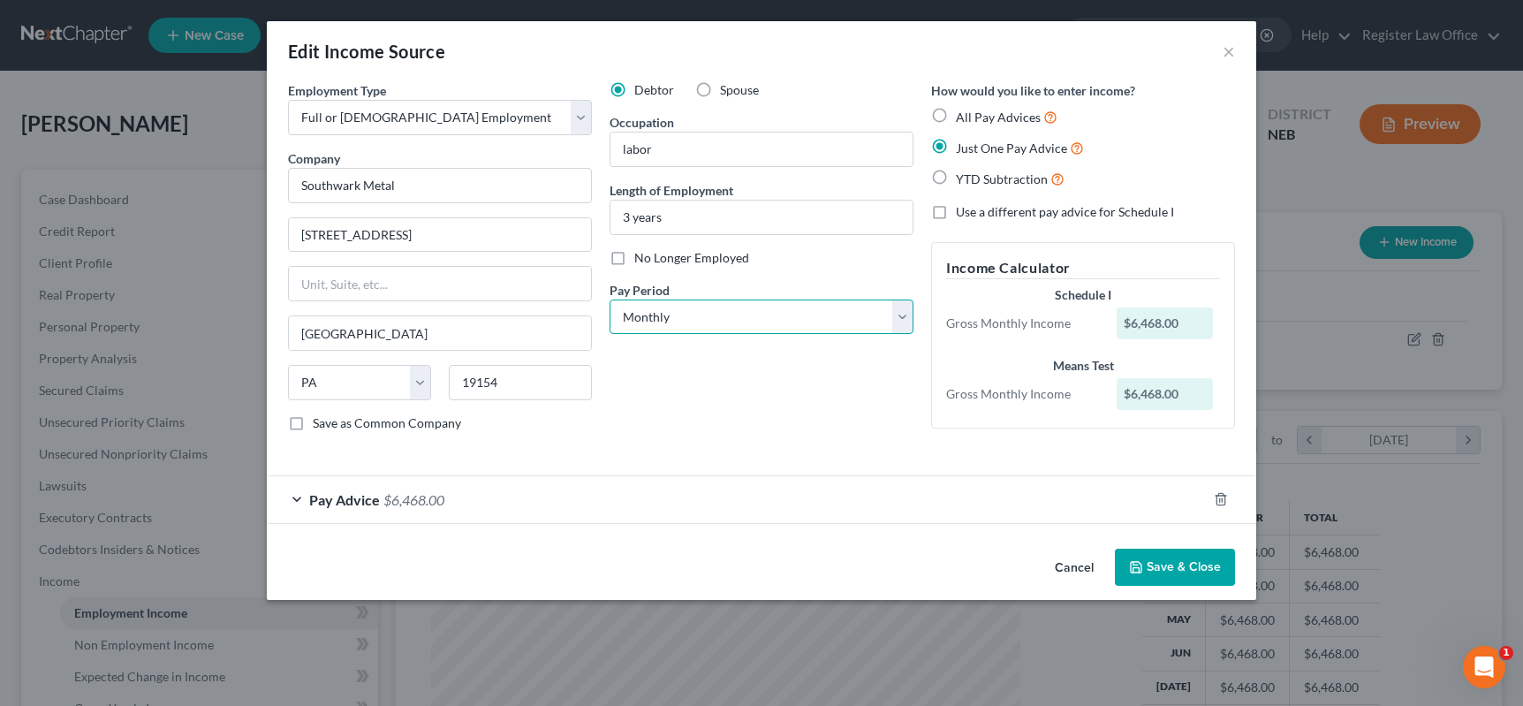
click at [692, 309] on select "Select Monthly Twice Monthly Every Other Week Weekly" at bounding box center [761, 316] width 304 height 35
select select "3"
click at [609, 299] on select "Select Monthly Twice Monthly Every Other Week Weekly" at bounding box center [761, 316] width 304 height 35
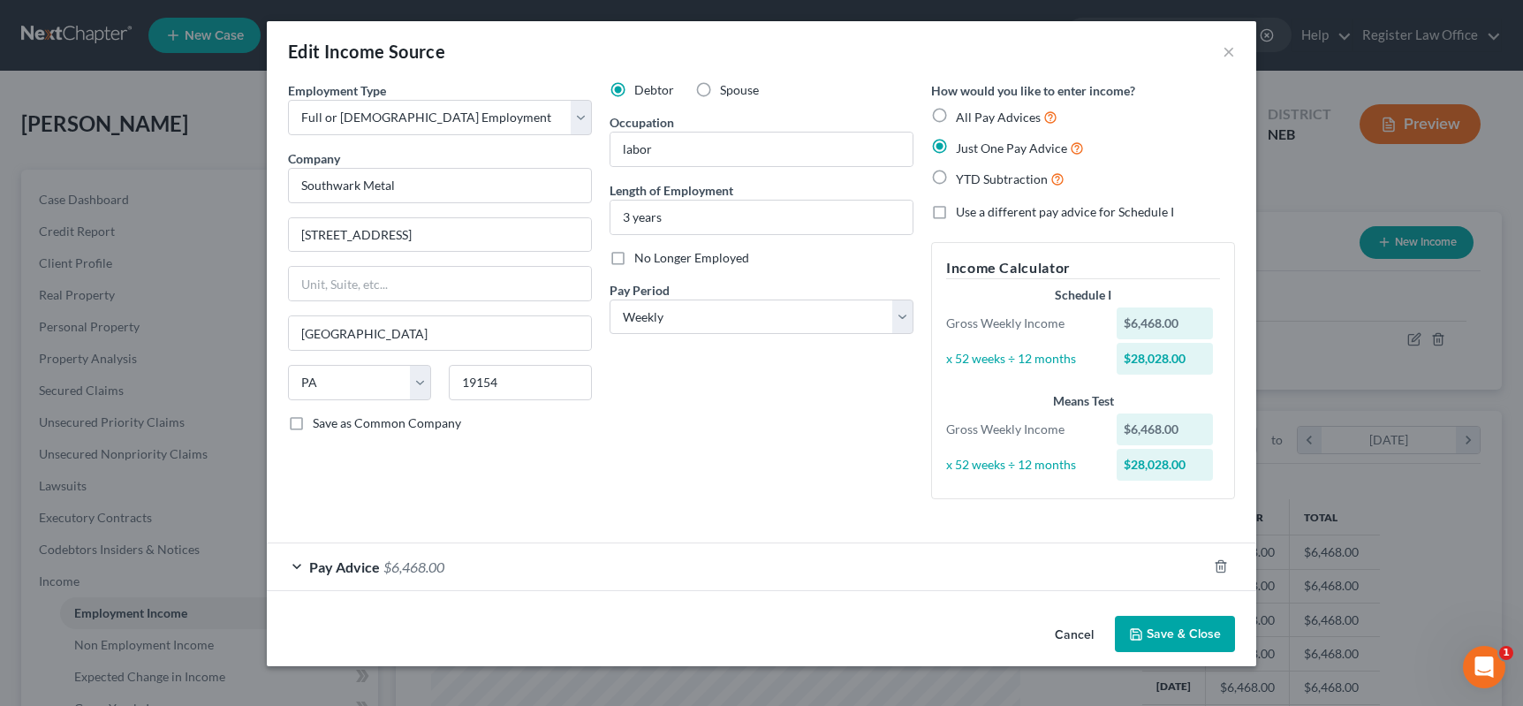
click at [293, 567] on div "Pay Advice $6,468.00" at bounding box center [737, 566] width 940 height 47
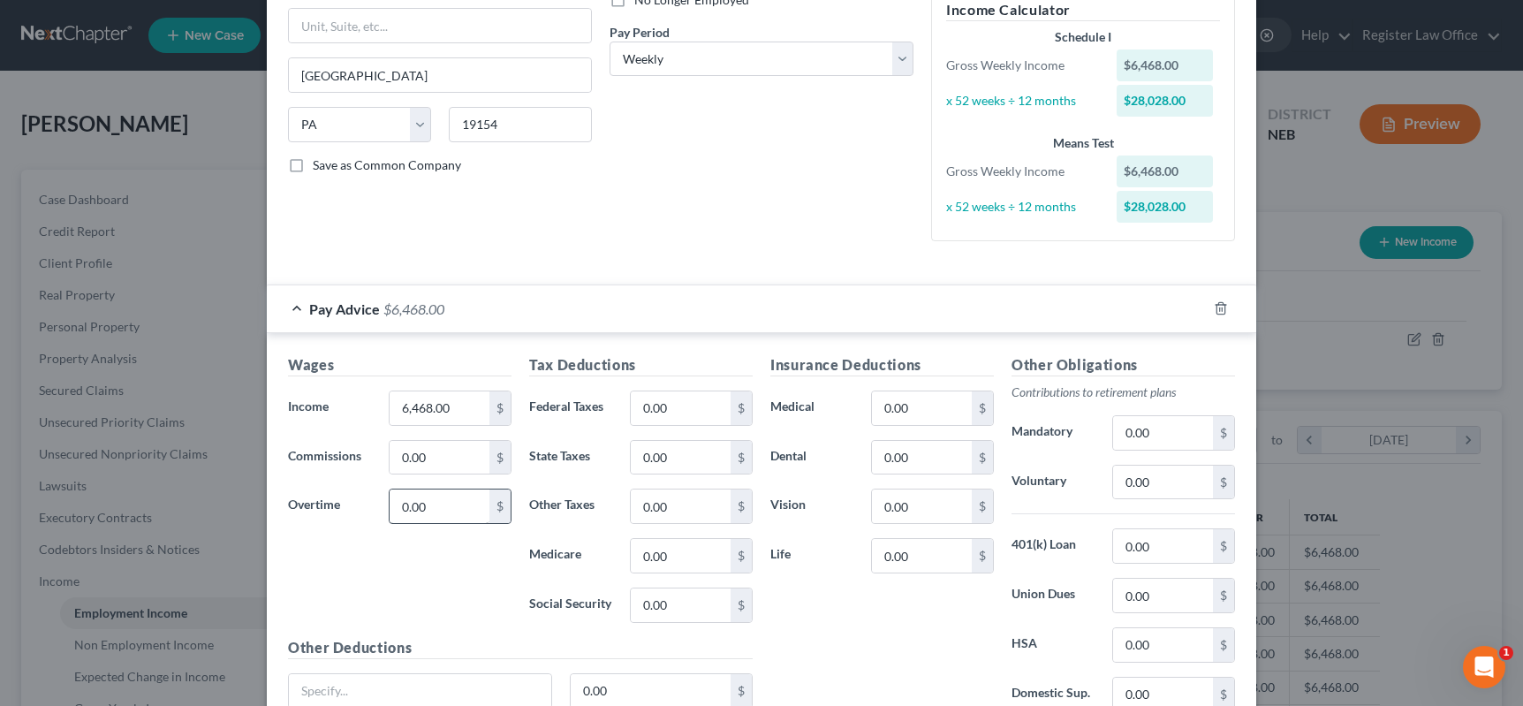
scroll to position [265, 0]
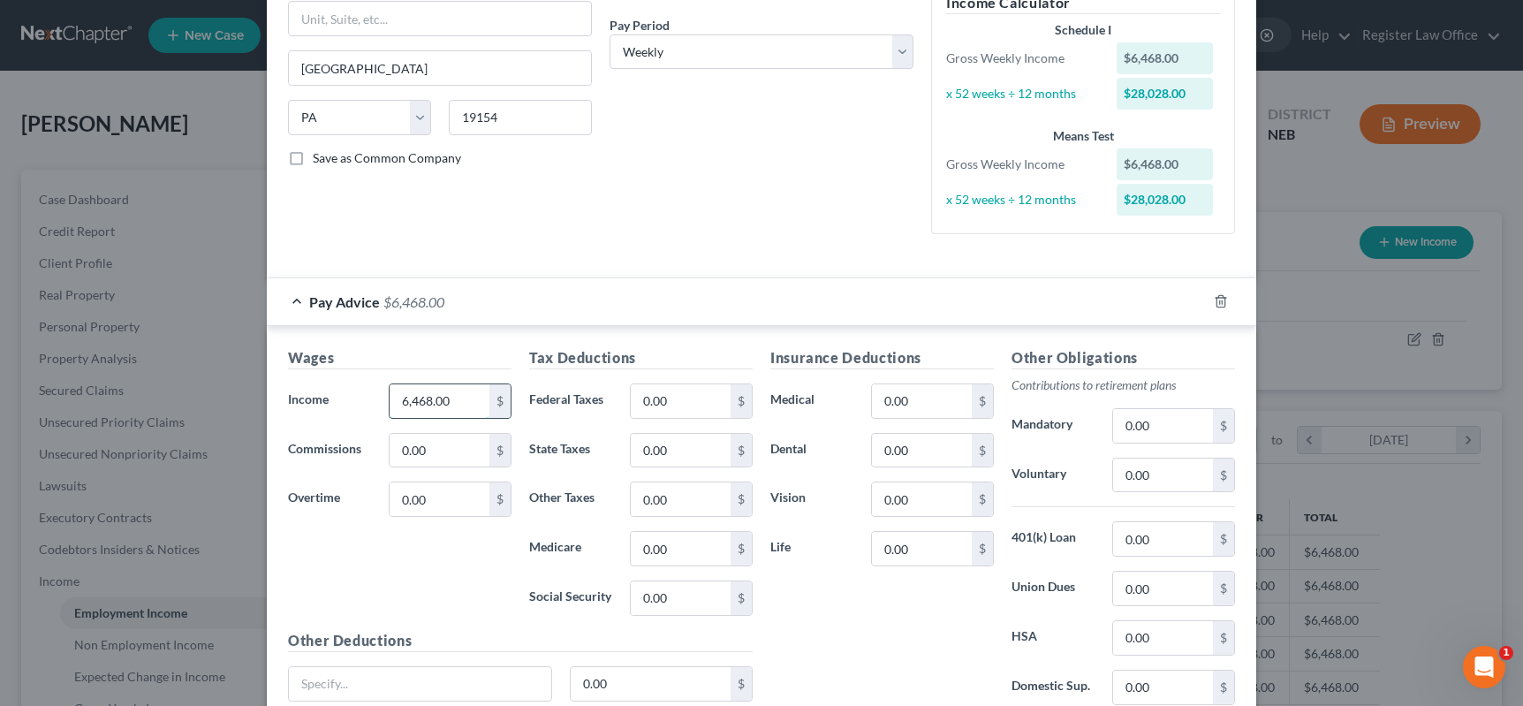
click at [452, 400] on input "6,468.00" at bounding box center [439, 401] width 100 height 34
type input "1,545"
click at [642, 401] on input "0.00" at bounding box center [681, 401] width 100 height 34
type input "143"
click at [663, 455] on input "0.00" at bounding box center [681, 451] width 100 height 34
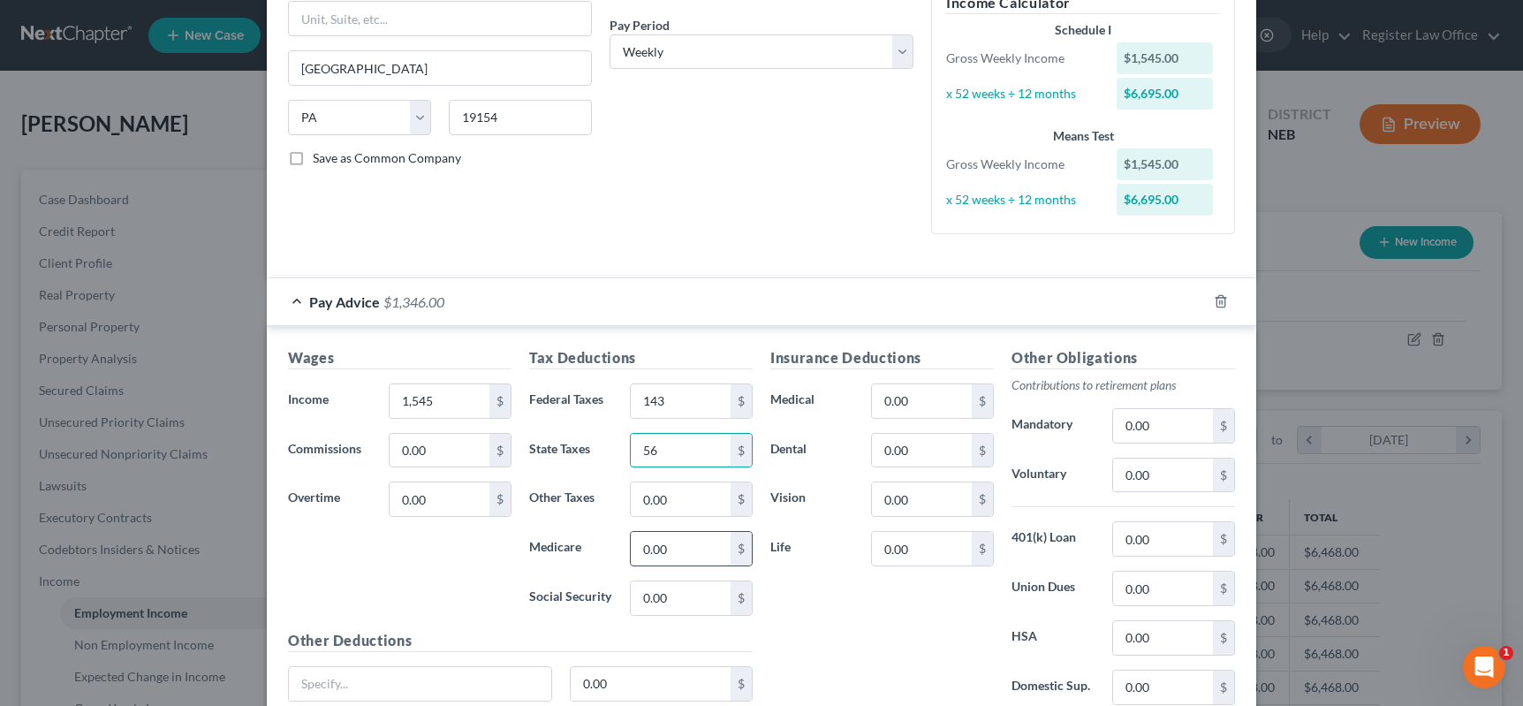
type input "56"
click at [649, 547] on input "0.00" at bounding box center [681, 549] width 100 height 34
type input "21"
click at [701, 501] on input "0.00" at bounding box center [681, 499] width 100 height 34
click at [681, 602] on input "0.00" at bounding box center [681, 598] width 100 height 34
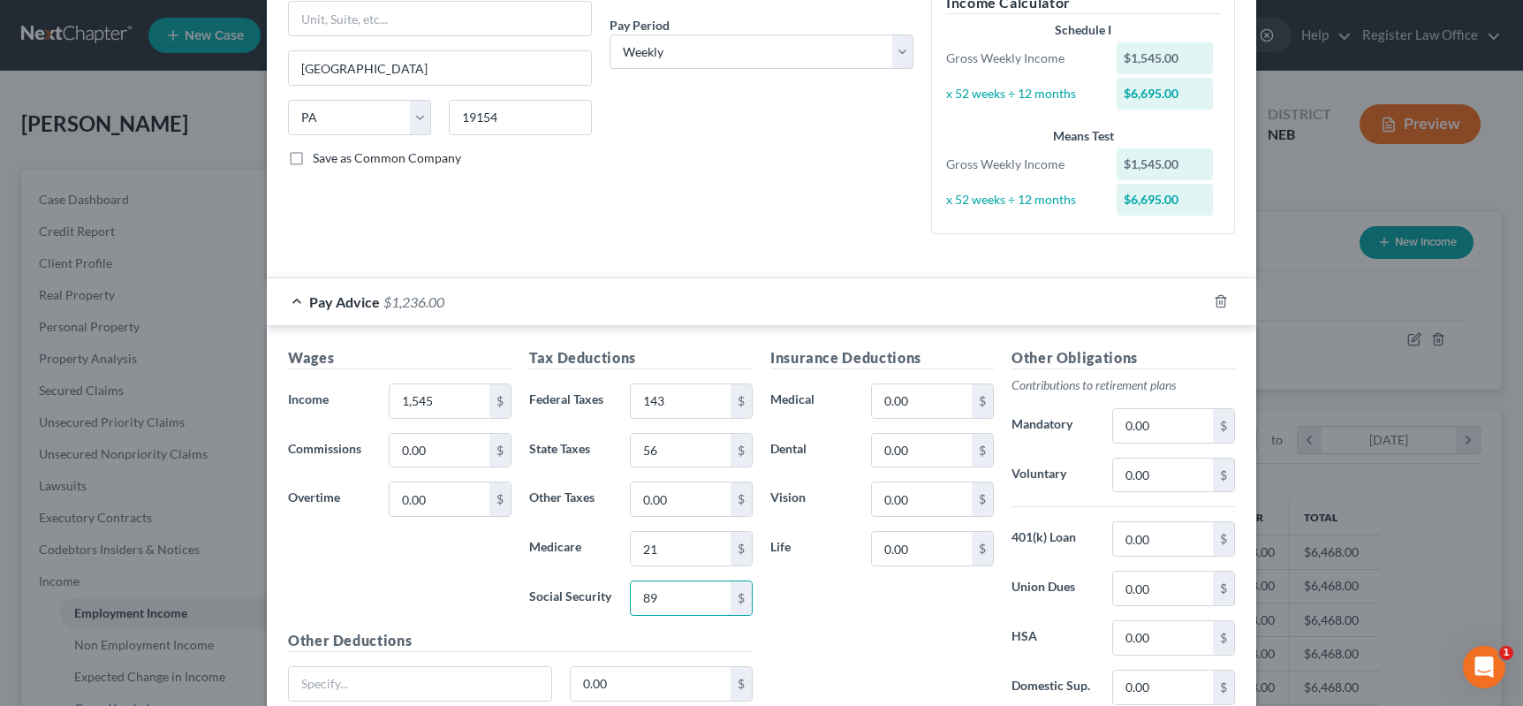
type input "89"
click at [814, 639] on div "Insurance Deductions Medical 0.00 $ Dental 0.00 $ Vision 0.00 $ Life 0.00 $" at bounding box center [881, 533] width 241 height 372
click at [926, 413] on input "0.00" at bounding box center [922, 401] width 100 height 34
type input "105"
click at [867, 613] on div "Insurance Deductions Medical 105 $ Dental 0.00 $ Vision 0.00 $ Life 0.00 $" at bounding box center [881, 533] width 241 height 372
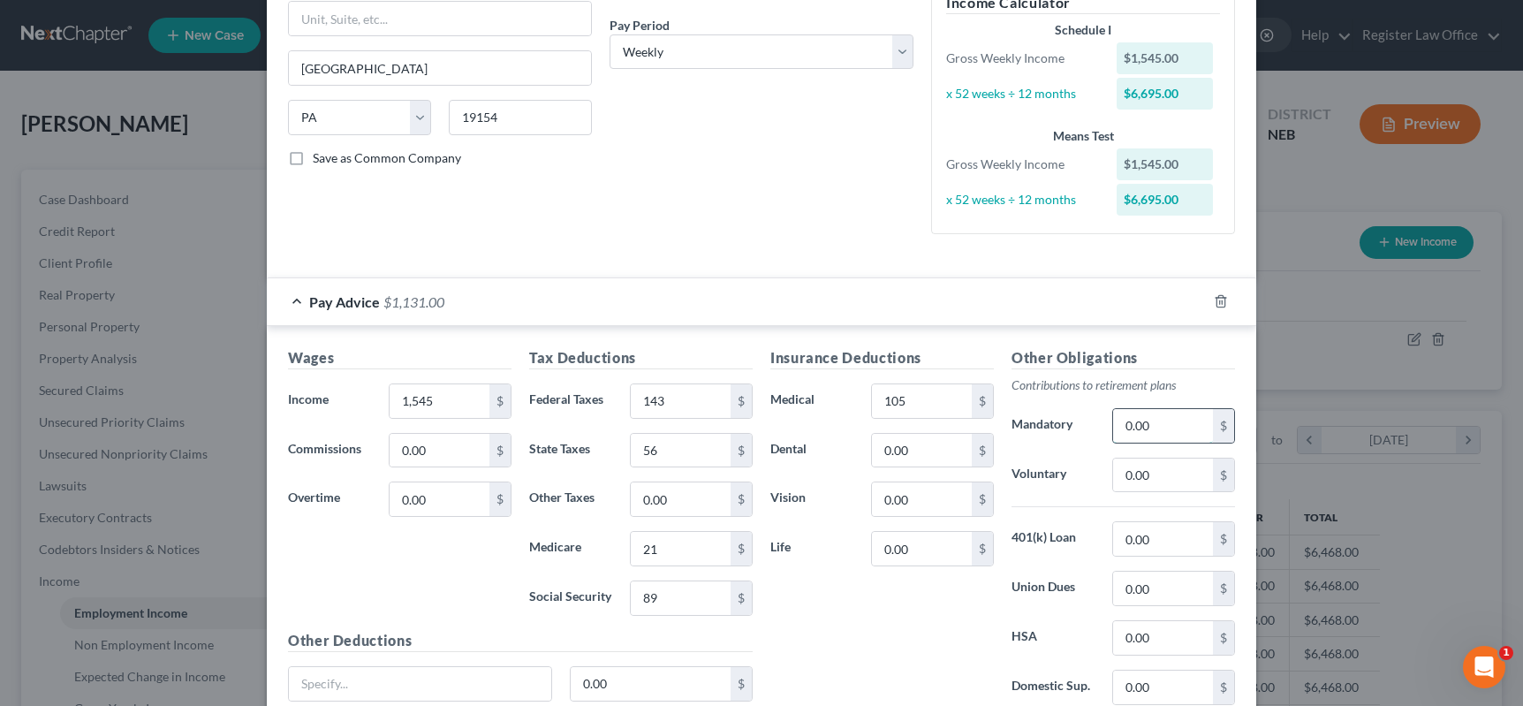
click at [1141, 433] on input "0.00" at bounding box center [1163, 426] width 100 height 34
type input "46"
click at [1124, 545] on input "0.00" at bounding box center [1163, 539] width 100 height 34
type input "57"
click at [1050, 595] on label "Union Dues" at bounding box center [1052, 588] width 101 height 35
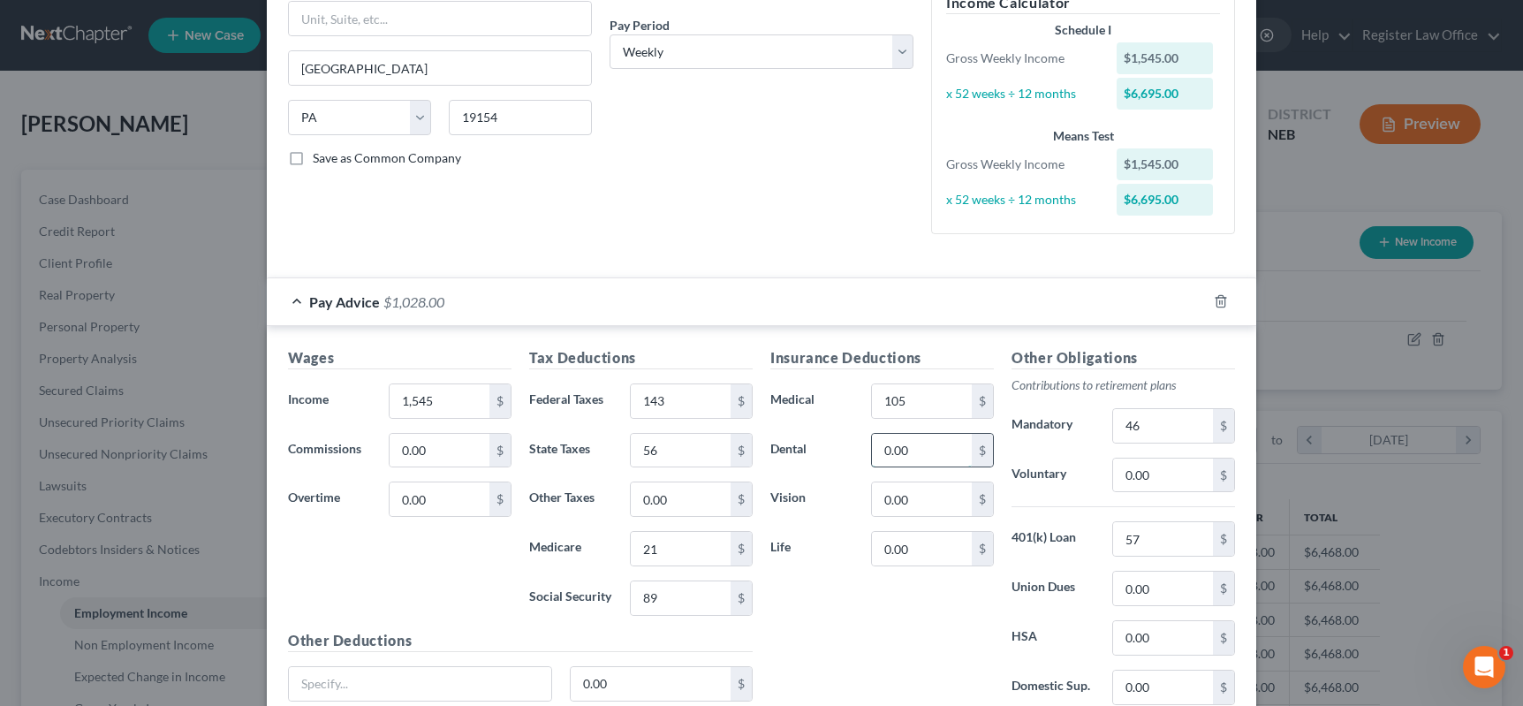
click at [945, 457] on input "0.00" at bounding box center [922, 451] width 100 height 34
type input "9"
click at [925, 606] on div "Insurance Deductions Medical 105 $ Dental 9 $ Vision 0.00 $ Life 0.00 $" at bounding box center [881, 533] width 241 height 372
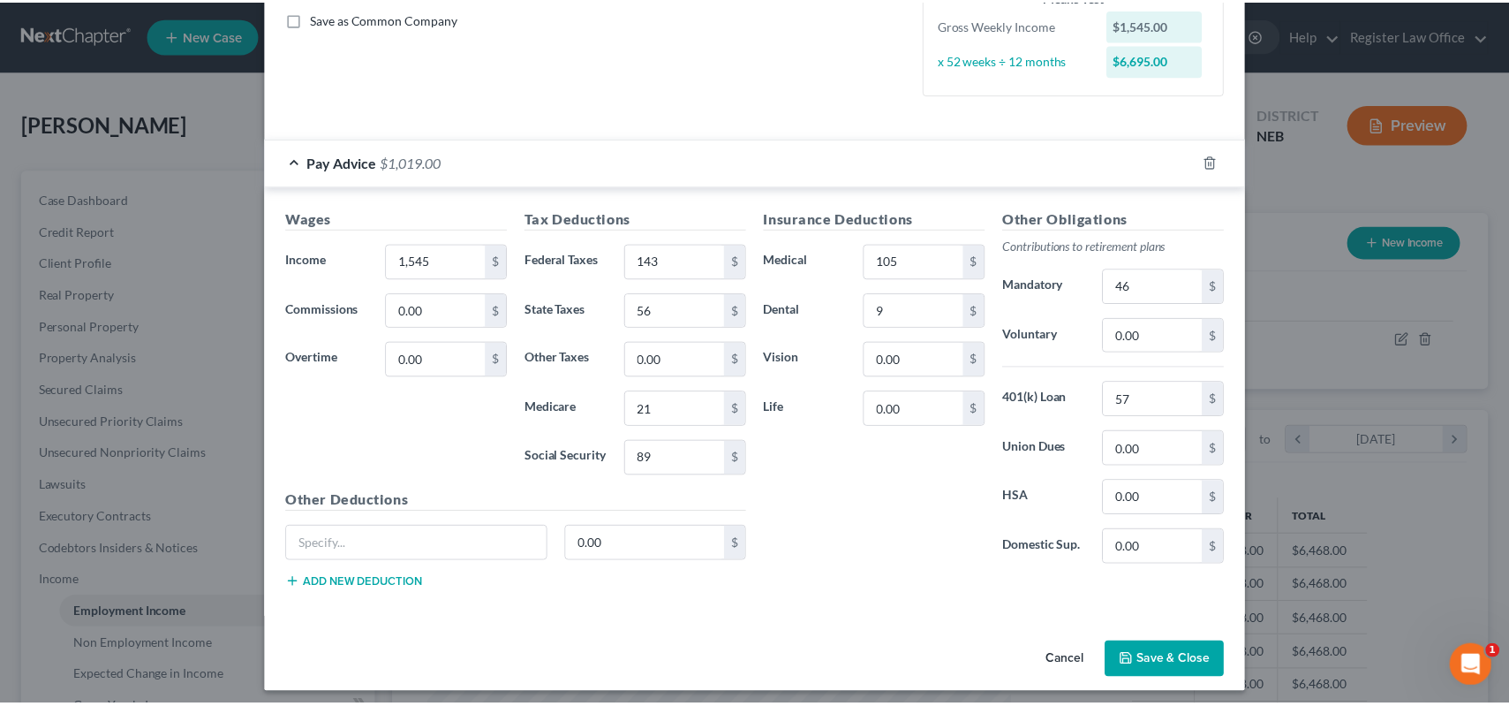
scroll to position [413, 0]
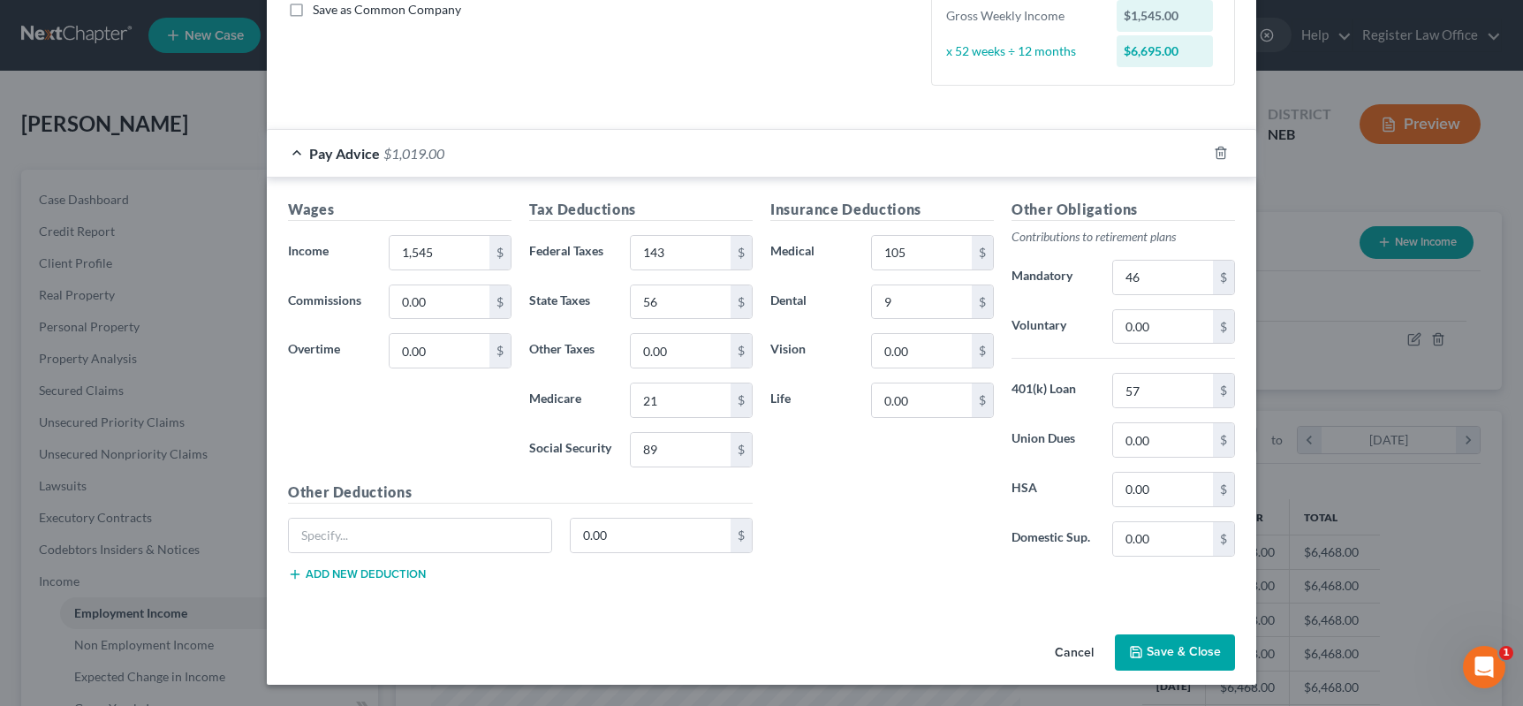
click at [1177, 651] on button "Save & Close" at bounding box center [1175, 652] width 120 height 37
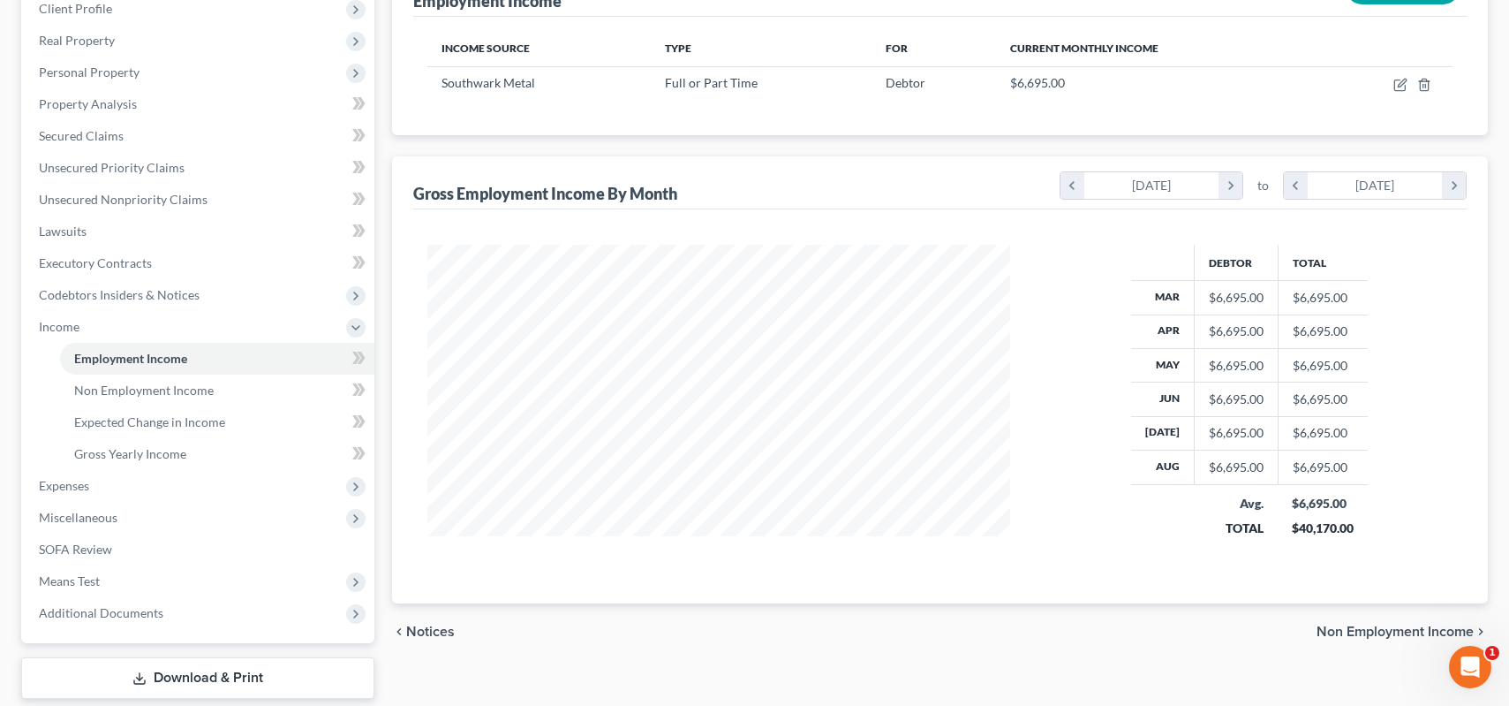
scroll to position [265, 0]
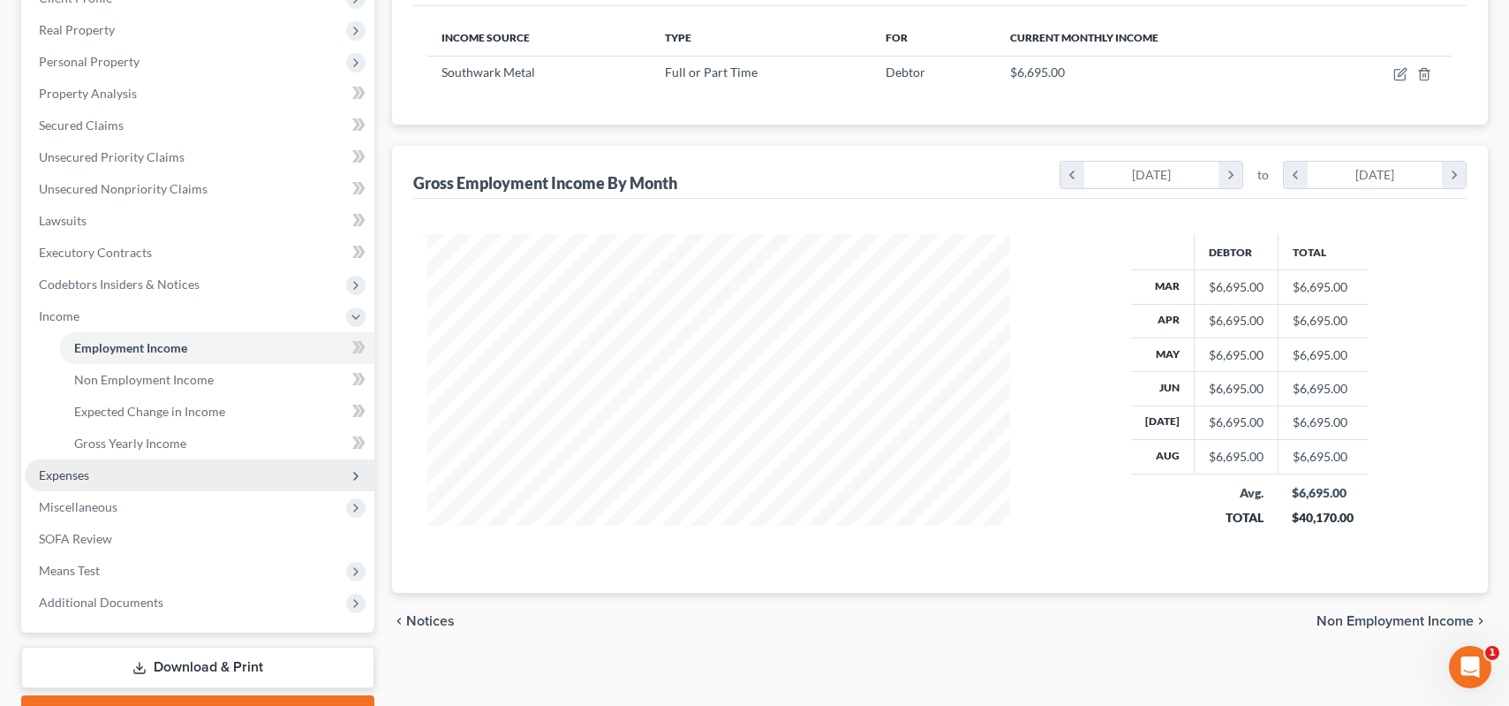
click at [135, 472] on span "Expenses" at bounding box center [200, 475] width 350 height 32
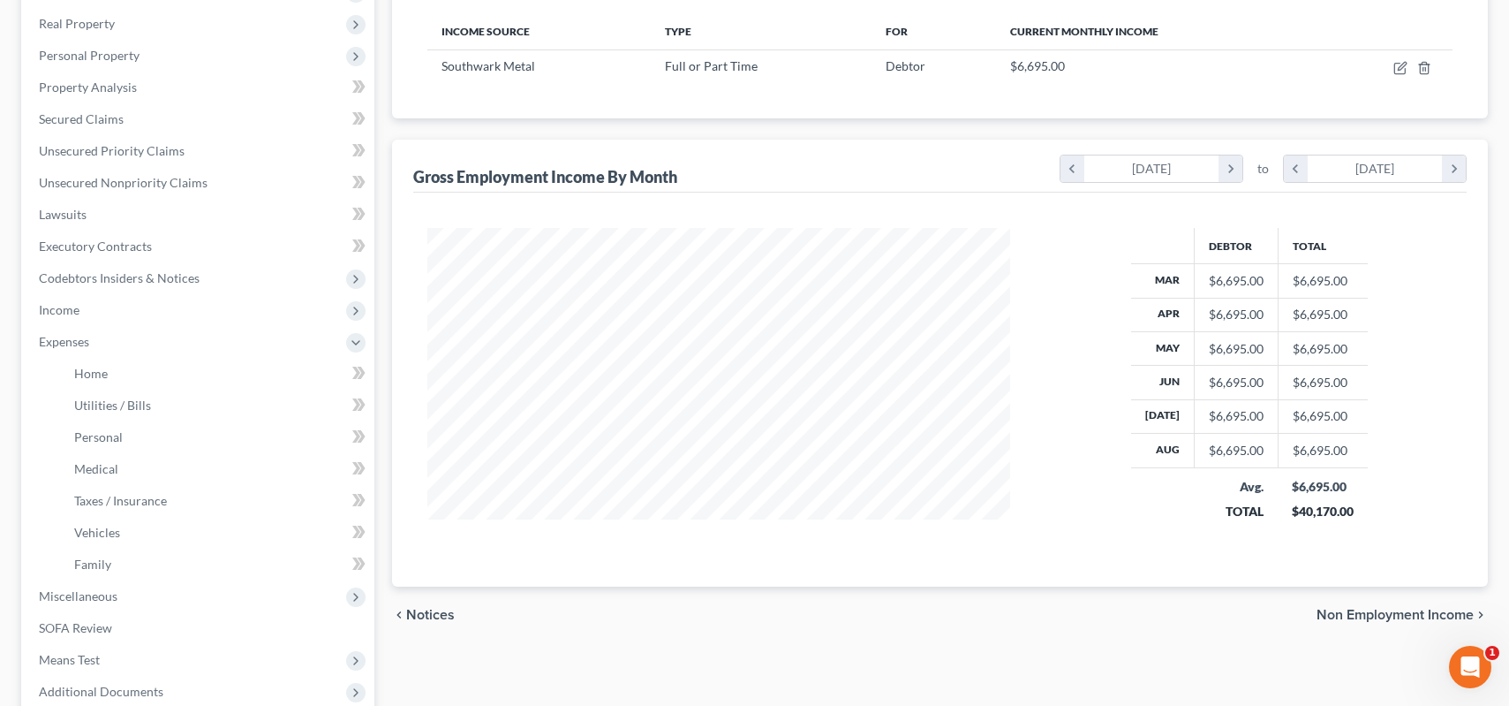
scroll to position [279, 0]
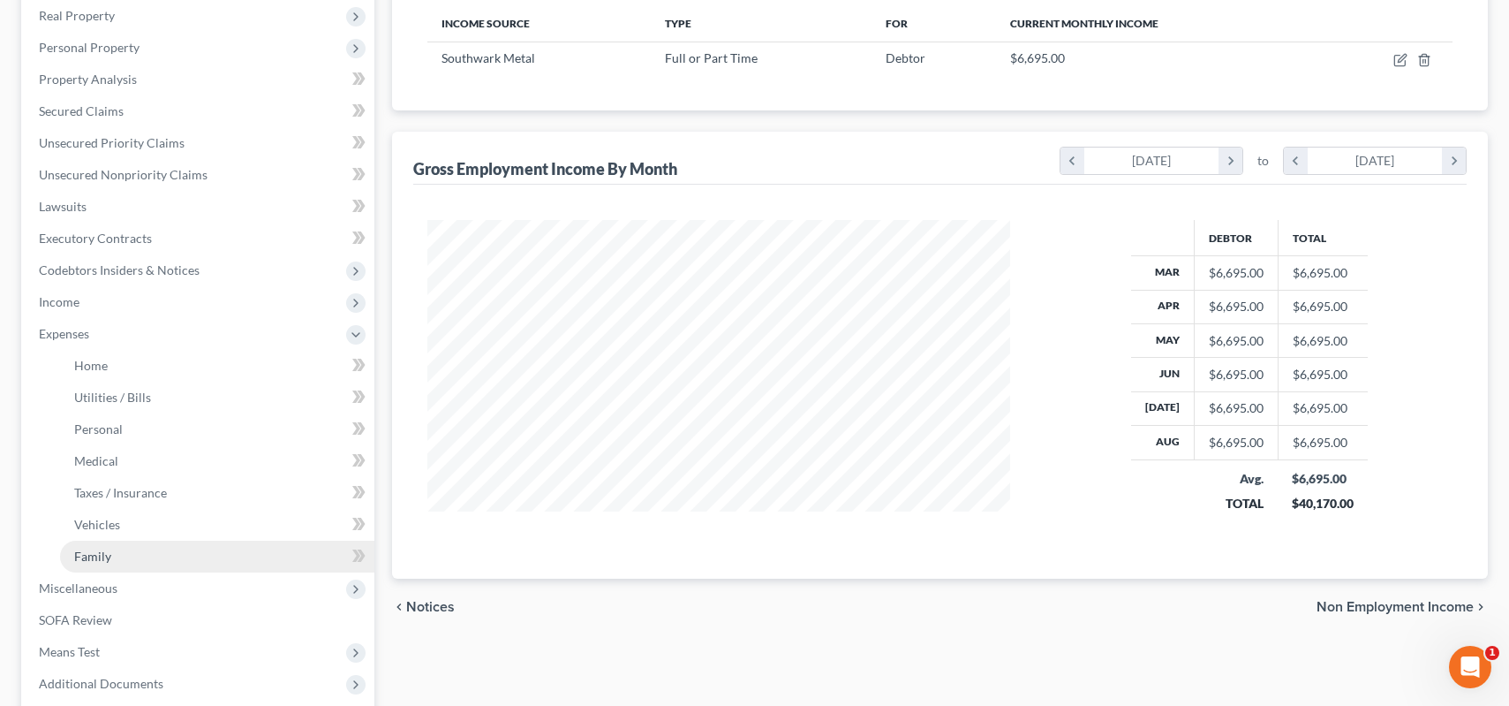
click at [115, 561] on link "Family" at bounding box center [217, 556] width 314 height 32
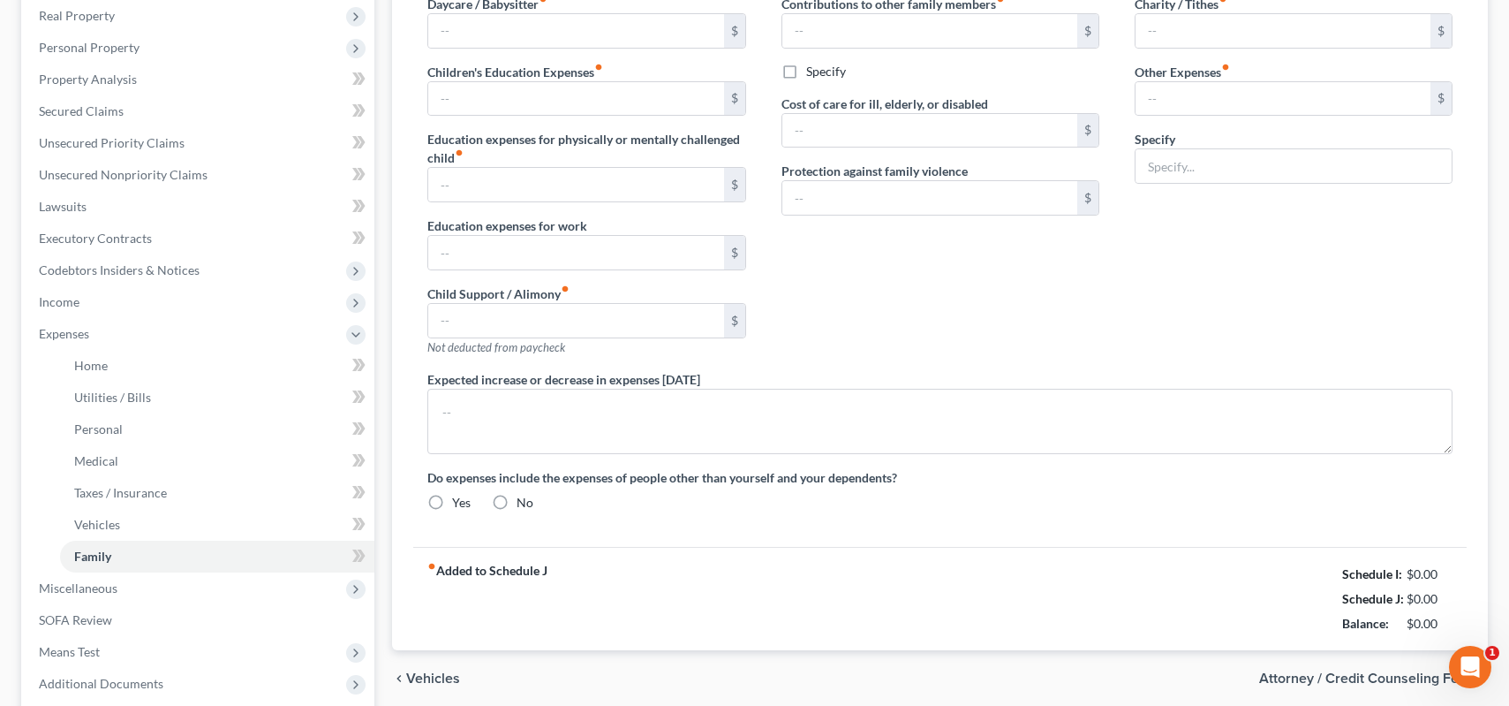
type input "0.00"
type input "25.00"
type input "0.00"
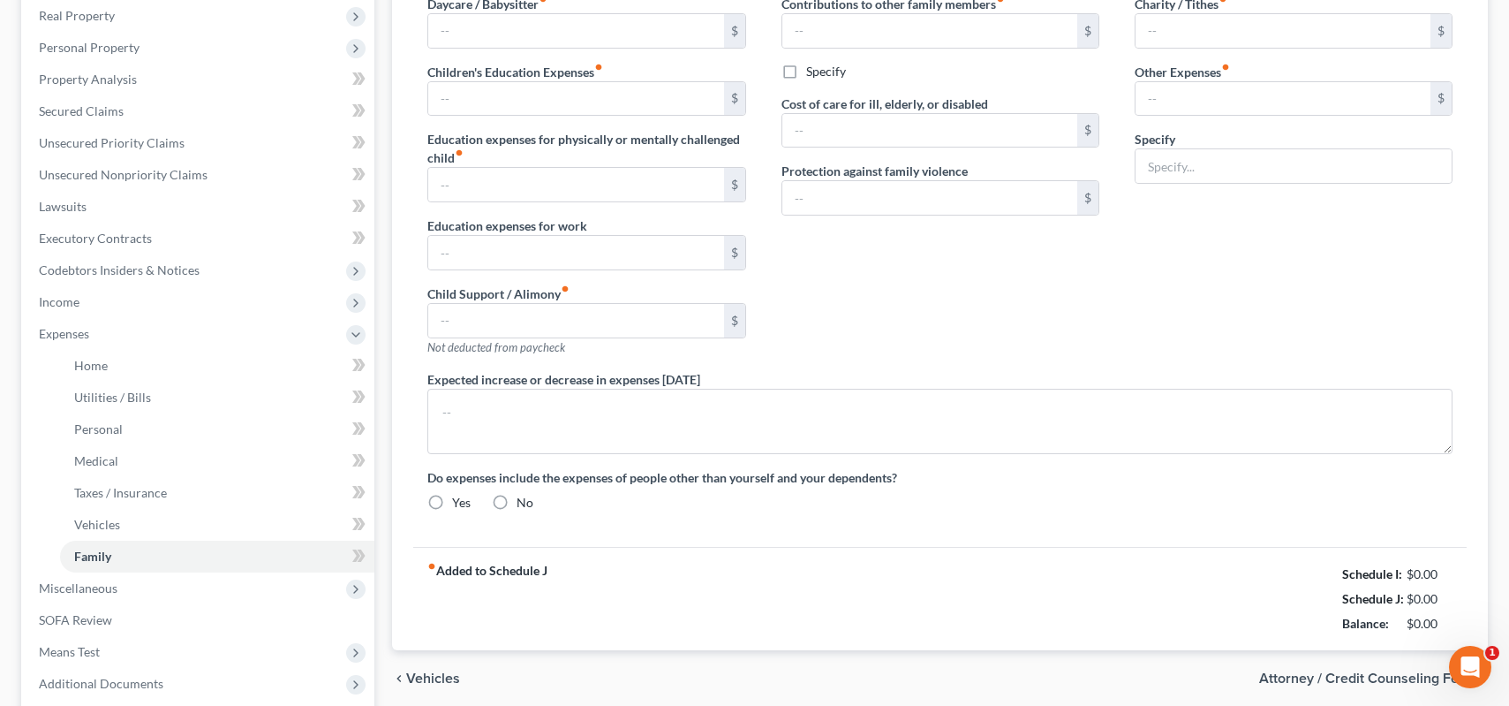
type input "0.00"
type input "240.00"
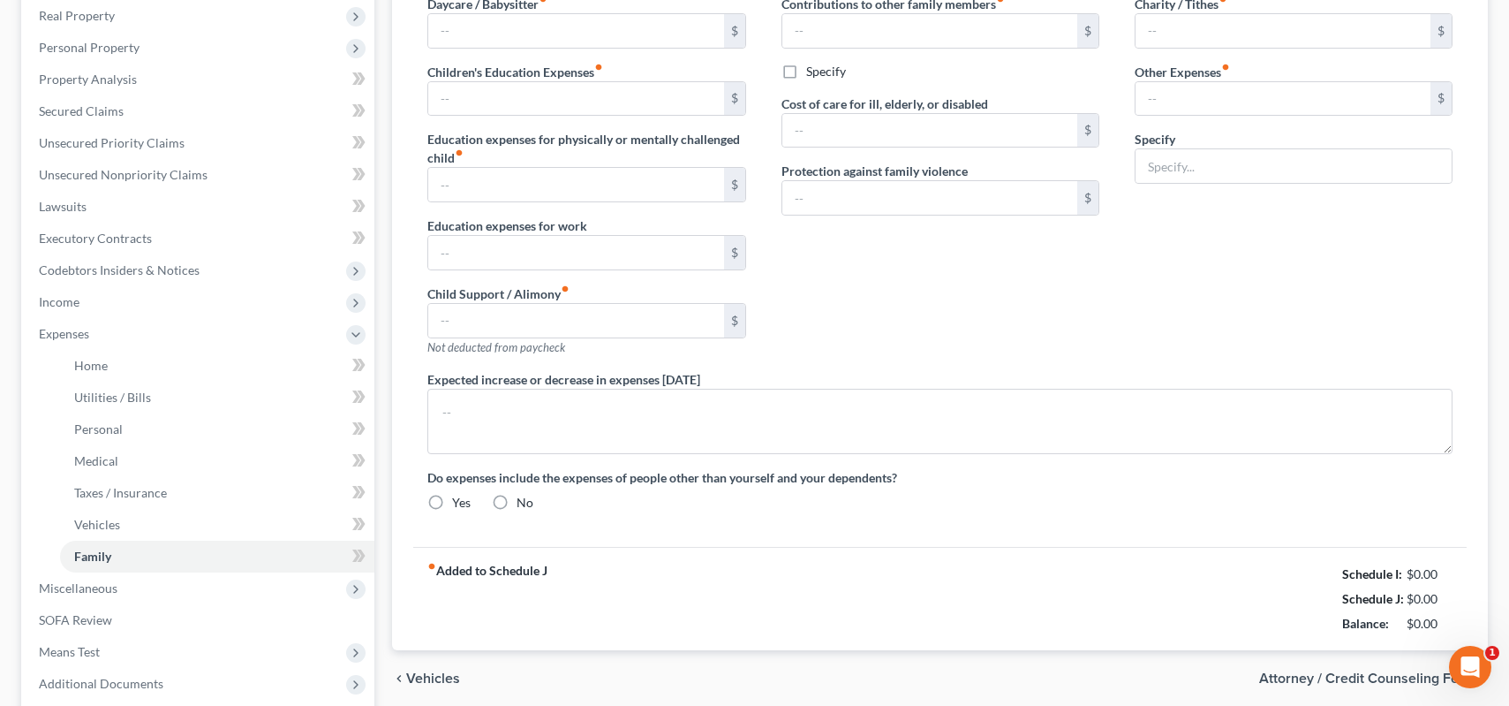
type input "cigarettes"
radio input "true"
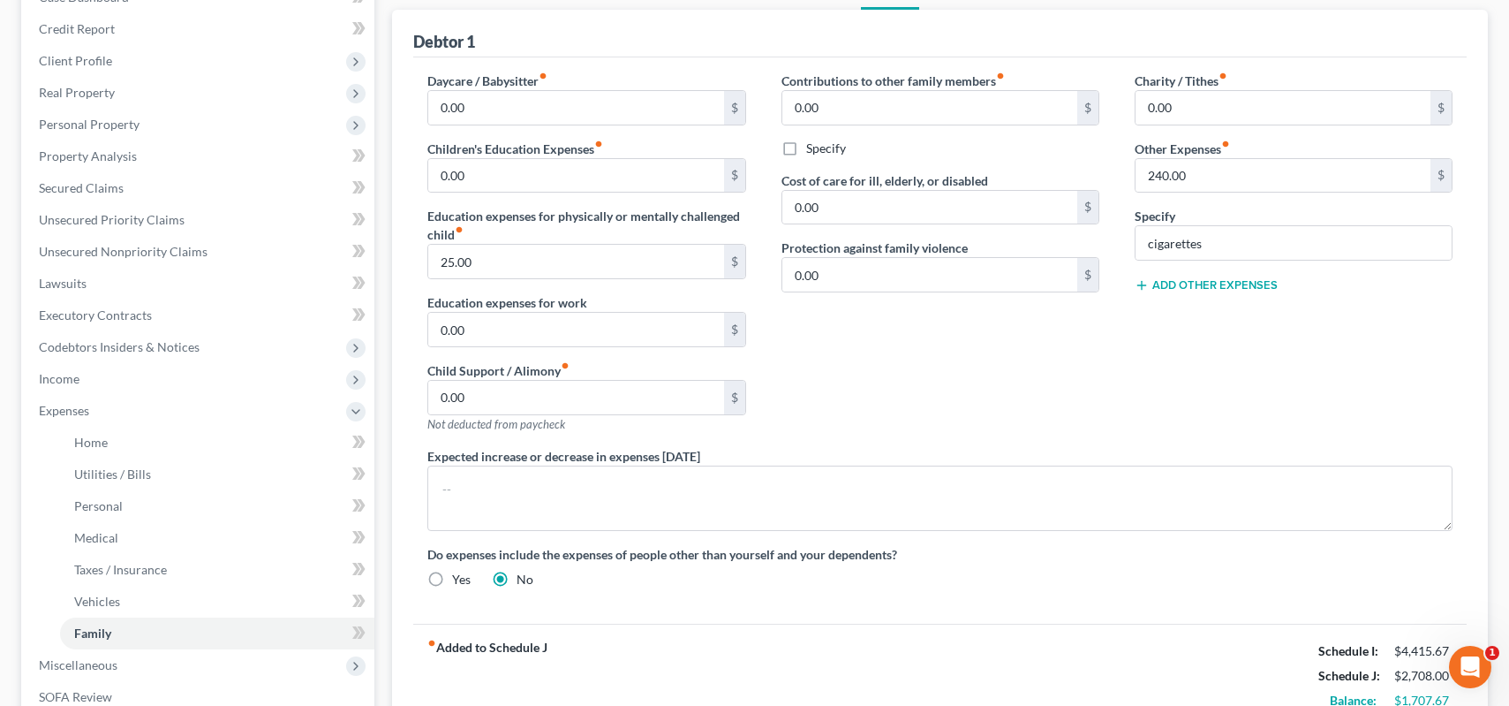
scroll to position [177, 0]
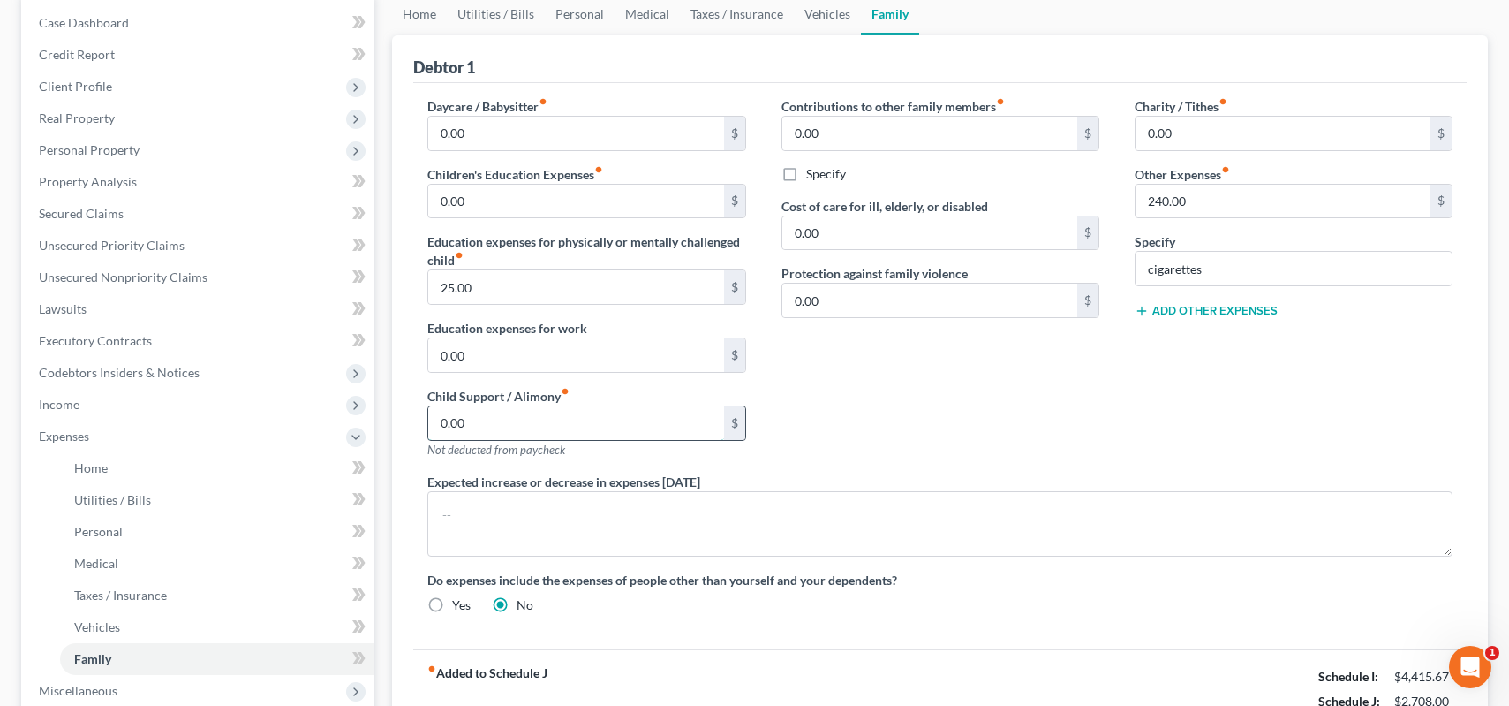
click at [483, 428] on input "0.00" at bounding box center [575, 423] width 295 height 34
type input "500"
click at [847, 415] on div "Contributions to other family members fiber_manual_record 0.00 $ Specify Cost o…" at bounding box center [940, 284] width 353 height 375
click at [487, 199] on input "0.00" at bounding box center [575, 202] width 295 height 34
type input "200"
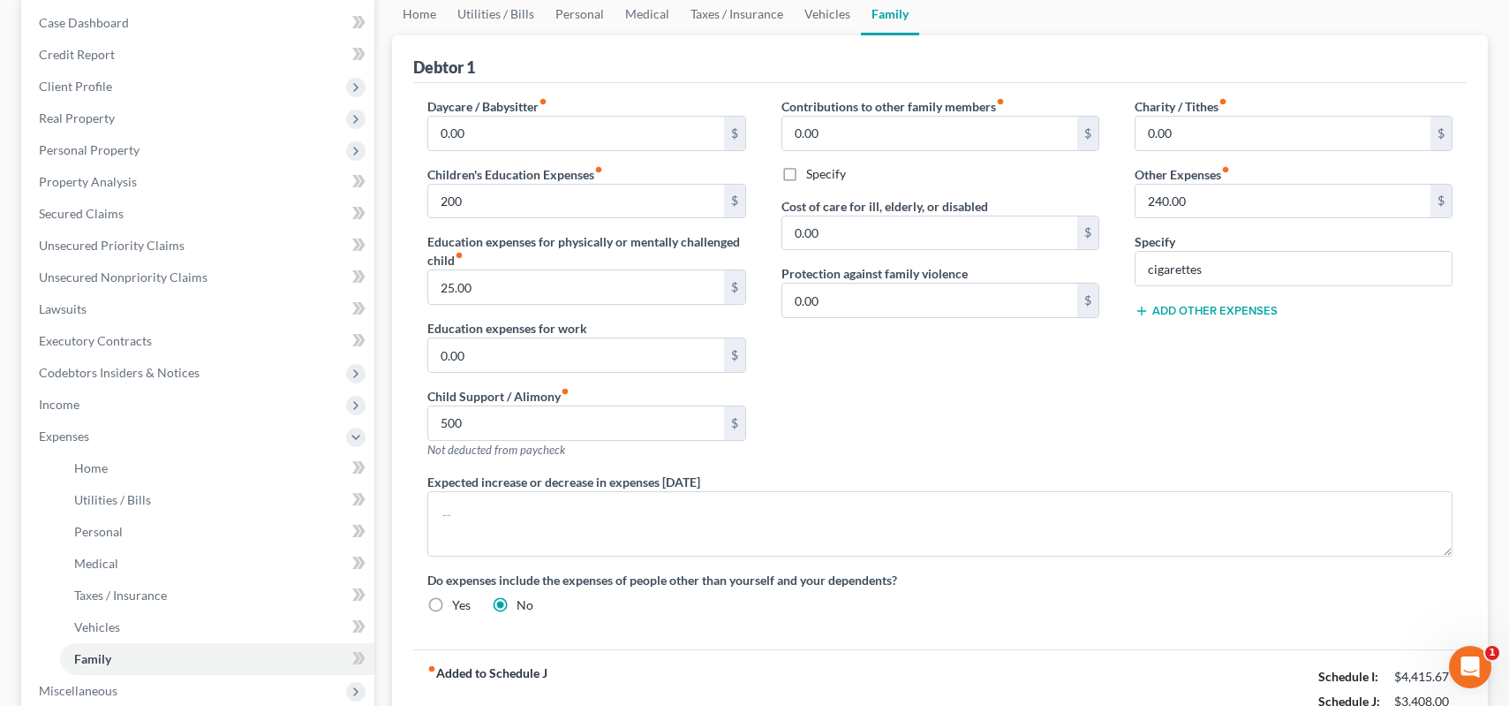
click at [865, 351] on div "Contributions to other family members fiber_manual_record 0.00 $ Specify Cost o…" at bounding box center [940, 284] width 353 height 375
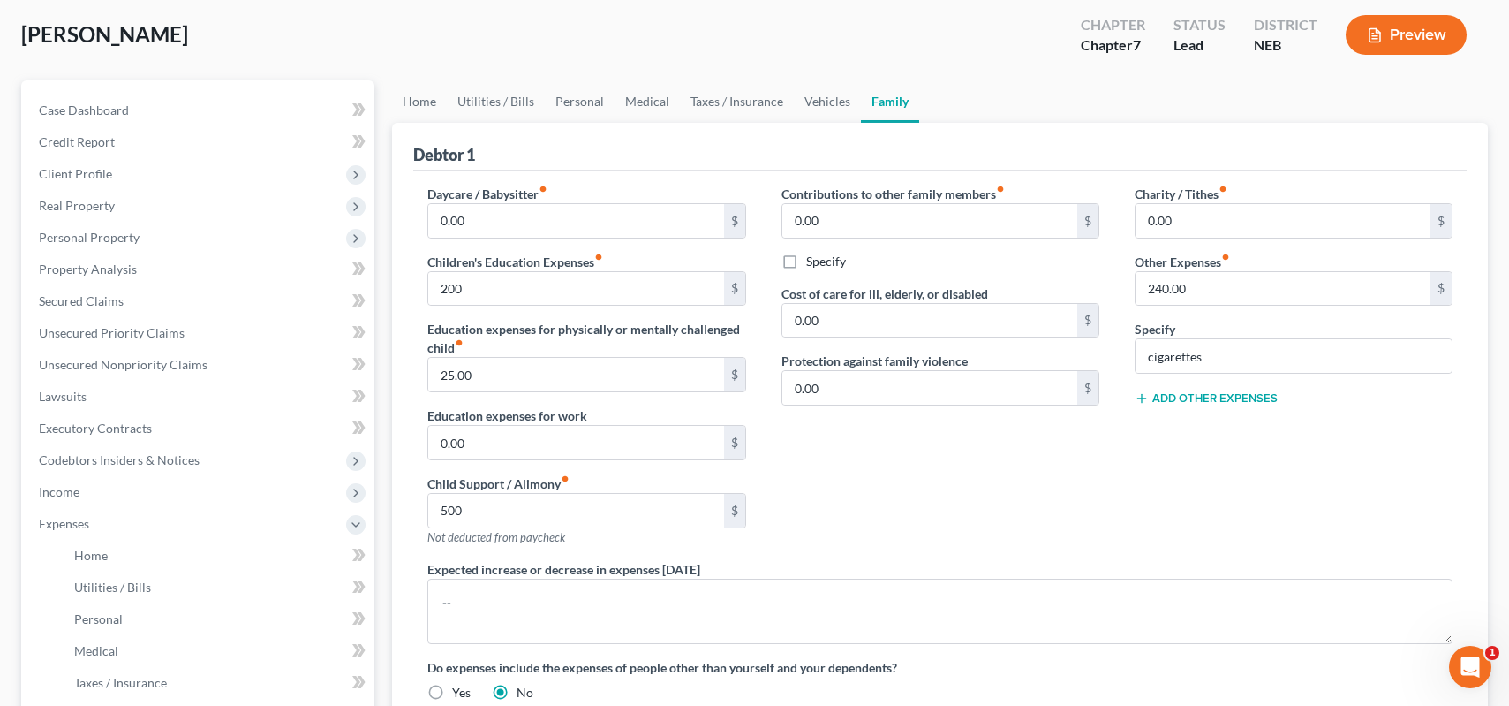
scroll to position [88, 0]
click at [421, 104] on link "Home" at bounding box center [419, 102] width 55 height 42
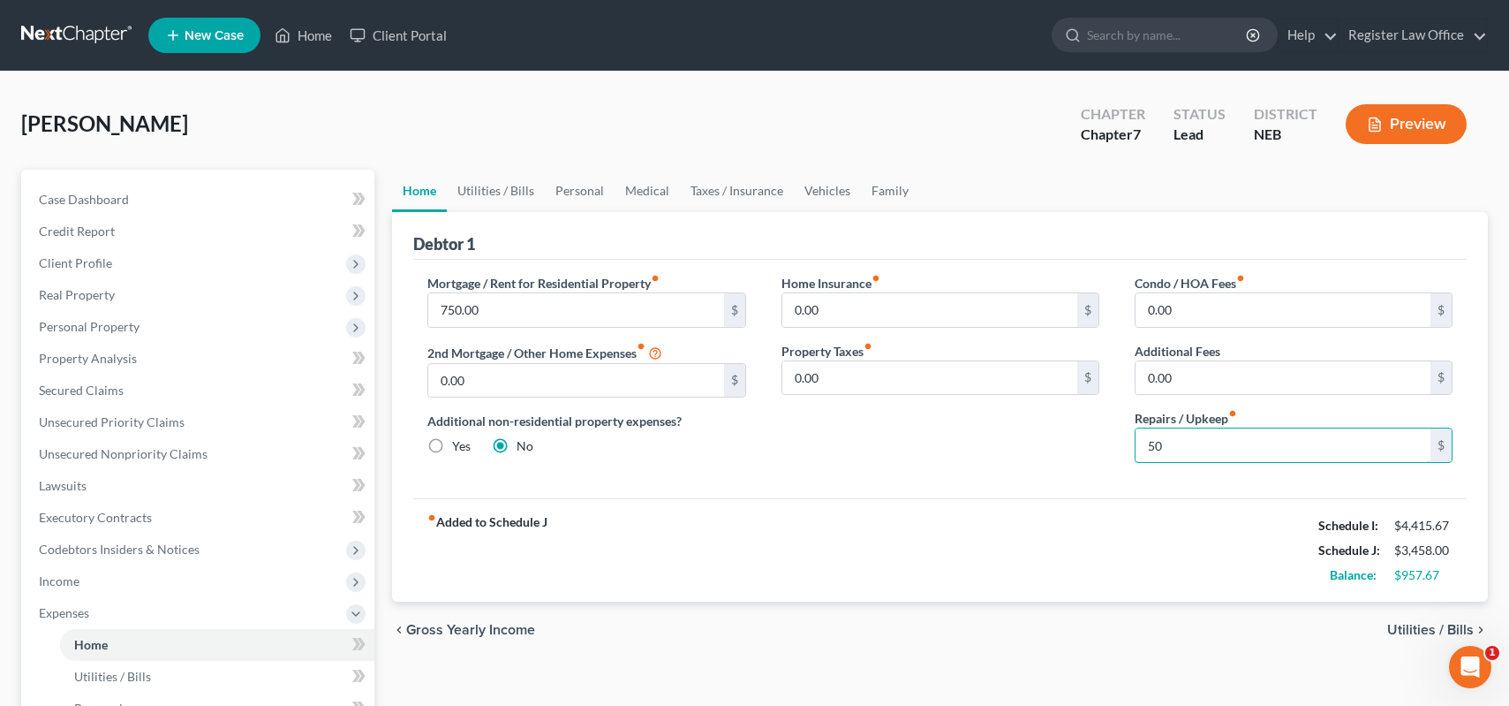
type input "50"
click at [832, 452] on div "Home Insurance fiber_manual_record 0.00 $ Property Taxes fiber_manual_record 0.…" at bounding box center [940, 375] width 353 height 203
click at [516, 193] on link "Utilities / Bills" at bounding box center [496, 191] width 98 height 42
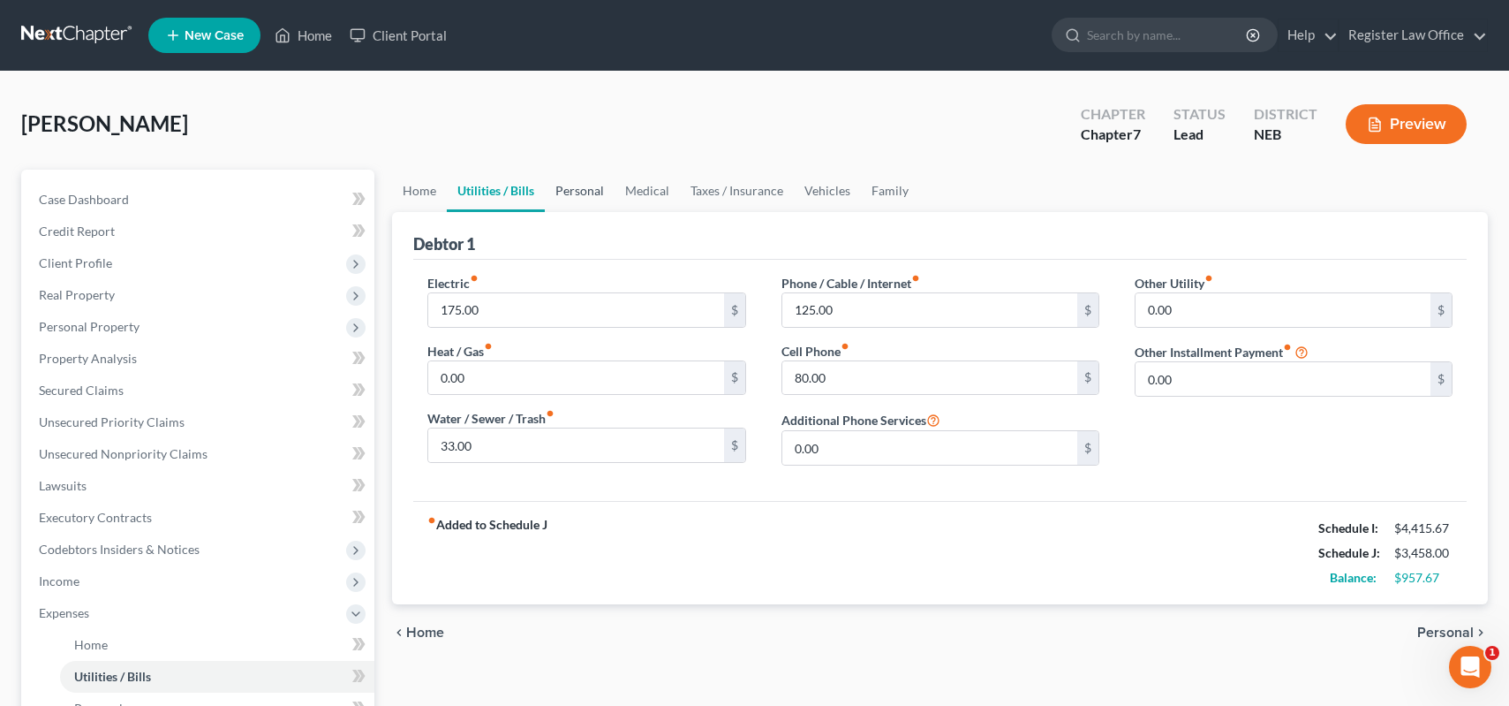
click at [586, 192] on link "Personal" at bounding box center [580, 191] width 70 height 42
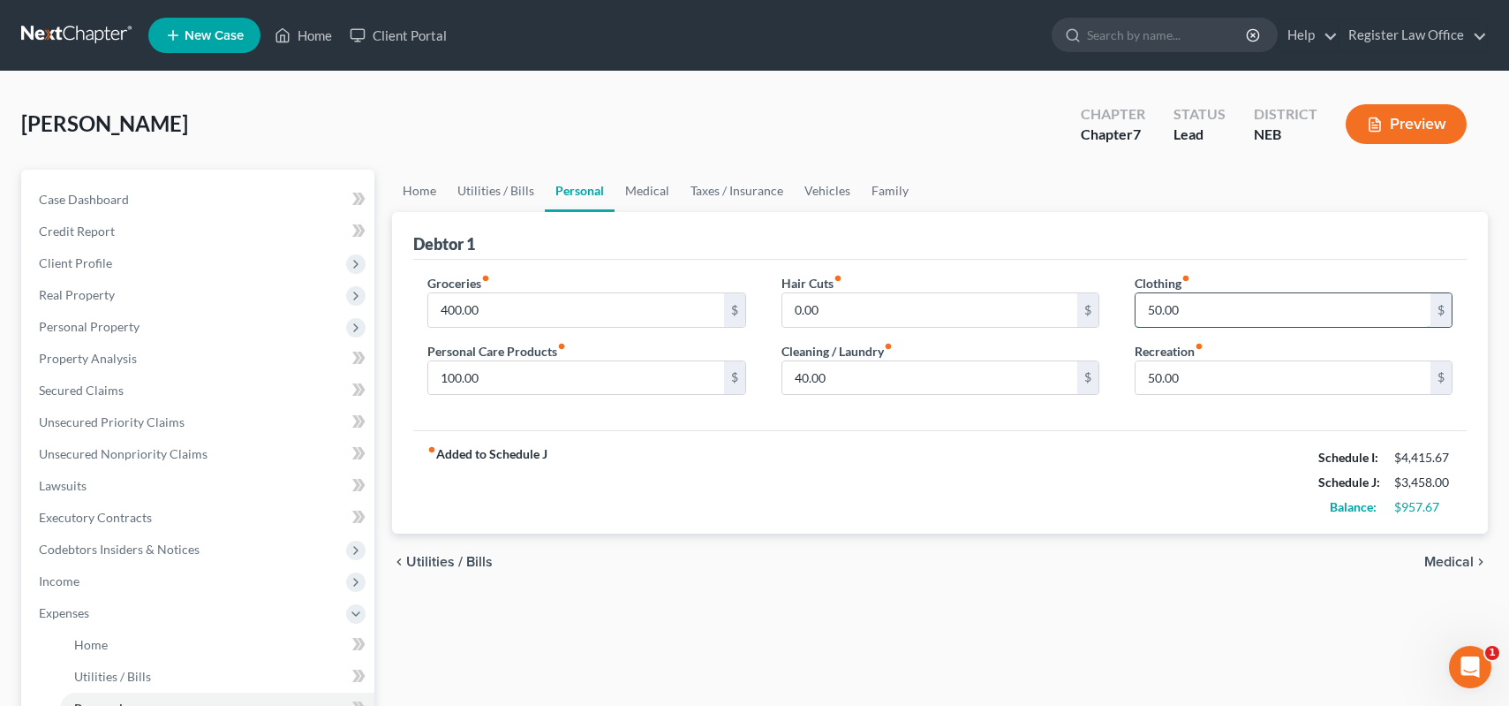
click at [1198, 314] on input "50.00" at bounding box center [1283, 310] width 295 height 34
type input "100"
click at [858, 377] on input "40.00" at bounding box center [929, 378] width 295 height 34
type input "80"
click at [499, 384] on input "100.00" at bounding box center [575, 378] width 295 height 34
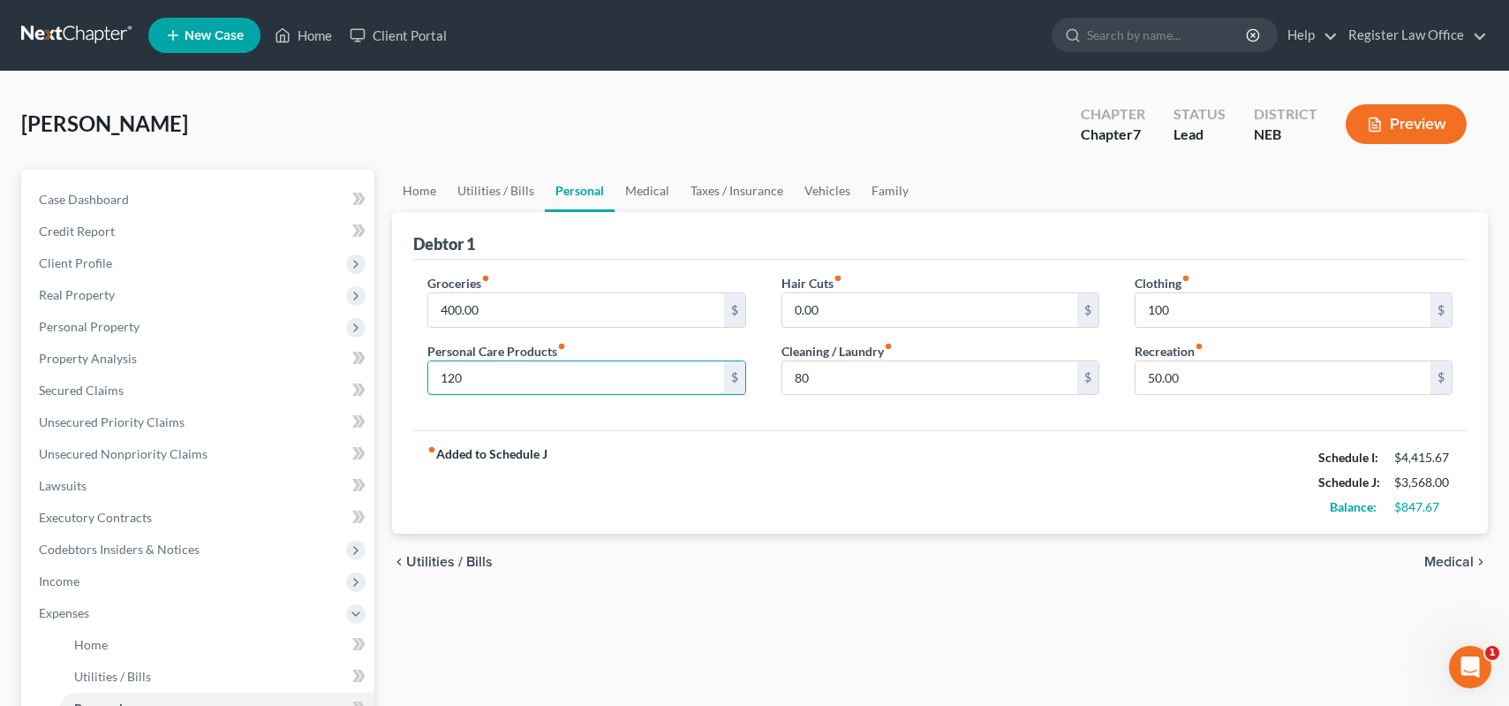
type input "120"
click at [811, 438] on div "fiber_manual_record Added to Schedule J Schedule I: $4,415.67 Schedule J: $3,56…" at bounding box center [940, 481] width 1054 height 103
click at [553, 316] on input "400.00" at bounding box center [575, 310] width 295 height 34
type input "600"
click at [946, 477] on div "fiber_manual_record Added to Schedule J Schedule I: $4,415.67 Schedule J: $3,76…" at bounding box center [940, 481] width 1054 height 103
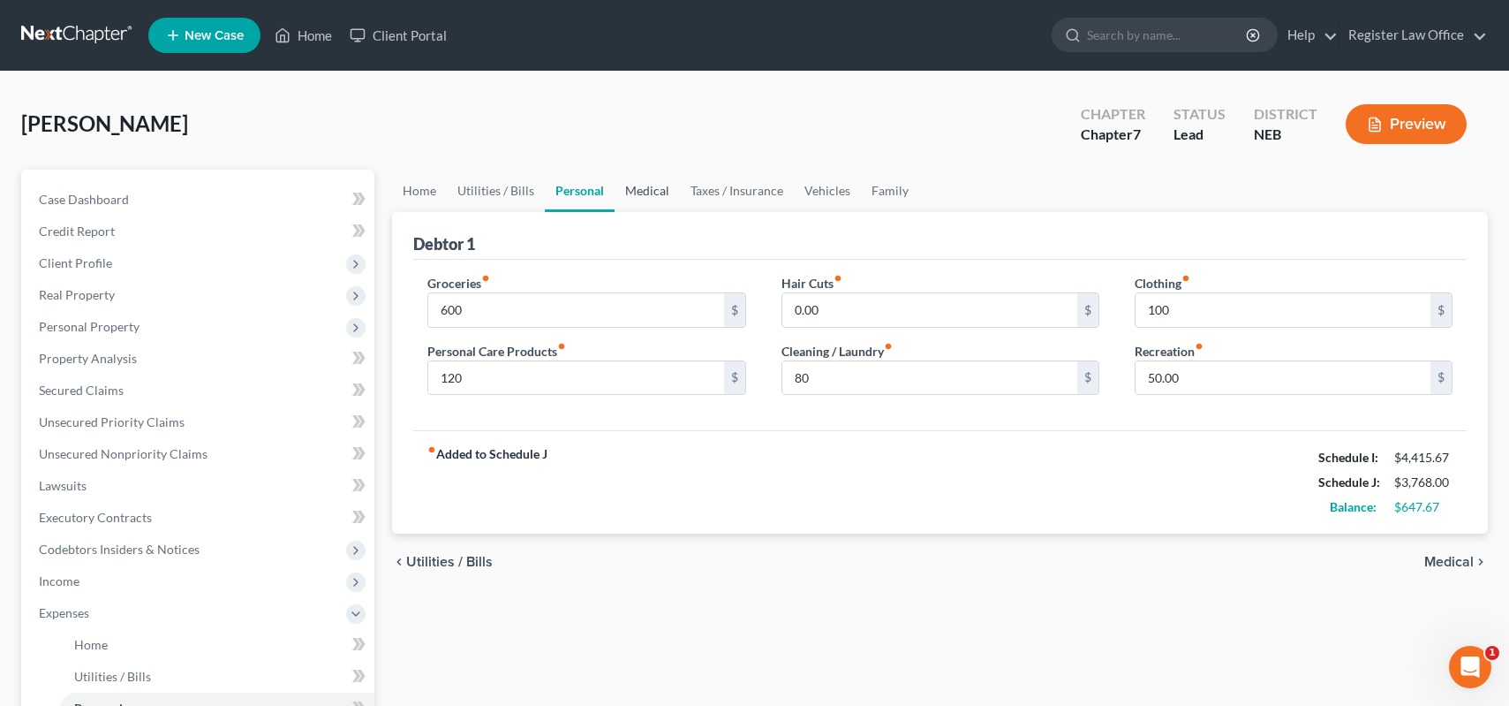
click at [651, 186] on link "Medical" at bounding box center [647, 191] width 65 height 42
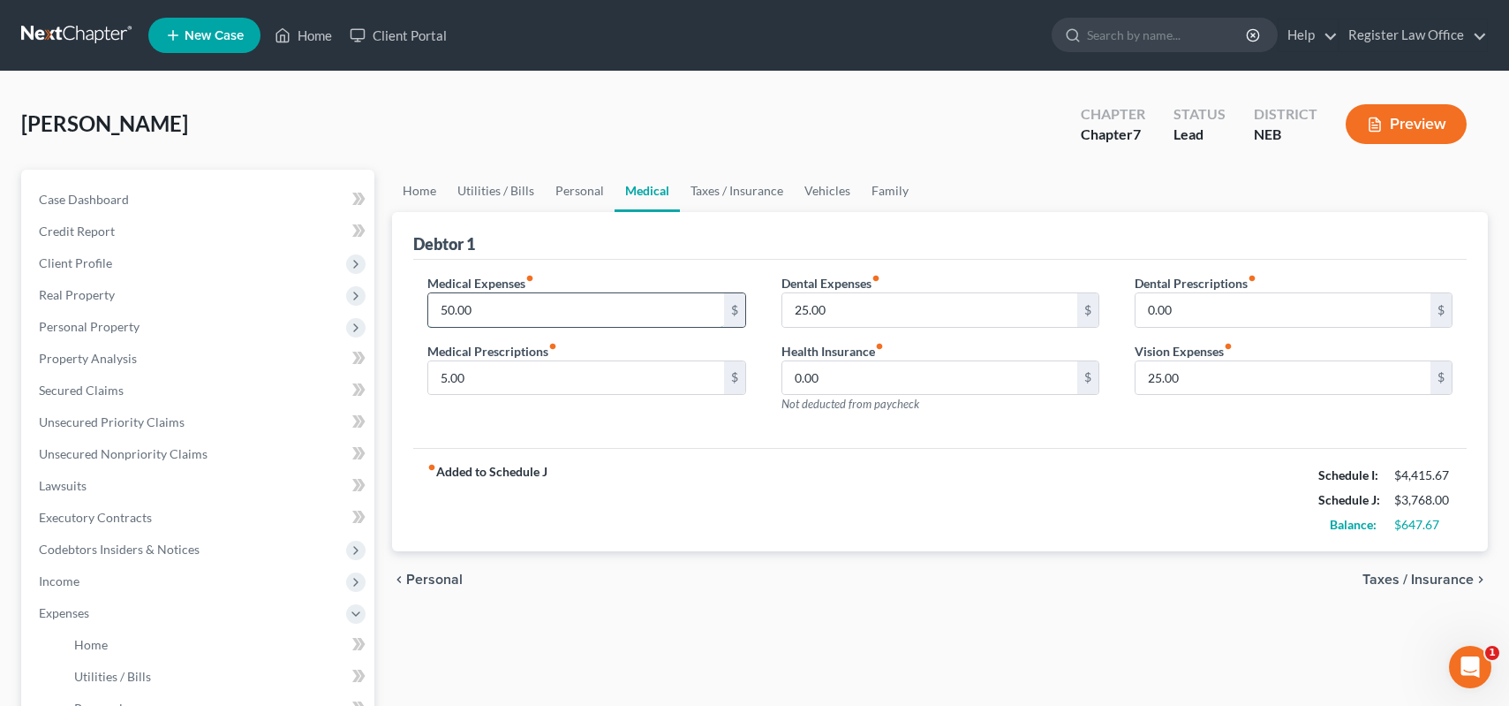
click at [533, 321] on input "50.00" at bounding box center [575, 310] width 295 height 34
type input "100"
click at [766, 457] on div "fiber_manual_record Added to Schedule J Schedule I: $4,415.67 Schedule J: $3,81…" at bounding box center [940, 499] width 1054 height 103
click at [877, 189] on link "Family" at bounding box center [890, 191] width 58 height 42
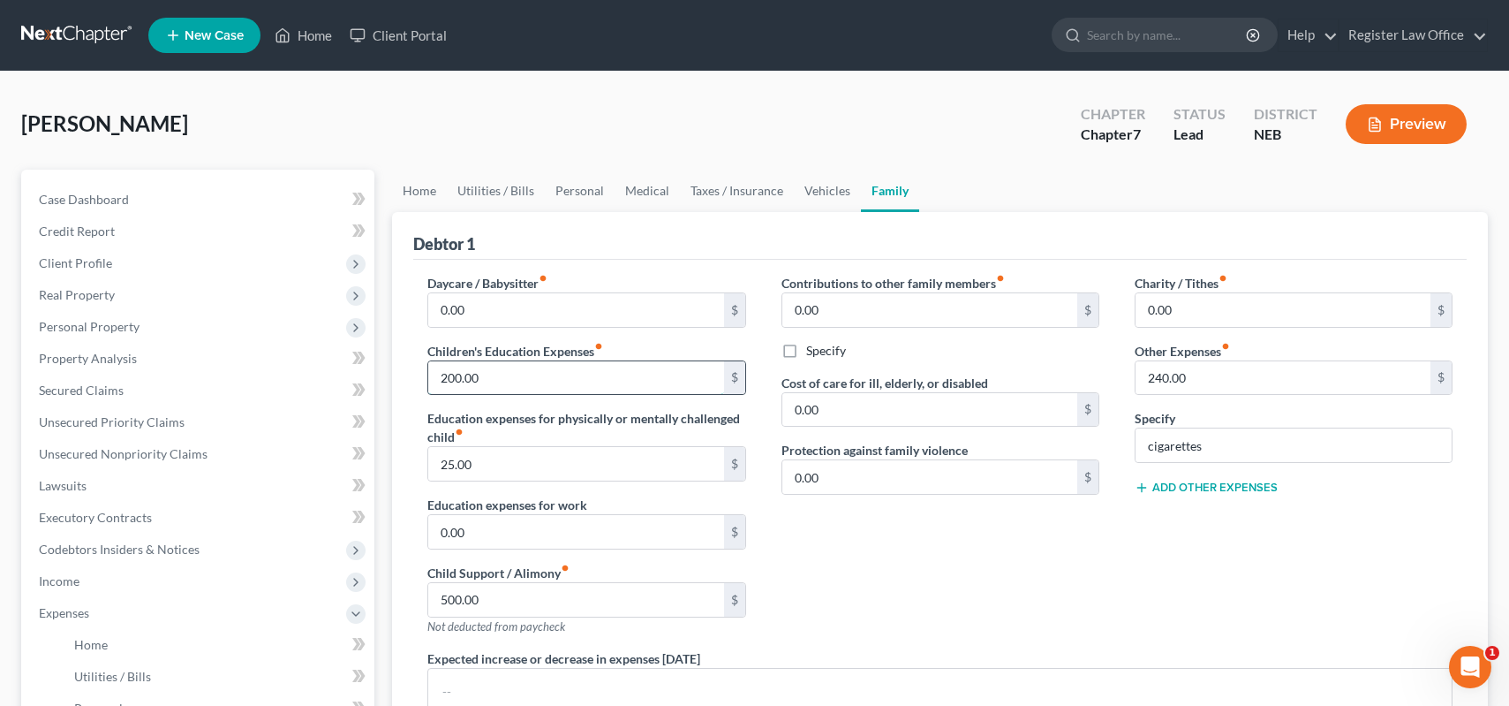
click at [495, 386] on input "200.00" at bounding box center [575, 378] width 295 height 34
type input "300"
click at [839, 571] on div "Contributions to other family members fiber_manual_record 0.00 $ Specify Cost o…" at bounding box center [940, 461] width 353 height 375
click at [485, 465] on input "25.00" at bounding box center [575, 464] width 295 height 34
drag, startPoint x: 818, startPoint y: 185, endPoint x: 810, endPoint y: 194, distance: 11.9
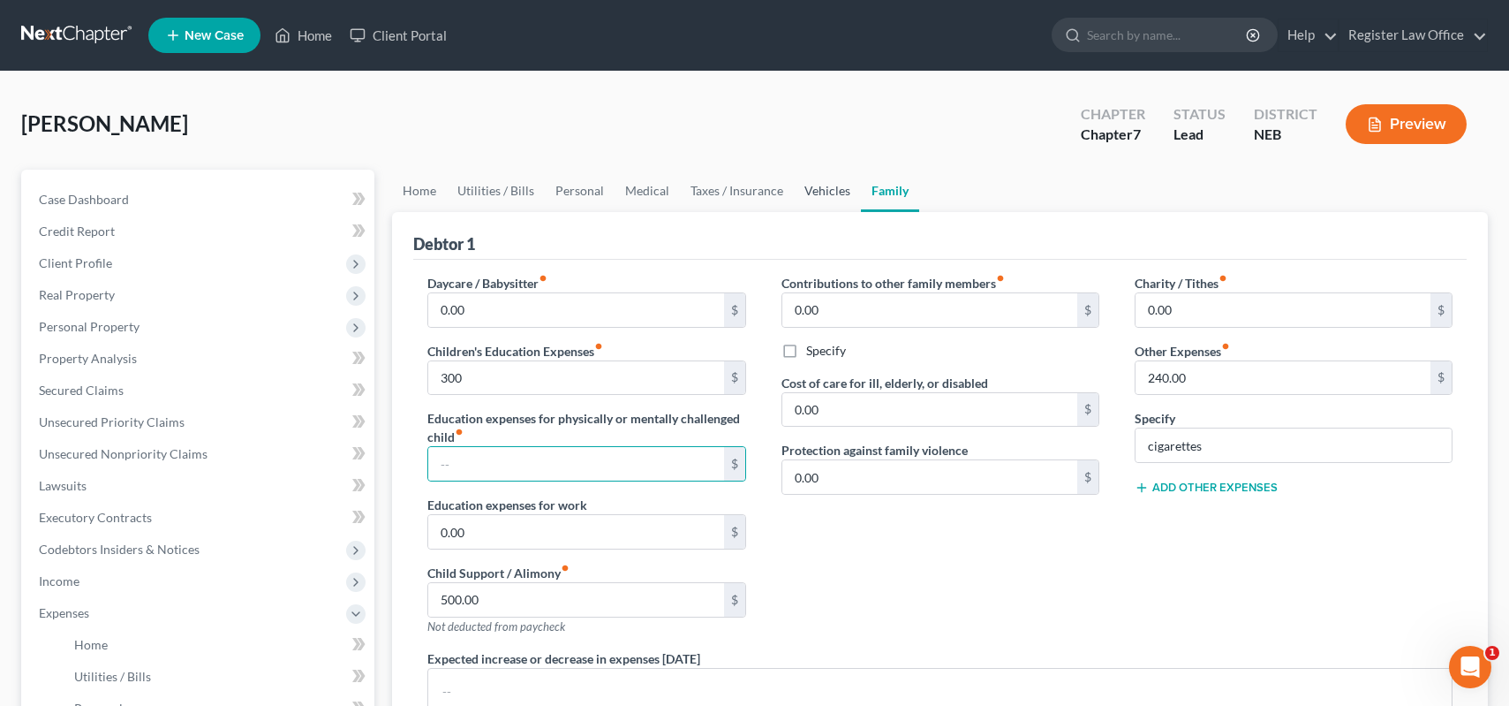
click at [818, 185] on link "Vehicles" at bounding box center [827, 191] width 67 height 42
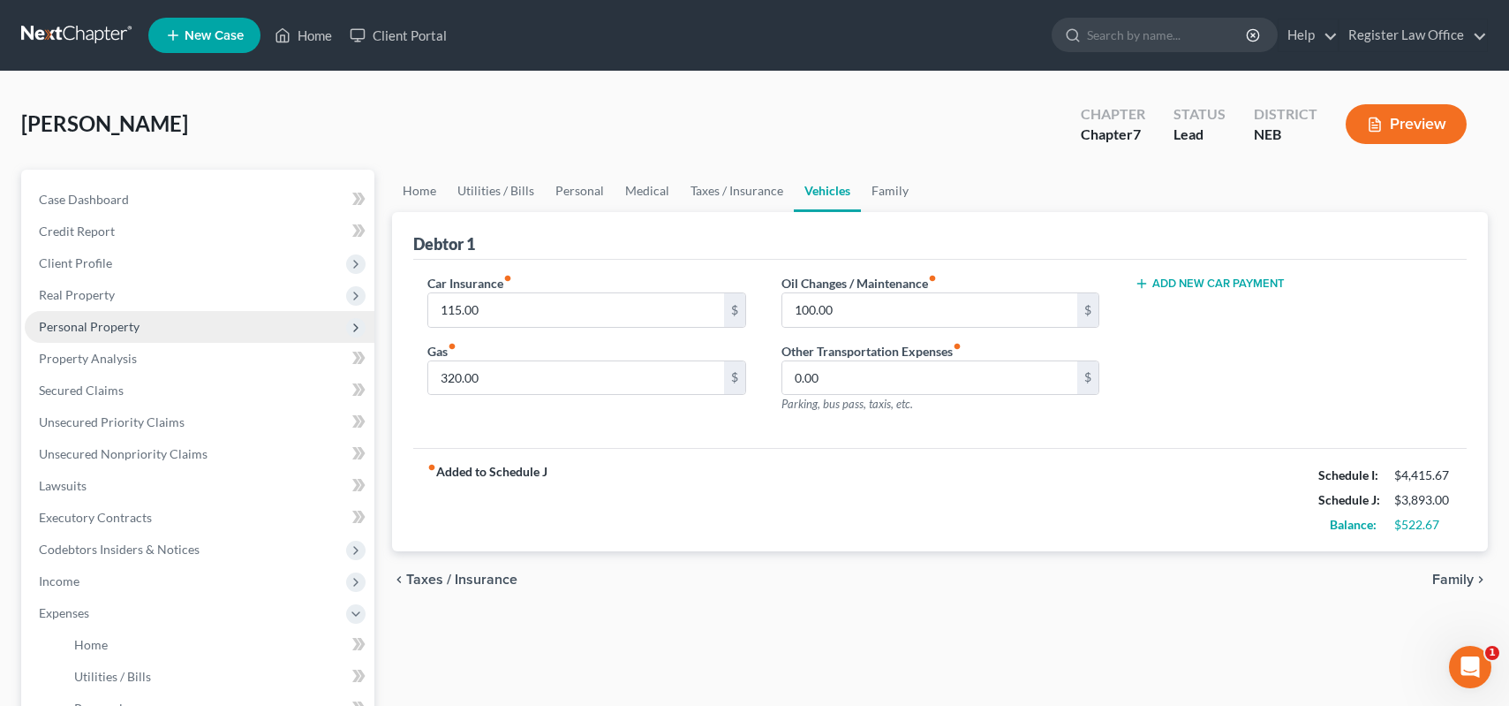
click at [141, 331] on span "Personal Property" at bounding box center [200, 327] width 350 height 32
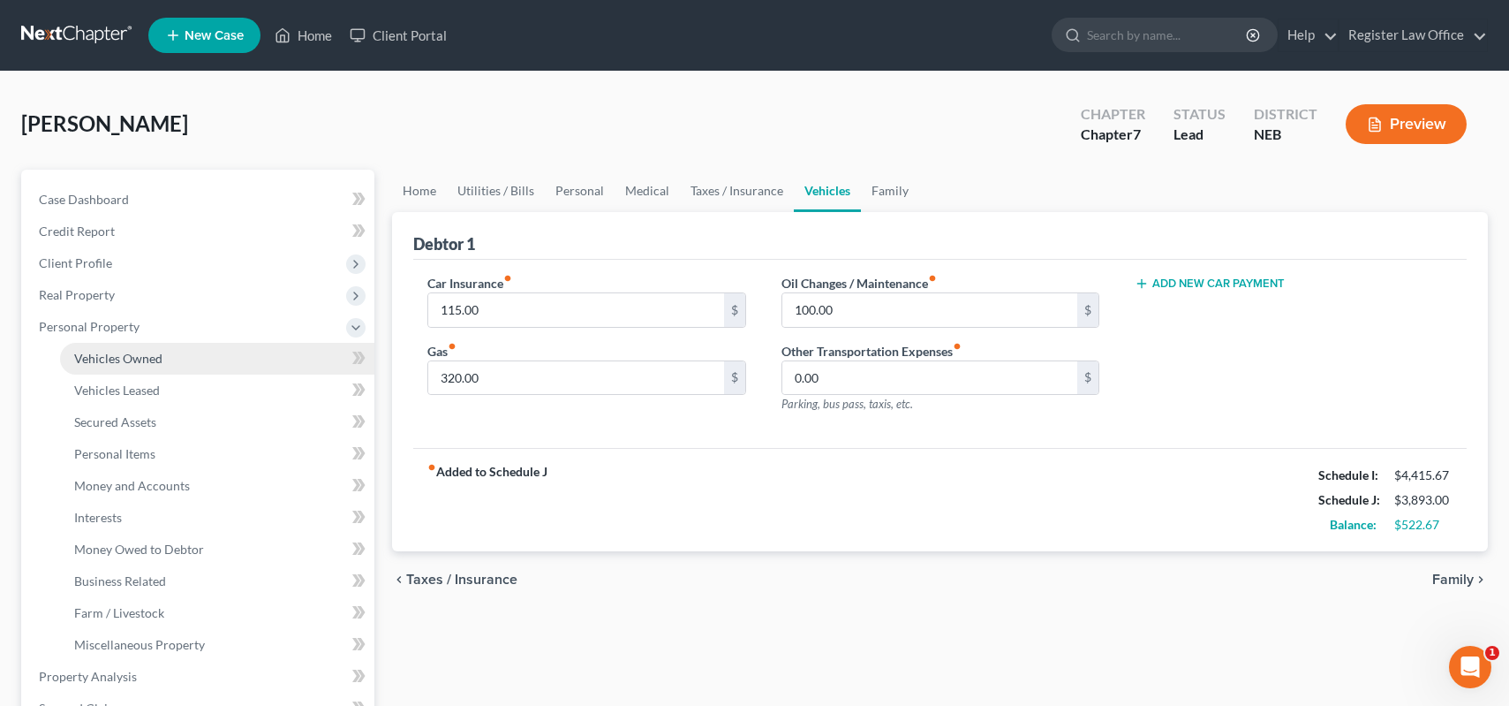
click at [156, 363] on span "Vehicles Owned" at bounding box center [118, 358] width 88 height 15
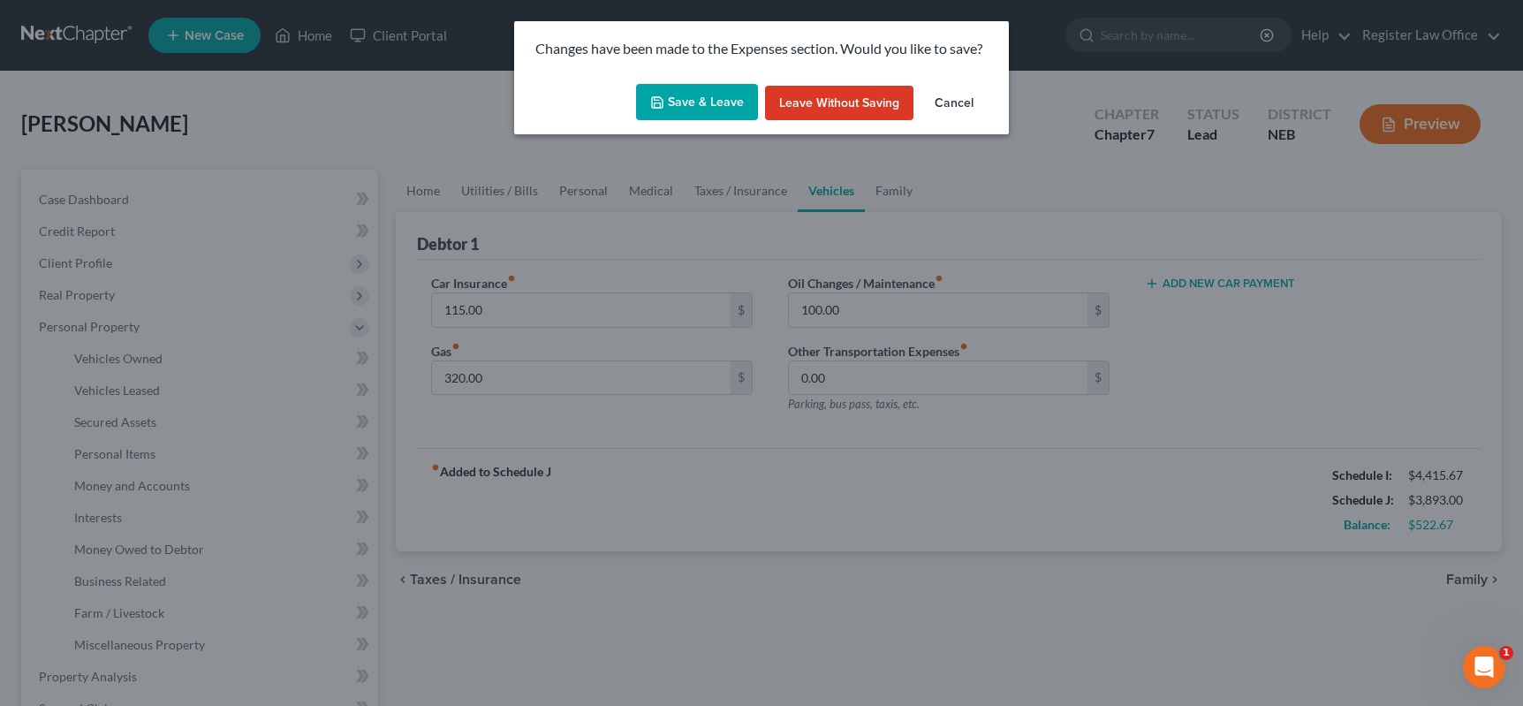
click at [708, 100] on button "Save & Leave" at bounding box center [697, 102] width 122 height 37
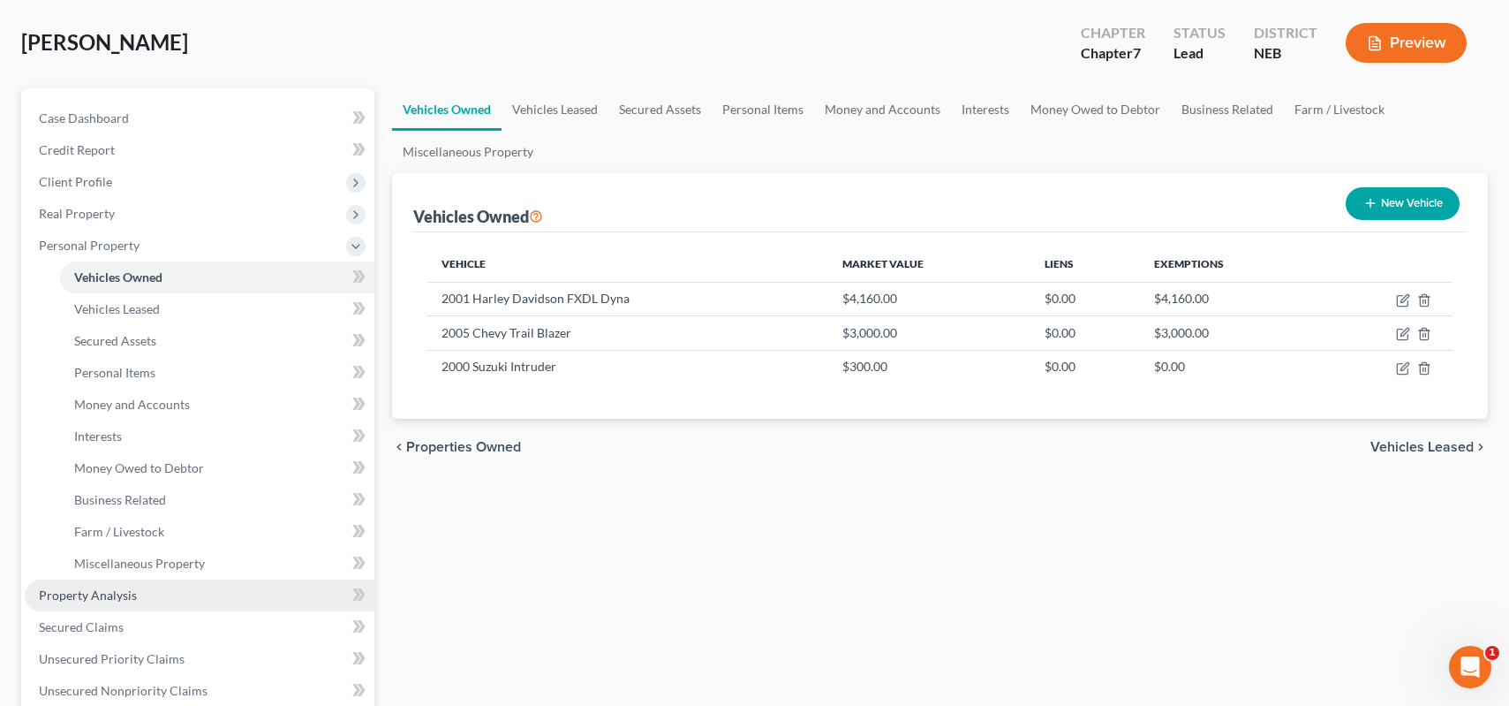
scroll to position [353, 0]
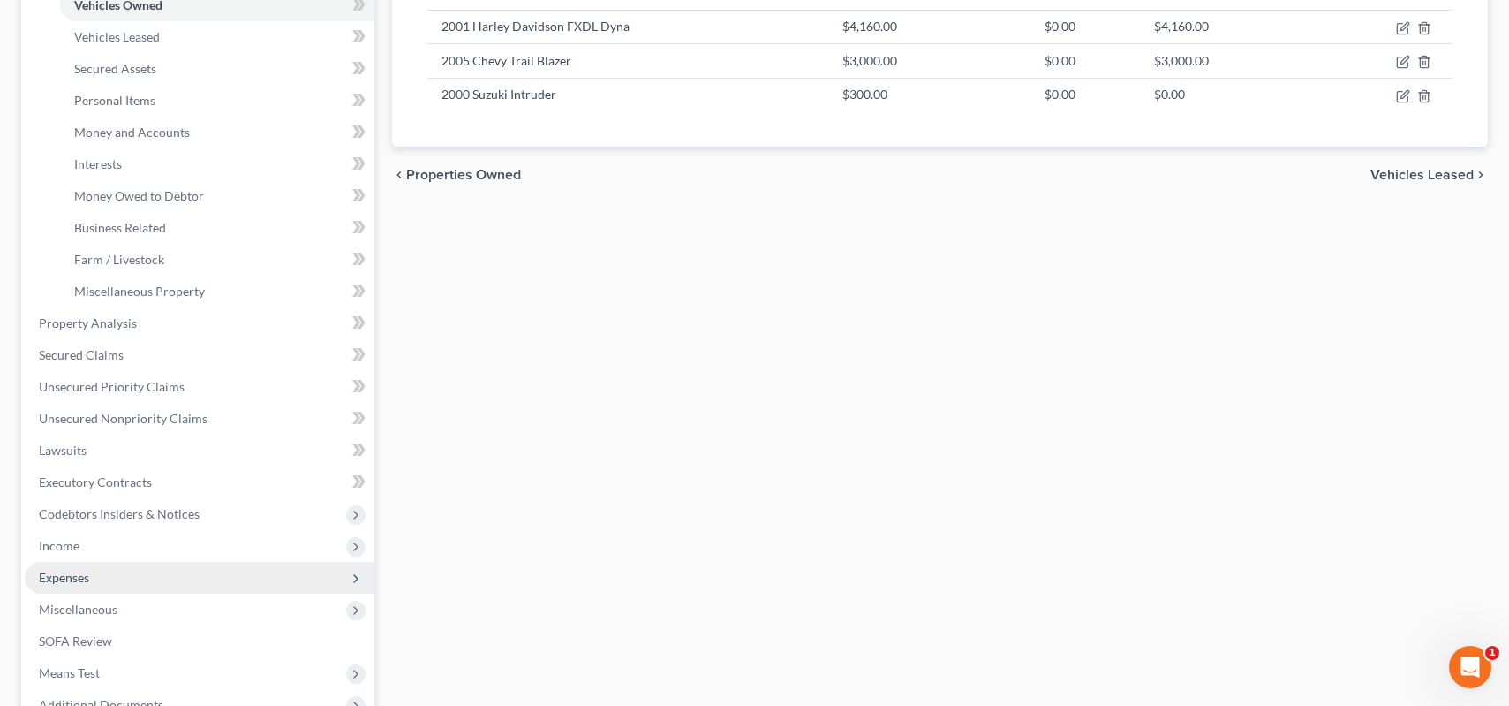
click at [139, 592] on span "Expenses" at bounding box center [200, 578] width 350 height 32
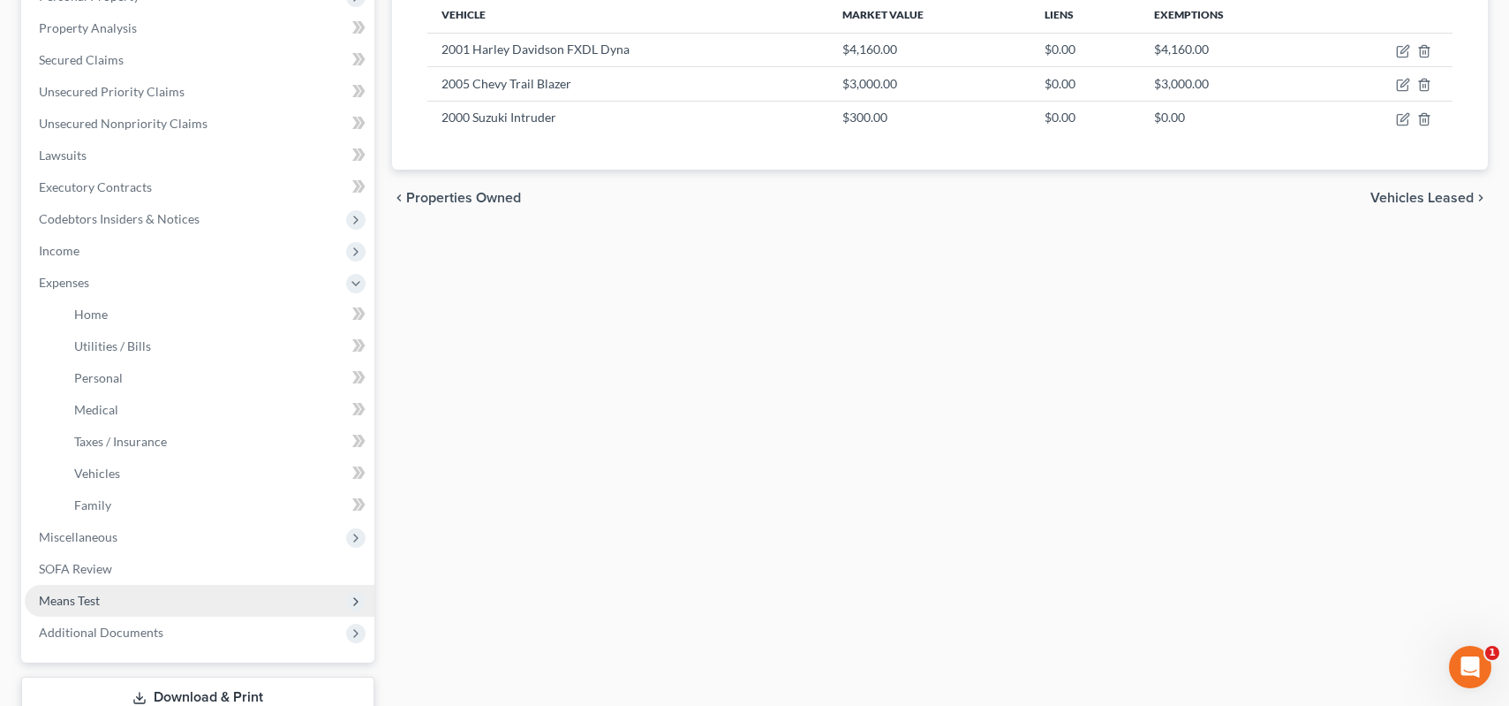
scroll to position [442, 0]
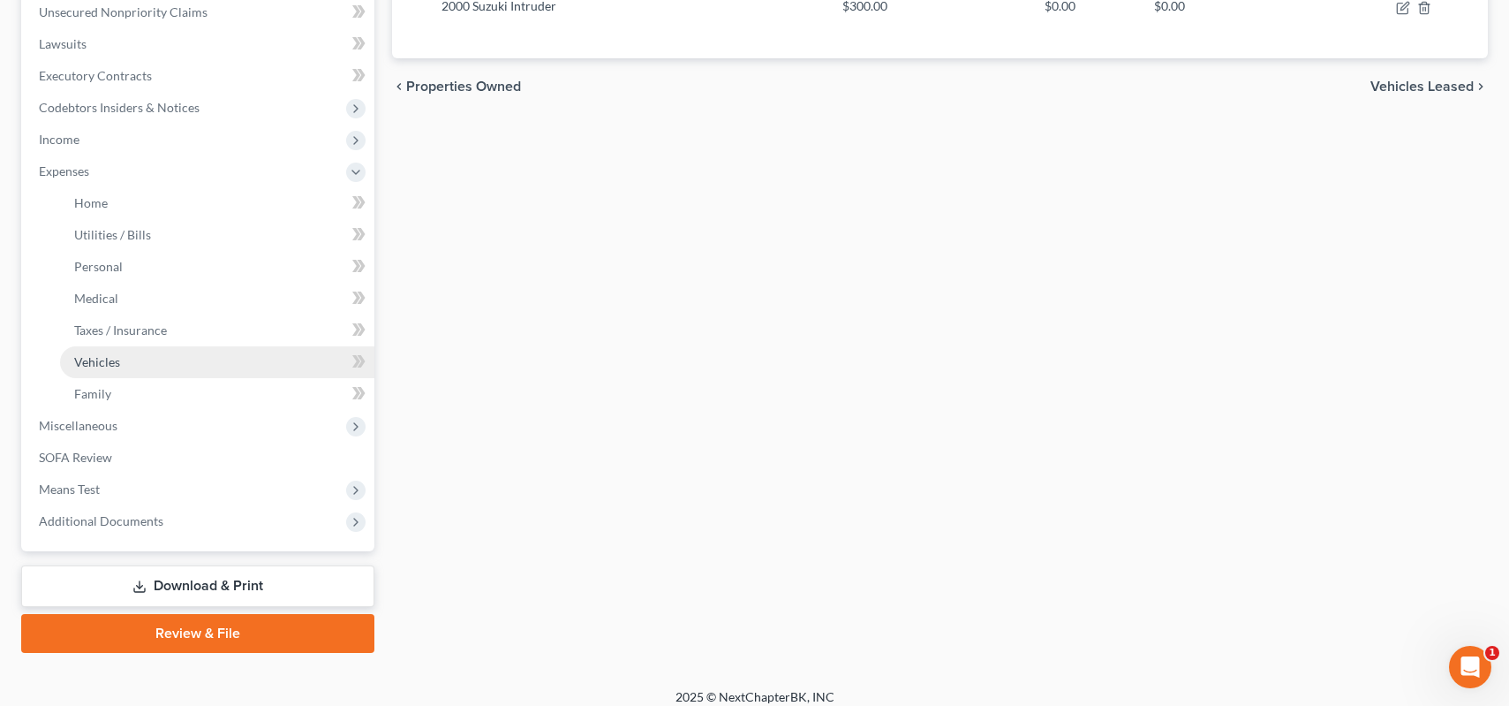
click at [115, 363] on span "Vehicles" at bounding box center [97, 361] width 46 height 15
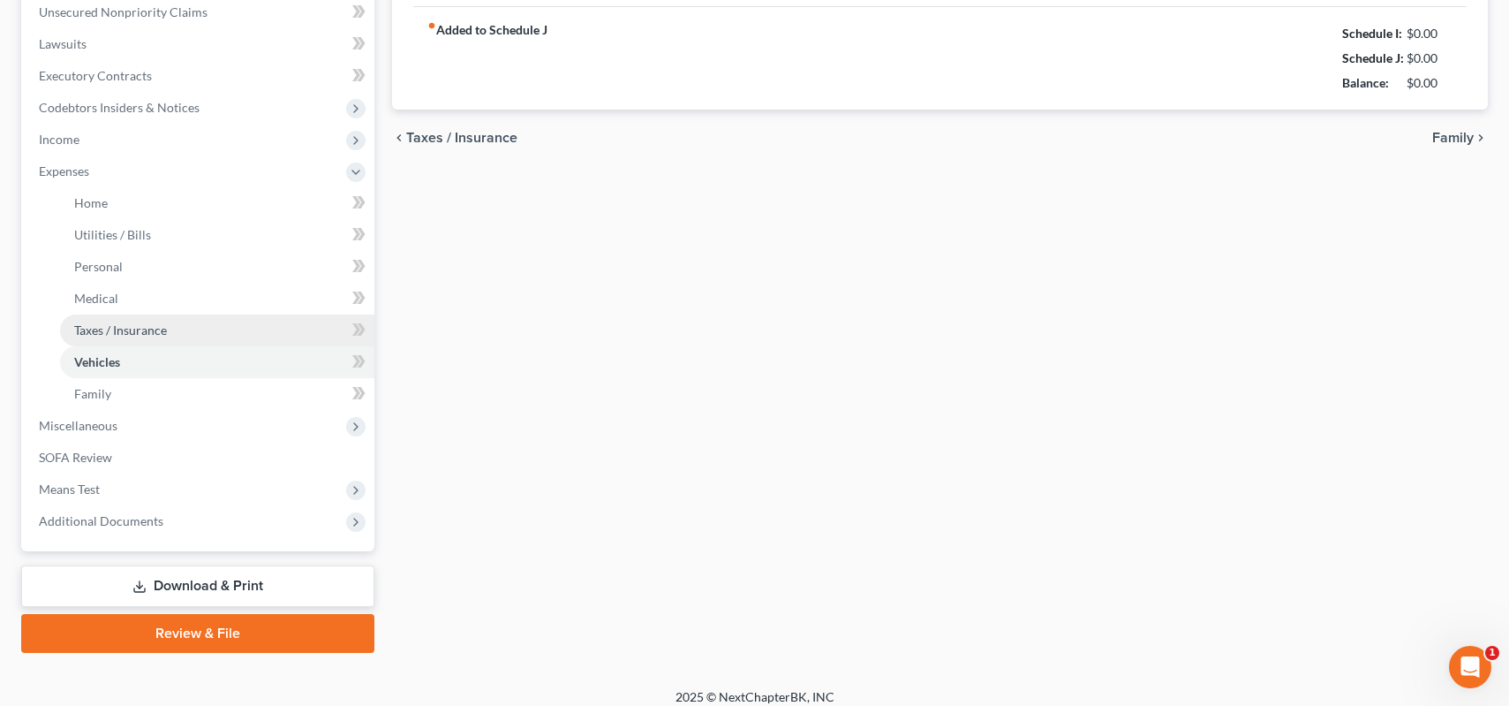
type input "115.00"
type input "320.00"
type input "100.00"
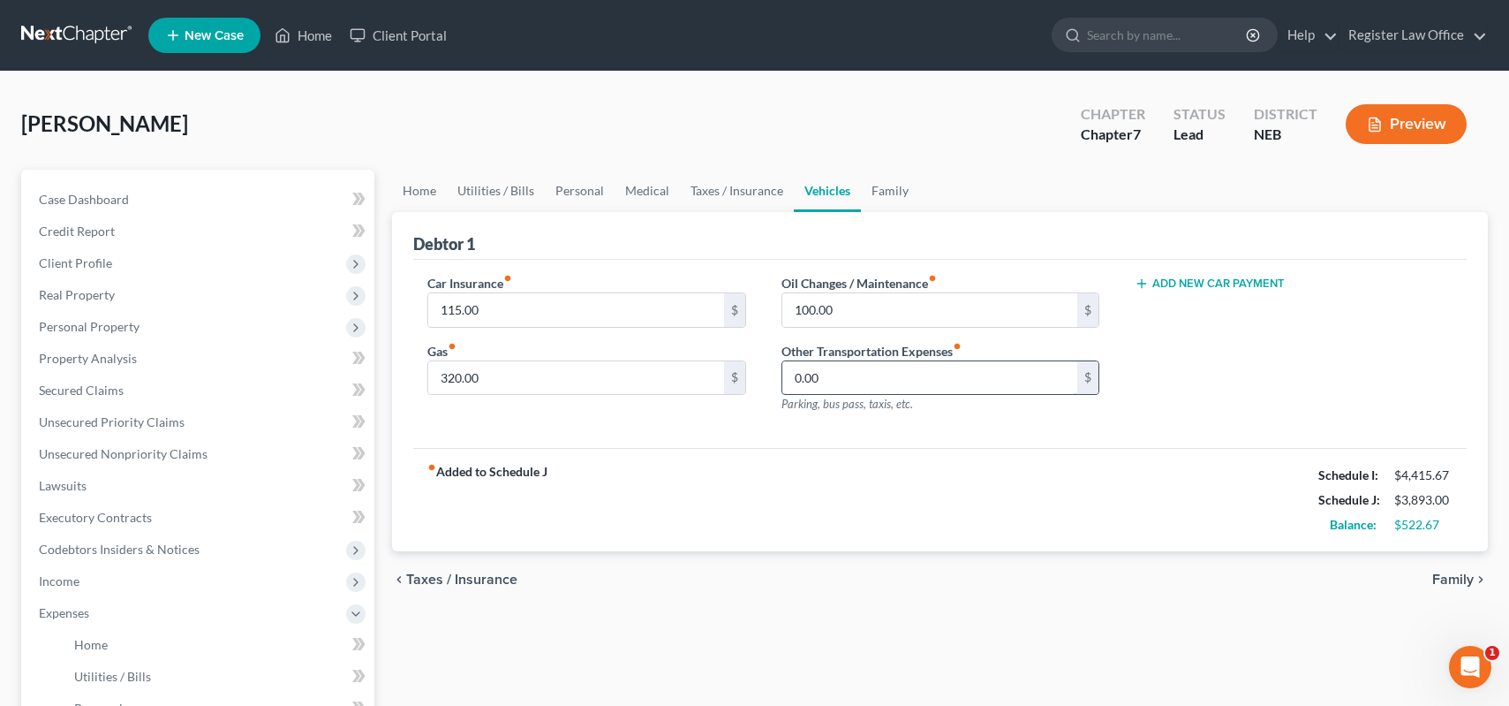
click at [961, 381] on input "0.00" at bounding box center [929, 378] width 295 height 34
type input "300"
click at [945, 412] on div "Other Transportation Expenses fiber_manual_record 300 $ Parking, bus pass, taxi…" at bounding box center [941, 378] width 318 height 72
click at [1170, 284] on button "Add New Car Payment" at bounding box center [1210, 283] width 150 height 14
click at [1164, 306] on input "text" at bounding box center [1270, 310] width 268 height 34
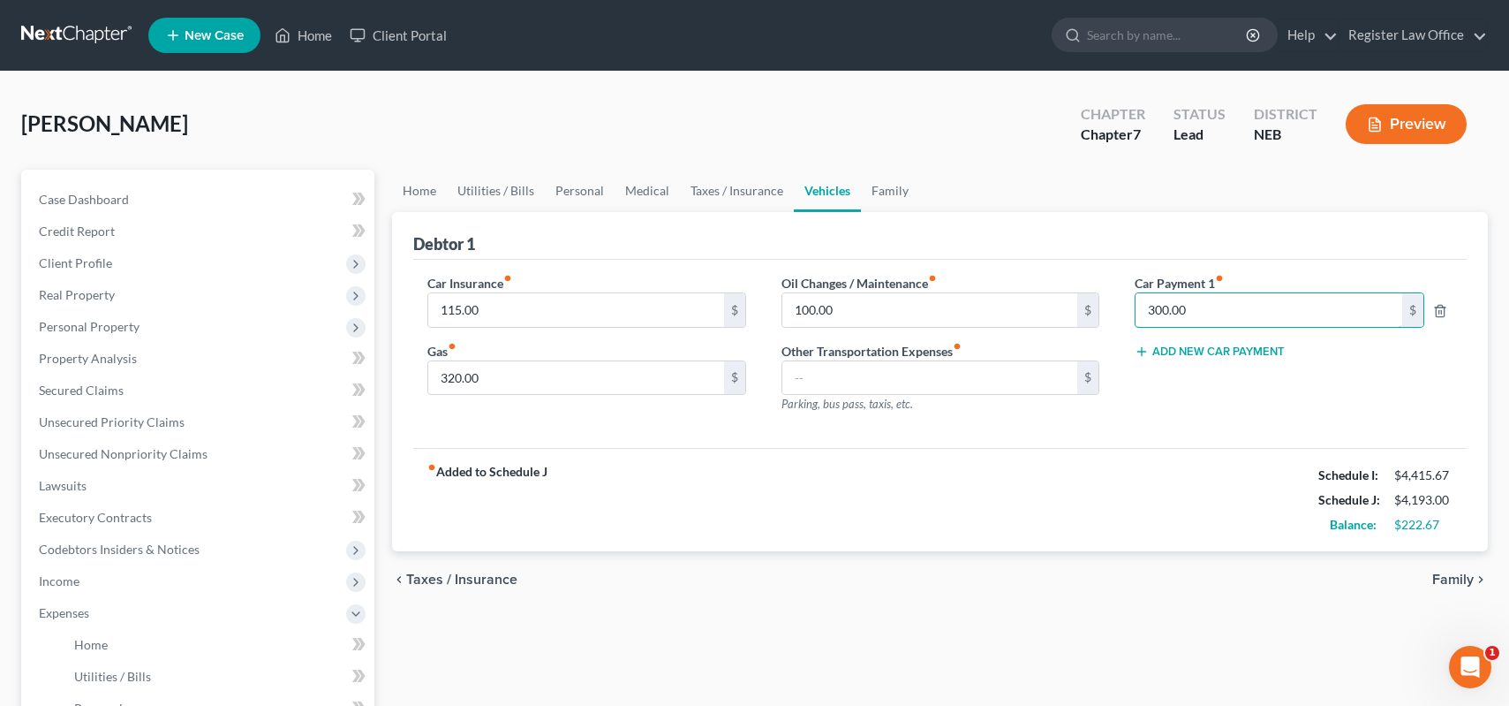
type input "300.00"
click at [1144, 384] on div "Car Payment 1 fiber_manual_record 300.00 $ Add New Car Payment" at bounding box center [1293, 351] width 353 height 154
click at [646, 191] on link "Medical" at bounding box center [647, 191] width 65 height 42
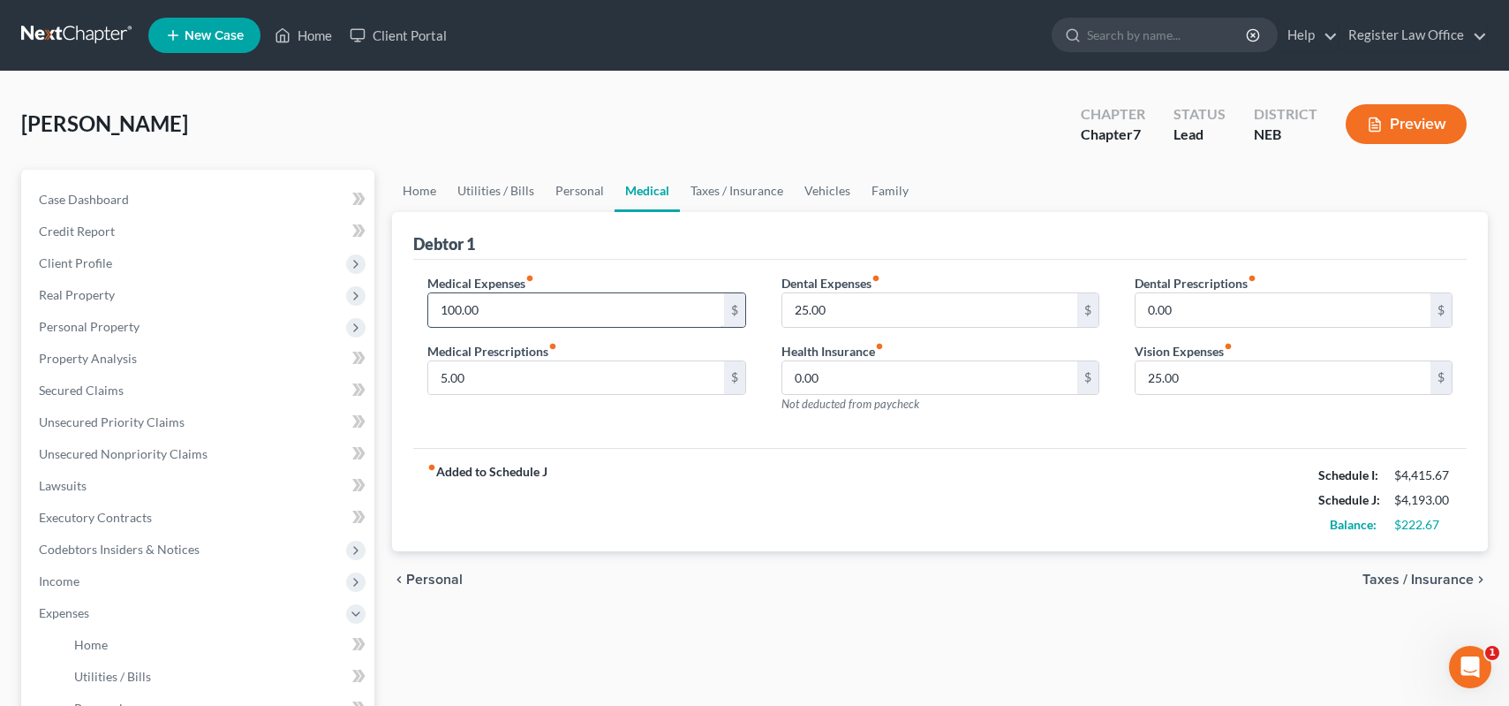
click at [562, 304] on input "100.00" at bounding box center [575, 310] width 295 height 34
type input "200"
click at [707, 425] on div "Medical Expenses fiber_manual_record 200 $ Medical Prescriptions fiber_manual_r…" at bounding box center [586, 351] width 353 height 154
click at [848, 317] on input "25.00" at bounding box center [929, 310] width 295 height 34
type input "50"
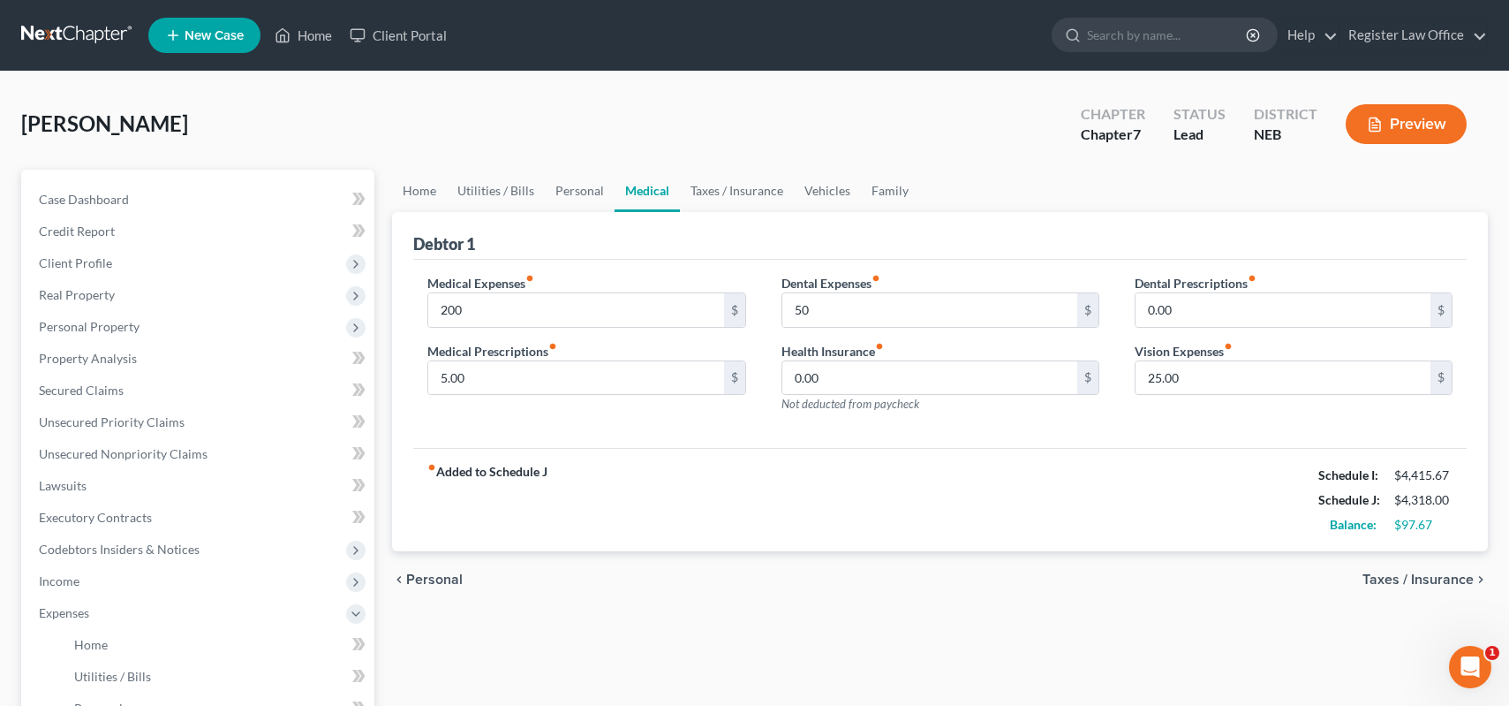
click at [831, 436] on div "Medical Expenses fiber_manual_record 200 $ Medical Prescriptions fiber_manual_r…" at bounding box center [940, 354] width 1054 height 189
click at [894, 194] on link "Family" at bounding box center [890, 191] width 58 height 42
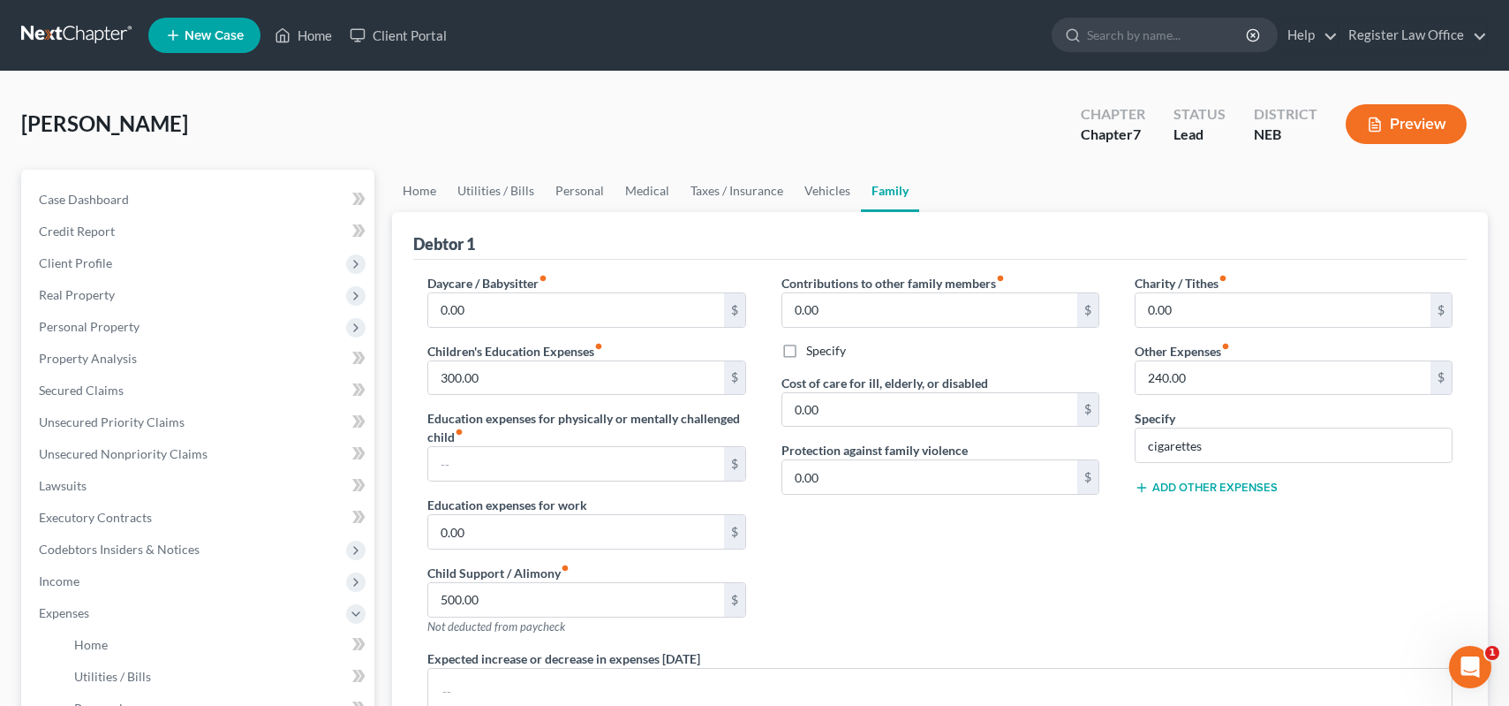
click at [1228, 491] on button "Add Other Expenses" at bounding box center [1206, 487] width 143 height 14
click at [1160, 584] on input "text" at bounding box center [1294, 581] width 316 height 34
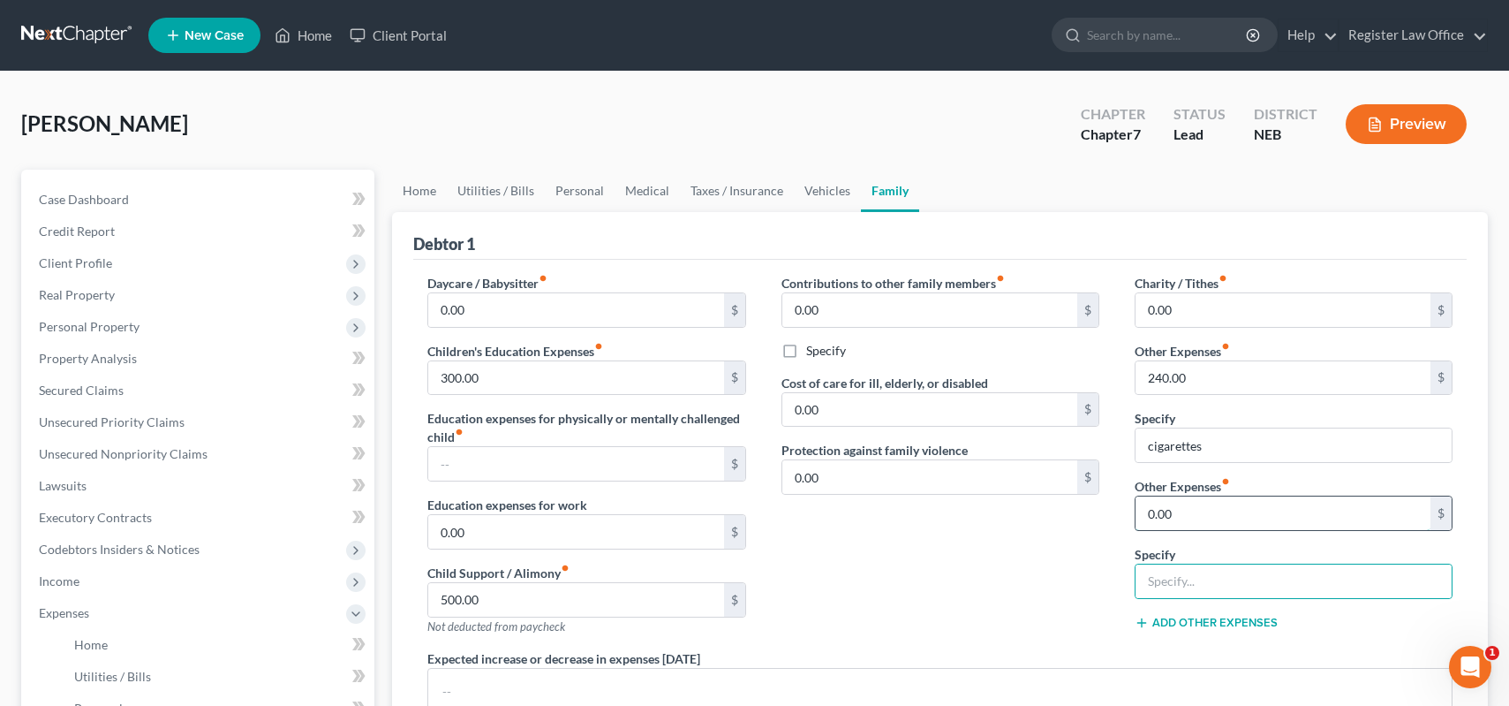
click at [1187, 516] on input "0.00" at bounding box center [1283, 513] width 295 height 34
type input "100"
click at [1153, 583] on input "text" at bounding box center [1294, 581] width 316 height 34
type input "F"
type input "emergency/vacation/allowances"
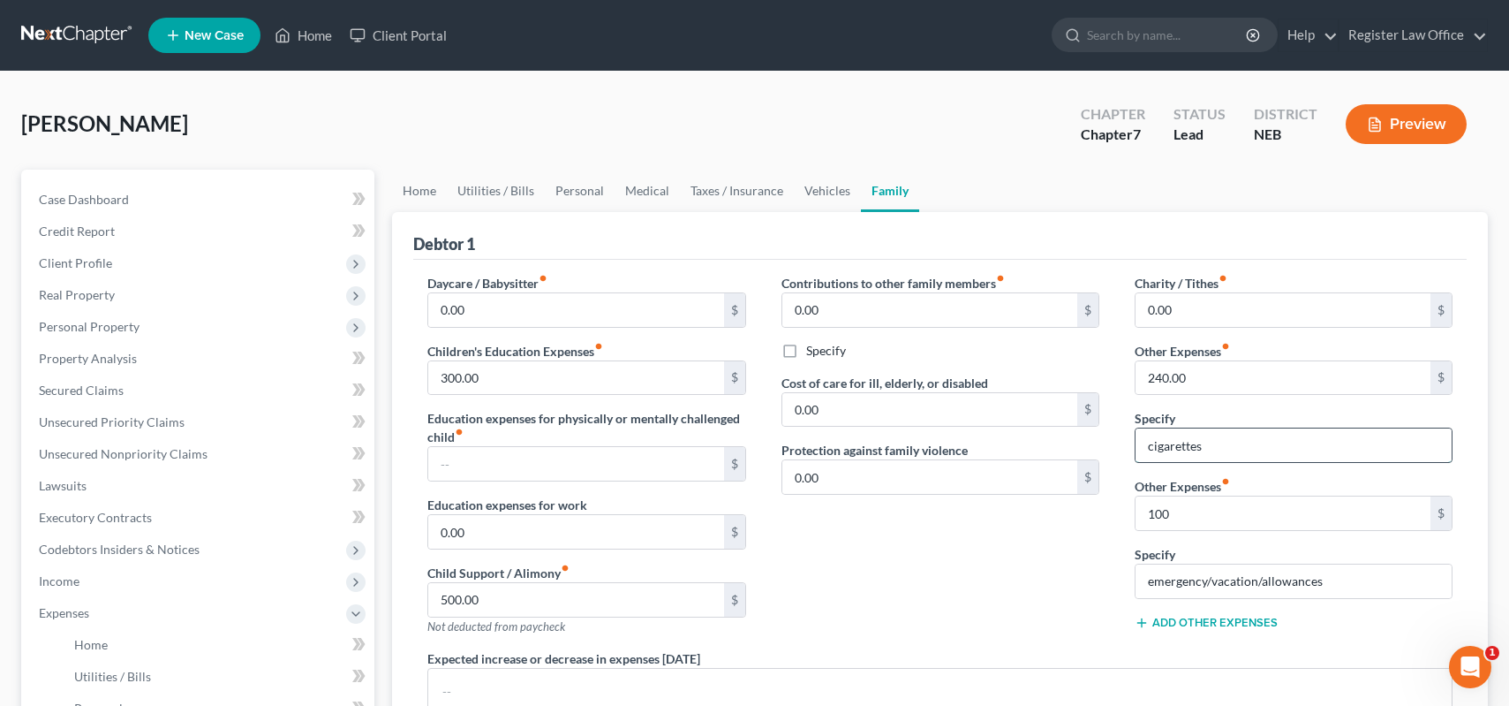
click at [1250, 445] on input "cigarettes" at bounding box center [1294, 445] width 316 height 34
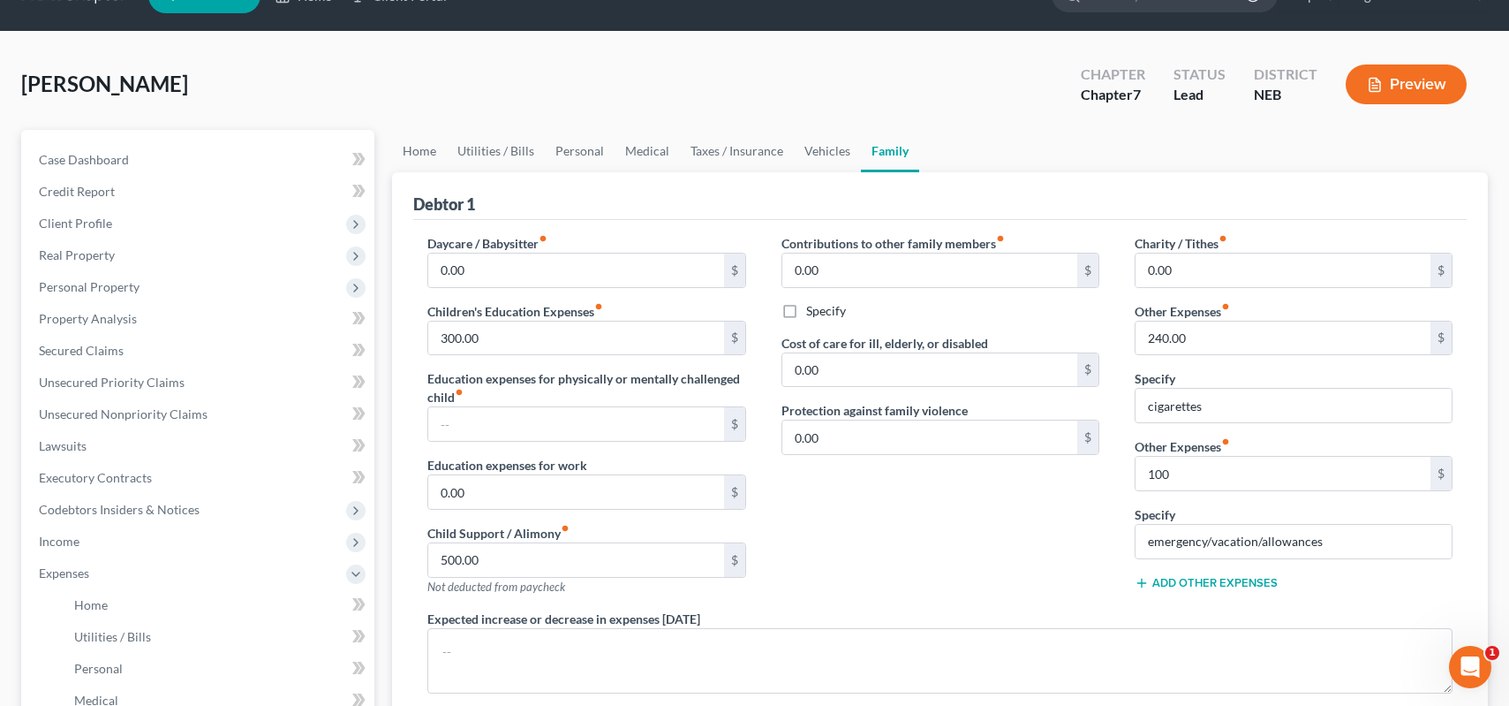
scroll to position [38, 0]
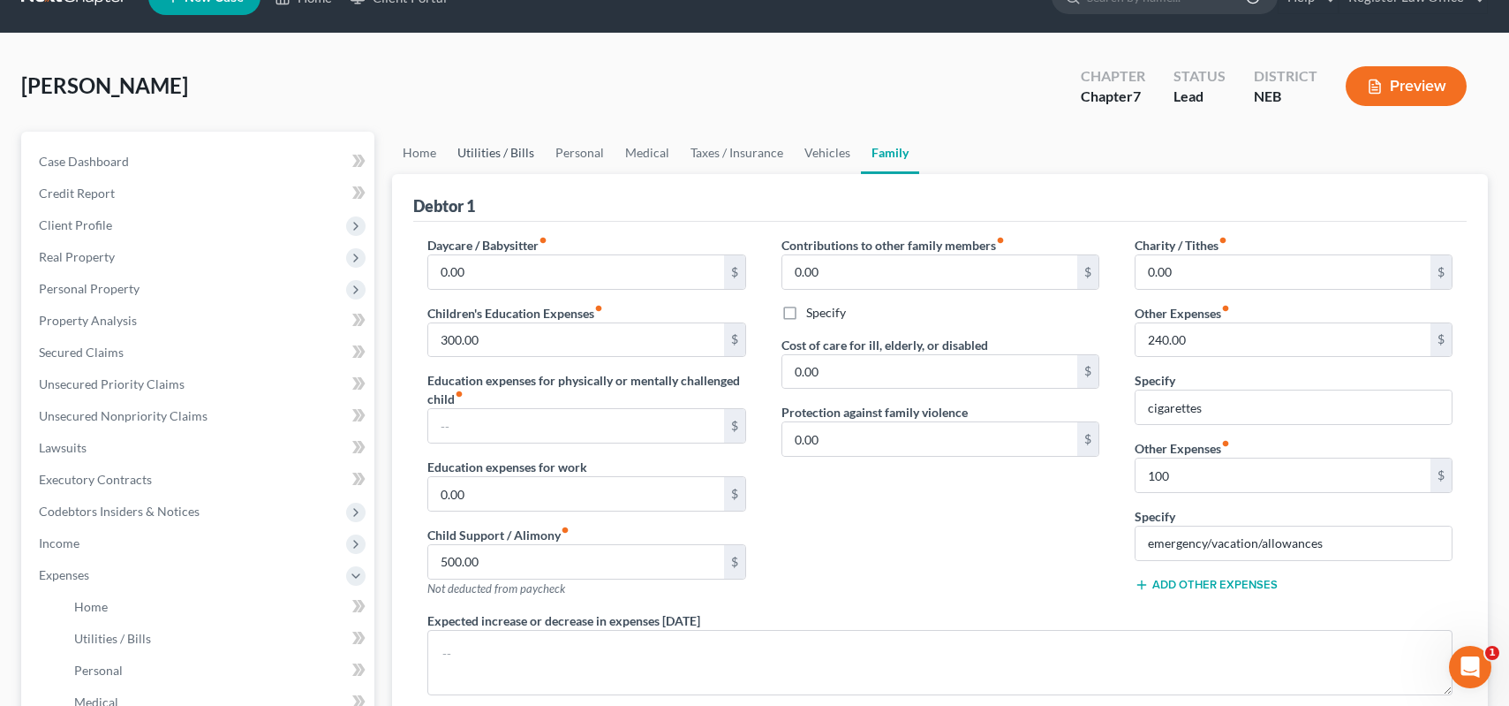
click at [515, 152] on link "Utilities / Bills" at bounding box center [496, 153] width 98 height 42
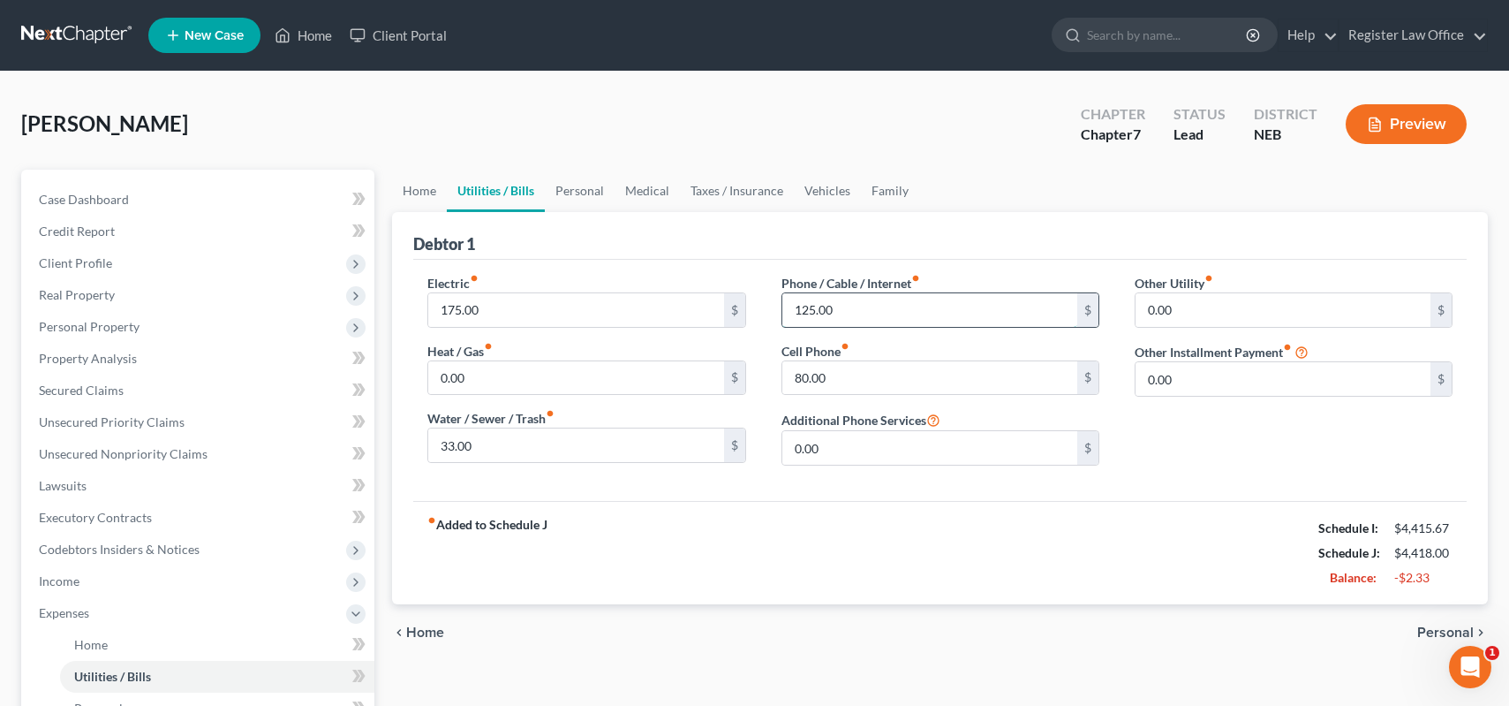
click at [812, 309] on input "125.00" at bounding box center [929, 310] width 295 height 34
click at [815, 307] on input "125.00" at bounding box center [929, 310] width 295 height 34
type input "1"
type input "122.00"
click at [1171, 571] on div "fiber_manual_record Added to Schedule J Schedule I: $4,415.67 Schedule J: $4,41…" at bounding box center [940, 552] width 1054 height 103
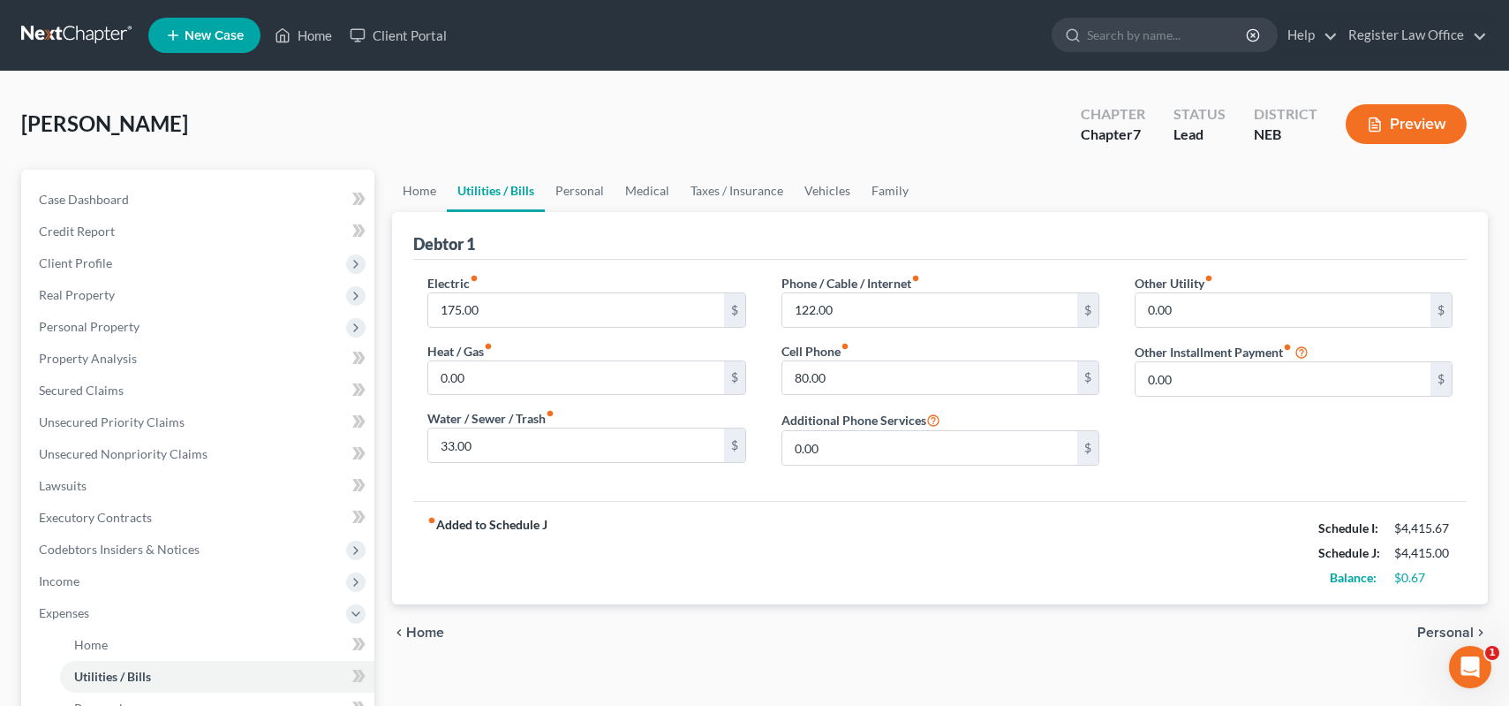
click at [1394, 116] on button "Preview" at bounding box center [1406, 124] width 121 height 40
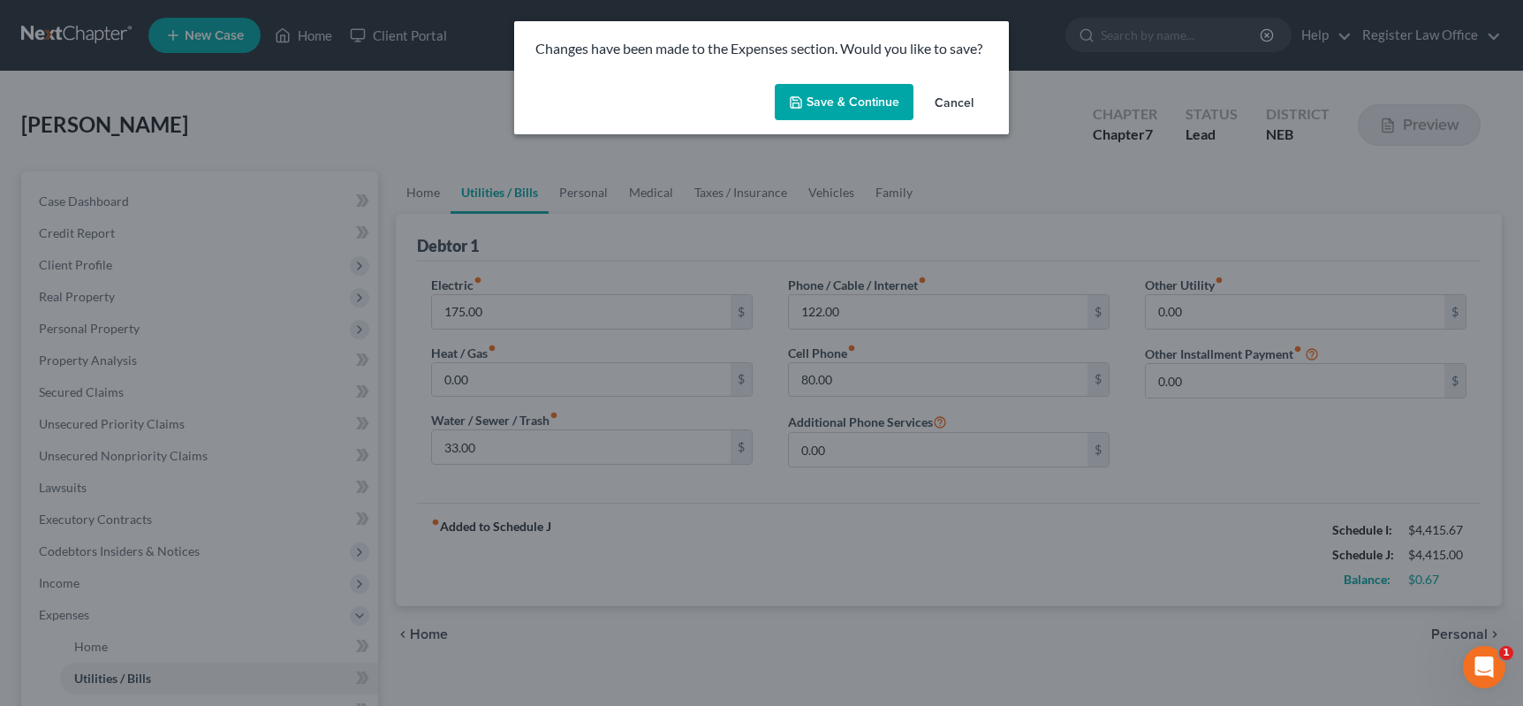
click at [850, 97] on button "Save & Continue" at bounding box center [844, 102] width 139 height 37
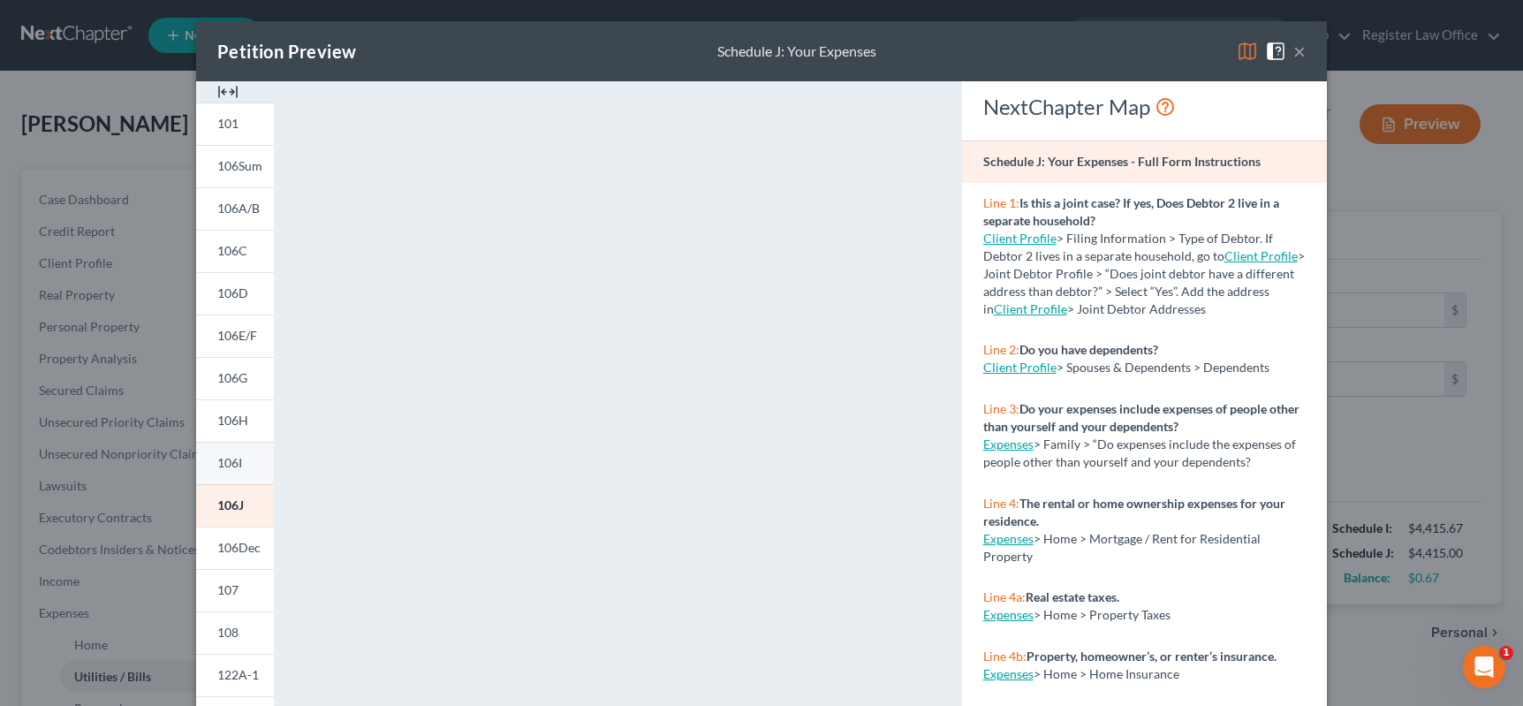
click at [236, 459] on span "106I" at bounding box center [229, 462] width 25 height 15
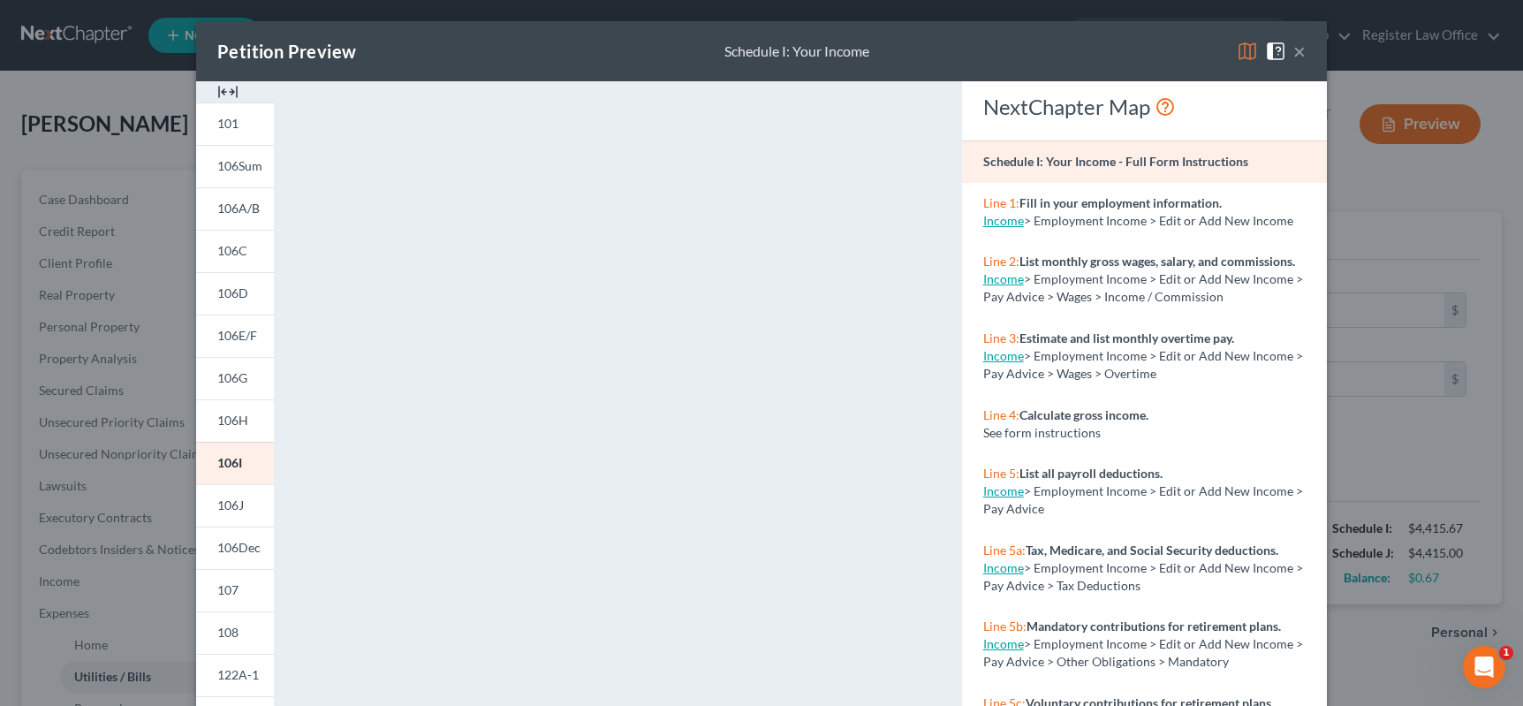
click at [1296, 58] on button "×" at bounding box center [1299, 51] width 12 height 21
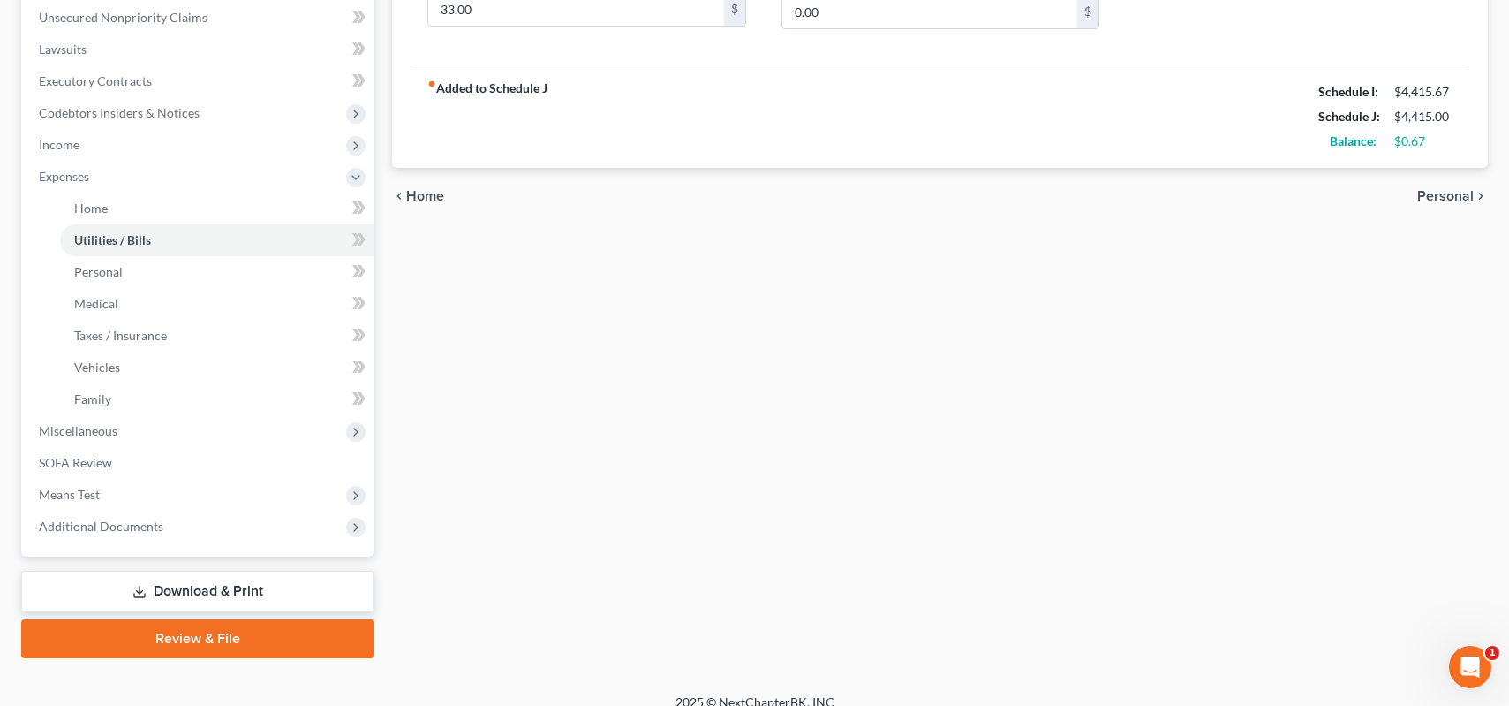
scroll to position [442, 0]
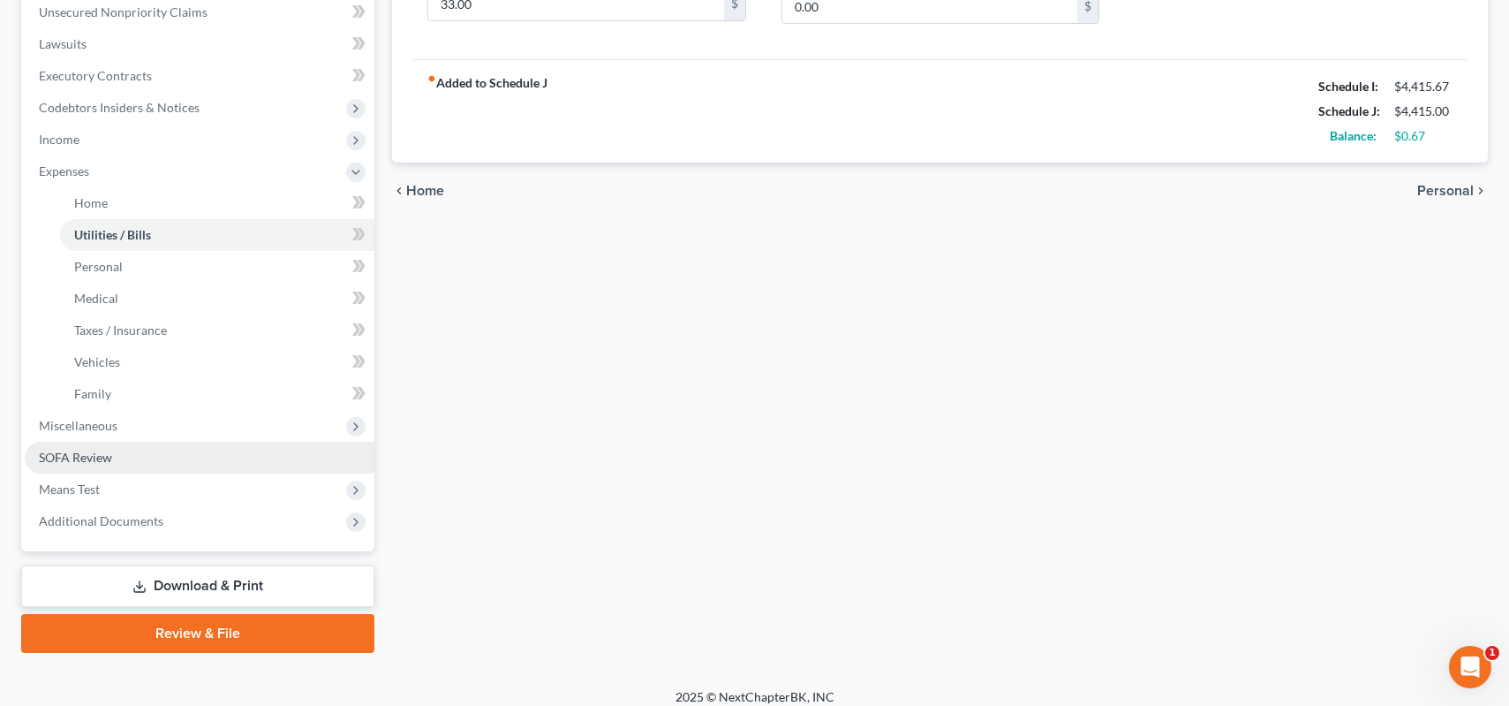
click at [82, 450] on span "SOFA Review" at bounding box center [75, 457] width 73 height 15
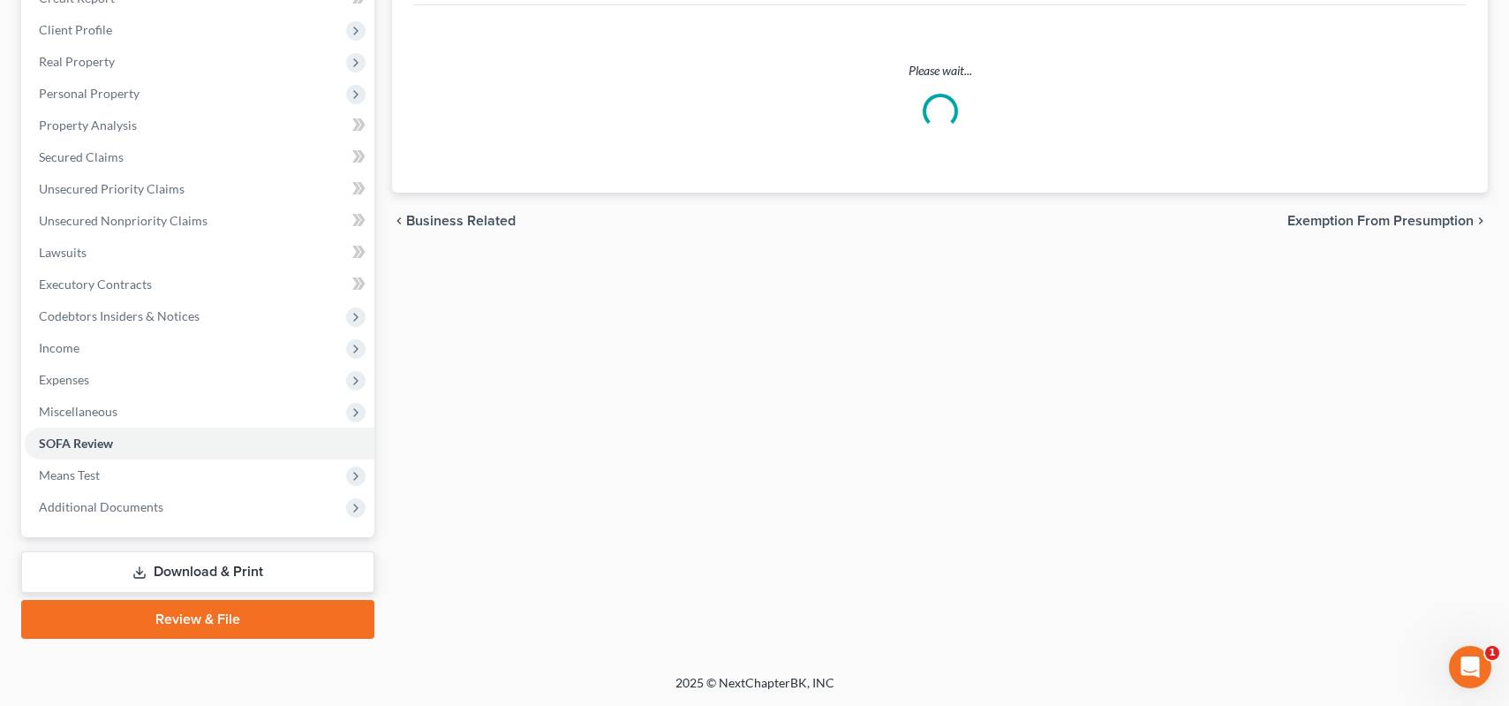
click at [82, 450] on ul "Case Dashboard Payments Invoices Payments Payments Credit Report Client Profile" at bounding box center [200, 237] width 350 height 572
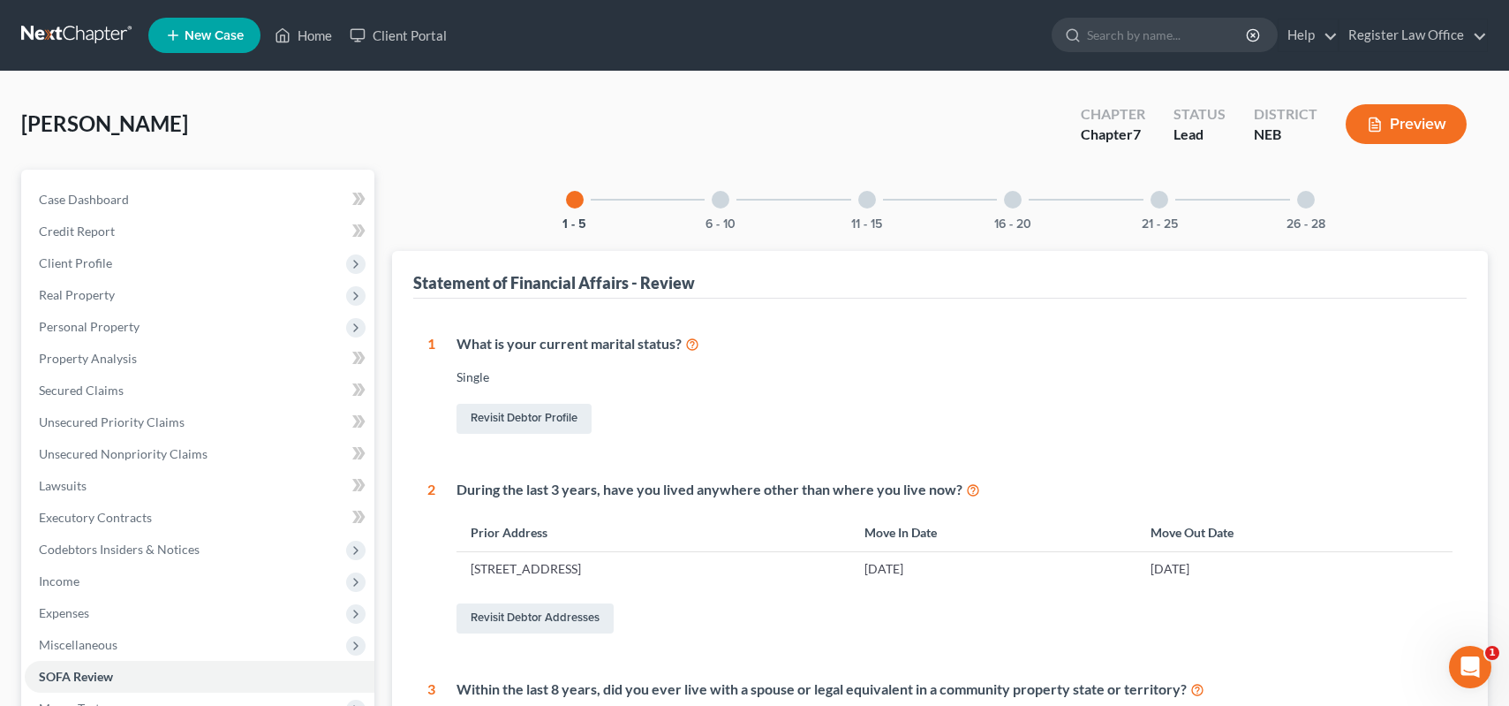
click at [727, 194] on div at bounding box center [721, 200] width 18 height 18
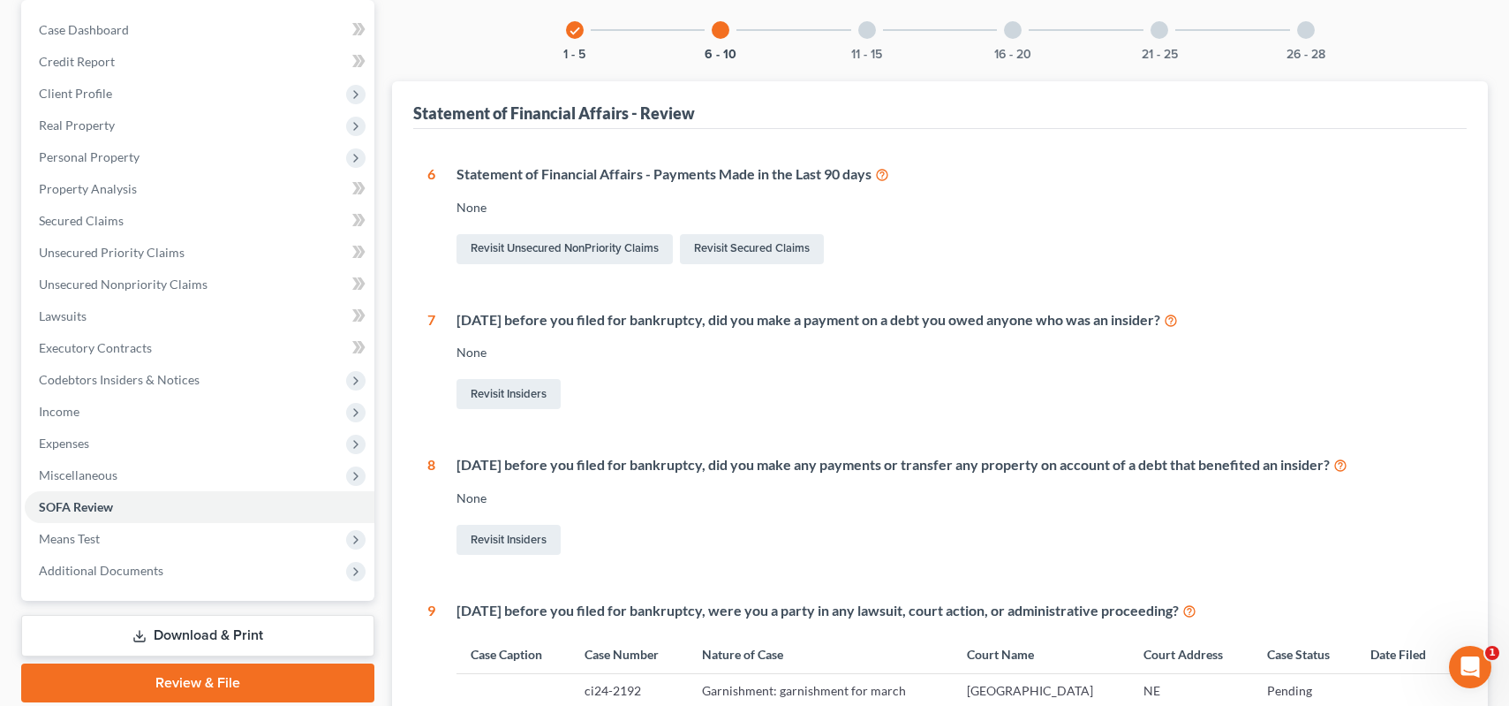
scroll to position [168, 0]
click at [860, 37] on div at bounding box center [867, 32] width 18 height 18
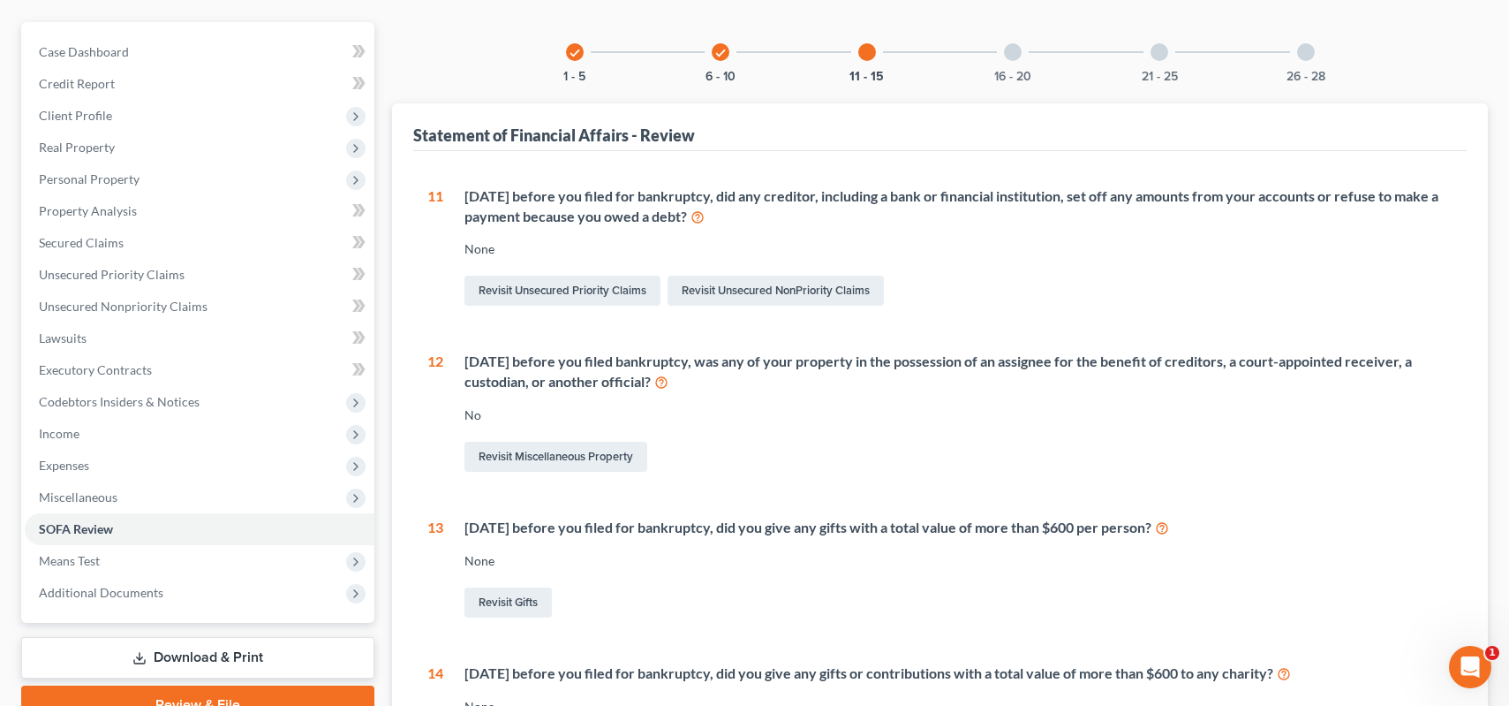
scroll to position [0, 0]
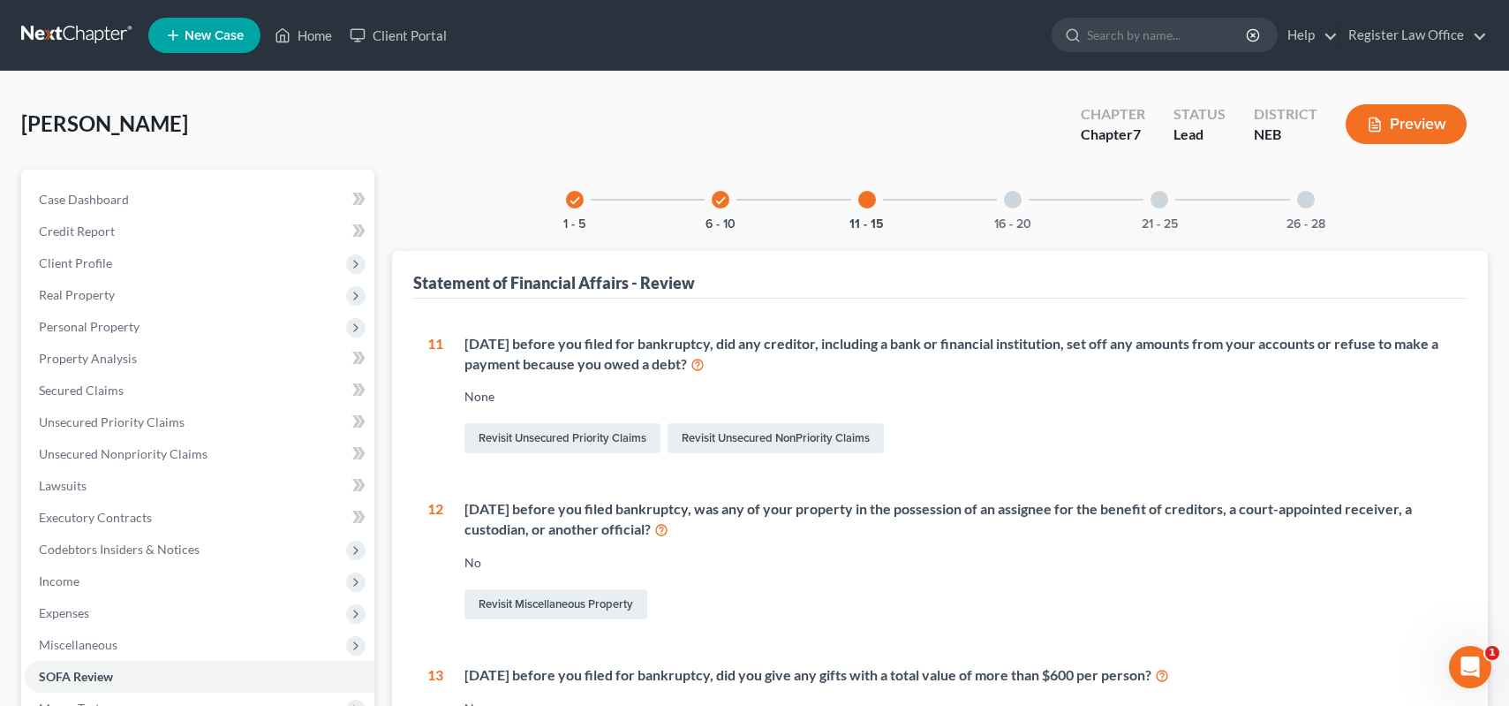
click at [1018, 200] on div at bounding box center [1013, 200] width 18 height 18
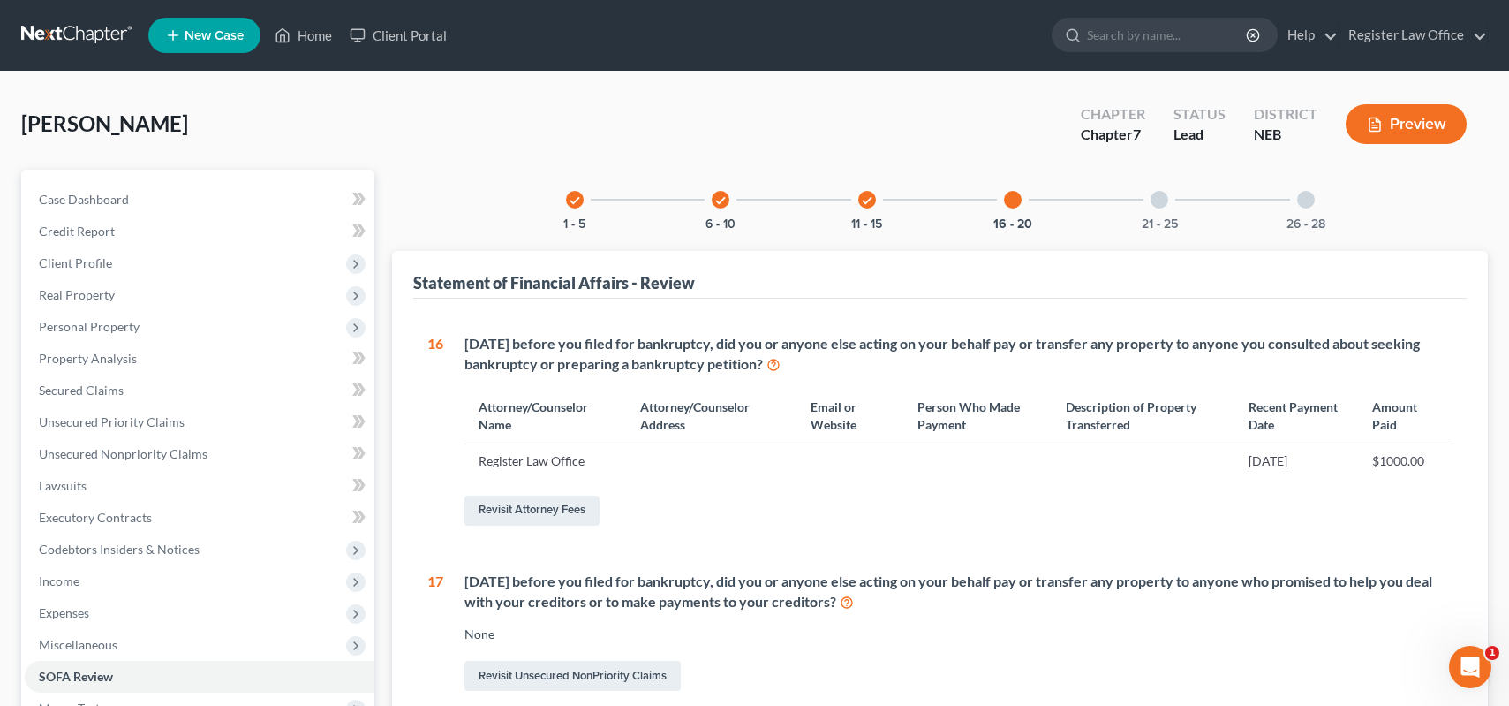
click at [1391, 117] on button "Preview" at bounding box center [1406, 124] width 121 height 40
